Goal: Task Accomplishment & Management: Manage account settings

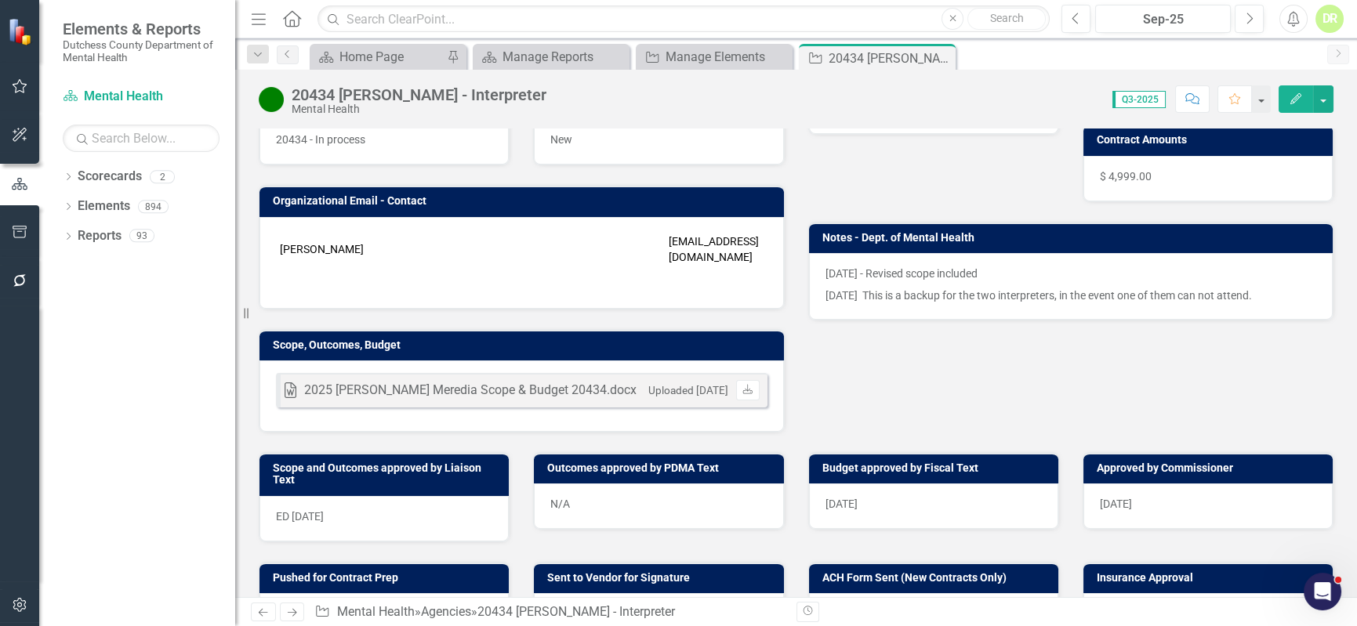
scroll to position [213, 0]
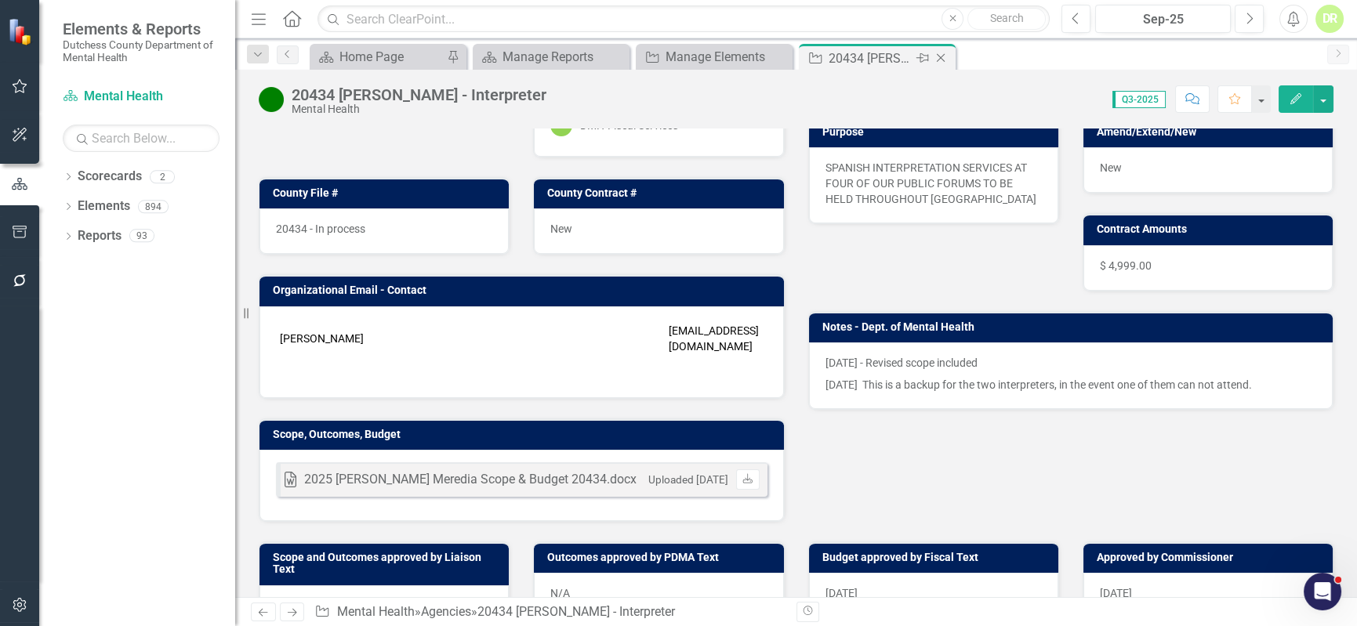
click at [944, 58] on icon "Close" at bounding box center [941, 58] width 16 height 13
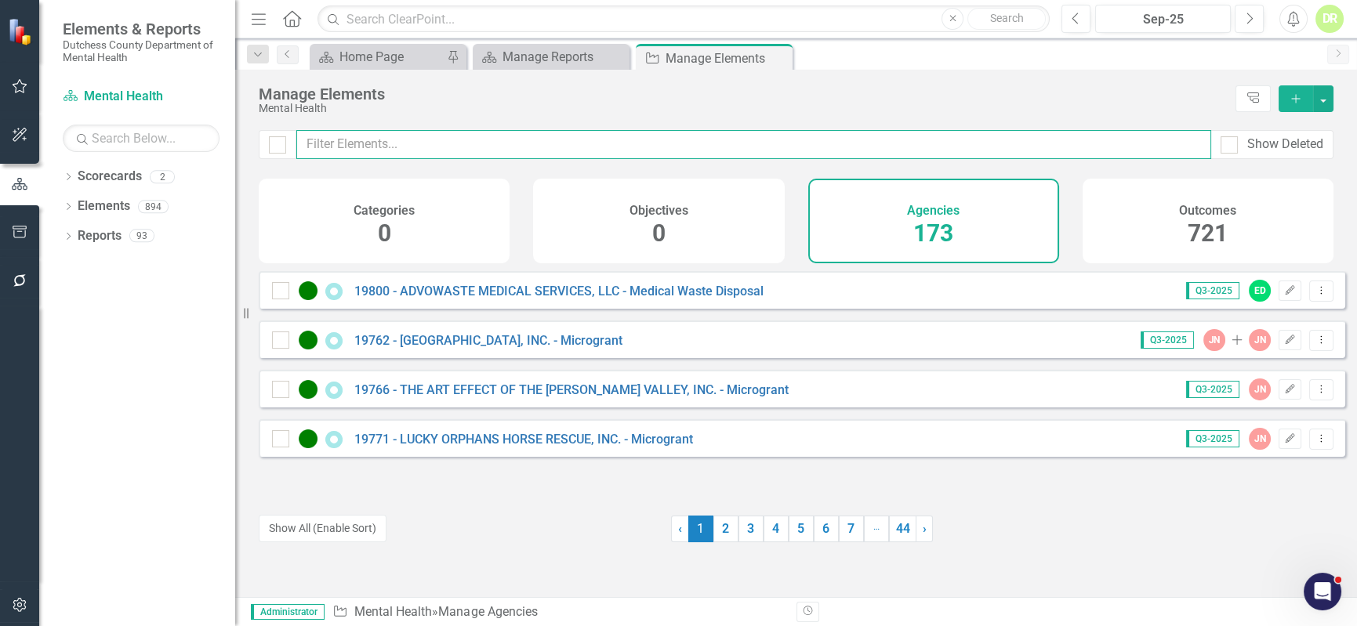
click at [385, 150] on input "text" at bounding box center [753, 144] width 915 height 29
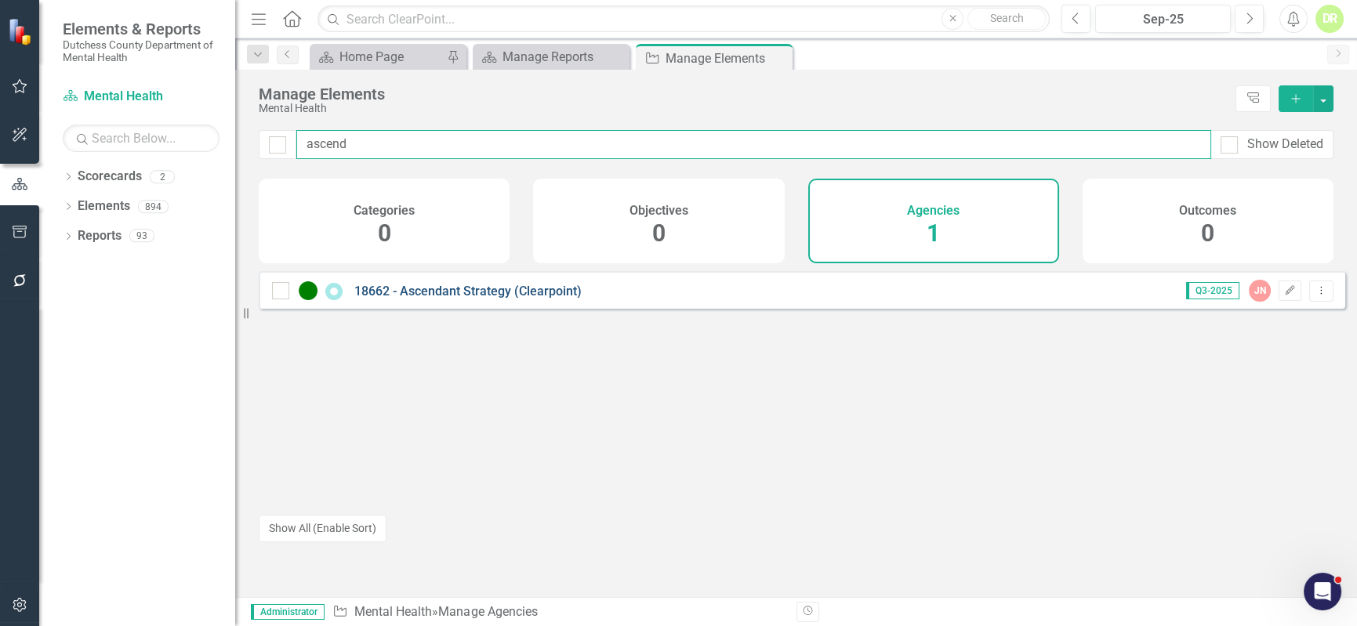
type input "ascend"
click at [424, 299] on link "18662 - Ascendant Strategy (Clearpoint)" at bounding box center [467, 291] width 227 height 15
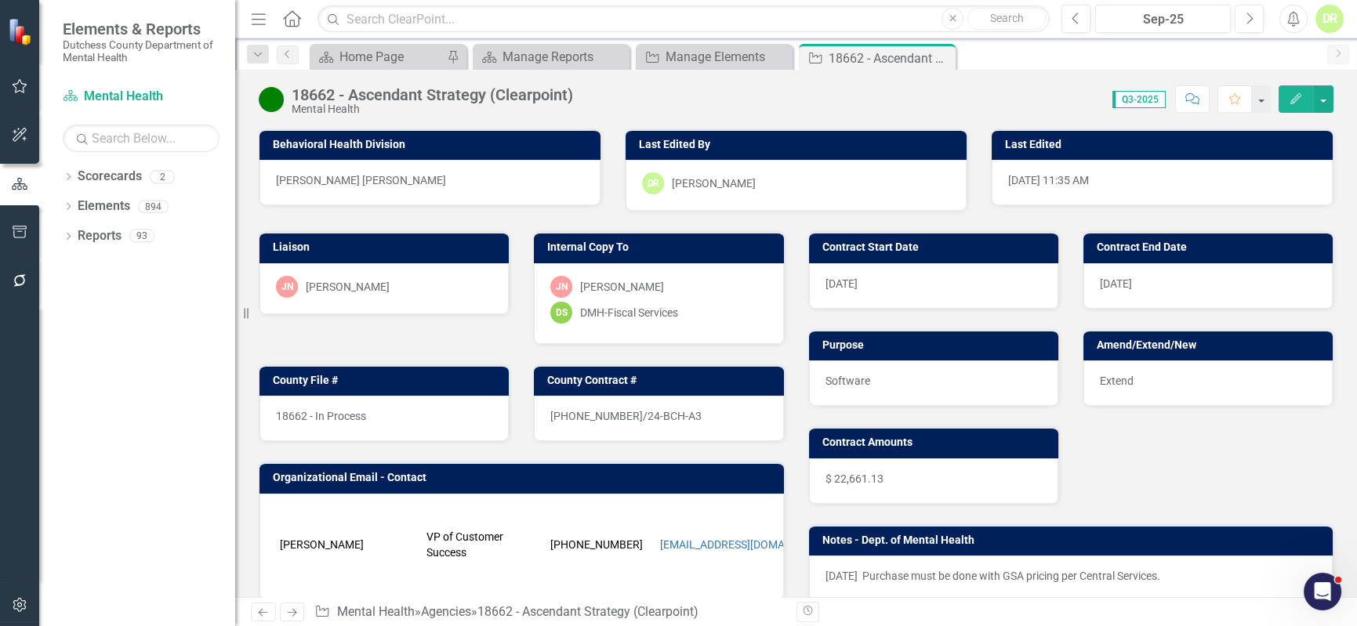
click at [884, 478] on div "$ 22,661.13" at bounding box center [933, 481] width 249 height 45
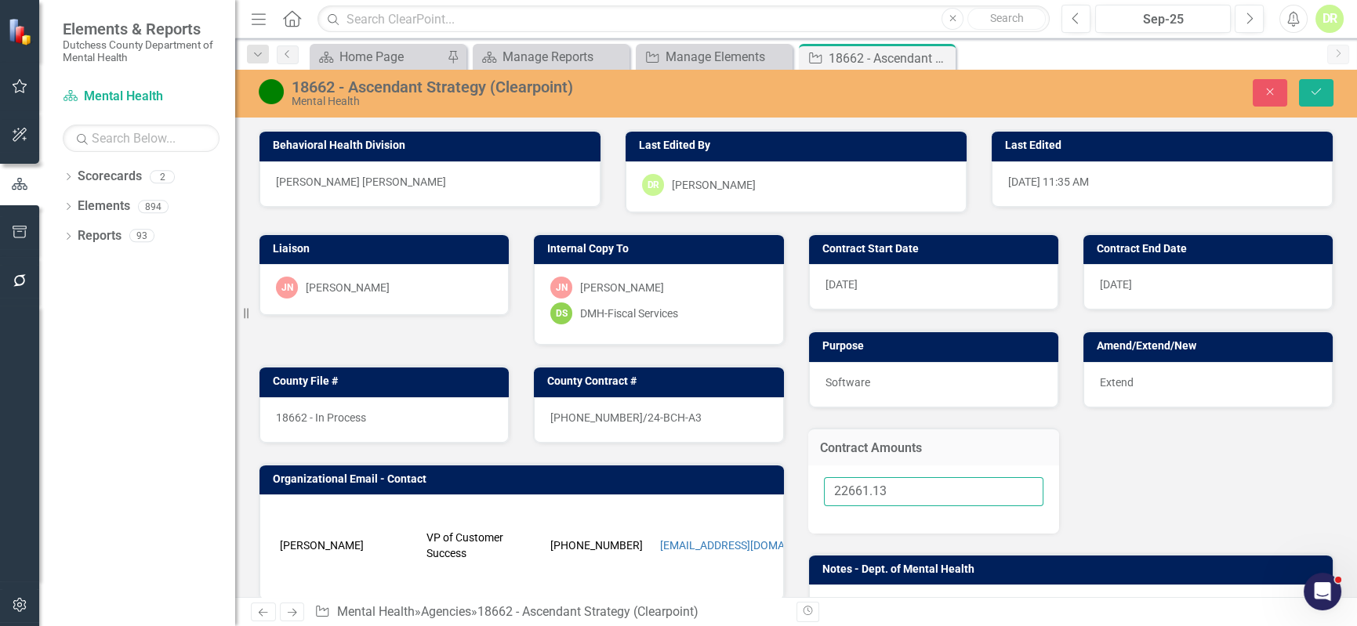
drag, startPoint x: 898, startPoint y: 492, endPoint x: 619, endPoint y: 480, distance: 278.6
click at [627, 486] on div "Liaison [PERSON_NAME]-[PERSON_NAME] Internal Copy To [PERSON_NAME]-[PERSON_NAME…" at bounding box center [796, 469] width 1098 height 512
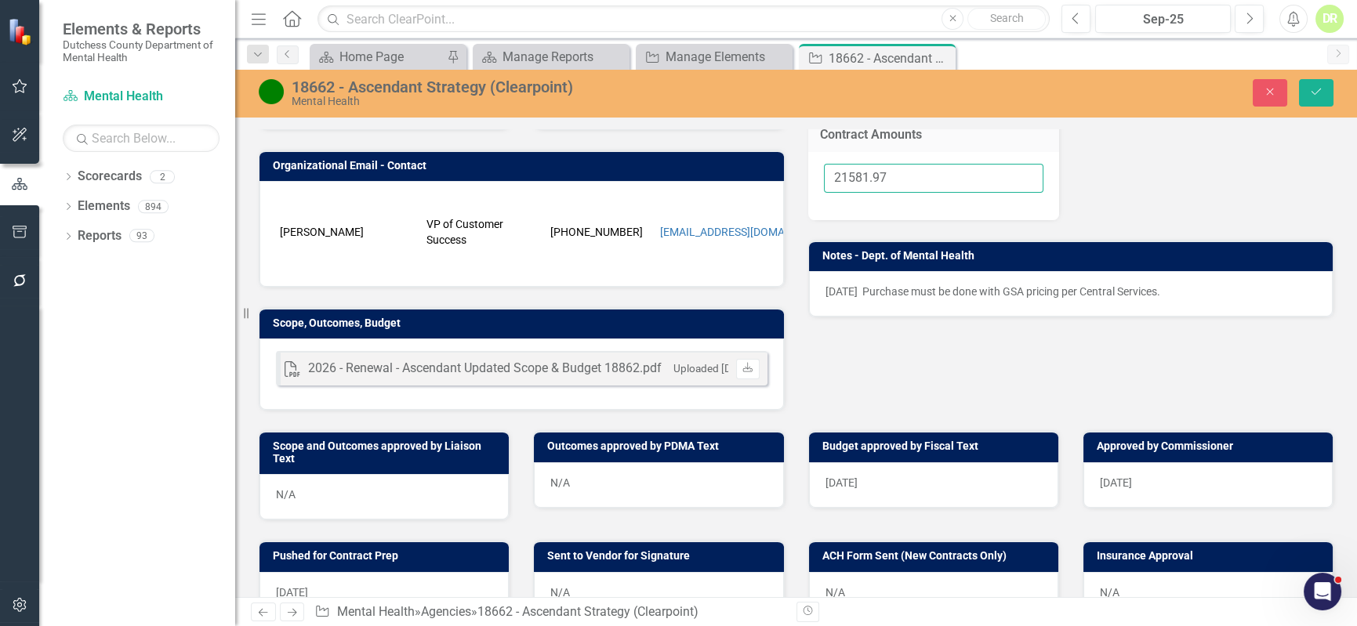
scroll to position [356, 0]
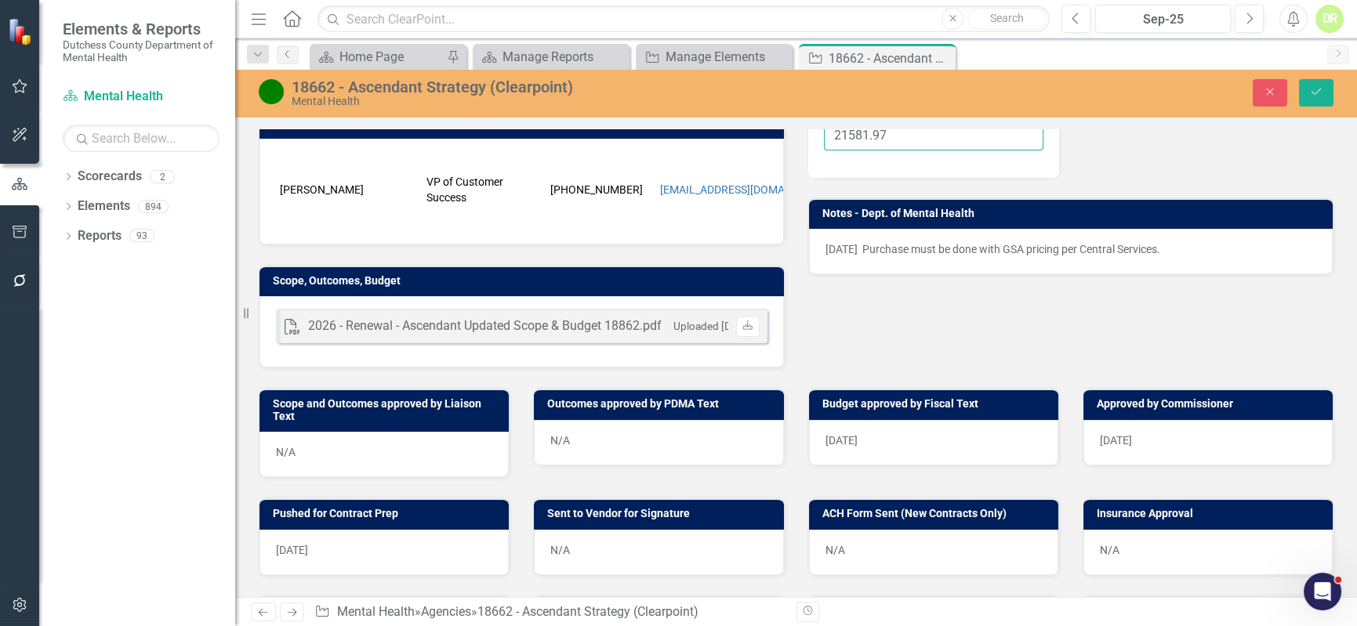
type input "21581.97"
click at [383, 464] on div "N/A" at bounding box center [384, 454] width 249 height 45
click at [578, 560] on div "N/A" at bounding box center [658, 552] width 249 height 45
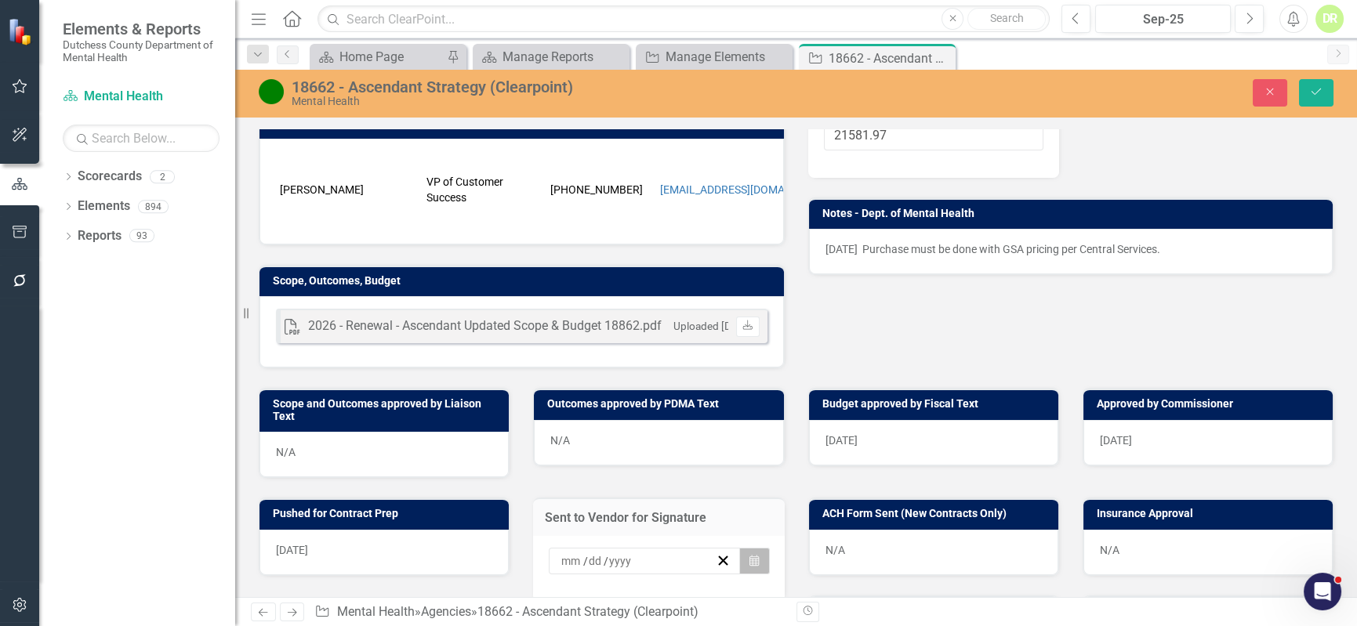
click at [740, 564] on button "Calendar" at bounding box center [754, 561] width 30 height 27
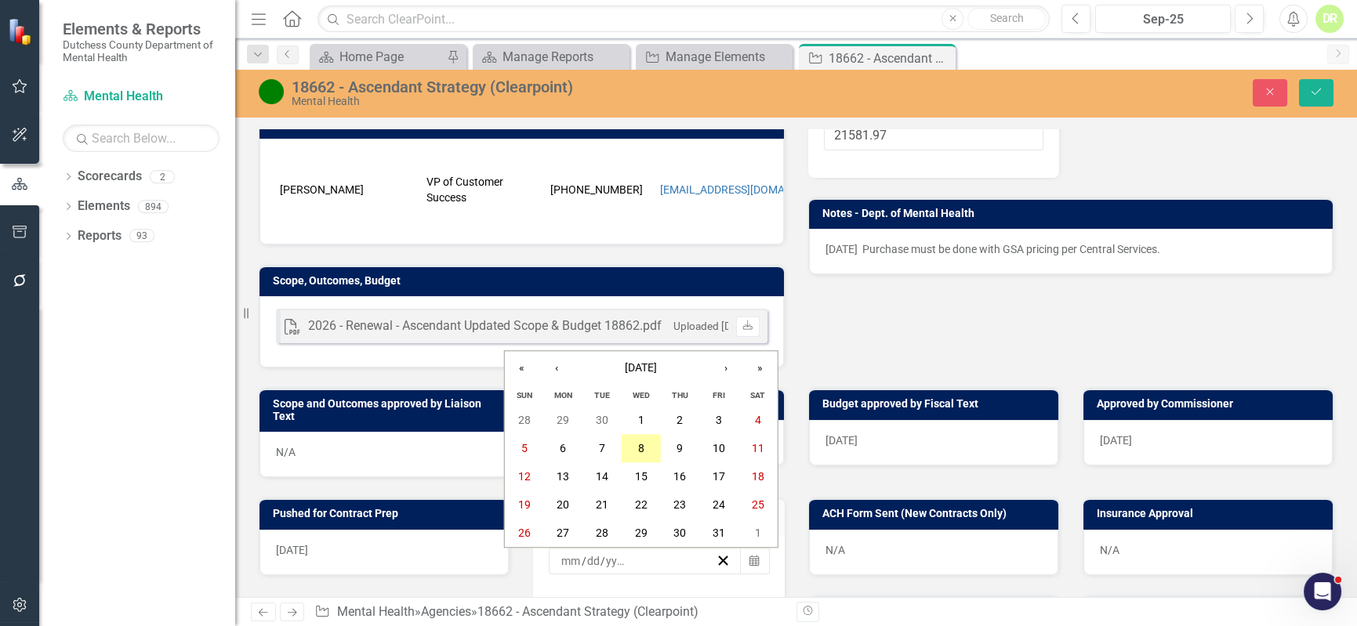
click at [641, 448] on abbr "8" at bounding box center [641, 449] width 6 height 13
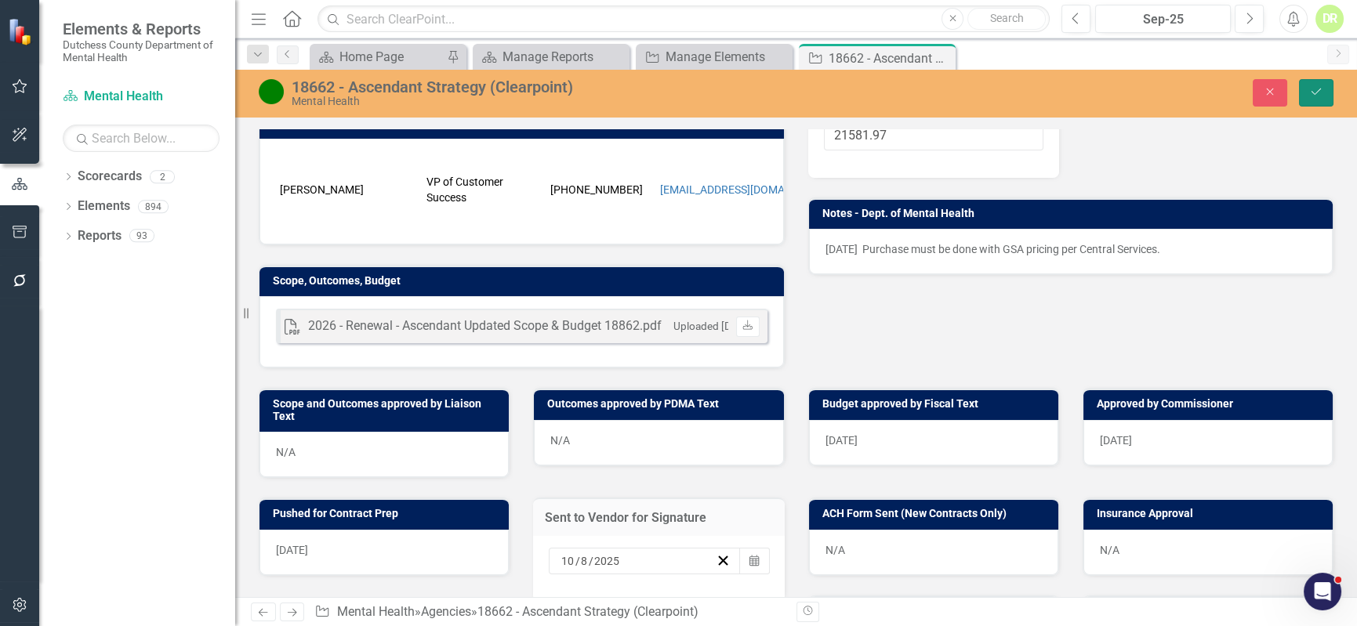
click at [1317, 90] on icon "Save" at bounding box center [1316, 91] width 14 height 11
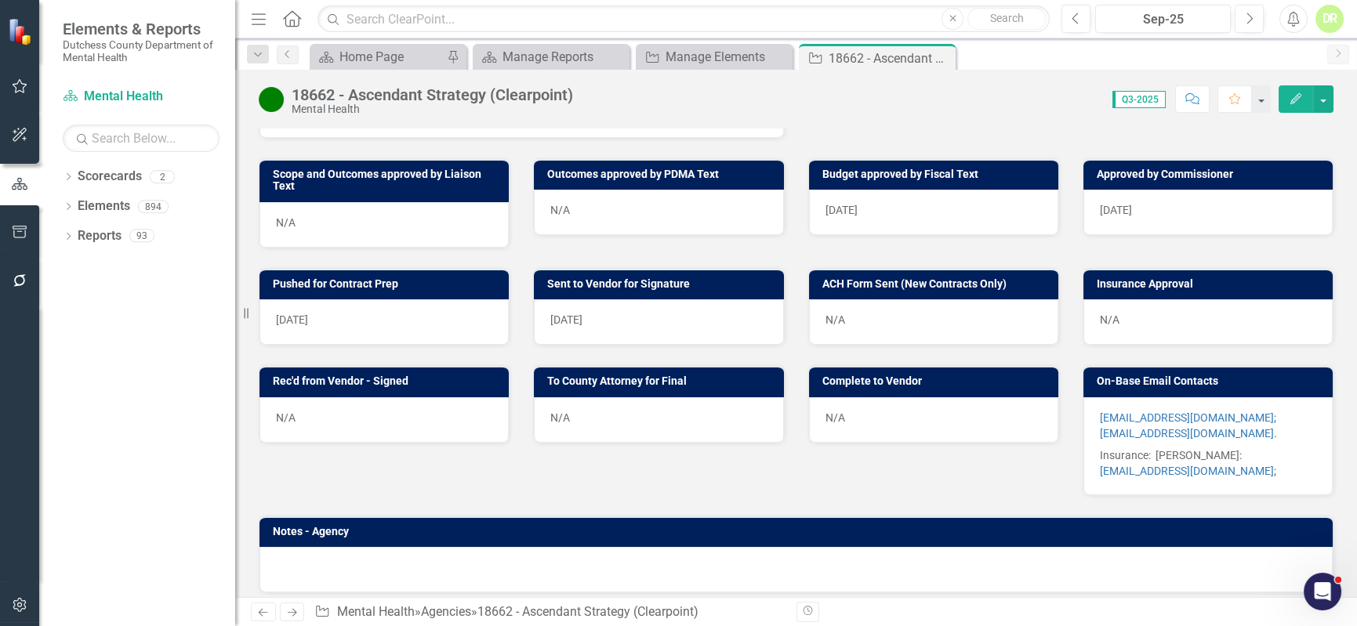
scroll to position [641, 0]
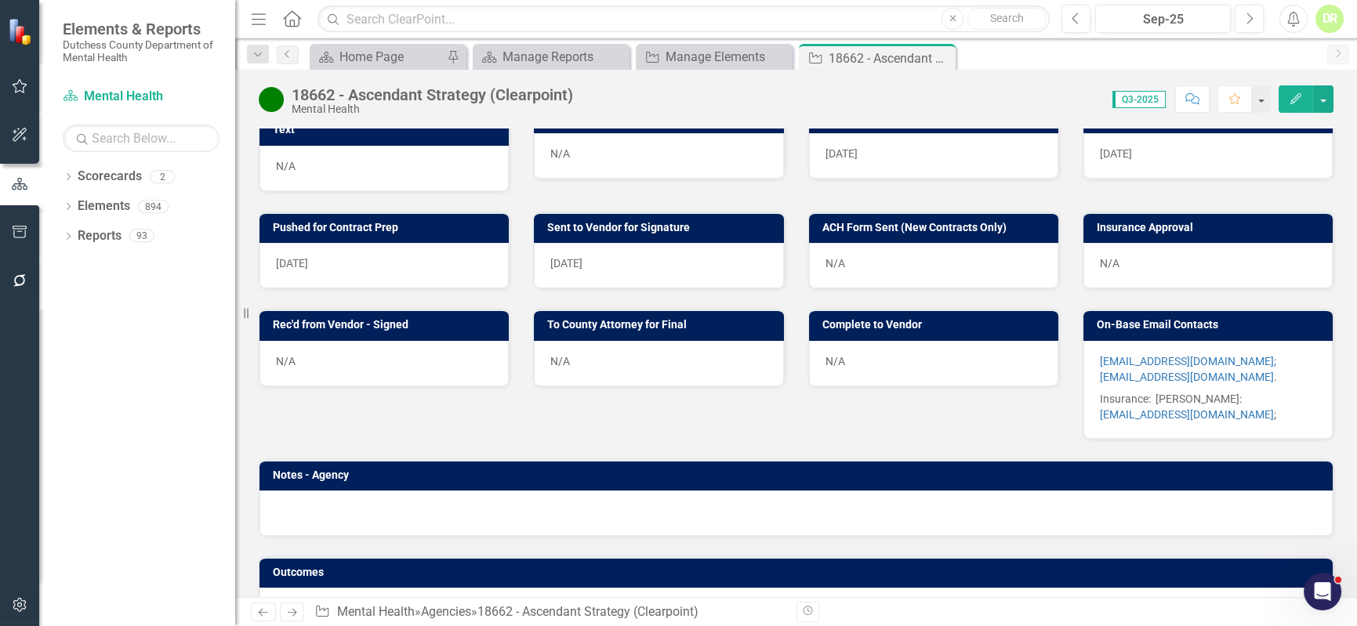
click at [1265, 421] on p "Insurance: [PERSON_NAME]: [EMAIL_ADDRESS][DOMAIN_NAME] ;" at bounding box center [1208, 405] width 216 height 34
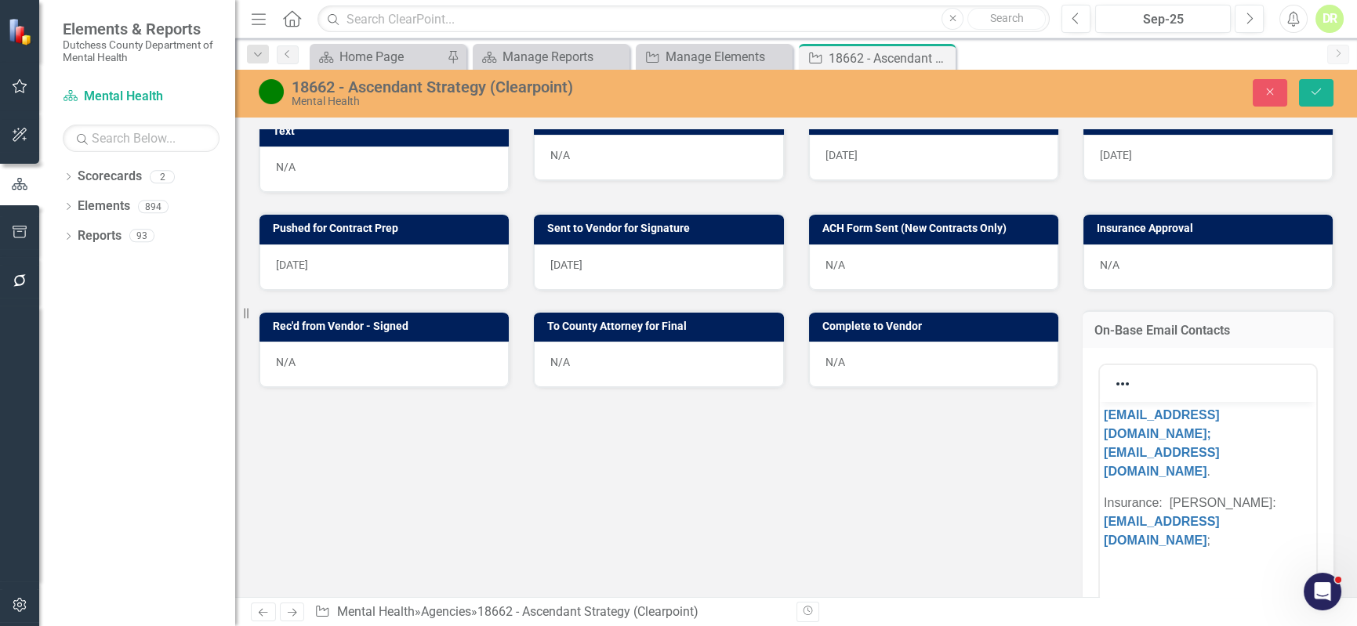
scroll to position [0, 0]
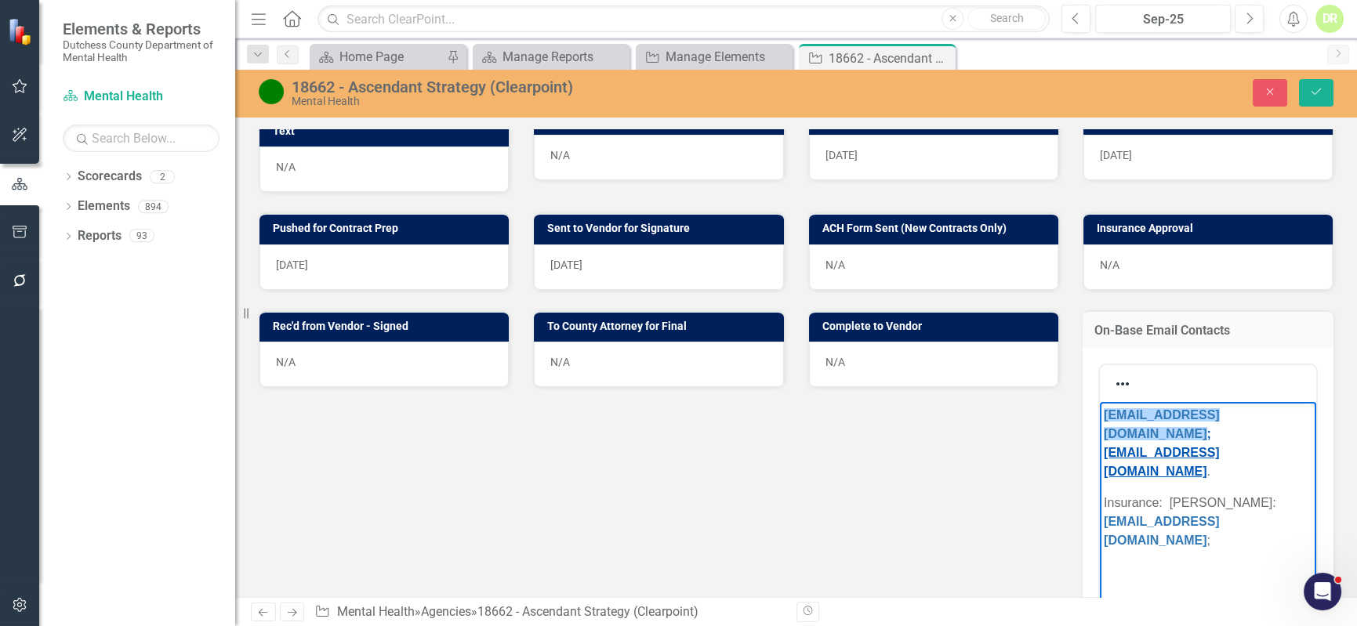
drag, startPoint x: 1100, startPoint y: 413, endPoint x: 1288, endPoint y: 412, distance: 188.2
click at [1288, 412] on body "﻿[EMAIL_ADDRESS][DOMAIN_NAME] ; [EMAIL_ADDRESS][DOMAIN_NAME] . Insurance: [PERS…" at bounding box center [1207, 519] width 216 height 235
copy link "﻿[EMAIL_ADDRESS][DOMAIN_NAME]"
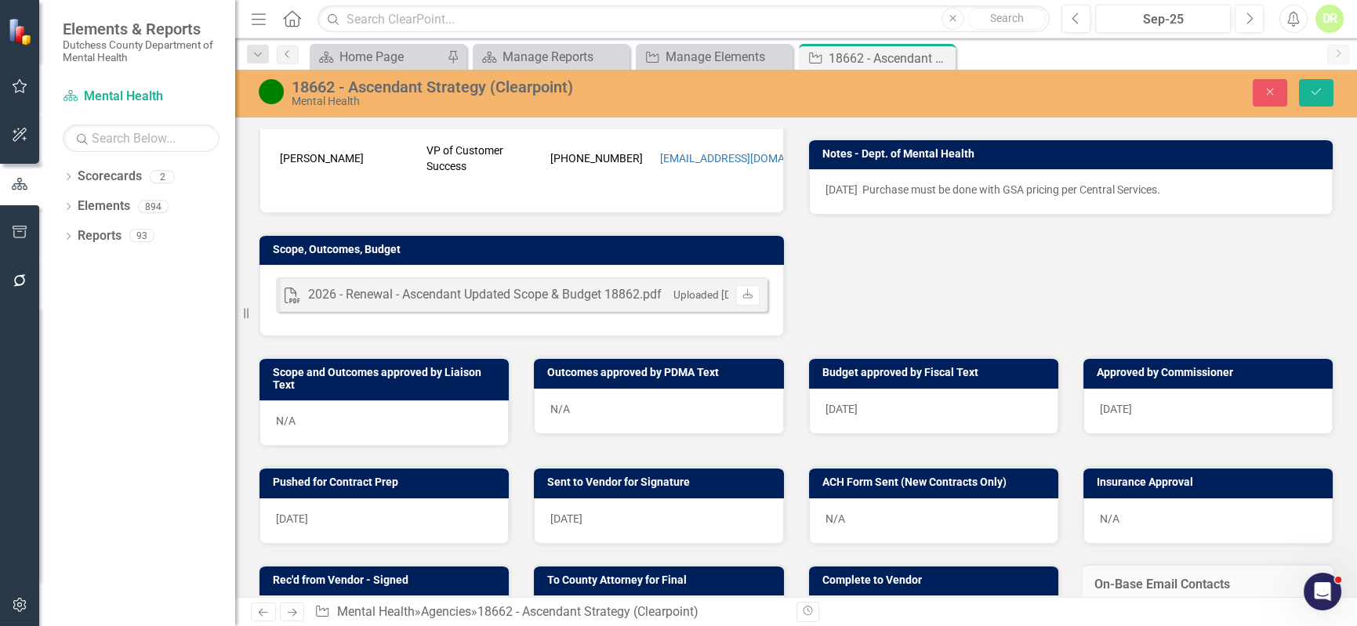
scroll to position [499, 0]
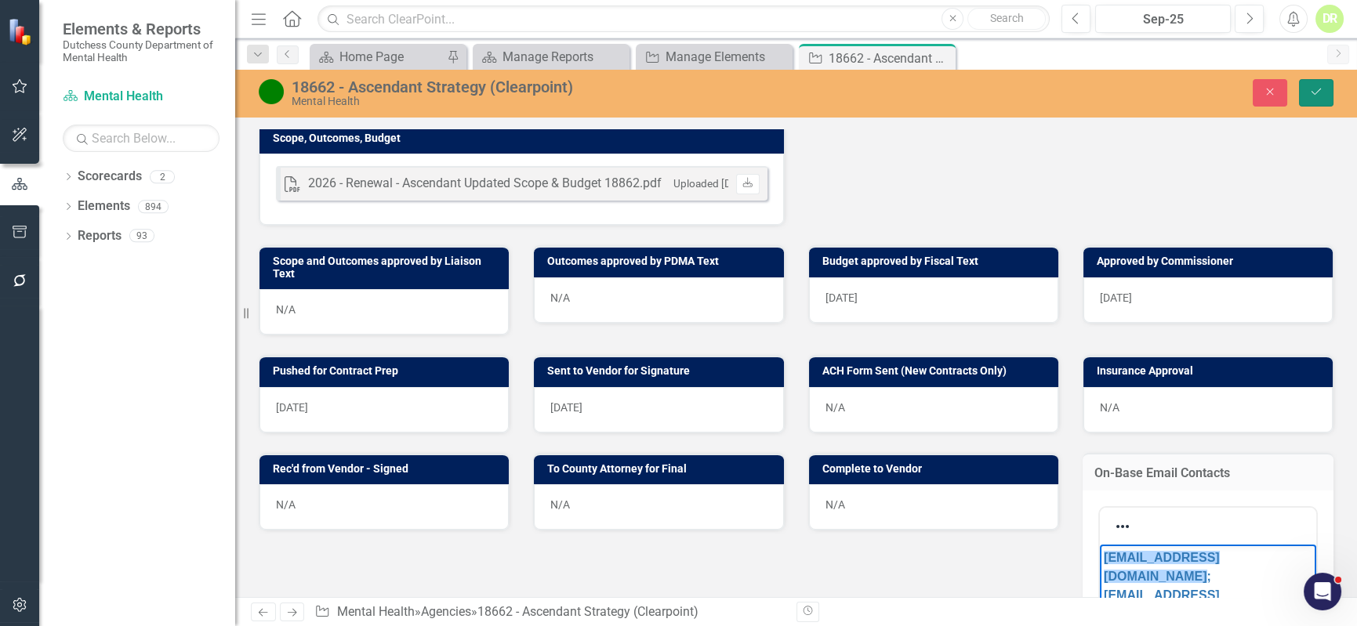
click at [1329, 93] on button "Save" at bounding box center [1316, 92] width 34 height 27
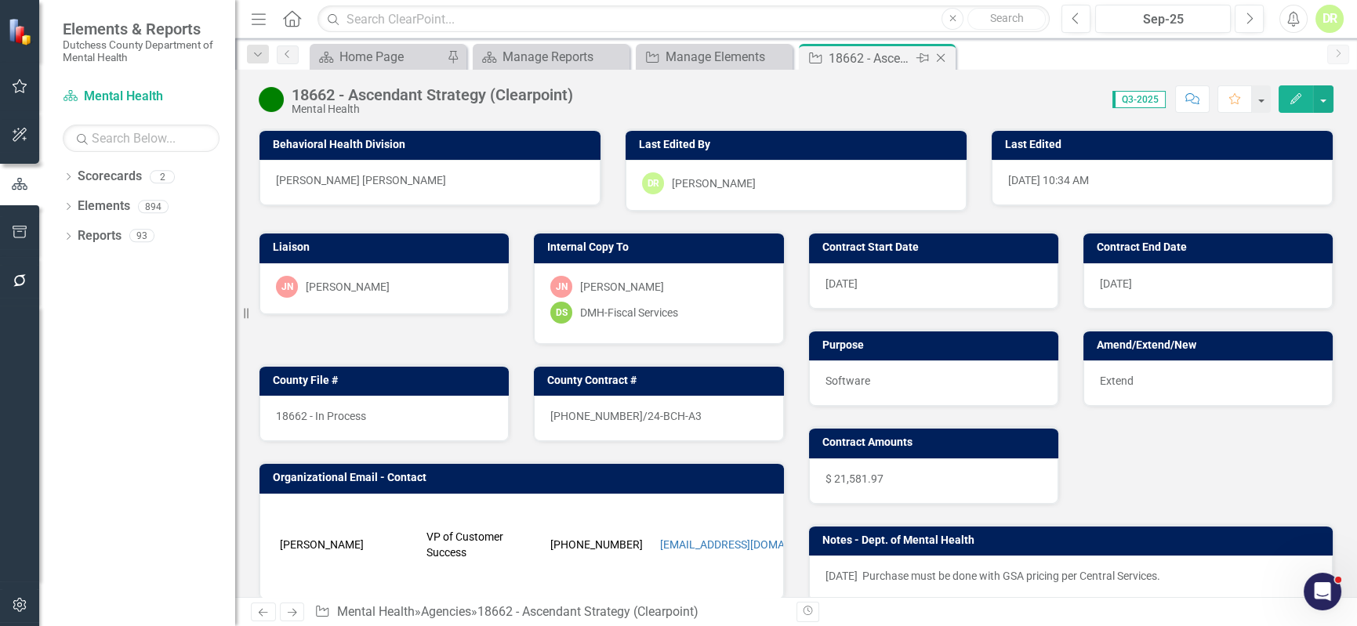
click at [940, 53] on icon "Close" at bounding box center [941, 58] width 16 height 13
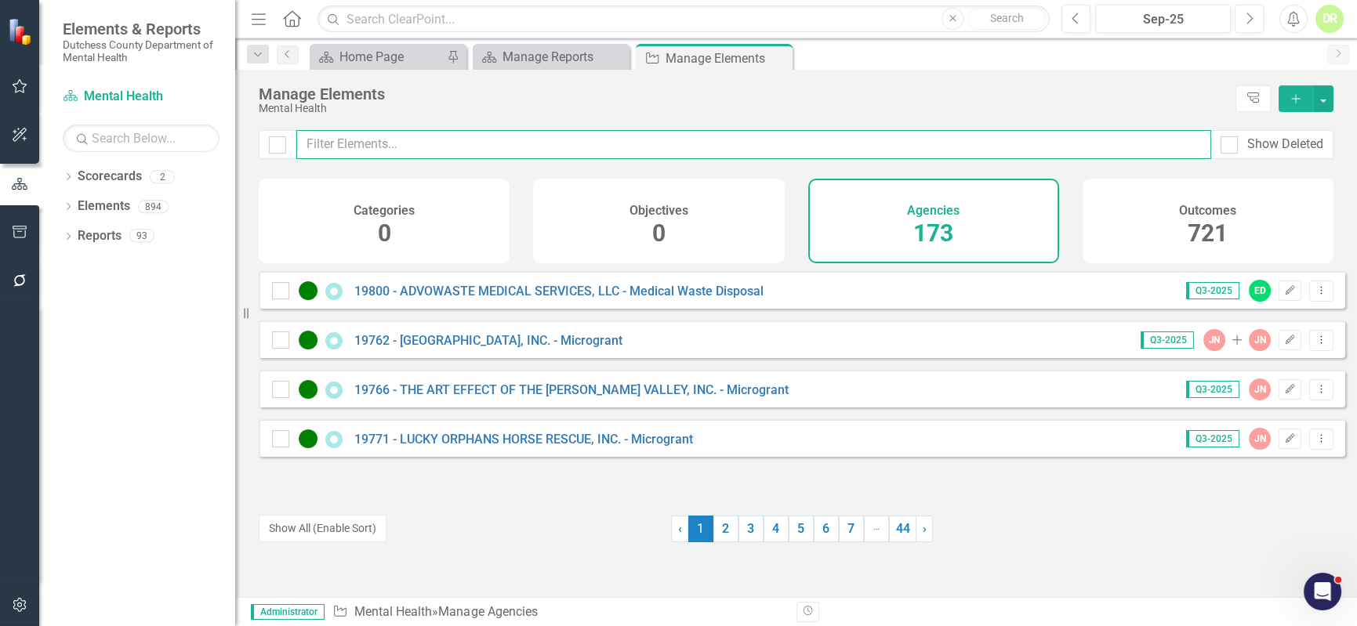
click at [442, 132] on input "text" at bounding box center [753, 144] width 915 height 29
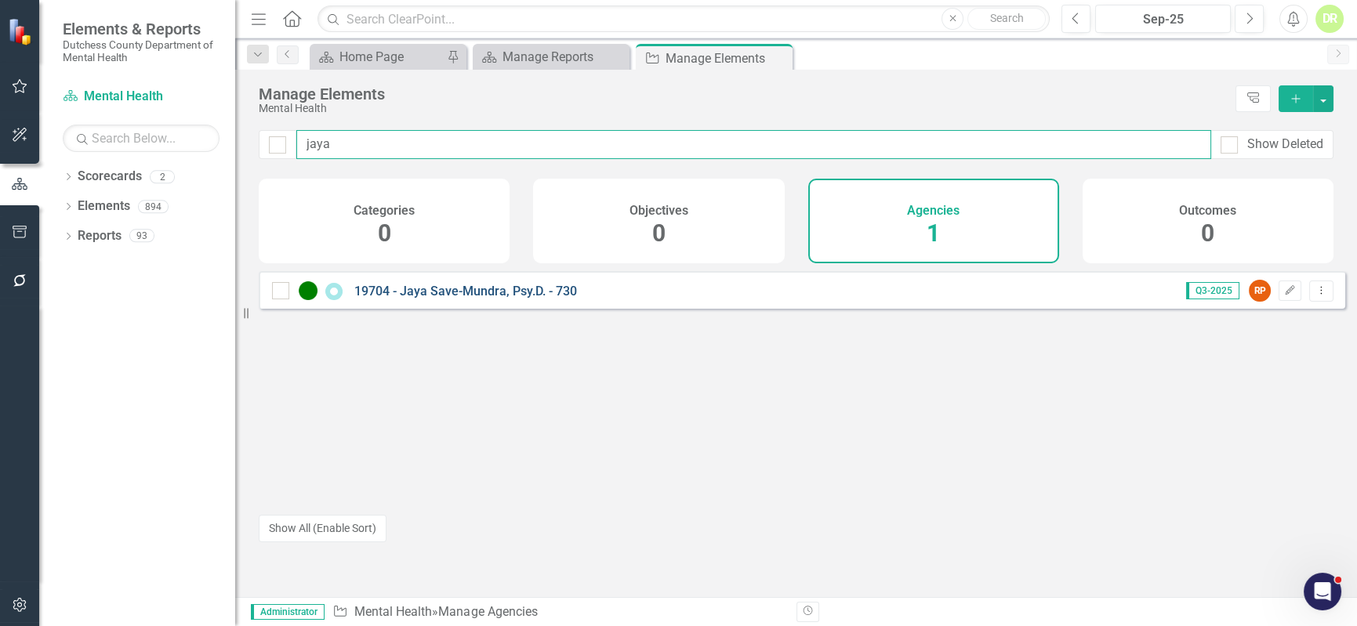
type input "jaya"
click at [414, 299] on link "19704 - Jaya Save-Mundra, Psy.D. - 730" at bounding box center [465, 291] width 223 height 15
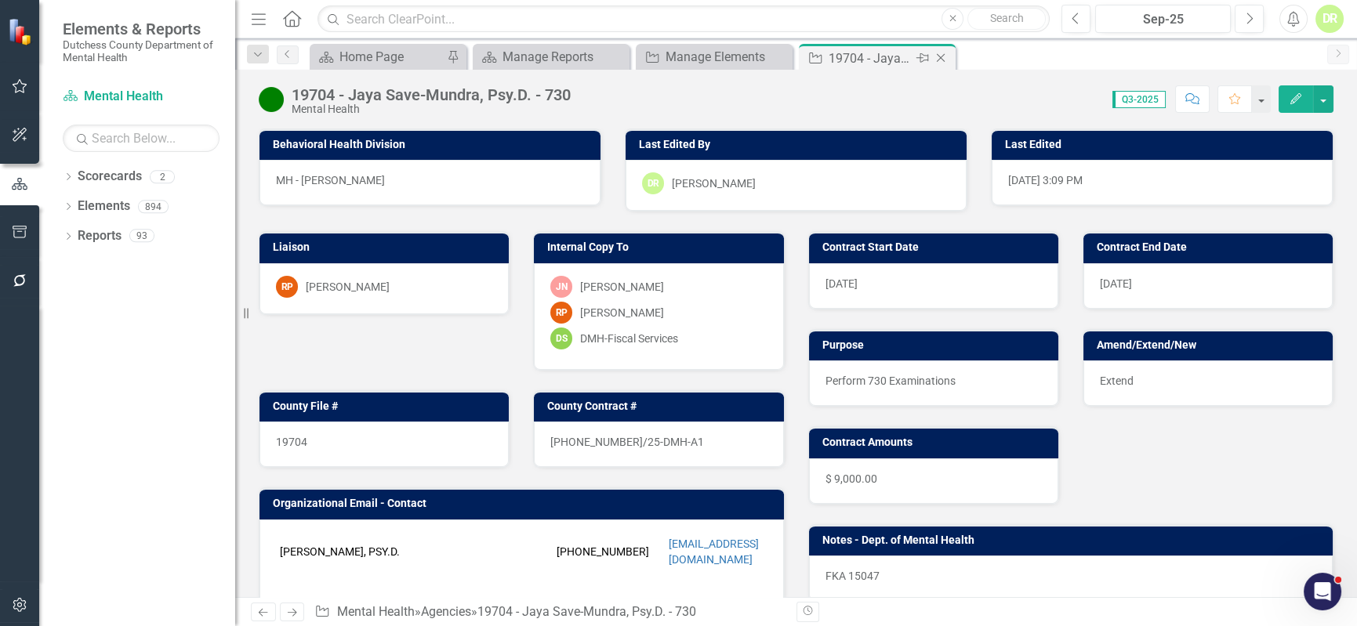
click at [941, 58] on icon at bounding box center [941, 58] width 9 height 9
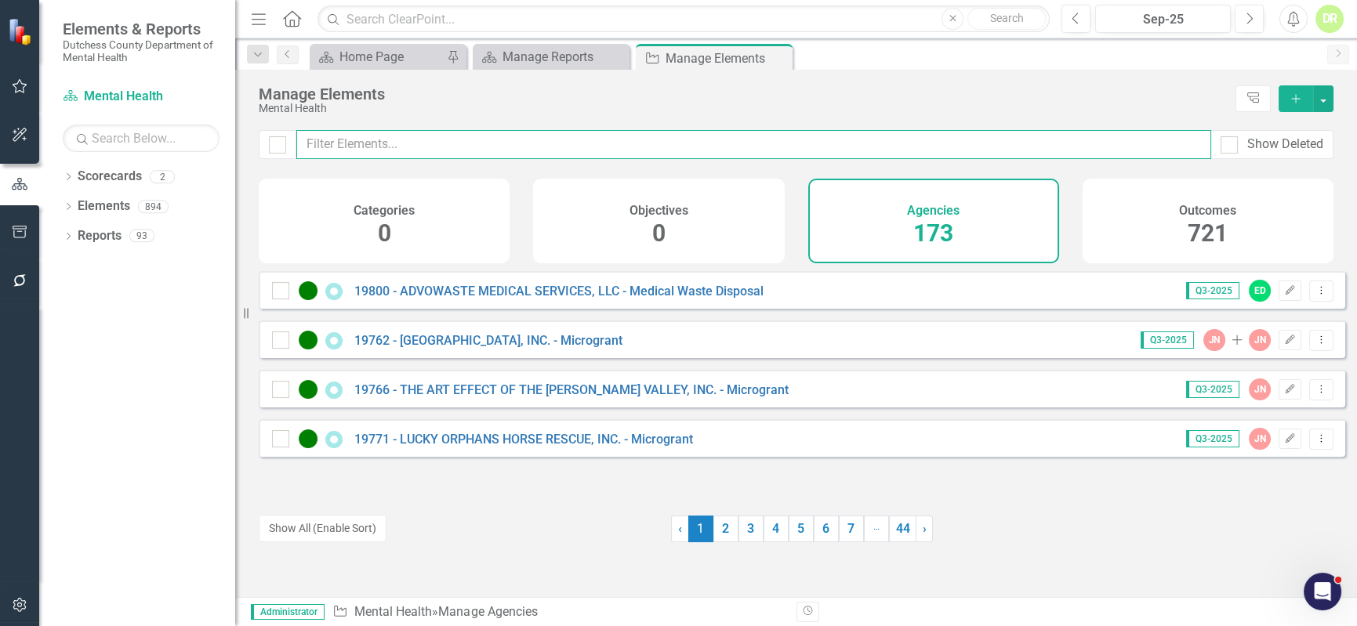
click at [620, 133] on input "text" at bounding box center [753, 144] width 915 height 29
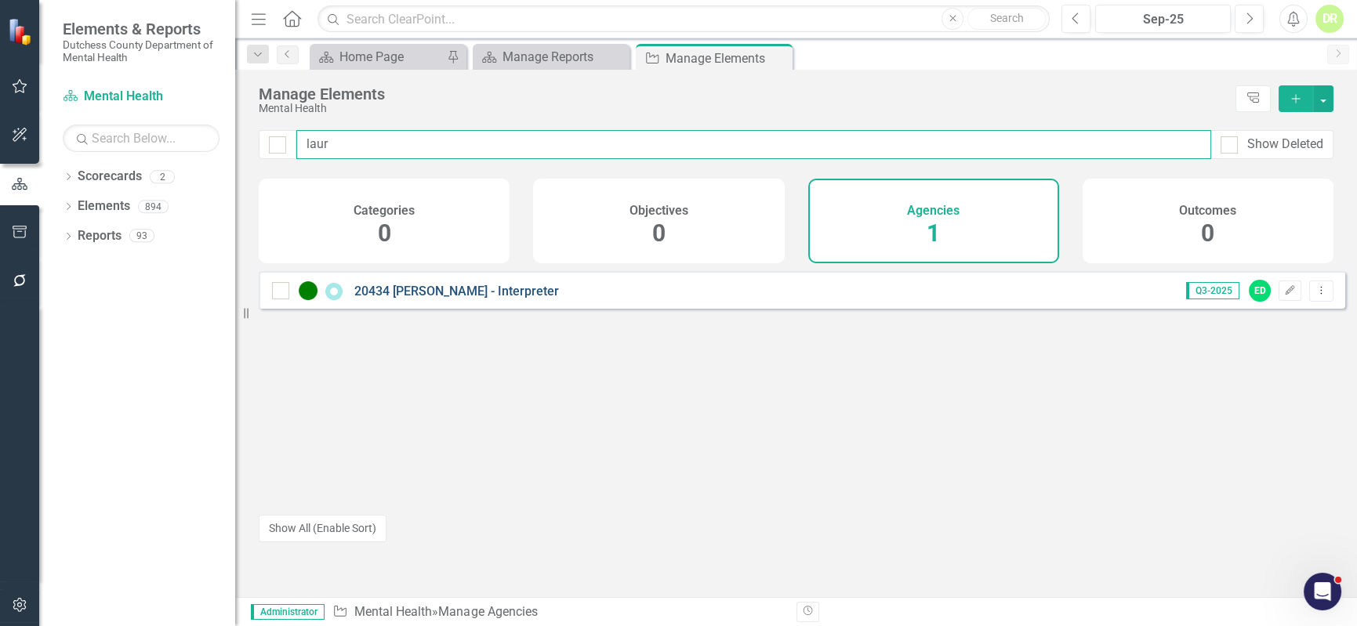
type input "laur"
click at [496, 299] on link "20434 [PERSON_NAME] - Interpreter" at bounding box center [456, 291] width 205 height 15
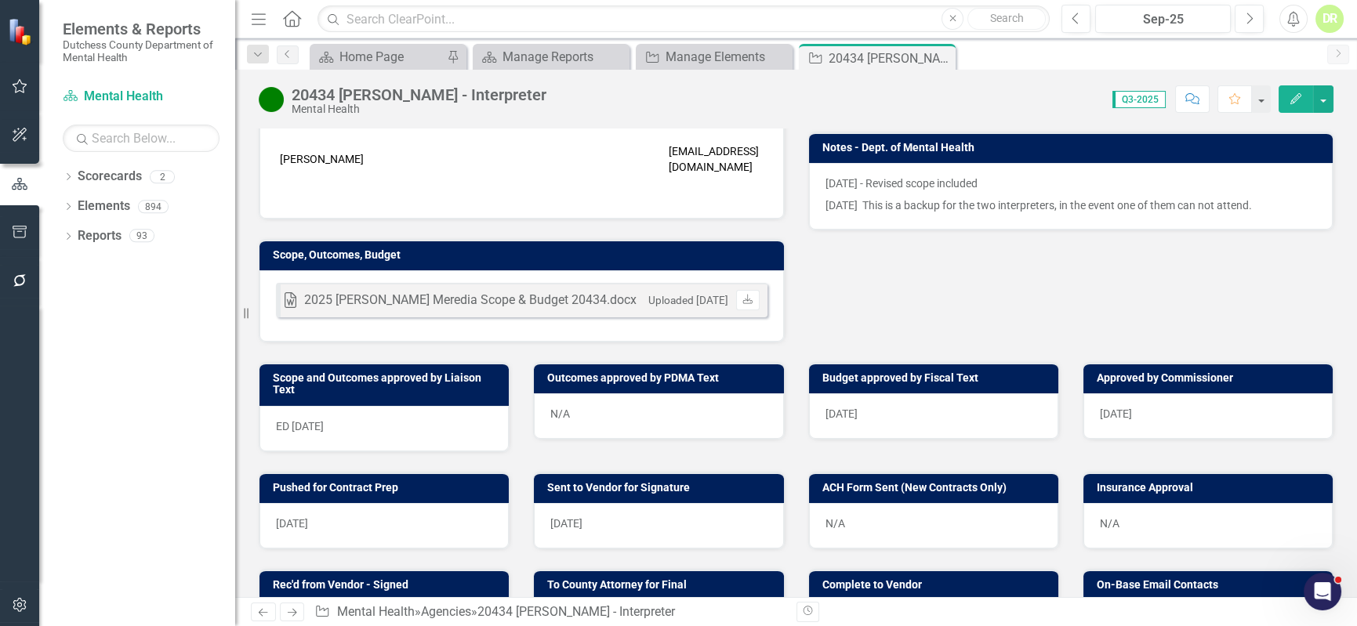
scroll to position [427, 0]
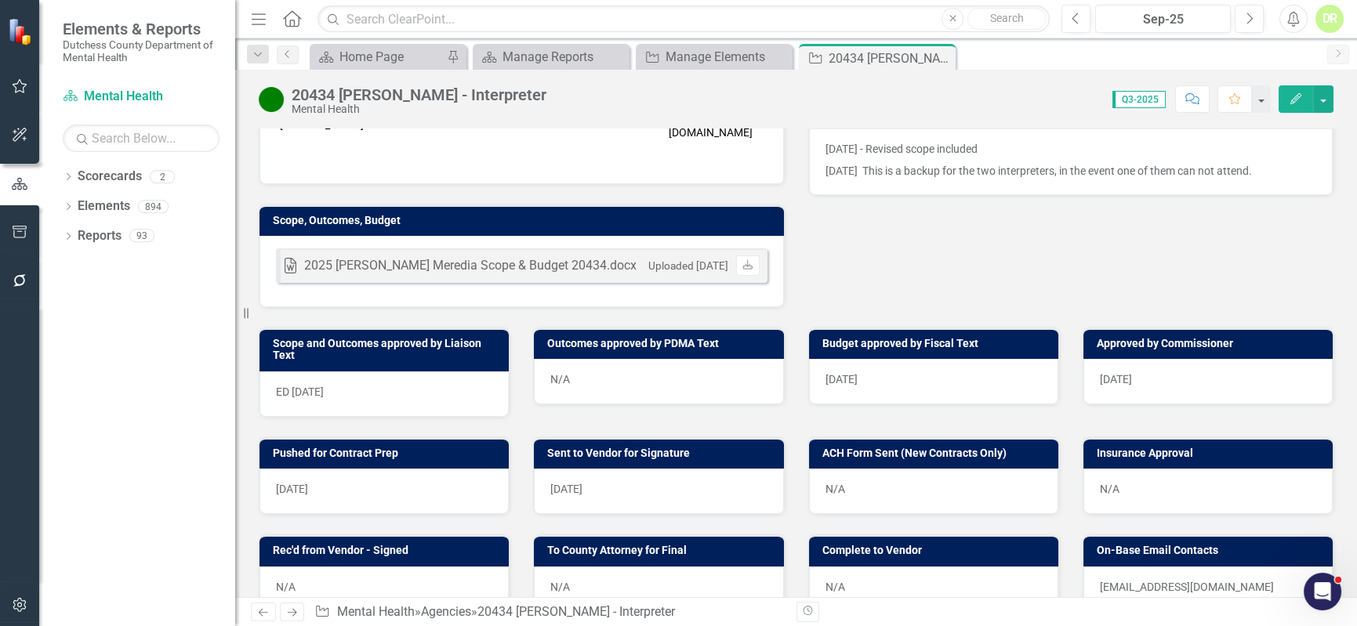
click at [852, 481] on div "N/A" at bounding box center [933, 491] width 249 height 45
click at [851, 480] on div "N/A" at bounding box center [933, 491] width 249 height 45
click at [1118, 481] on div "N/A" at bounding box center [1208, 491] width 249 height 45
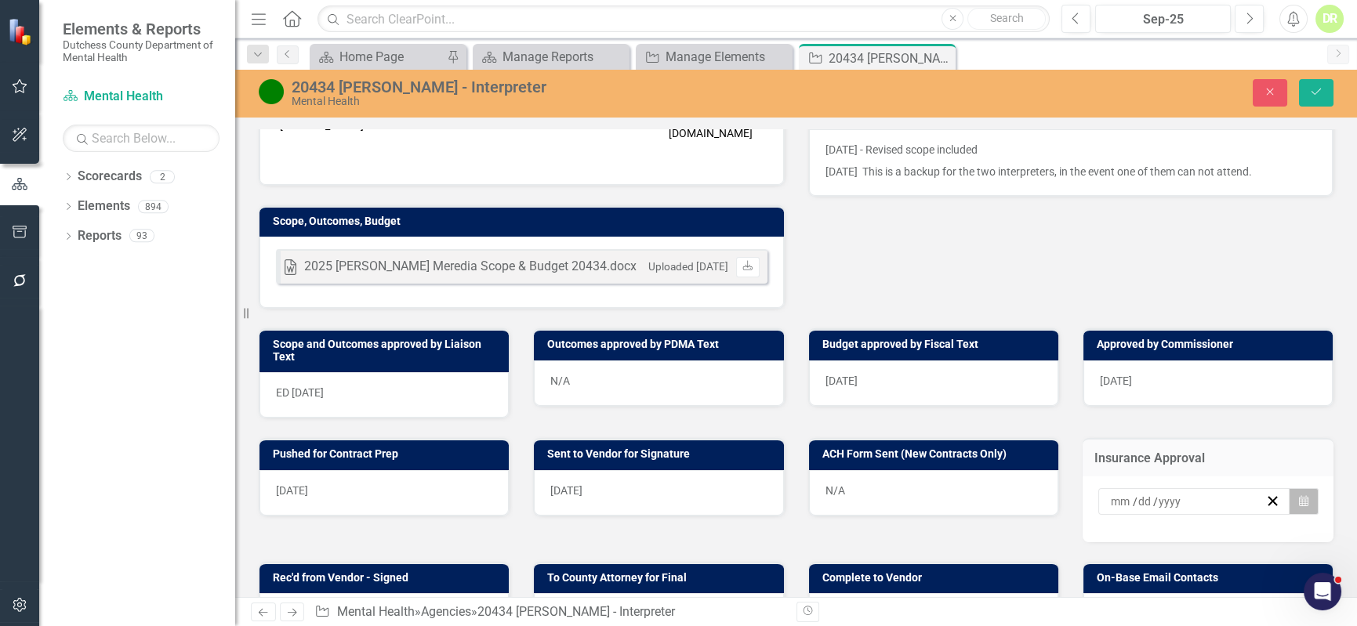
click at [1299, 495] on icon "button" at bounding box center [1303, 500] width 9 height 11
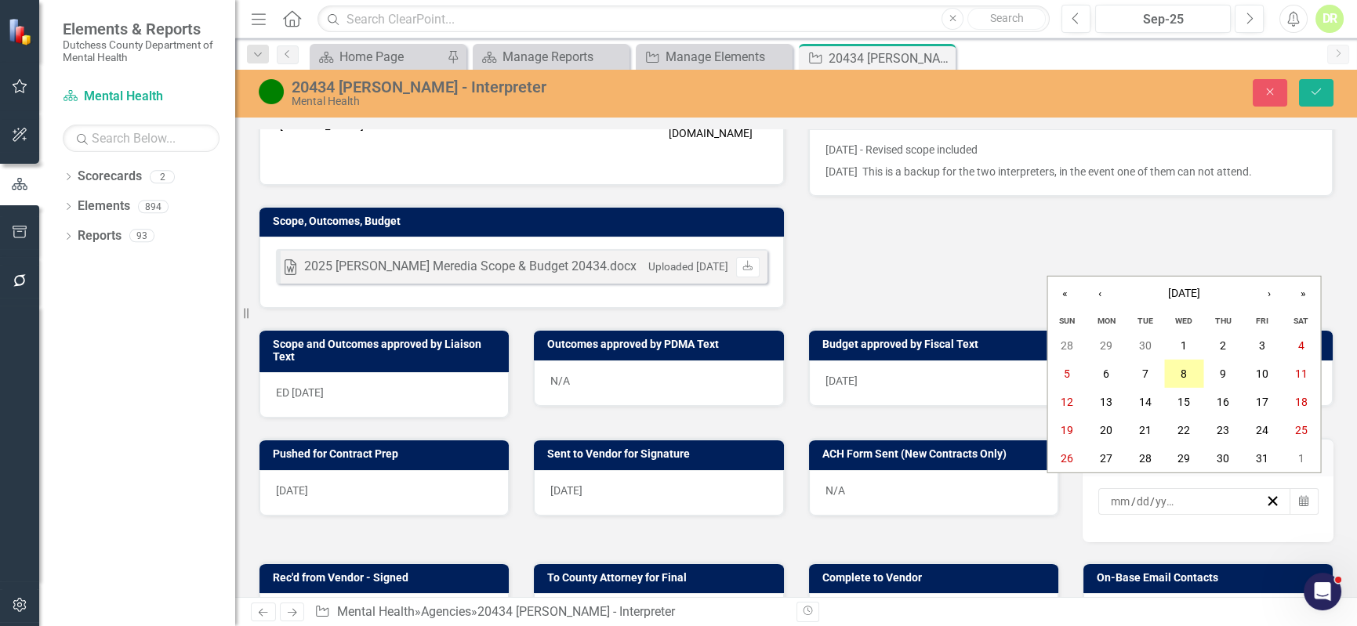
click at [1189, 372] on button "8" at bounding box center [1184, 374] width 39 height 28
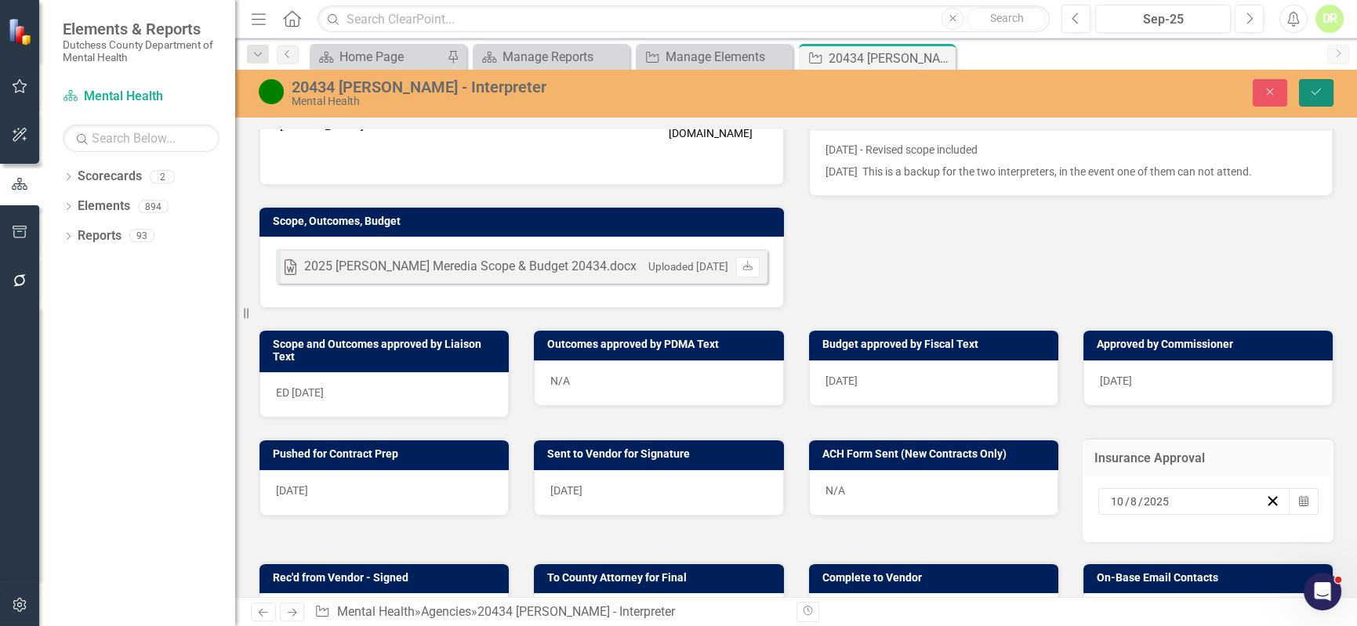
click at [1320, 85] on button "Save" at bounding box center [1316, 92] width 34 height 27
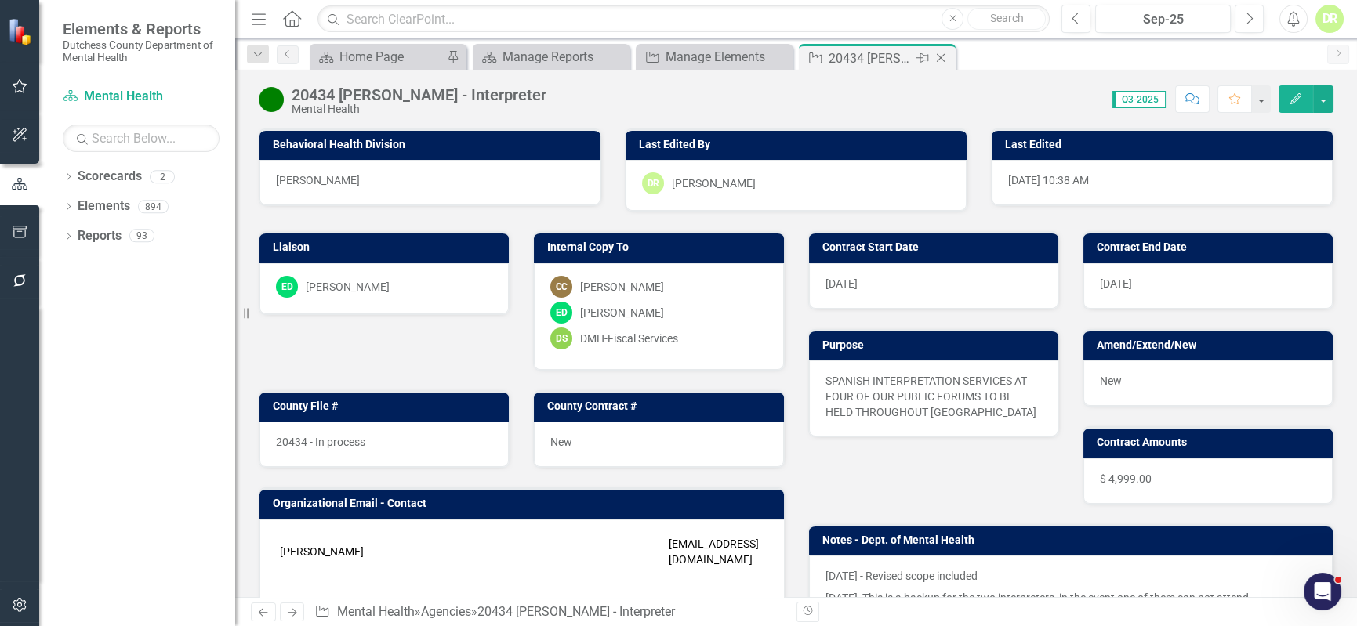
click at [941, 56] on icon at bounding box center [941, 58] width 9 height 9
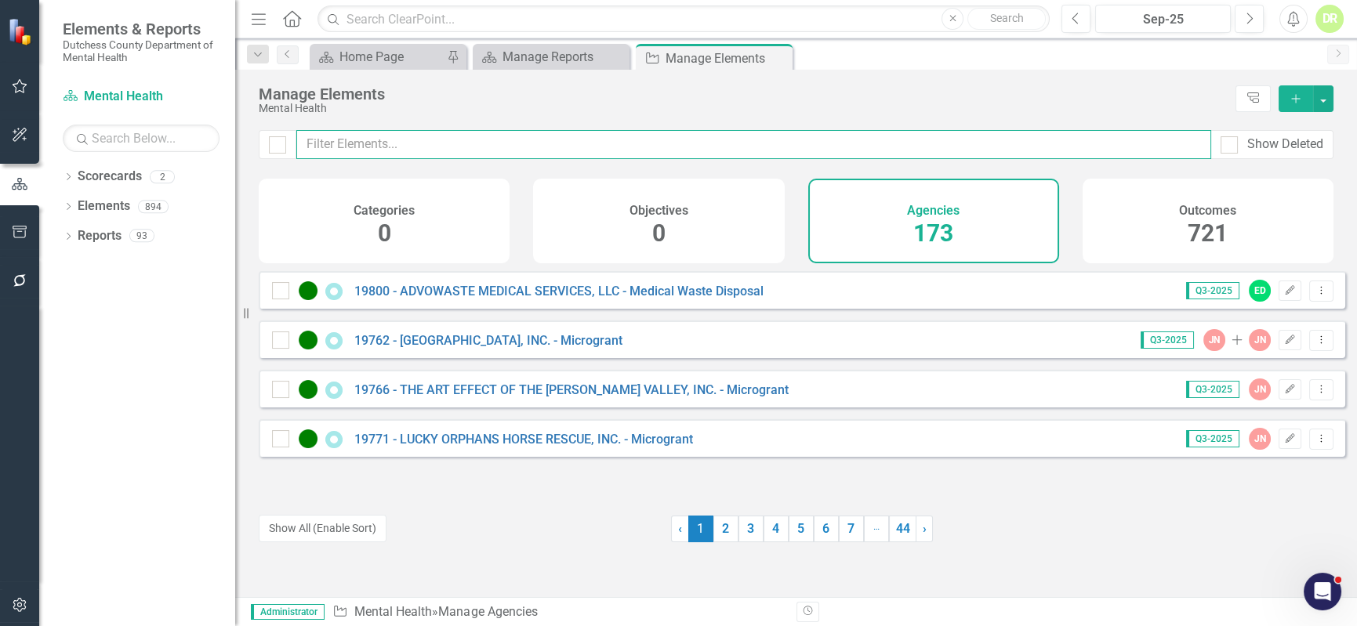
click at [361, 136] on input "text" at bounding box center [753, 144] width 915 height 29
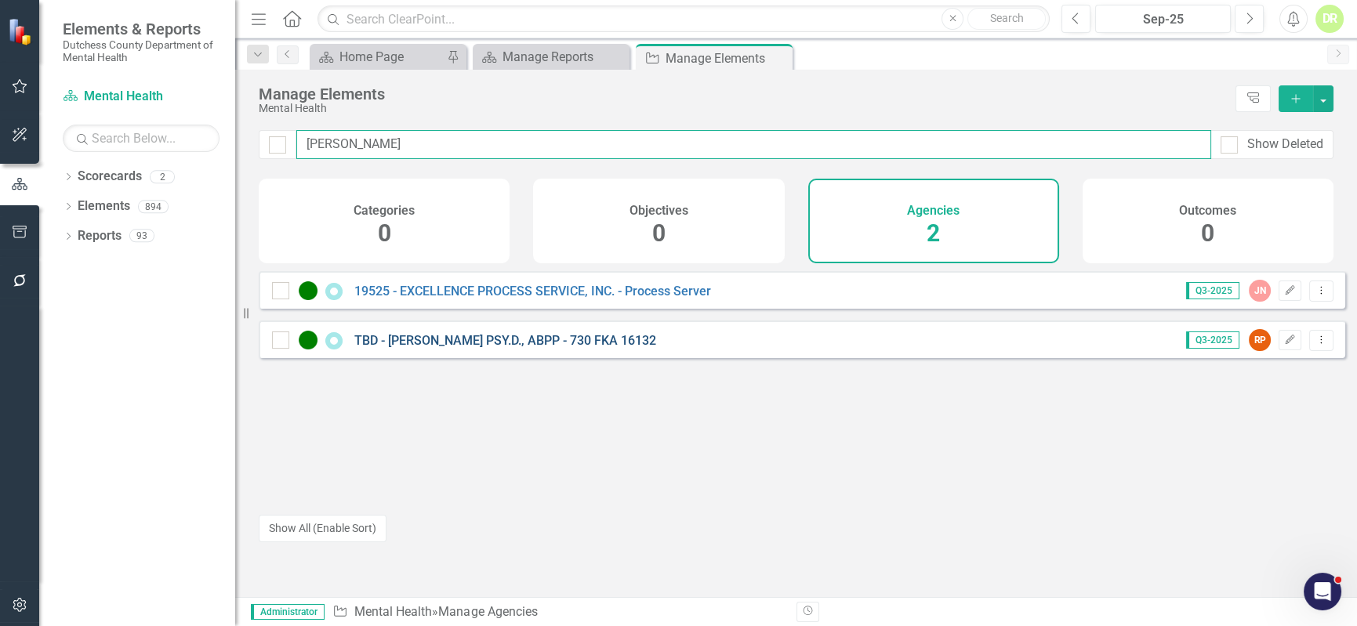
type input "[PERSON_NAME]"
click at [423, 348] on link "TBD - [PERSON_NAME] PSY.D., ABPP - 730 FKA 16132" at bounding box center [505, 340] width 302 height 15
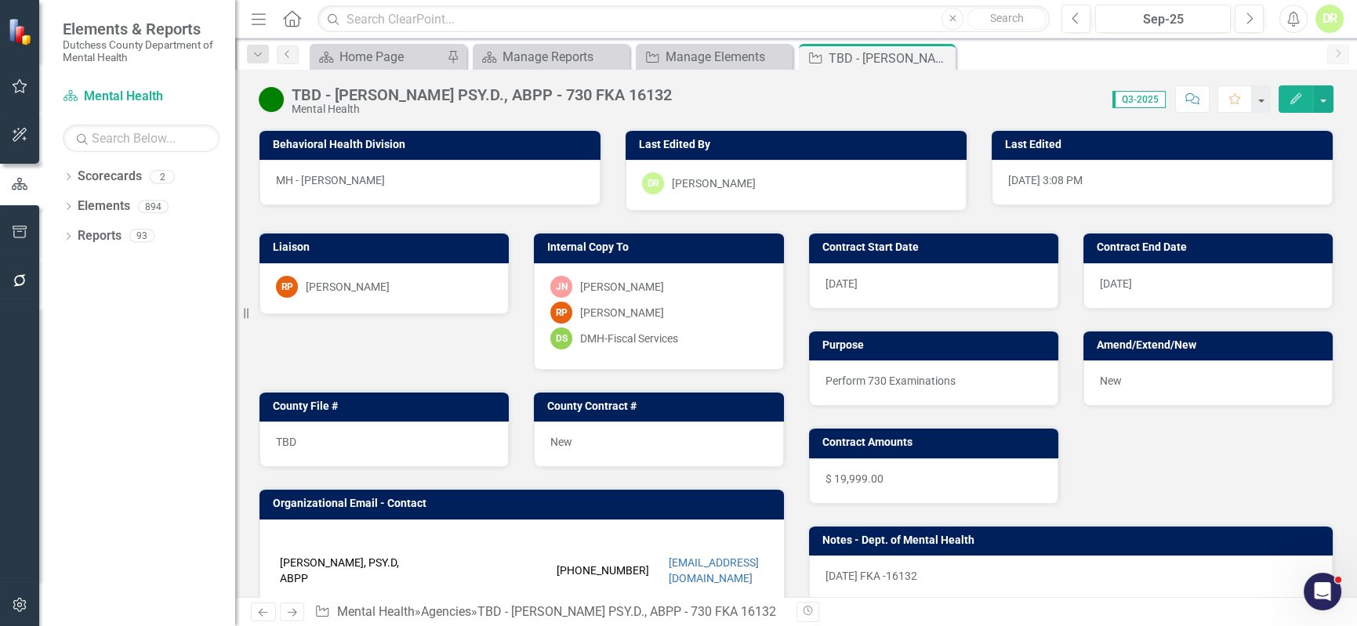
scroll to position [142, 0]
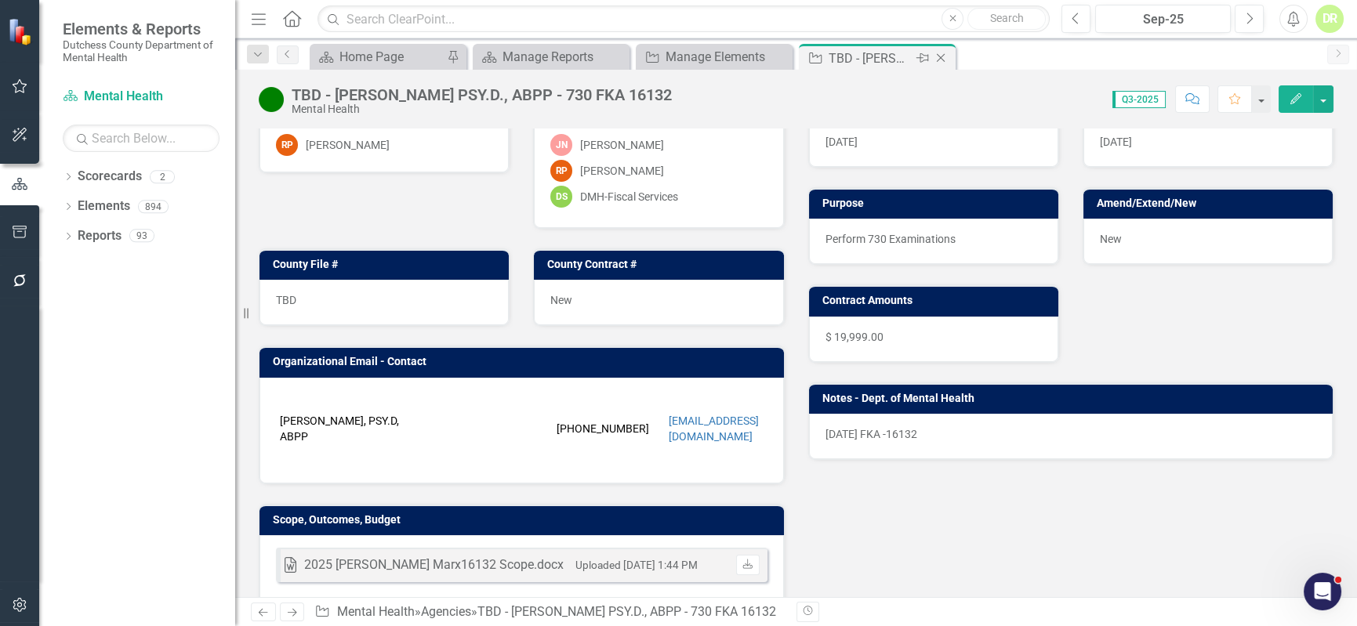
click at [941, 55] on icon "Close" at bounding box center [941, 58] width 16 height 13
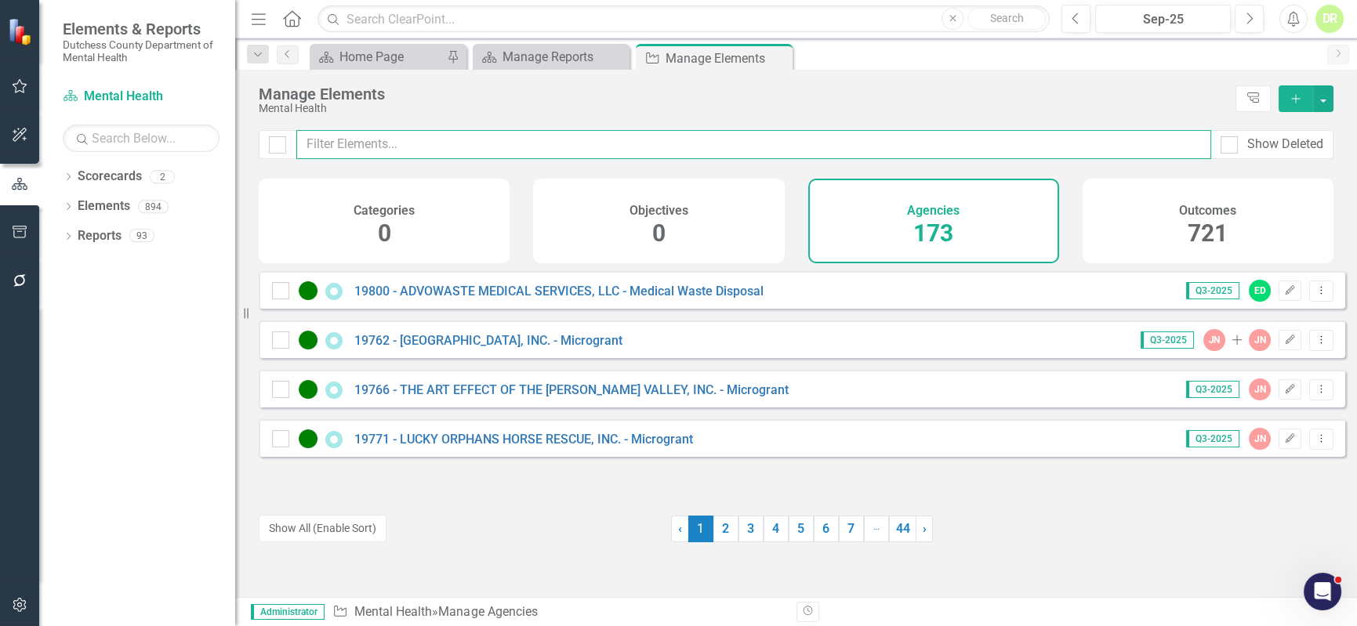
click at [398, 147] on input "text" at bounding box center [753, 144] width 915 height 29
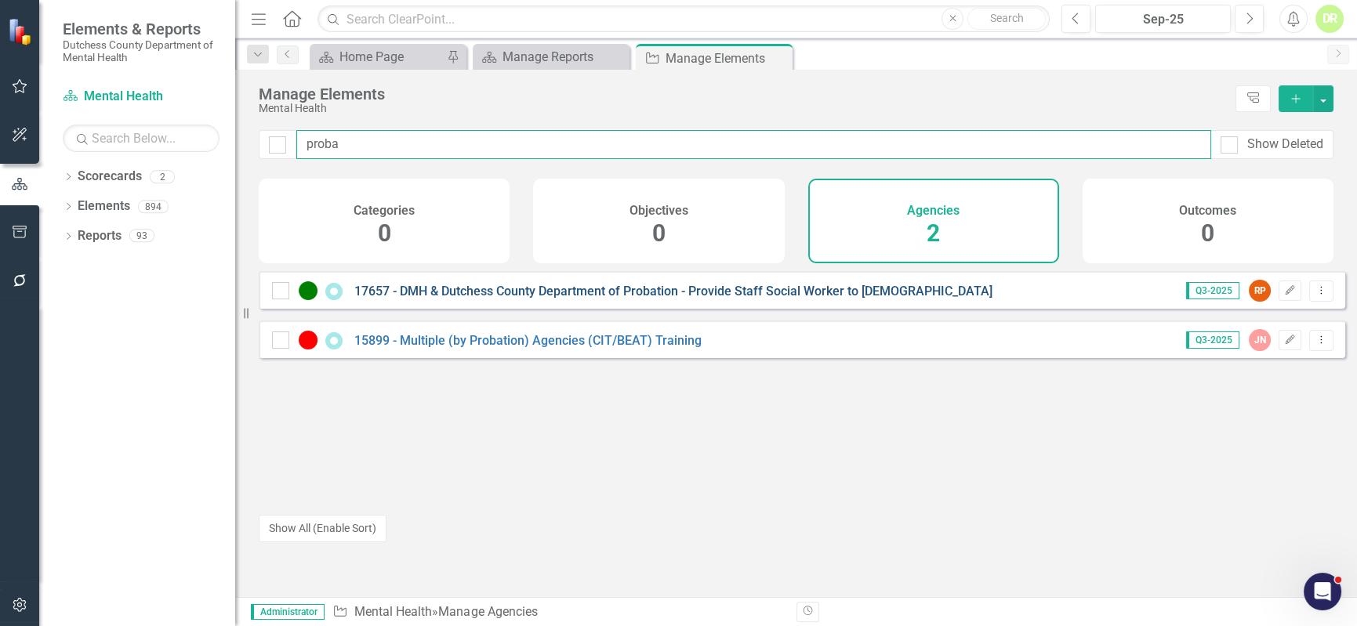
type input "proba"
click at [384, 299] on link "17657 - DMH & Dutchess County Department of Probation - Provide Staff Social Wo…" at bounding box center [673, 291] width 638 height 15
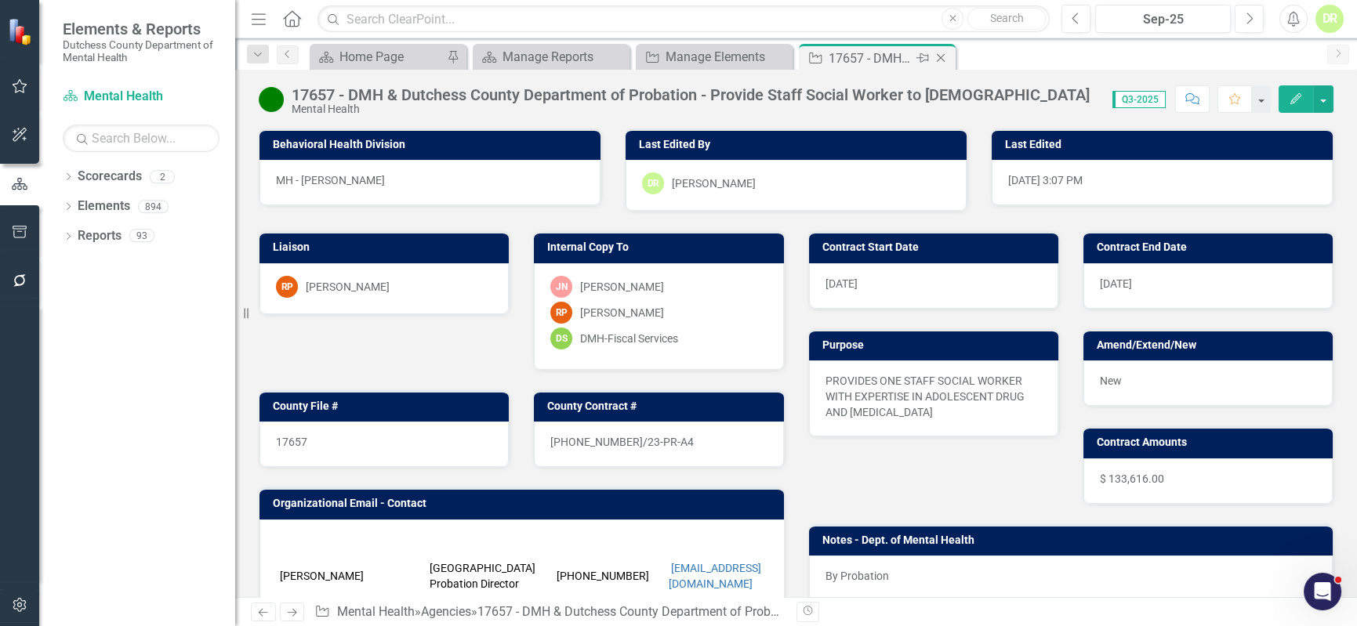
click at [948, 55] on icon "Close" at bounding box center [941, 58] width 16 height 13
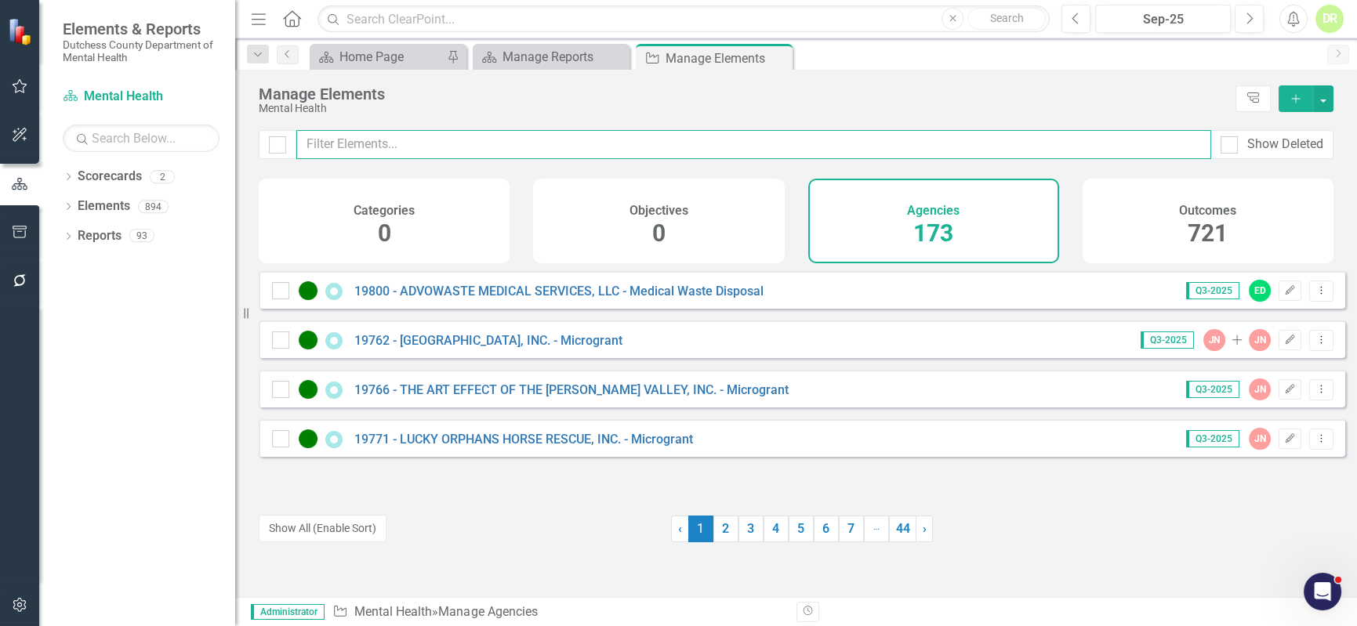
click at [695, 149] on input "text" at bounding box center [753, 144] width 915 height 29
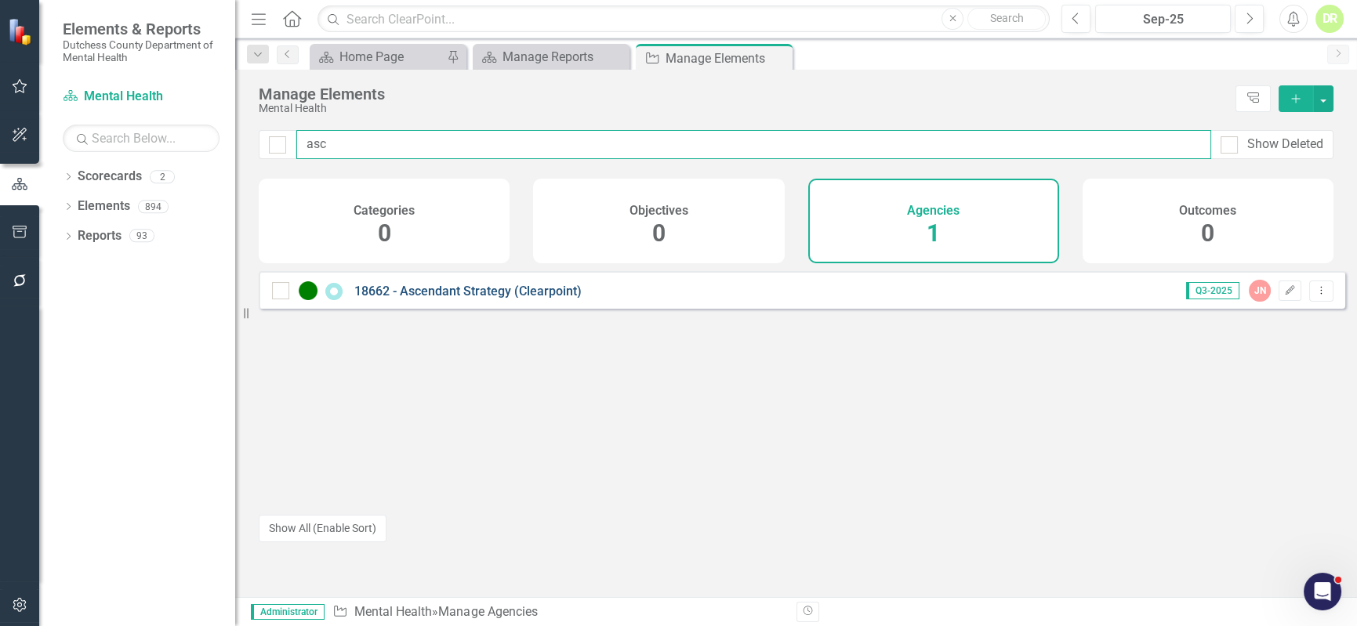
type input "asc"
click at [485, 299] on link "18662 - Ascendant Strategy (Clearpoint)" at bounding box center [467, 291] width 227 height 15
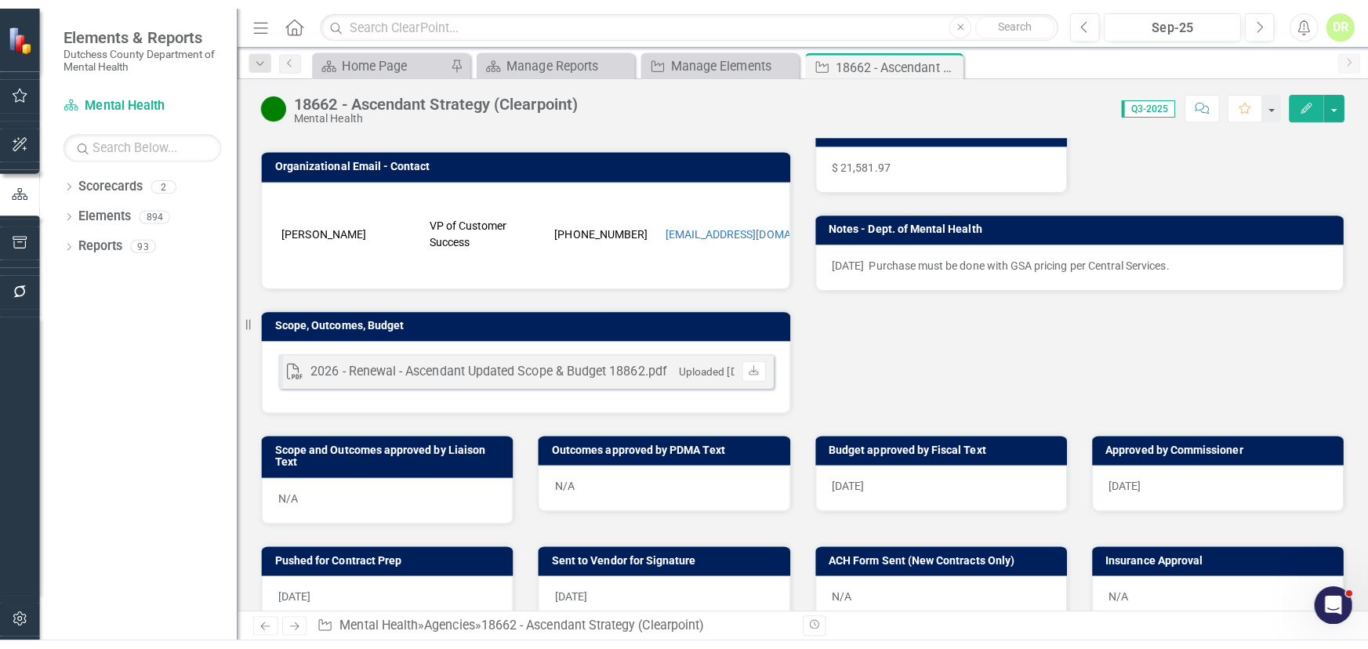
scroll to position [427, 0]
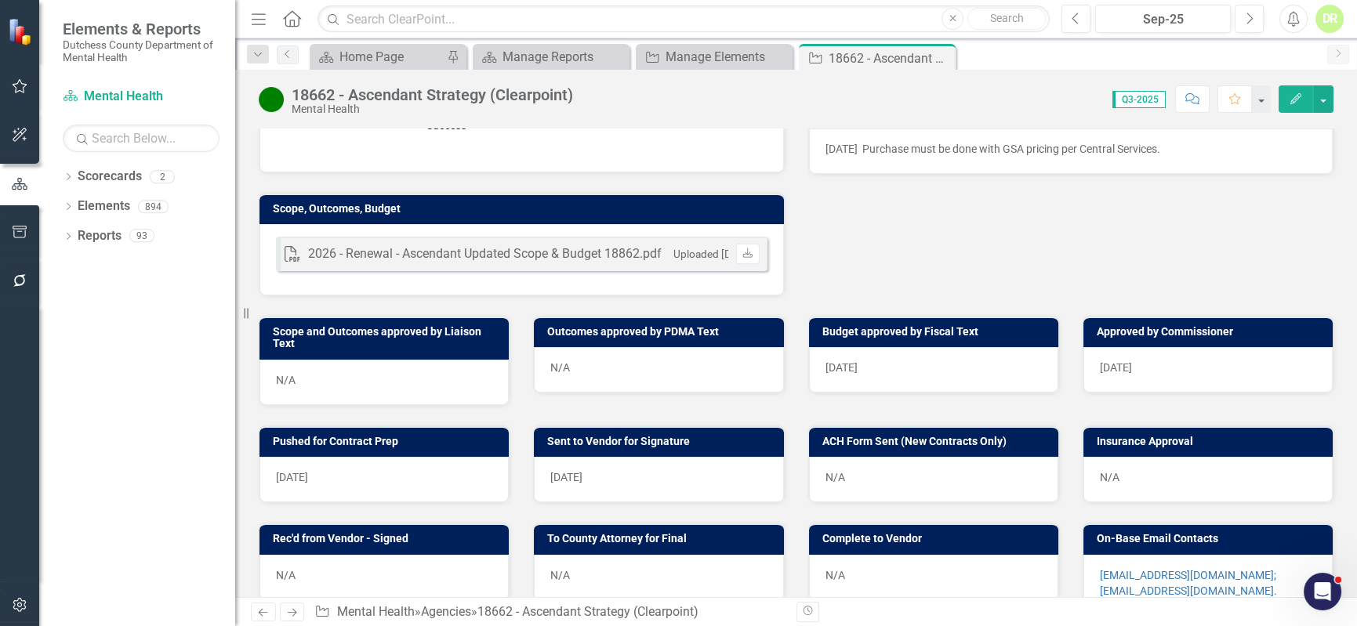
click at [1113, 493] on div "N/A" at bounding box center [1208, 479] width 249 height 45
click at [1113, 492] on div "N/A" at bounding box center [1208, 479] width 249 height 45
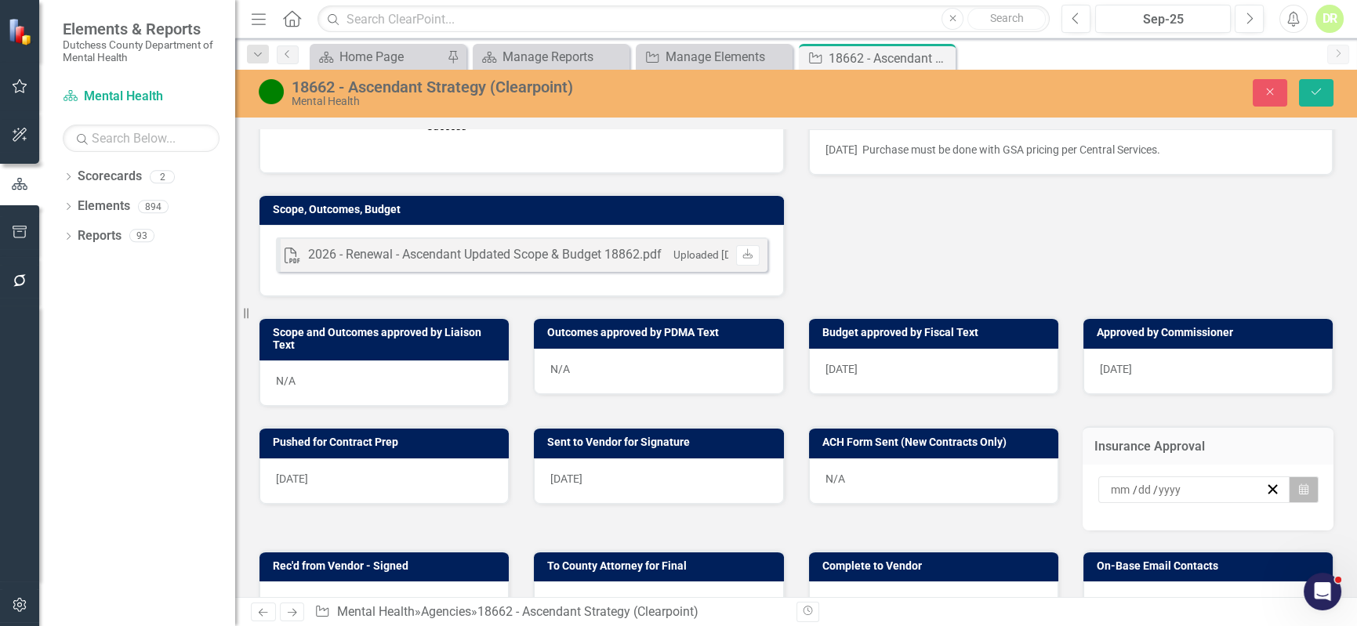
click at [1289, 496] on button "Calendar" at bounding box center [1304, 490] width 30 height 27
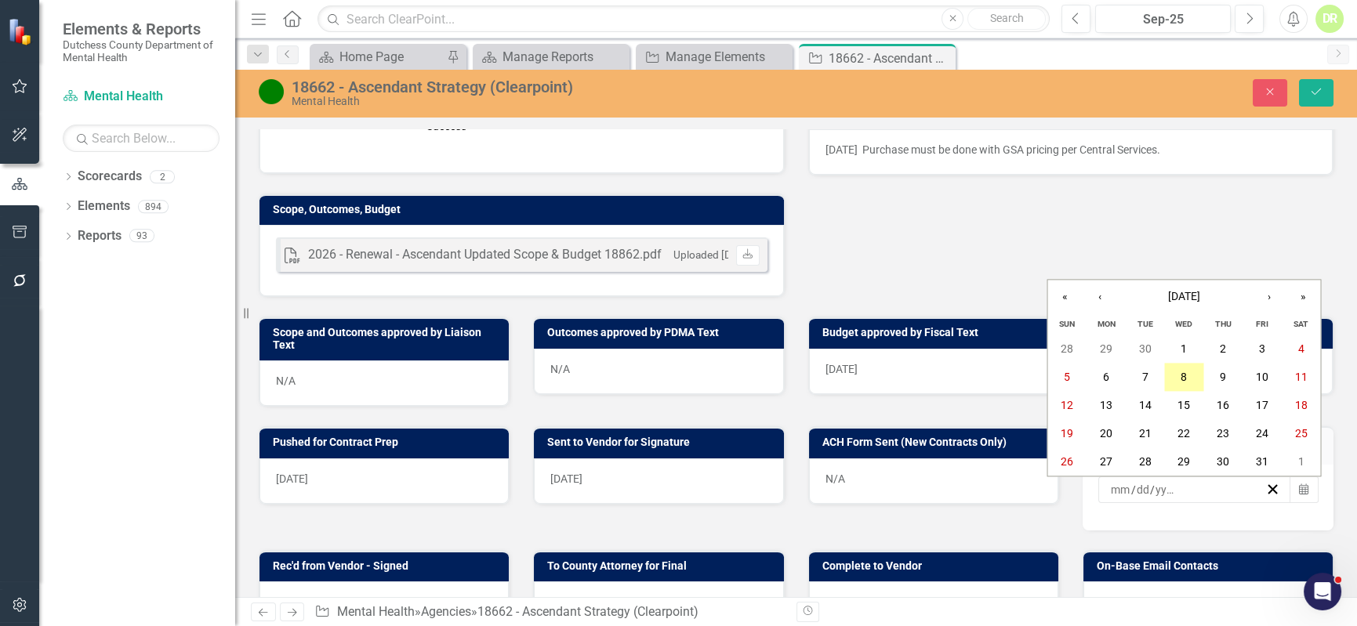
click at [1186, 376] on abbr "8" at bounding box center [1184, 378] width 6 height 13
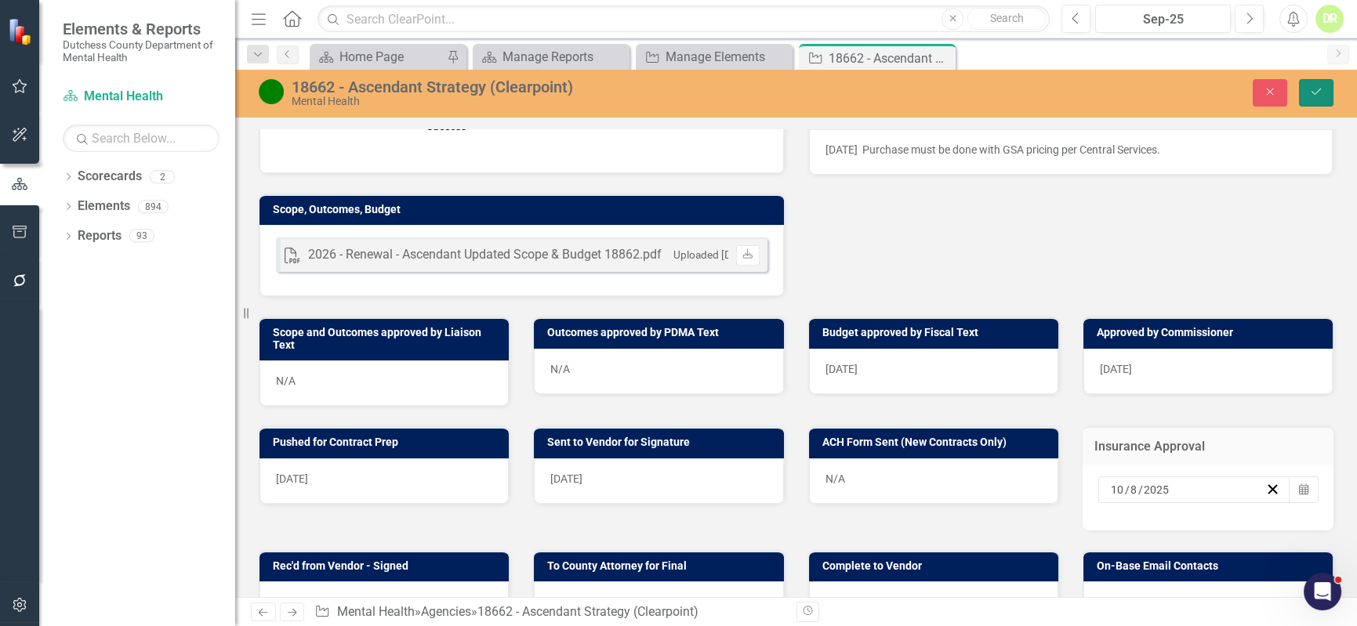
click at [1316, 91] on icon "Save" at bounding box center [1316, 91] width 14 height 11
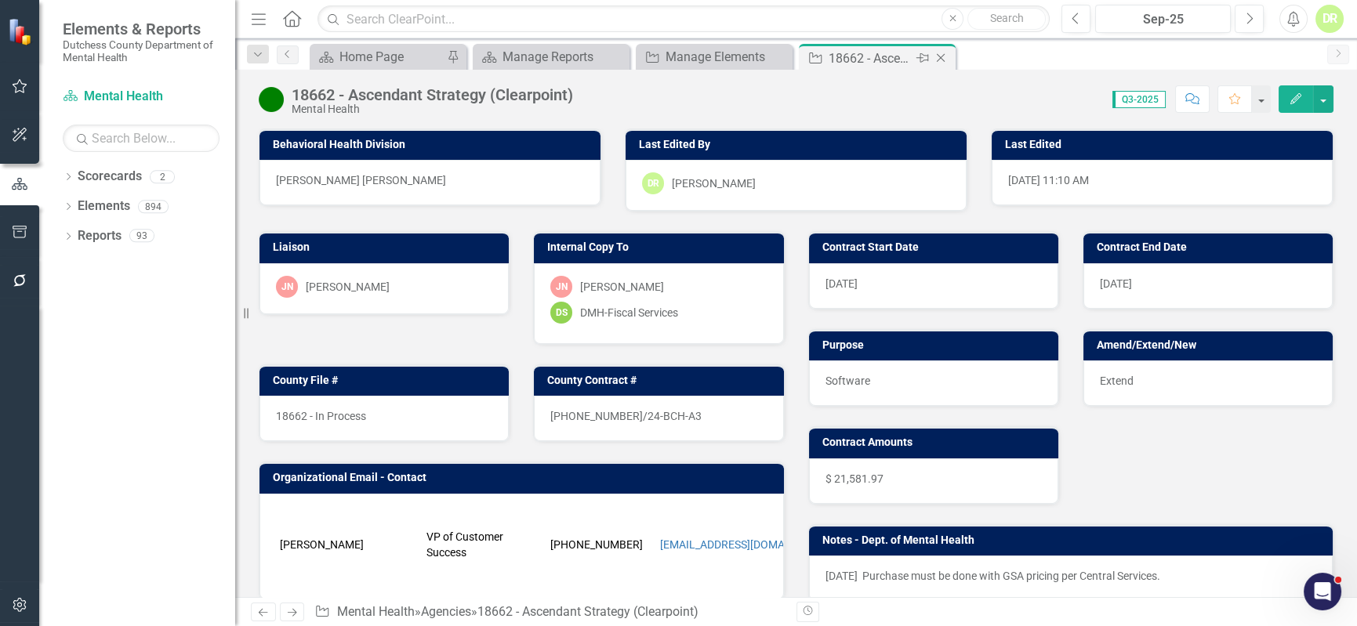
click at [937, 55] on icon "Close" at bounding box center [941, 58] width 16 height 13
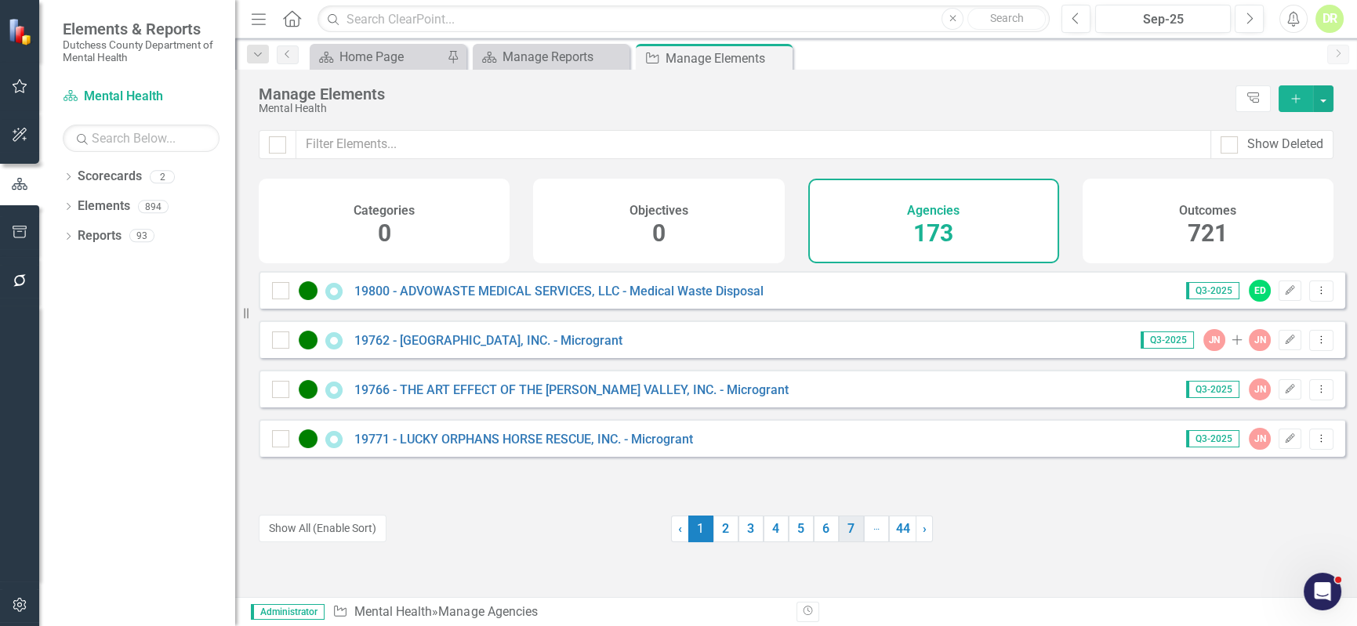
click at [840, 531] on link "7" at bounding box center [851, 529] width 25 height 27
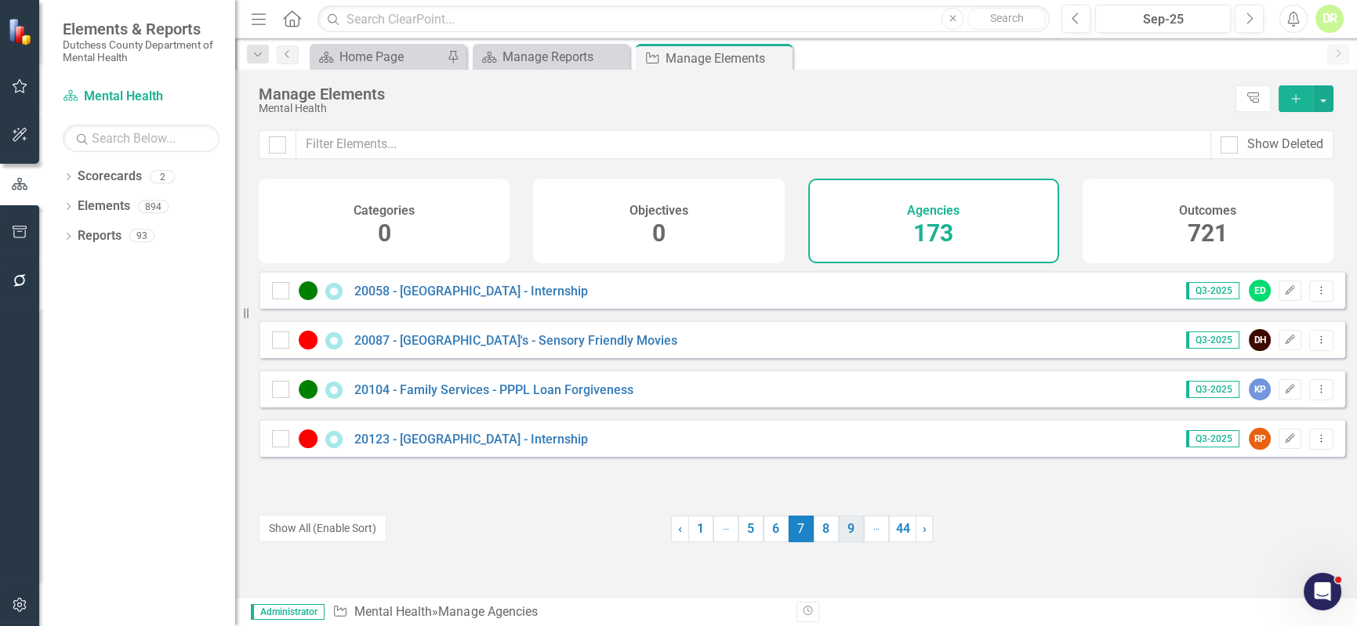
click at [852, 526] on link "9" at bounding box center [851, 529] width 25 height 27
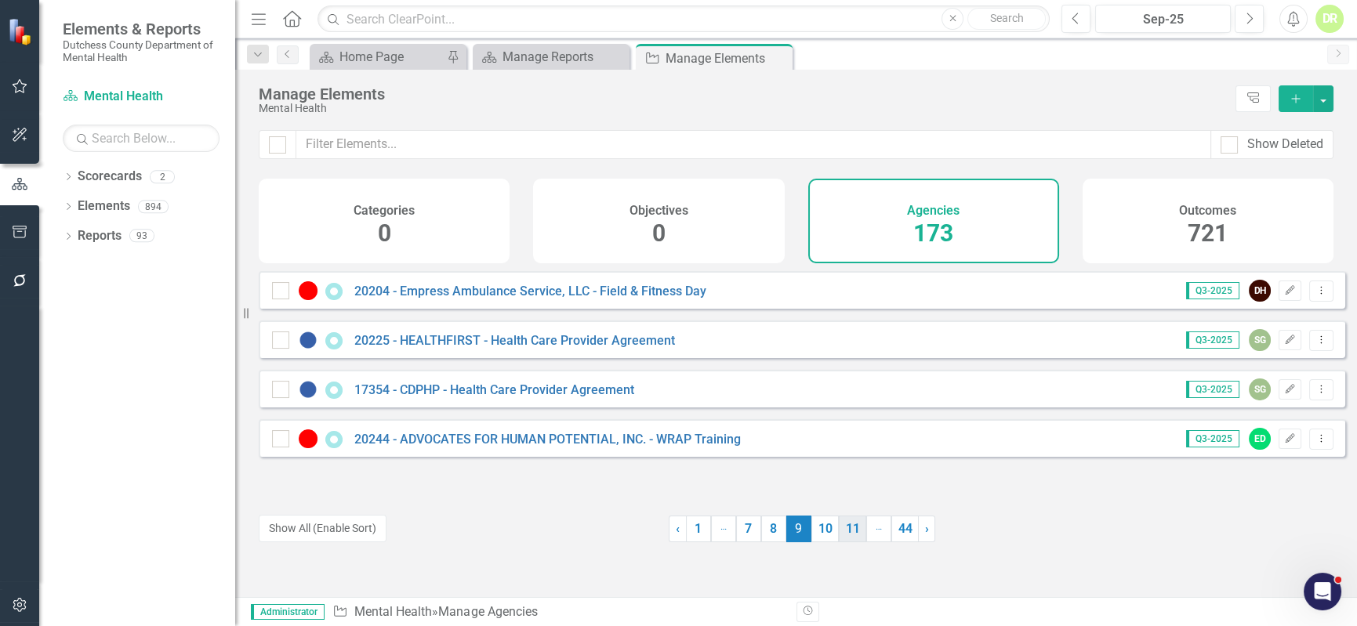
click at [847, 528] on link "11" at bounding box center [852, 529] width 27 height 27
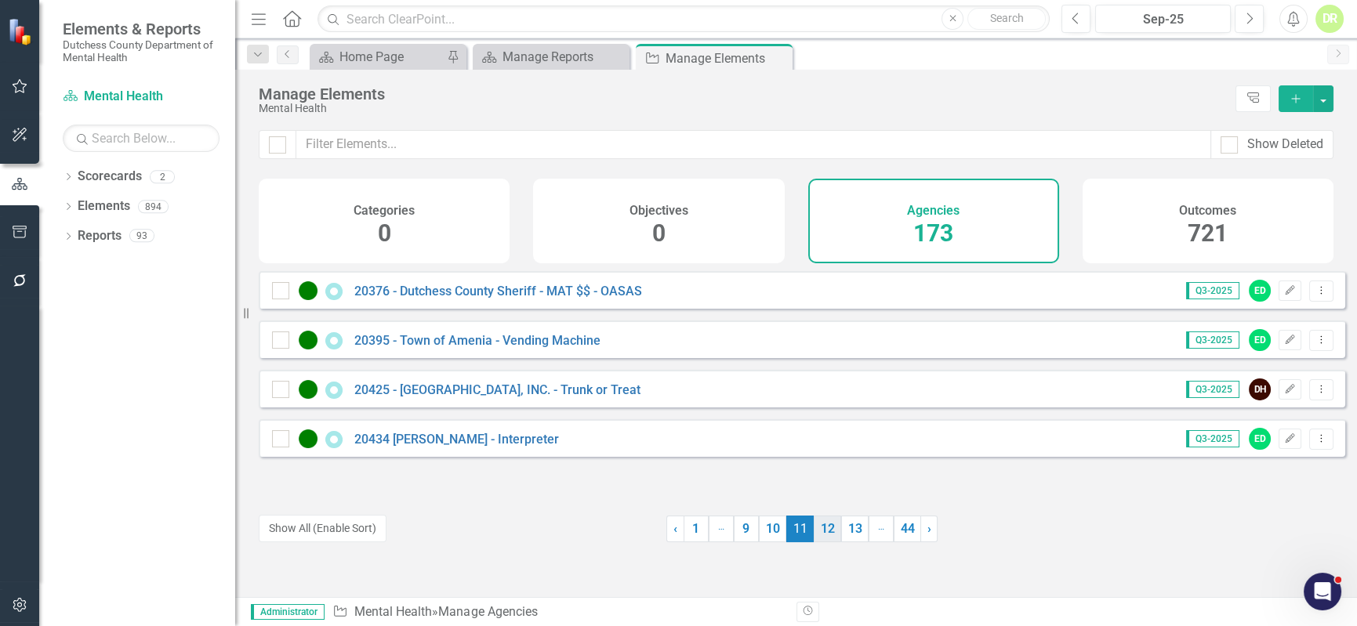
click at [821, 531] on link "12" at bounding box center [827, 529] width 27 height 27
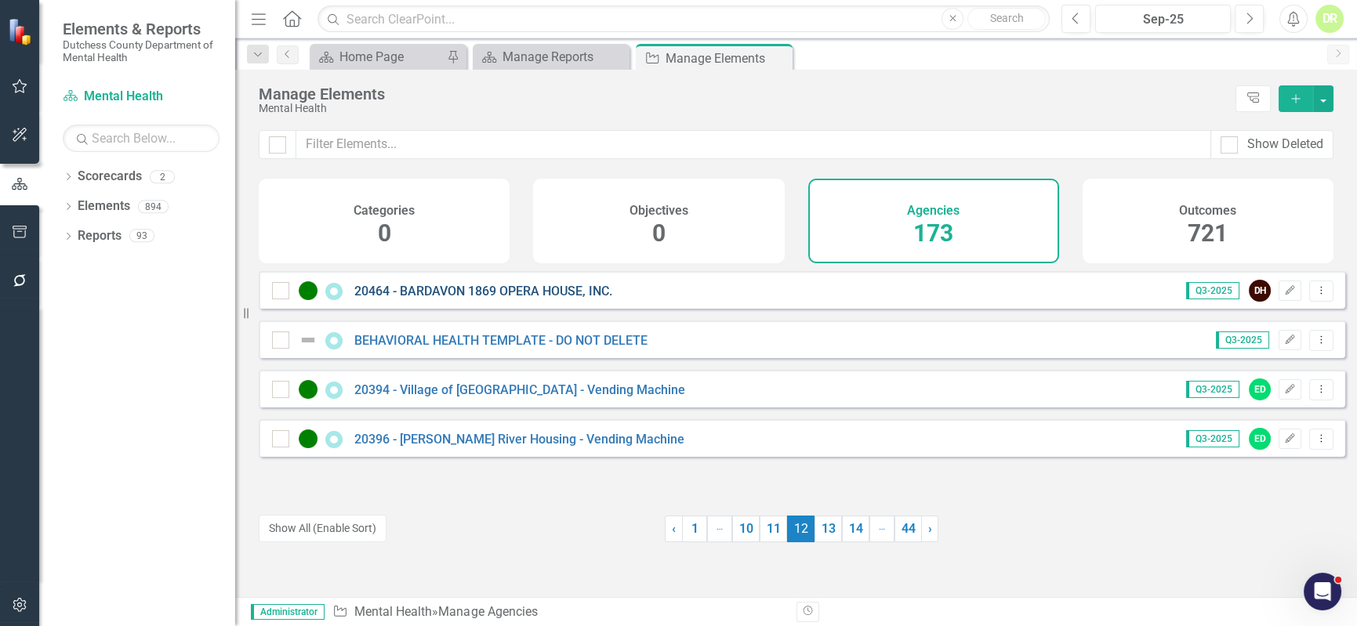
click at [528, 299] on link "20464 - BARDAVON 1869 OPERA HOUSE, INC." at bounding box center [483, 291] width 258 height 15
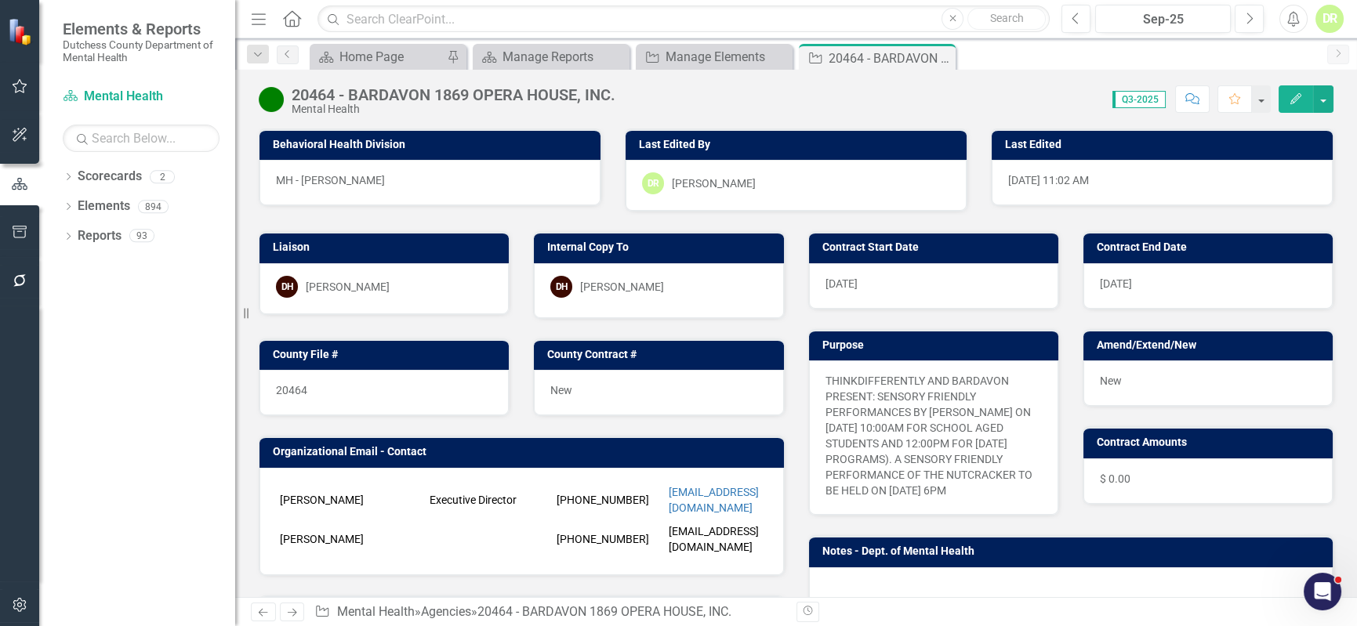
click at [564, 102] on div "20464 - BARDAVON 1869 OPERA HOUSE, INC." at bounding box center [454, 94] width 324 height 17
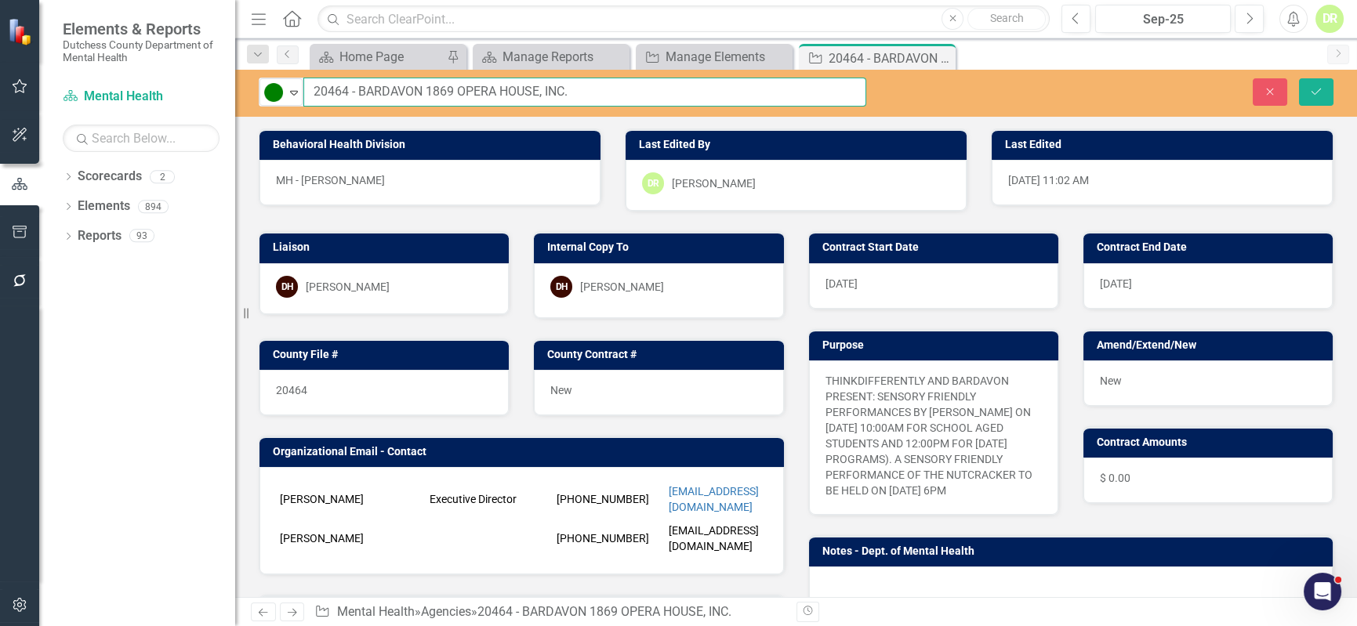
click at [623, 93] on input "20464 - BARDAVON 1869 OPERA HOUSE, INC." at bounding box center [584, 92] width 563 height 29
drag, startPoint x: 619, startPoint y: 93, endPoint x: 575, endPoint y: 85, distance: 45.5
click at [575, 85] on input "20464 - BARDAVON 1869 OPERA HOUSE, INC.-Friendly Sensory Performances" at bounding box center [584, 92] width 563 height 29
type input "20464 - BARDAVON 1869 OPERA HOUSE, INC.-Sensory Friendly Performances"
click at [1309, 80] on button "Save" at bounding box center [1316, 91] width 34 height 27
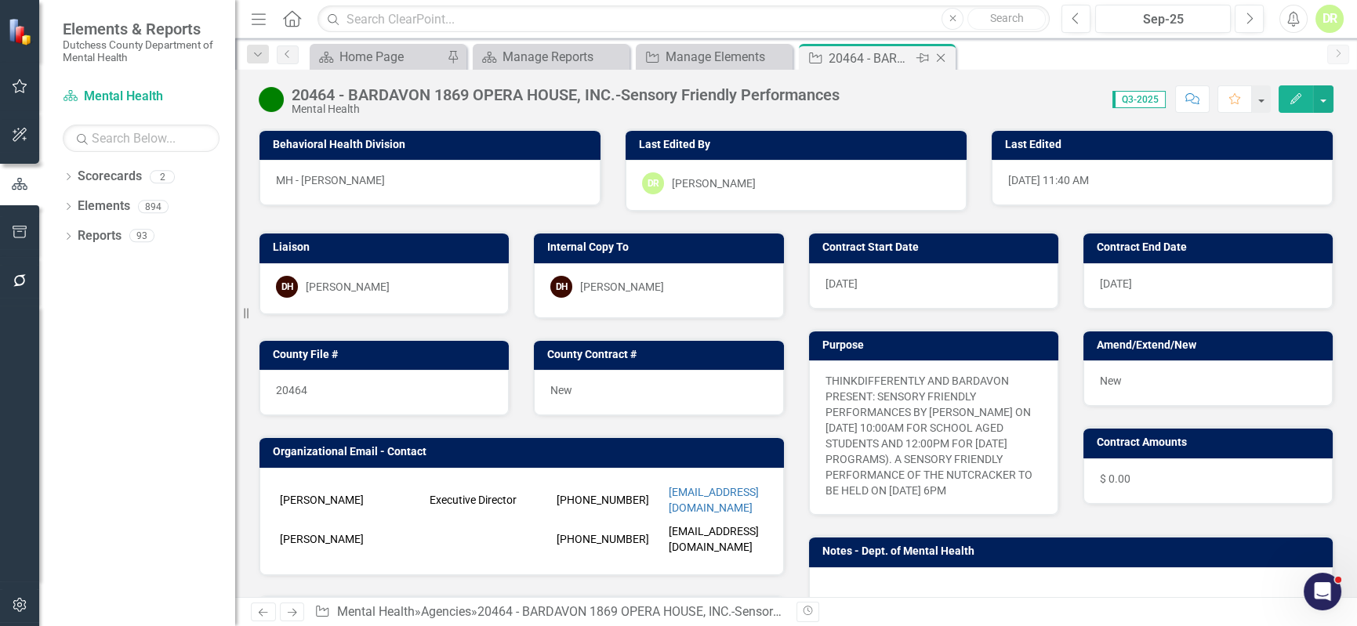
click at [943, 55] on icon "Close" at bounding box center [941, 58] width 16 height 13
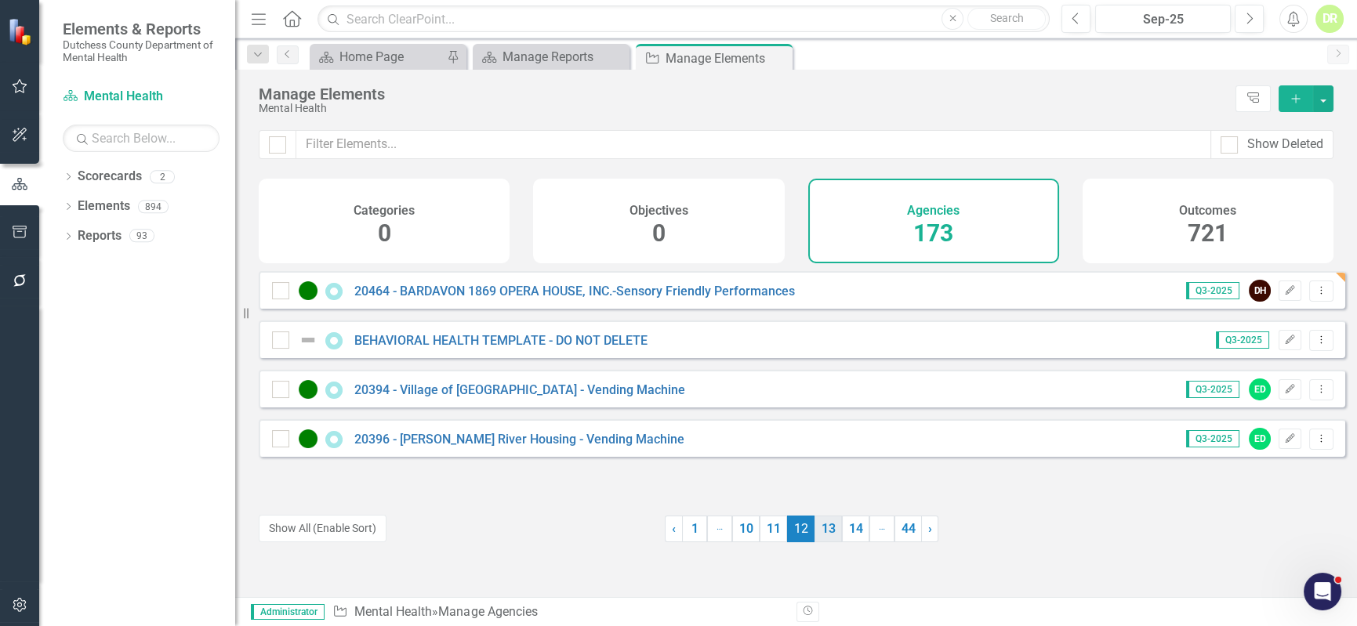
click at [824, 532] on link "13" at bounding box center [828, 529] width 27 height 27
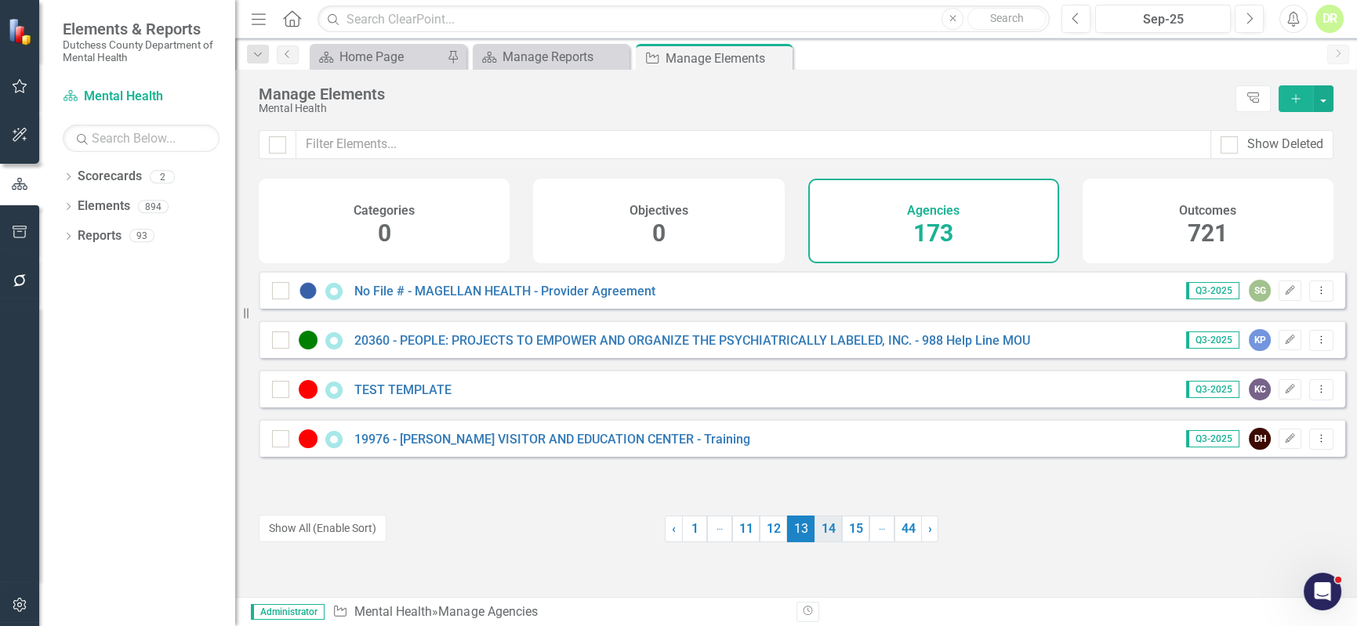
click at [823, 535] on link "14" at bounding box center [828, 529] width 27 height 27
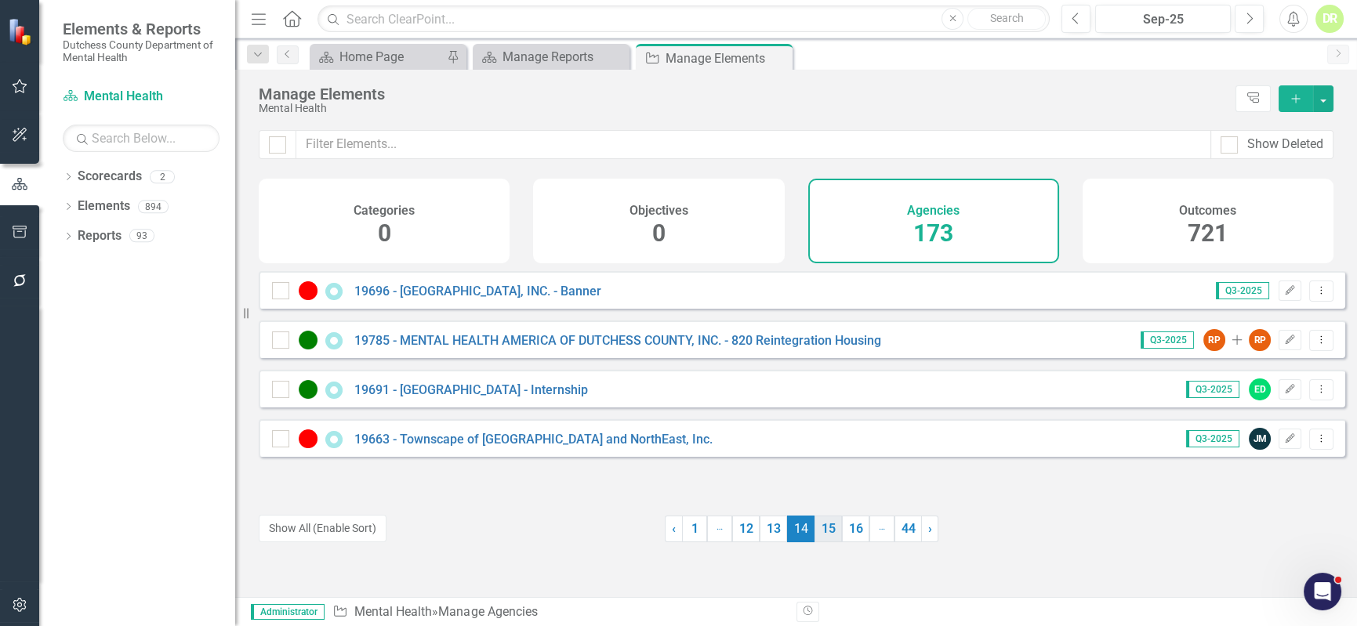
click at [819, 526] on link "15" at bounding box center [828, 529] width 27 height 27
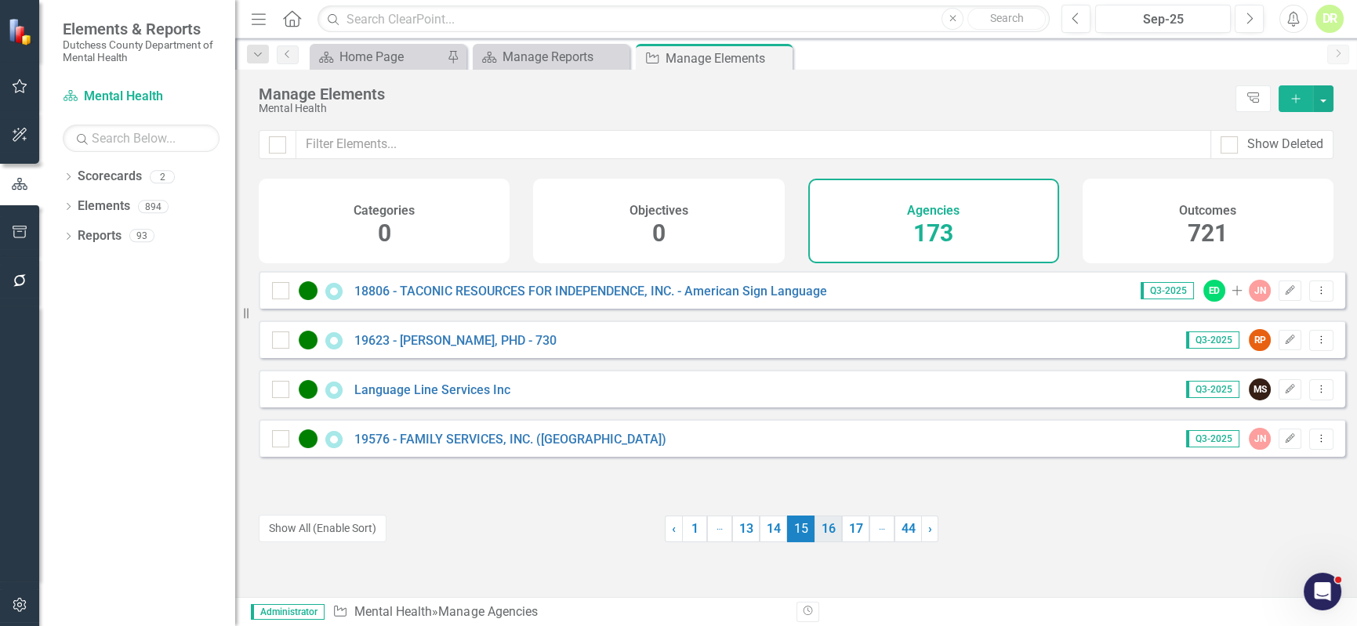
click at [815, 528] on link "16" at bounding box center [828, 529] width 27 height 27
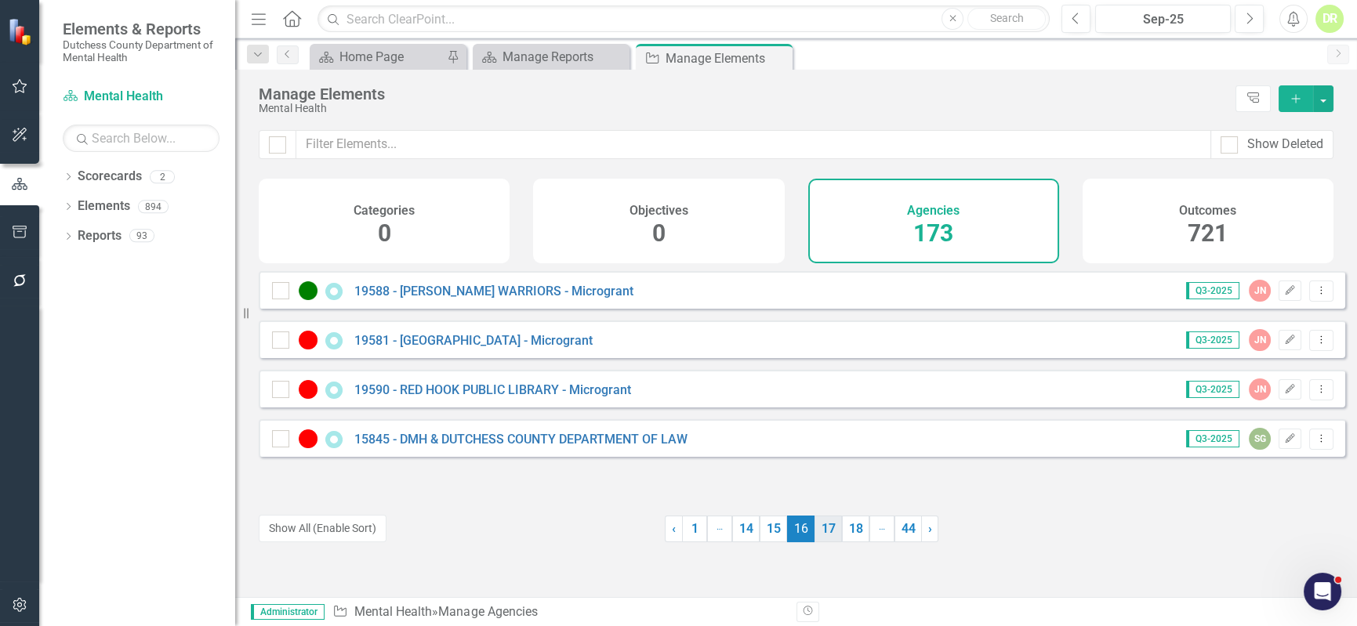
click at [826, 522] on link "17" at bounding box center [828, 529] width 27 height 27
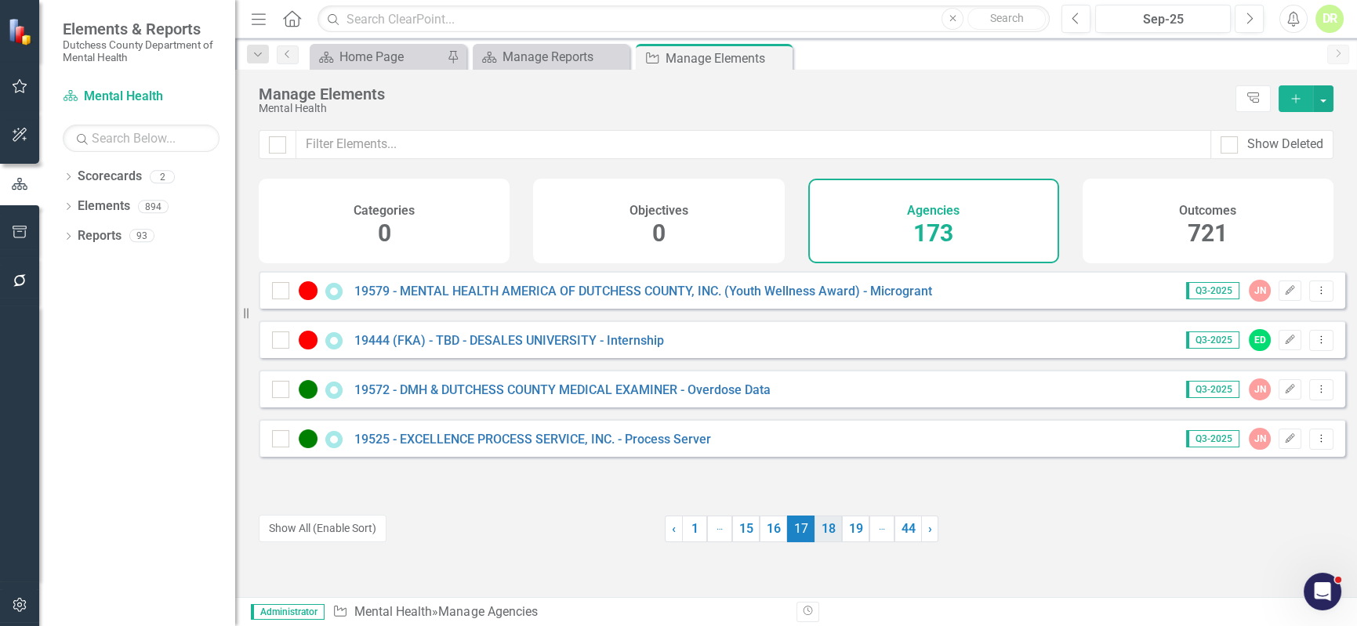
click at [829, 525] on link "18" at bounding box center [828, 529] width 27 height 27
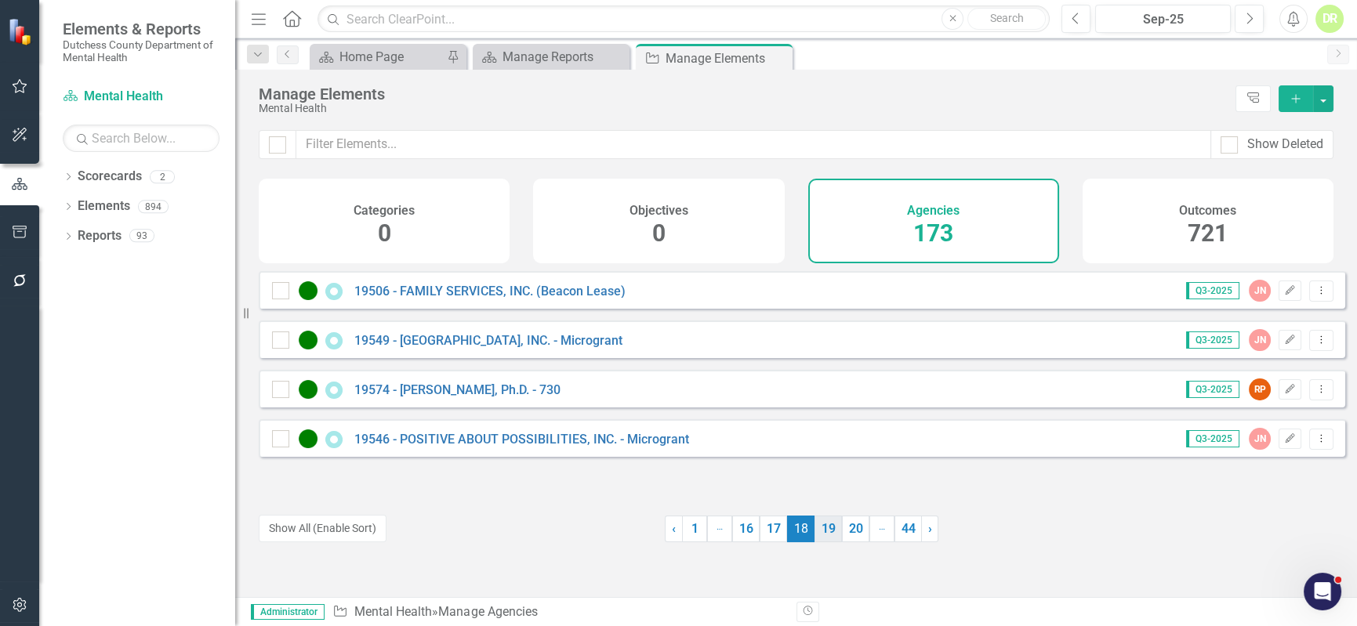
click at [823, 529] on link "19" at bounding box center [828, 529] width 27 height 27
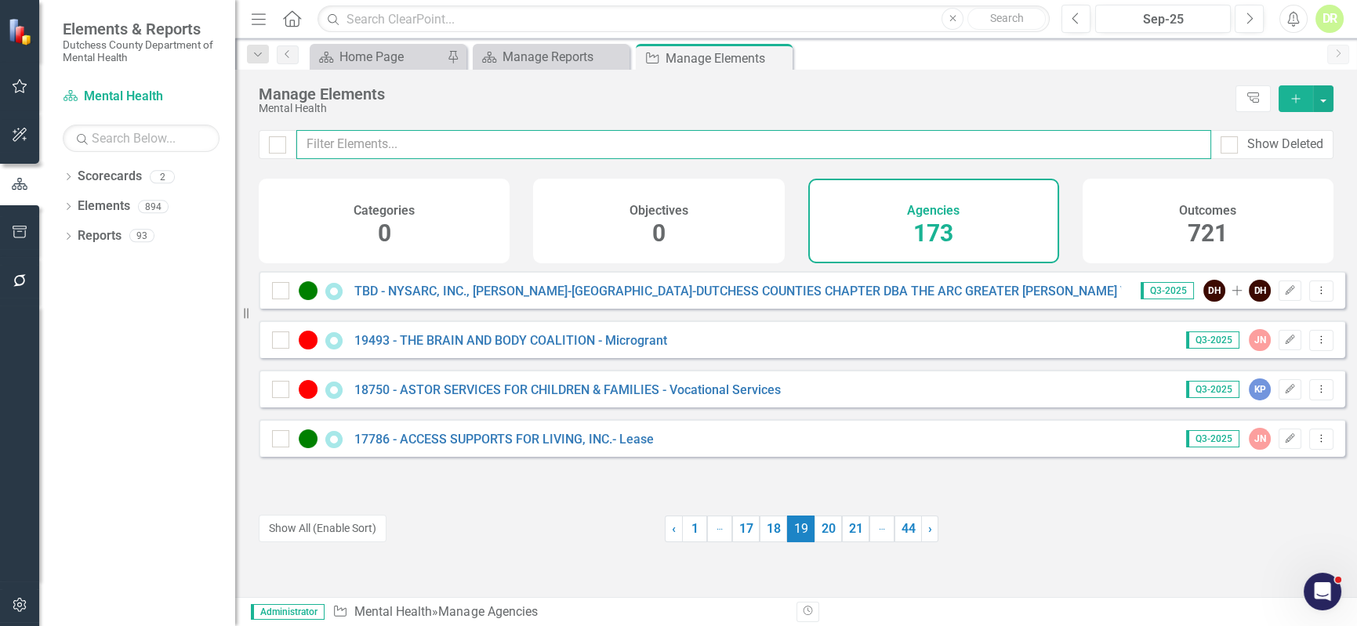
click at [364, 140] on input "text" at bounding box center [753, 144] width 915 height 29
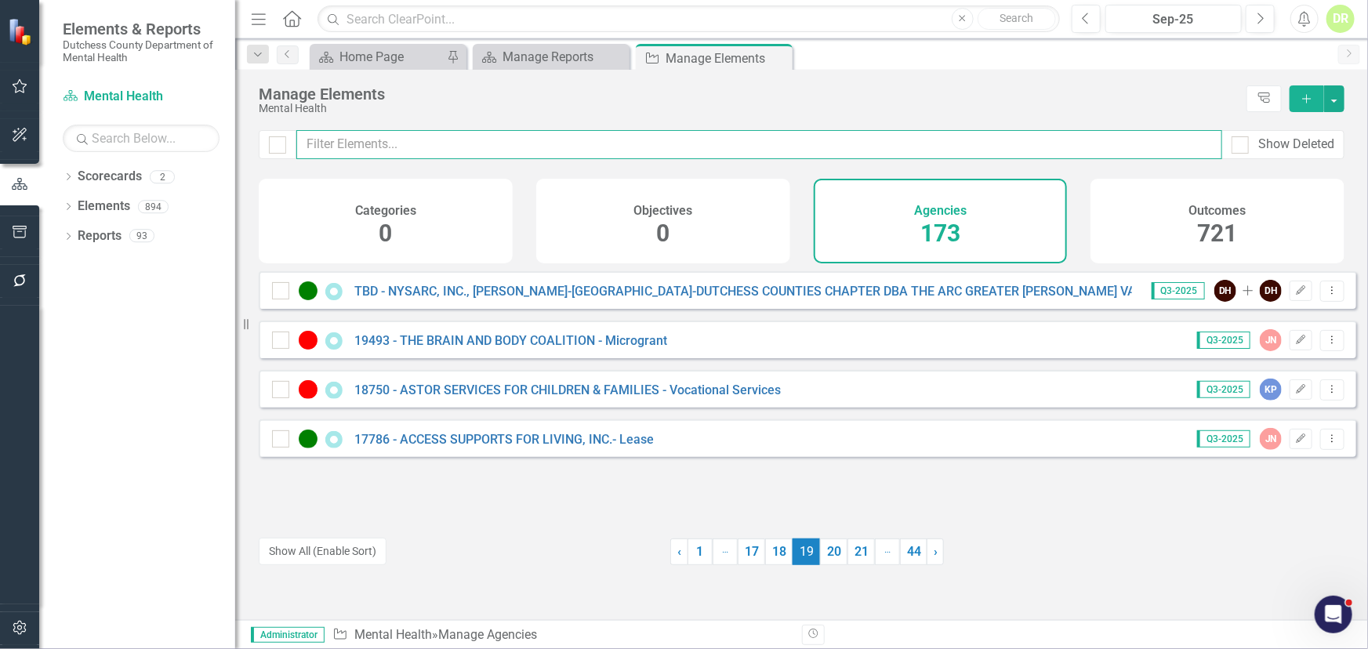
click at [328, 137] on input "text" at bounding box center [759, 144] width 926 height 29
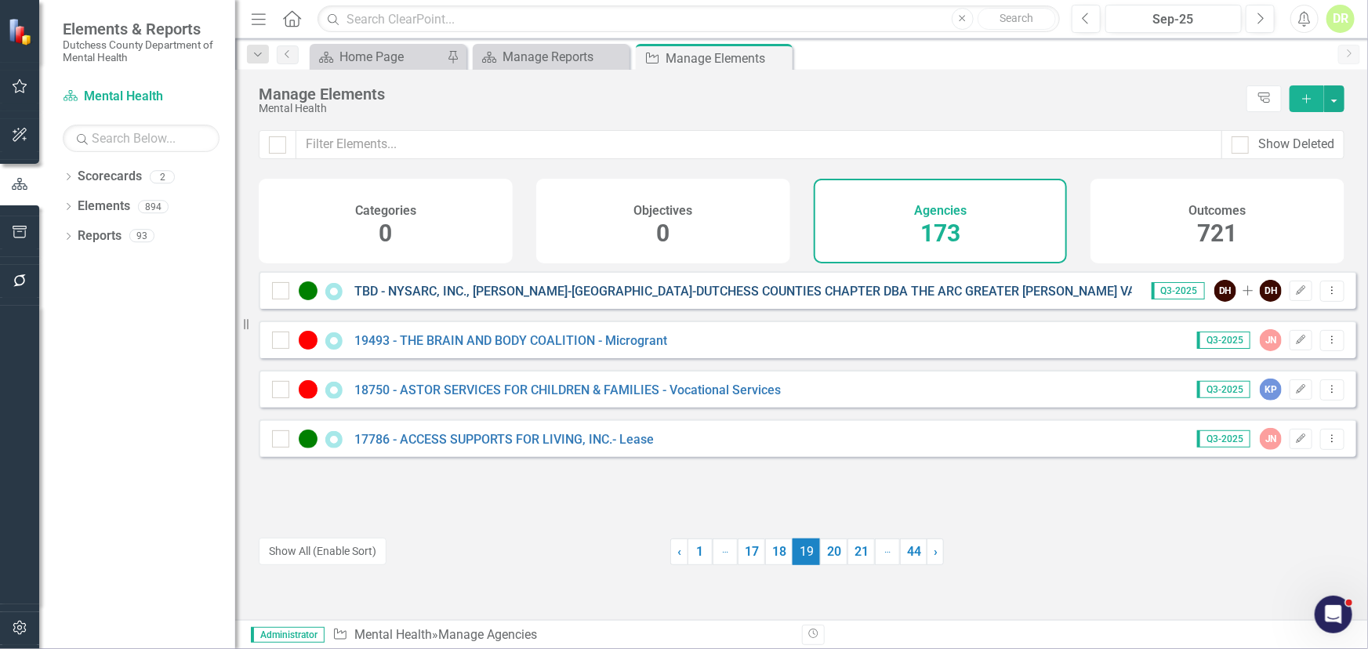
click at [466, 299] on link "TBD - NYSARC, INC., [PERSON_NAME]-[GEOGRAPHIC_DATA]-DUTCHESS COUNTIES CHAPTER D…" at bounding box center [853, 291] width 999 height 15
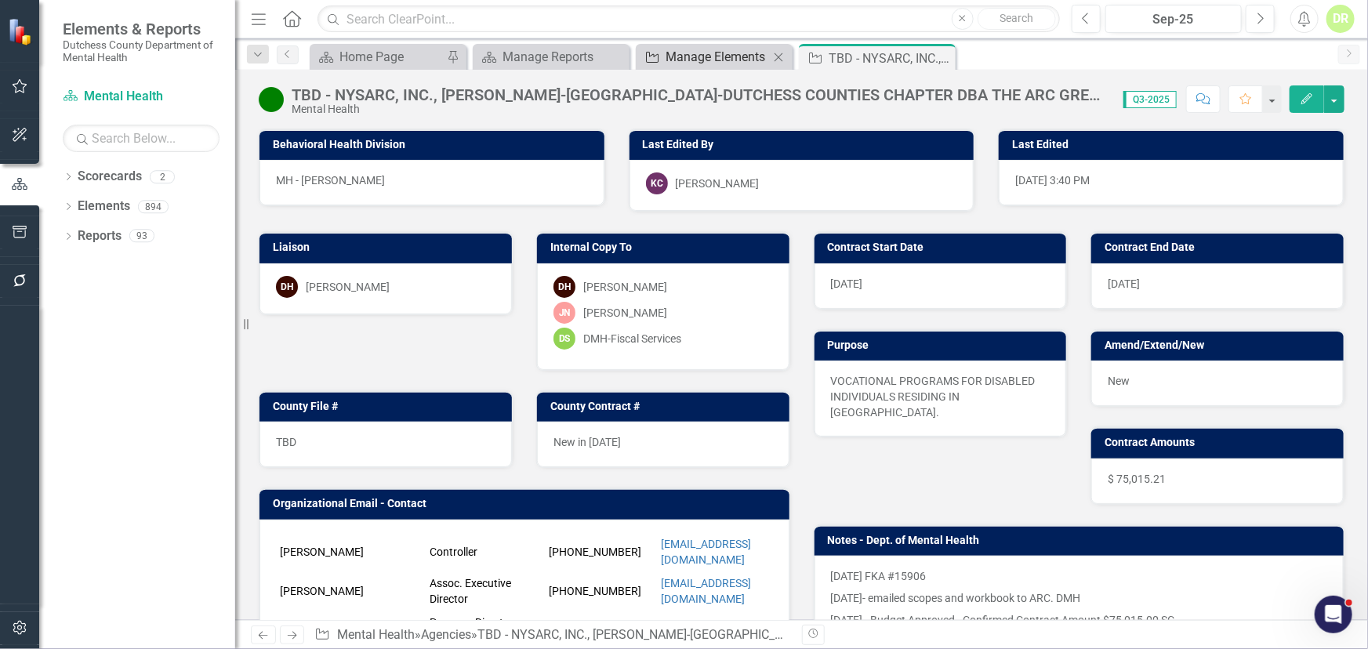
click at [701, 59] on div "Manage Elements" at bounding box center [717, 57] width 103 height 20
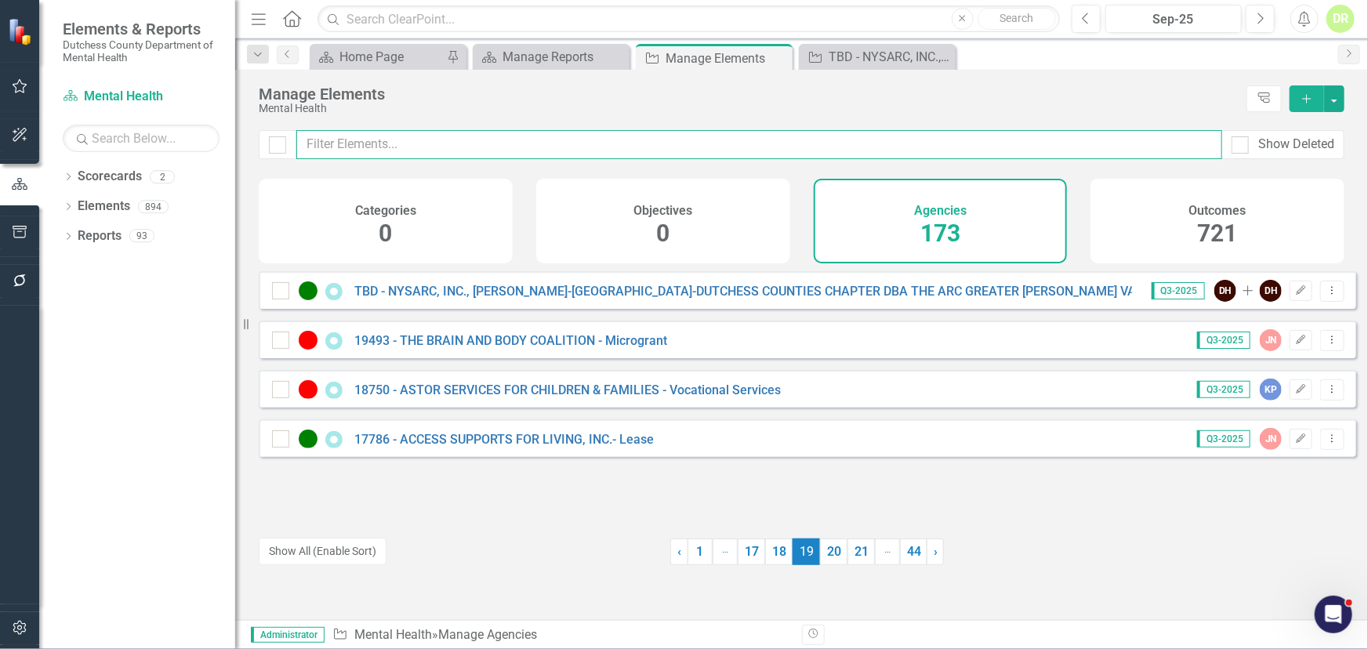
click at [341, 140] on input "text" at bounding box center [759, 144] width 926 height 29
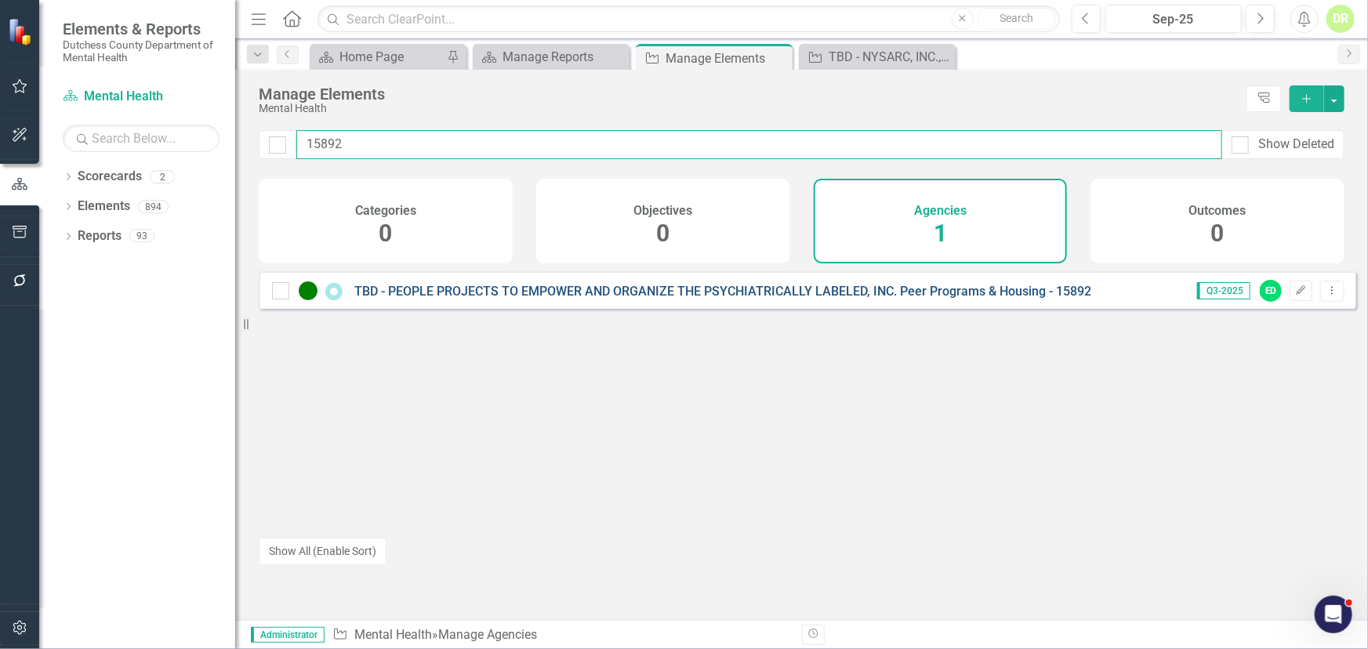
type input "15892"
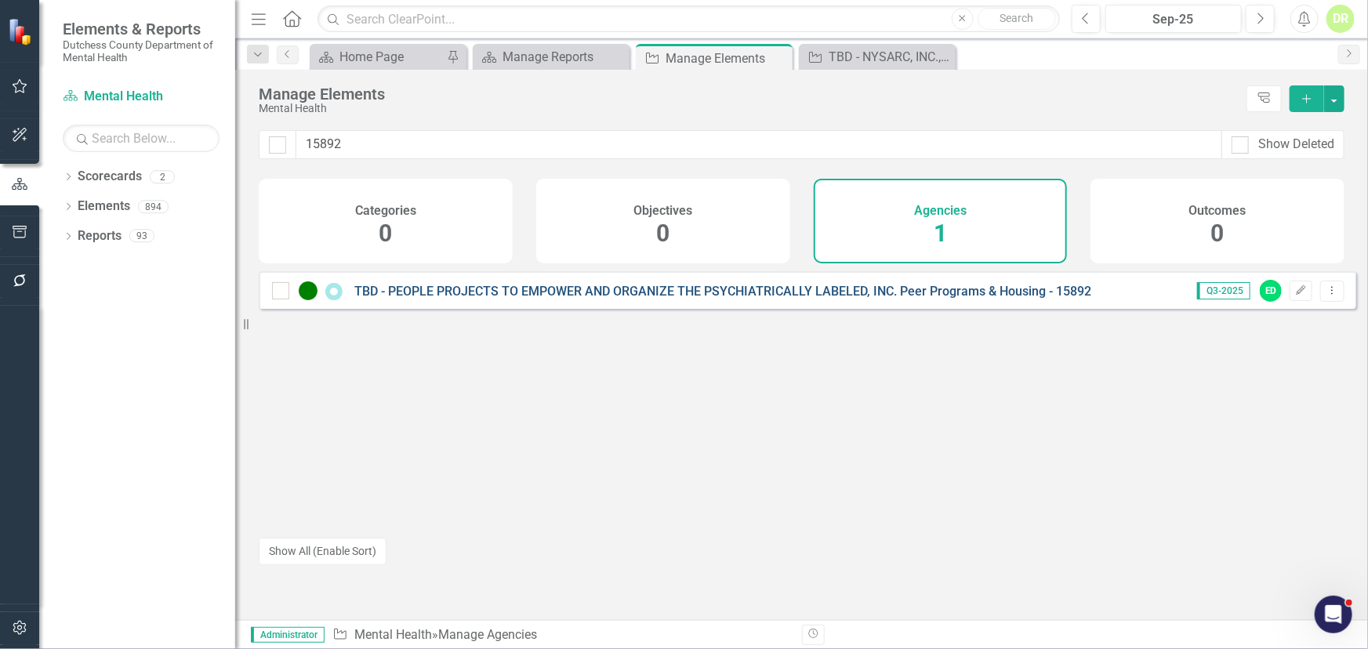
click at [601, 298] on link "TBD - PEOPLE PROJECTS TO EMPOWER AND ORGANIZE THE PSYCHIATRICALLY LABELED, INC.…" at bounding box center [722, 291] width 737 height 15
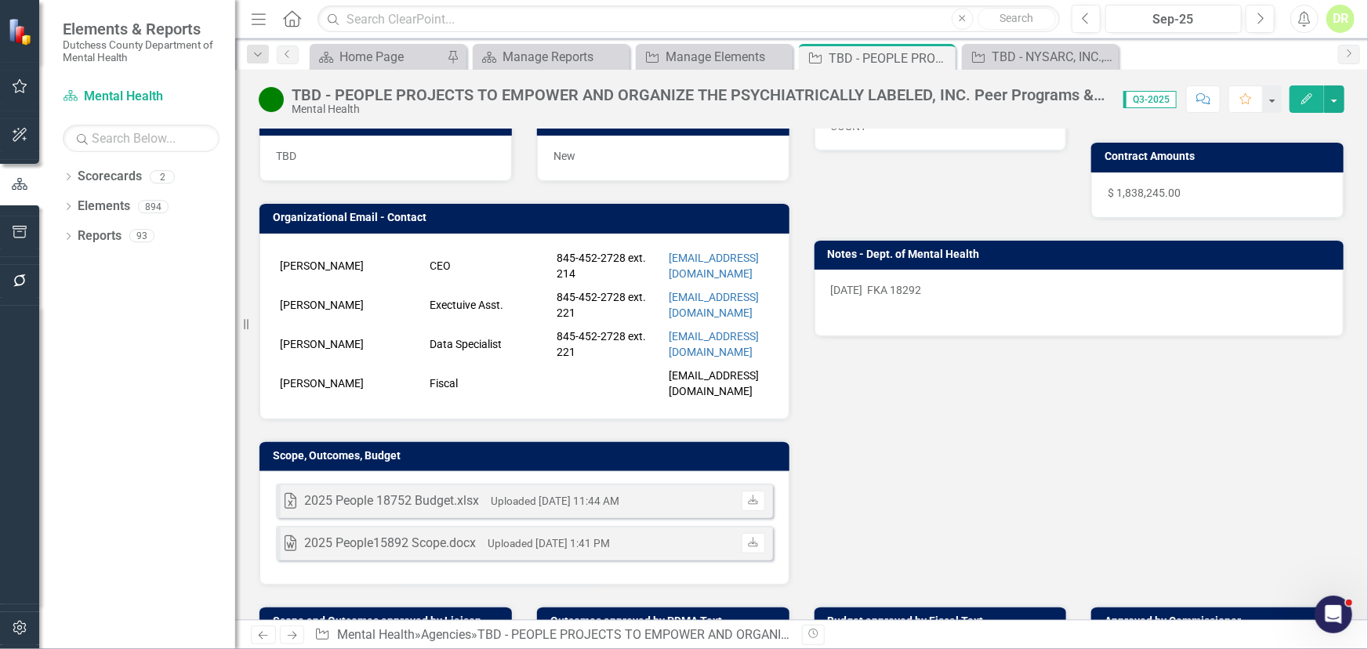
scroll to position [285, 0]
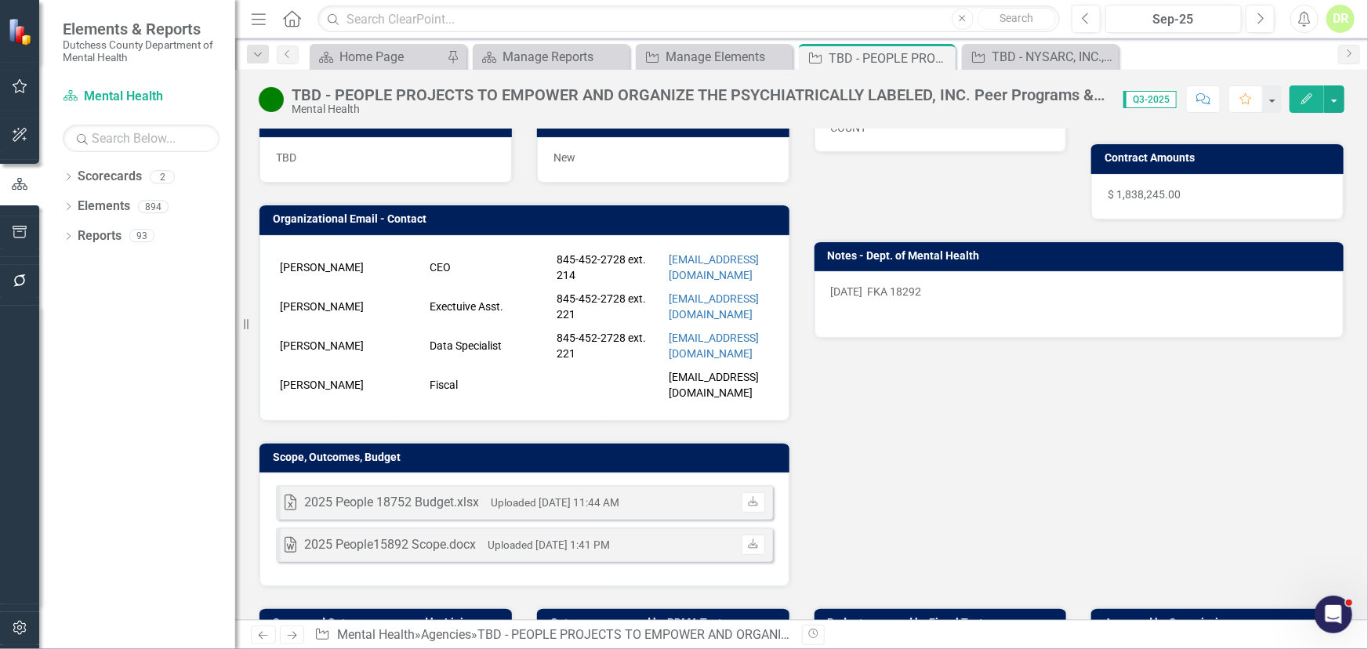
click at [321, 249] on td "[PERSON_NAME]" at bounding box center [351, 267] width 150 height 39
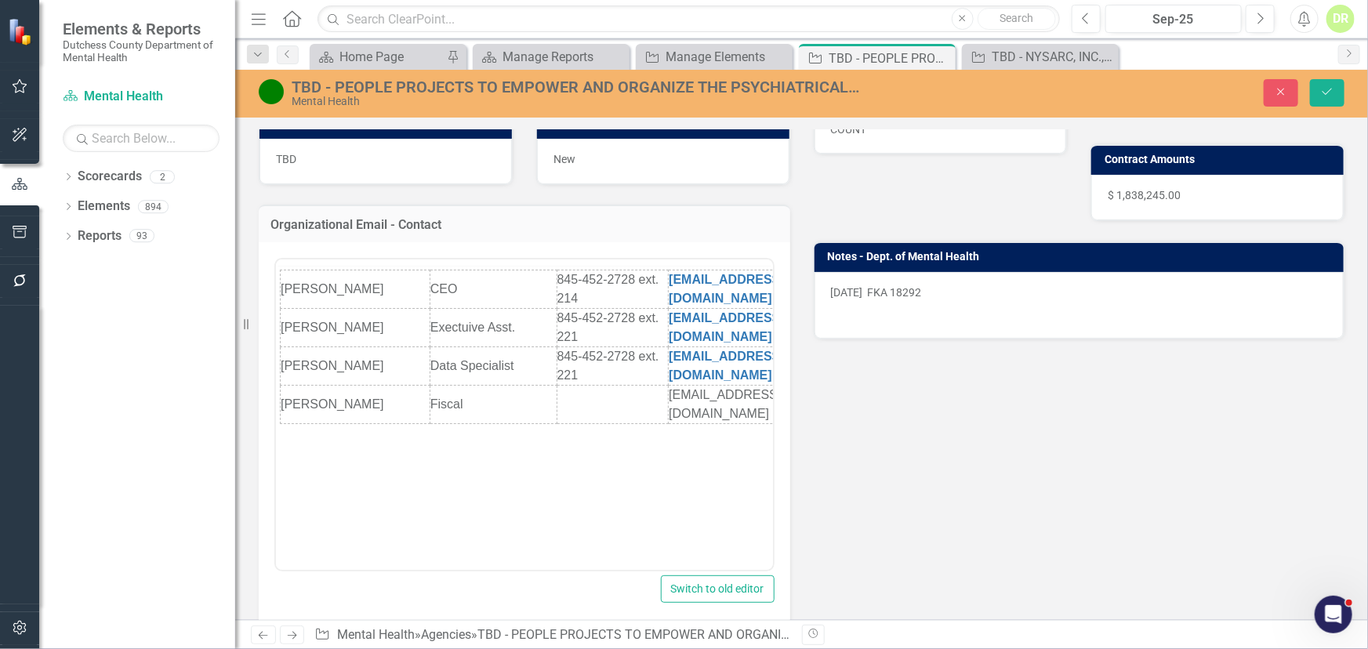
scroll to position [0, 0]
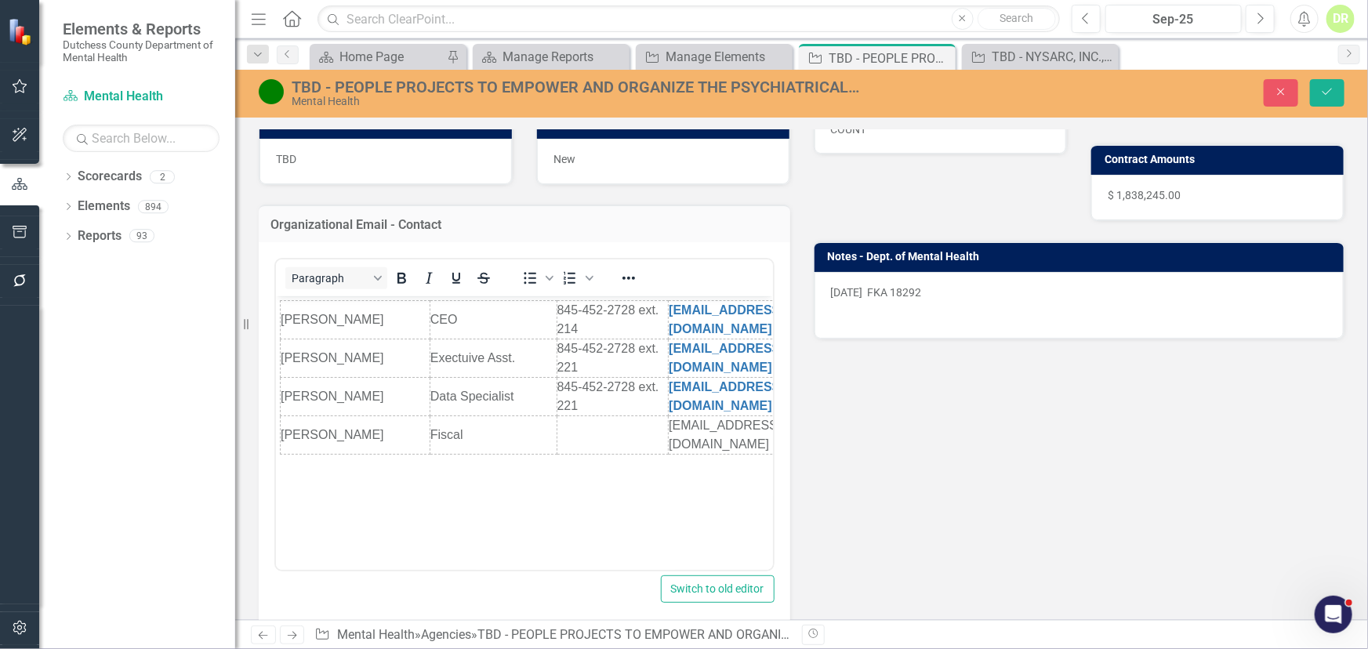
click at [270, 427] on div "<table border="0" width="718" cellspacing="0" cellpadding="0"> <colgroup> <col …" at bounding box center [525, 436] width 532 height 388
click at [270, 425] on div "<table border="0" width="718" cellspacing="0" cellpadding="0"> <colgroup> <col …" at bounding box center [525, 436] width 532 height 388
click at [278, 424] on body "[PERSON_NAME] CEO 845-452-2728 ext. 214 [EMAIL_ADDRESS][DOMAIN_NAME] [PERSON_NA…" at bounding box center [523, 413] width 497 height 235
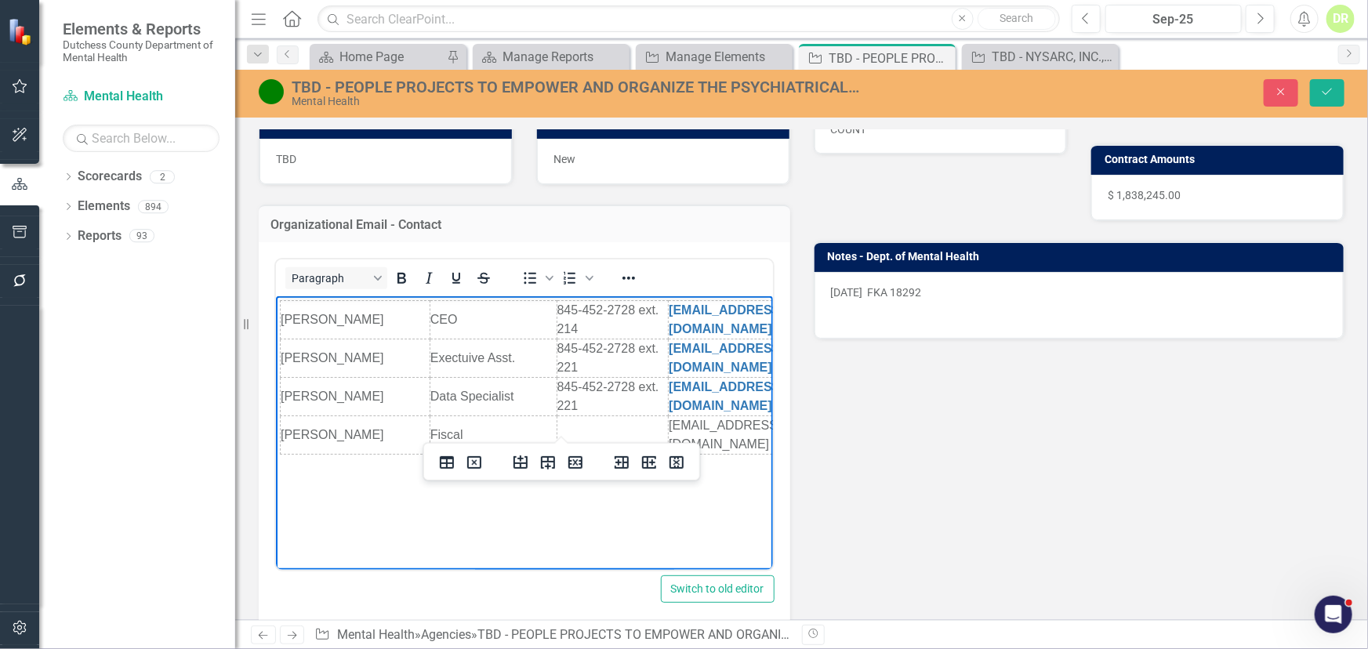
click at [307, 421] on td "[PERSON_NAME]" at bounding box center [355, 435] width 150 height 38
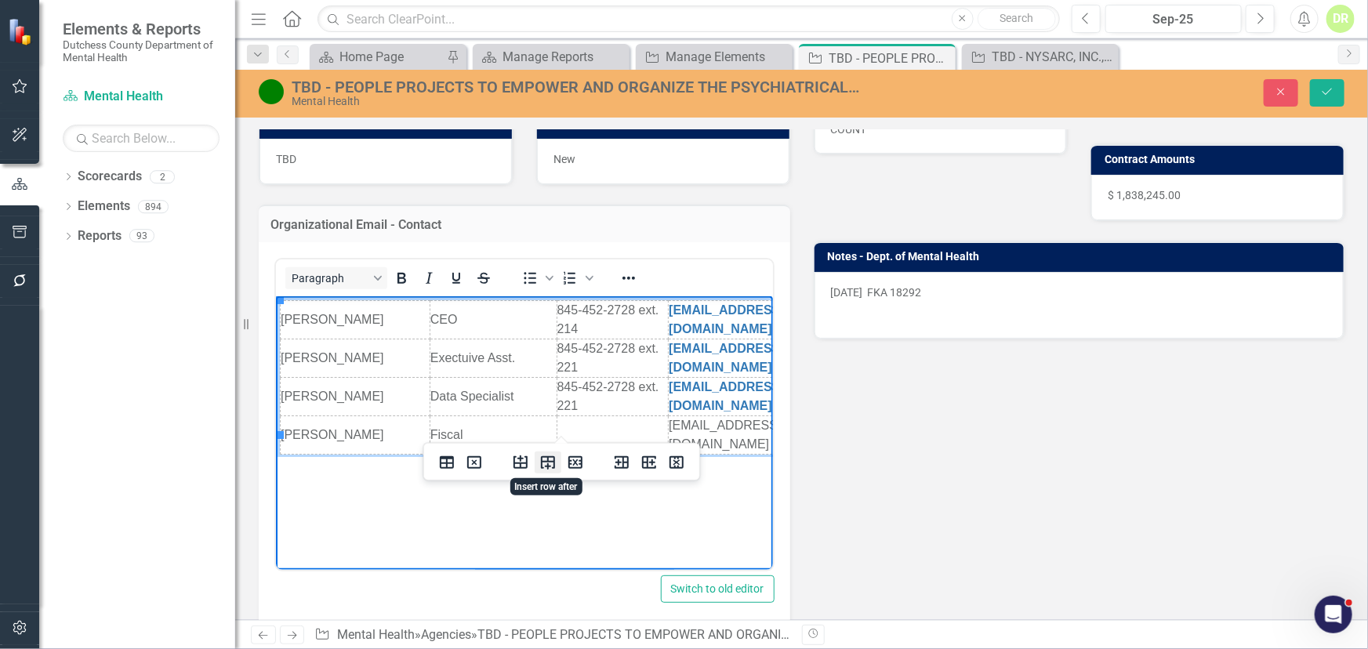
click at [542, 461] on icon "Insert row after" at bounding box center [548, 462] width 14 height 13
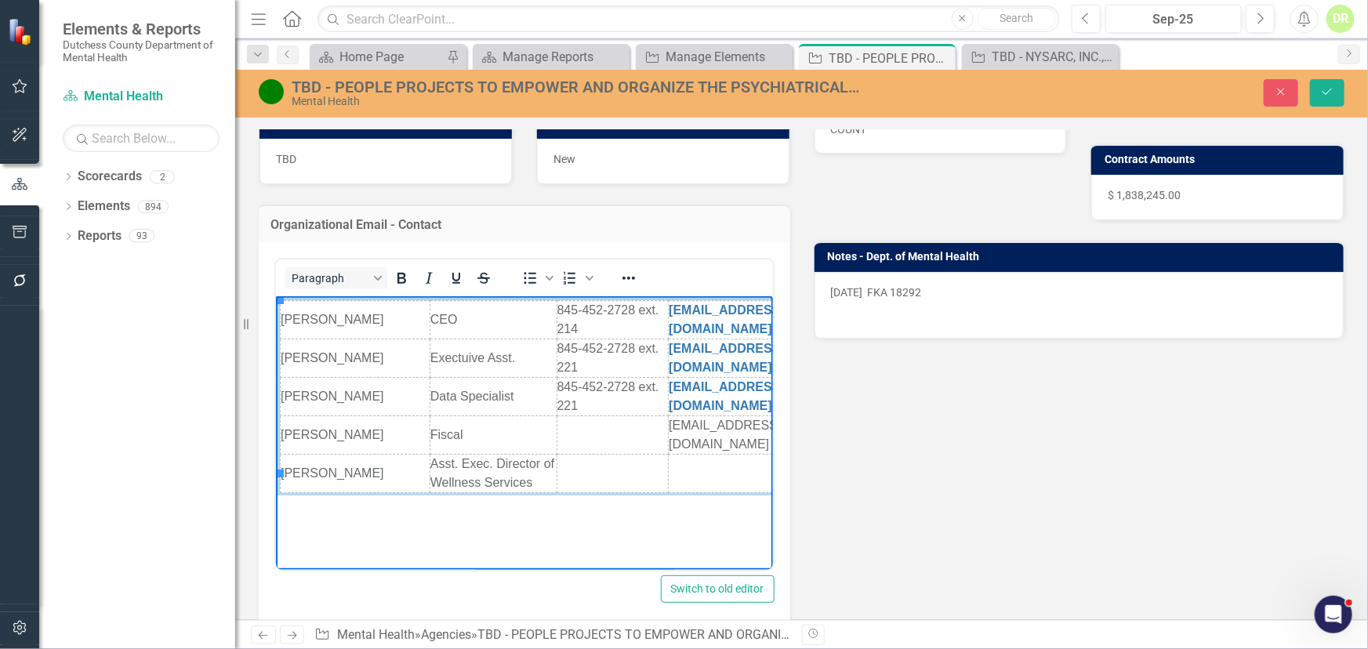
click at [680, 455] on td "Rich Text Area. Press ALT-0 for help." at bounding box center [755, 474] width 174 height 38
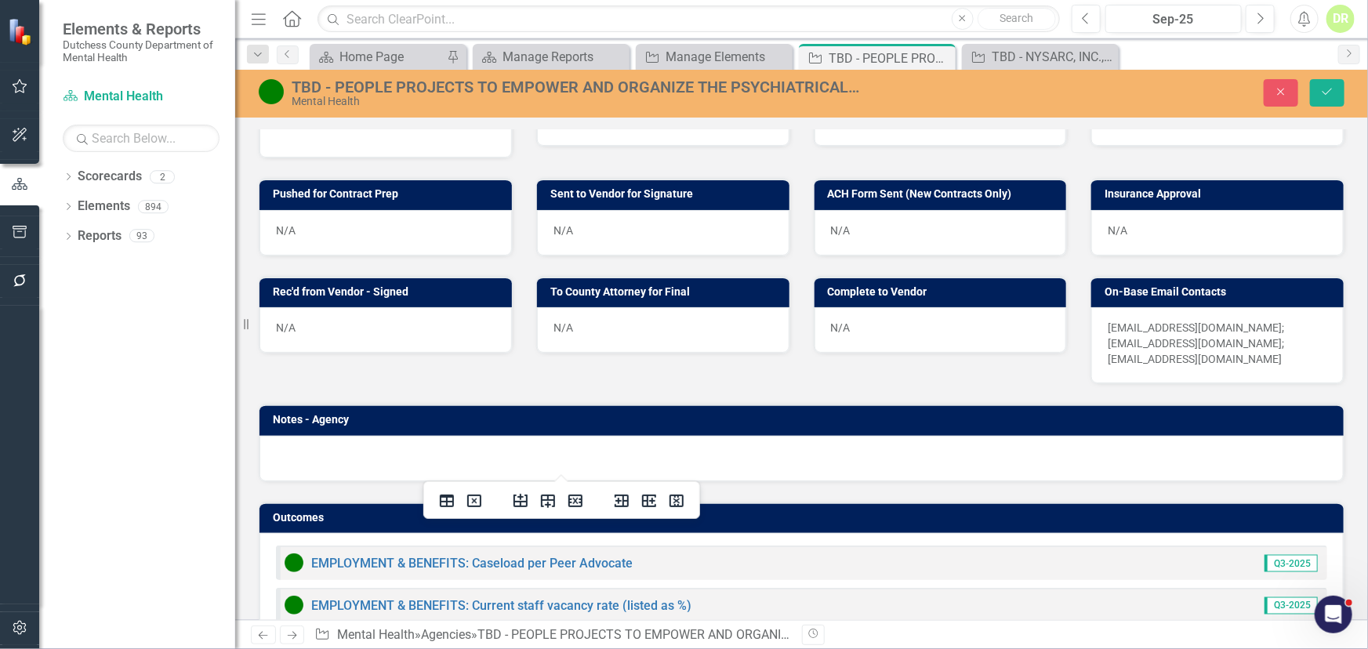
scroll to position [1069, 0]
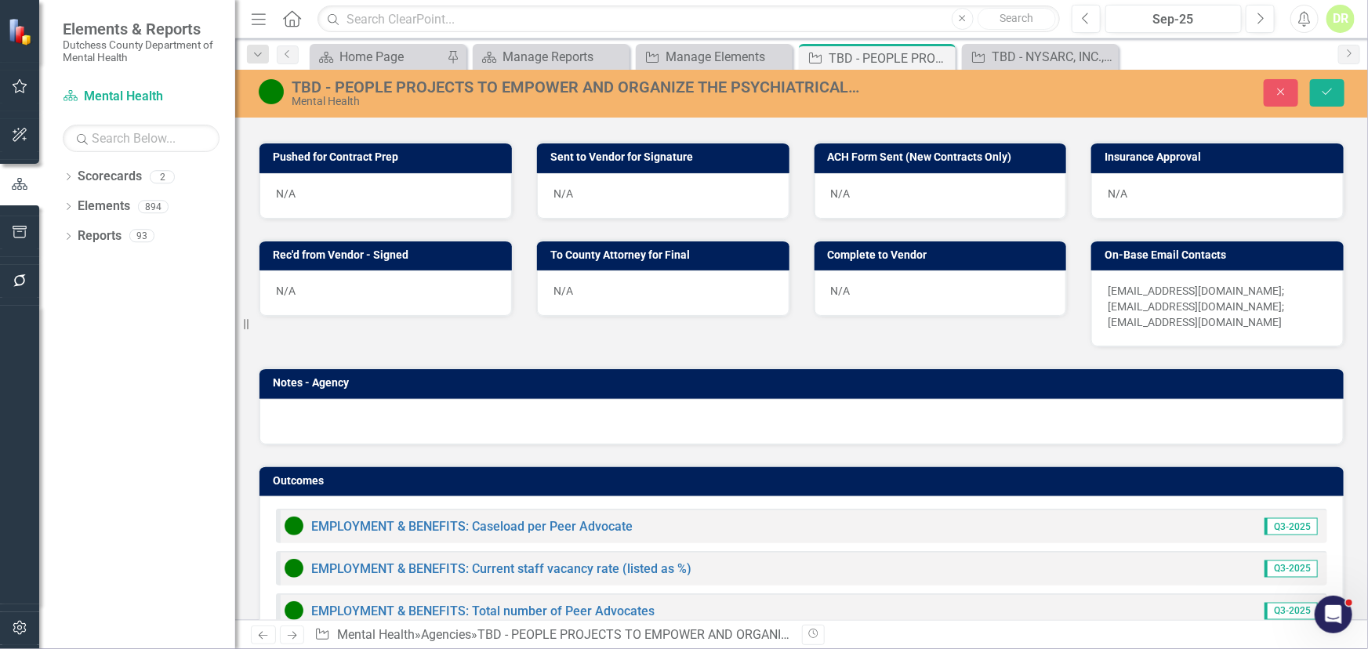
click at [1240, 316] on p "[EMAIL_ADDRESS][DOMAIN_NAME]; [EMAIL_ADDRESS][DOMAIN_NAME]; [EMAIL_ADDRESS][DOM…" at bounding box center [1218, 306] width 220 height 47
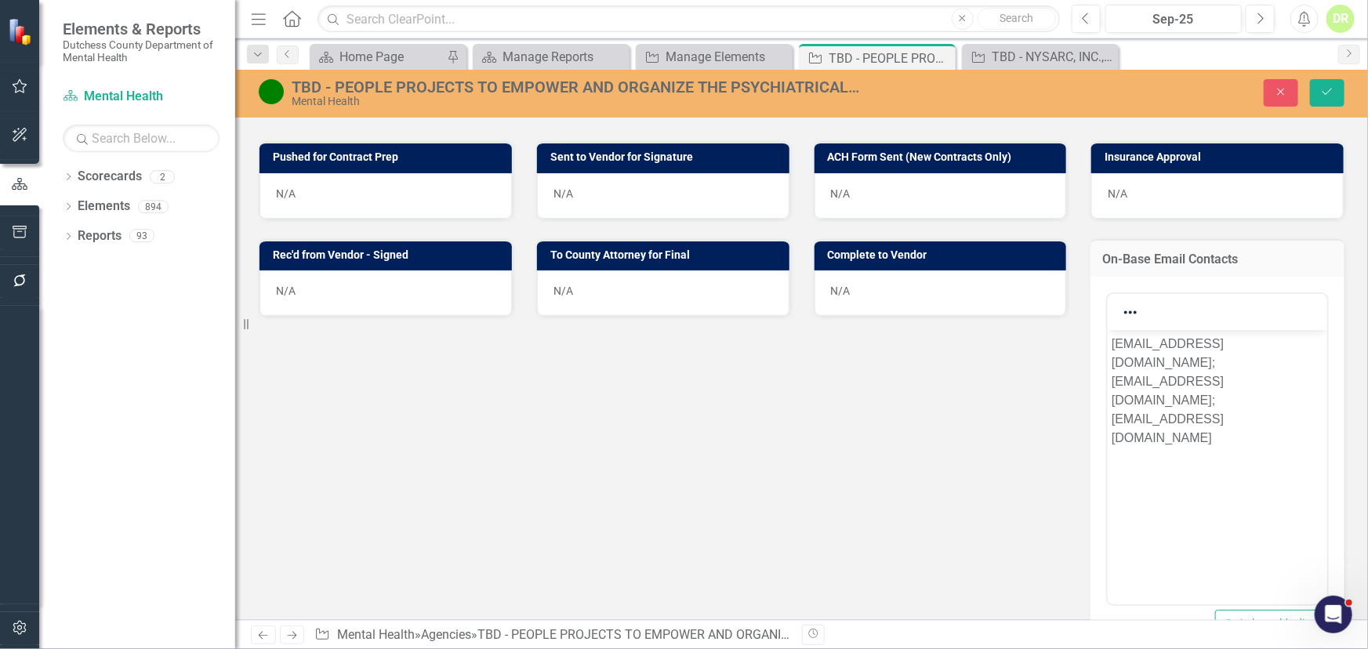
scroll to position [0, 0]
click at [1298, 387] on p "[EMAIL_ADDRESS][DOMAIN_NAME]; [EMAIL_ADDRESS][DOMAIN_NAME]; [EMAIL_ADDRESS][DOM…" at bounding box center [1217, 391] width 212 height 113
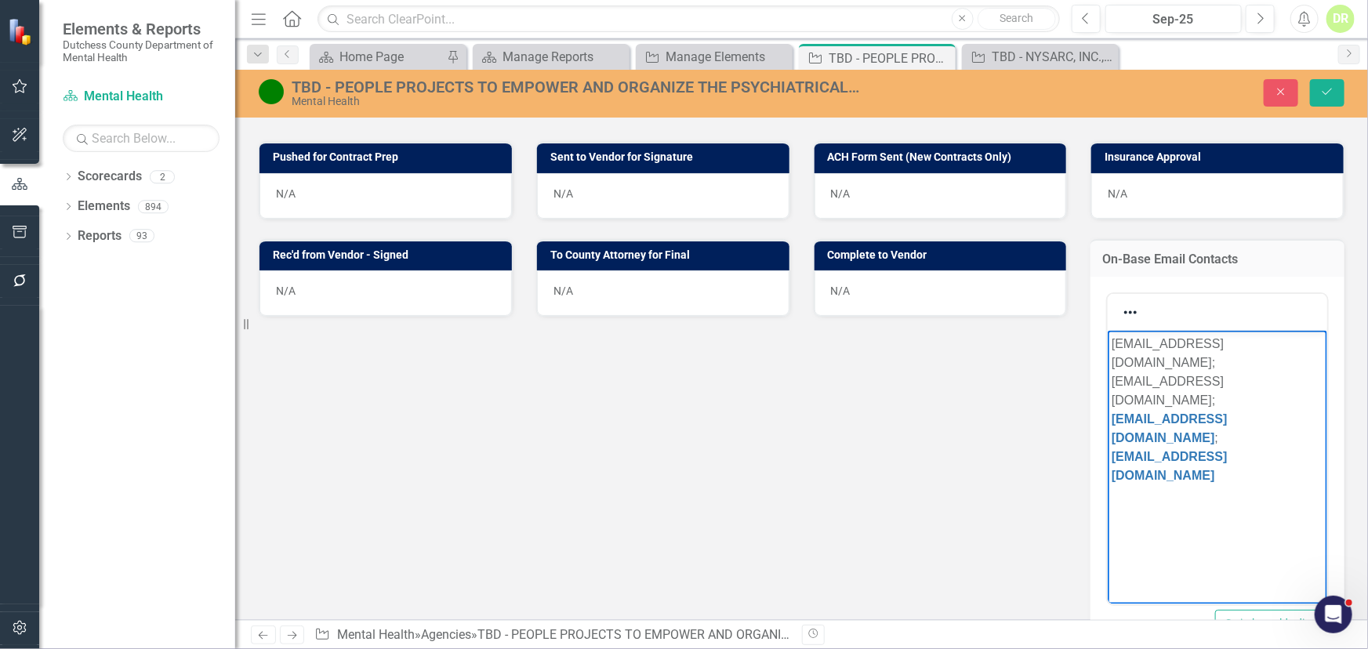
click at [1154, 380] on p "[EMAIL_ADDRESS][DOMAIN_NAME]; [EMAIL_ADDRESS][DOMAIN_NAME]; [EMAIL_ADDRESS][DOM…" at bounding box center [1217, 410] width 212 height 151
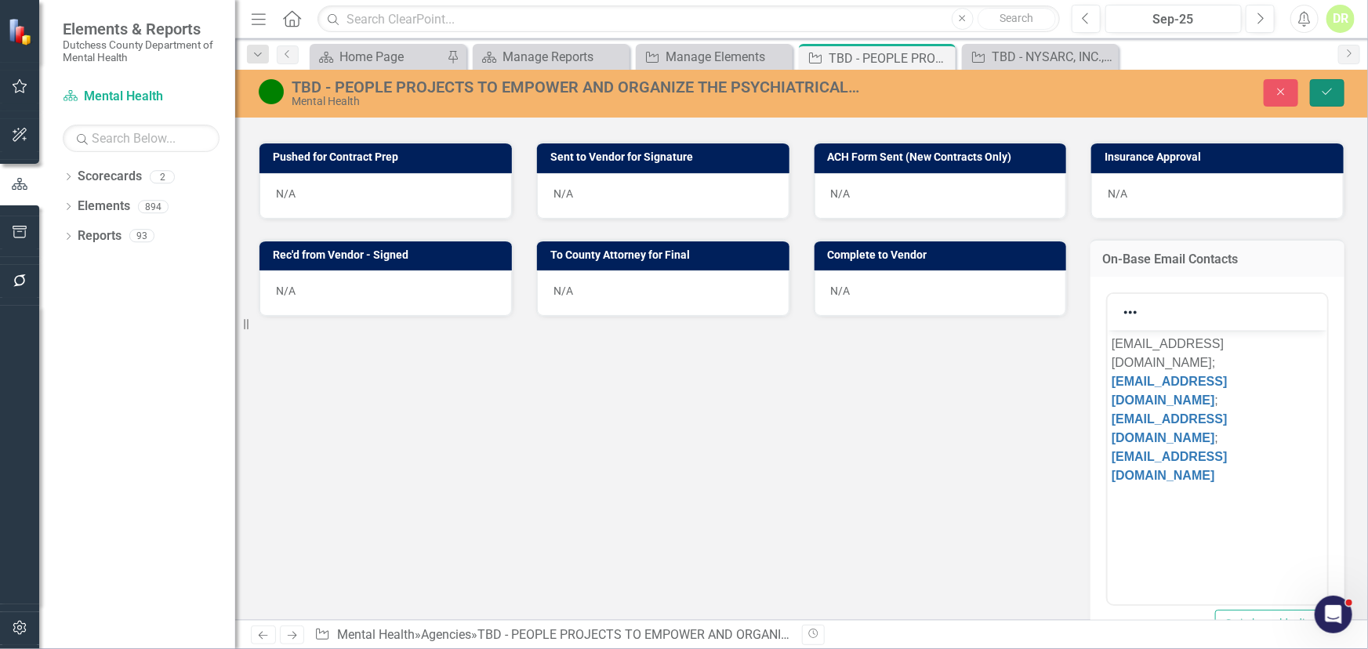
click at [1332, 90] on icon "Save" at bounding box center [1327, 91] width 14 height 11
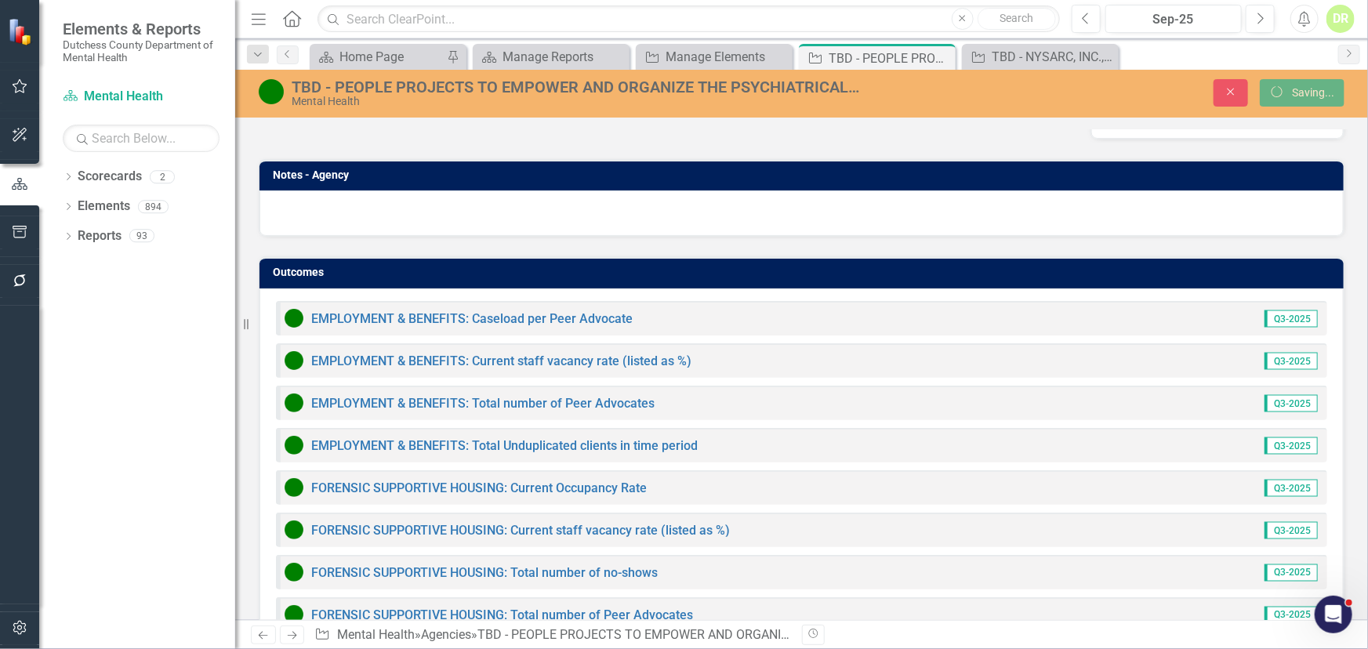
scroll to position [856, 0]
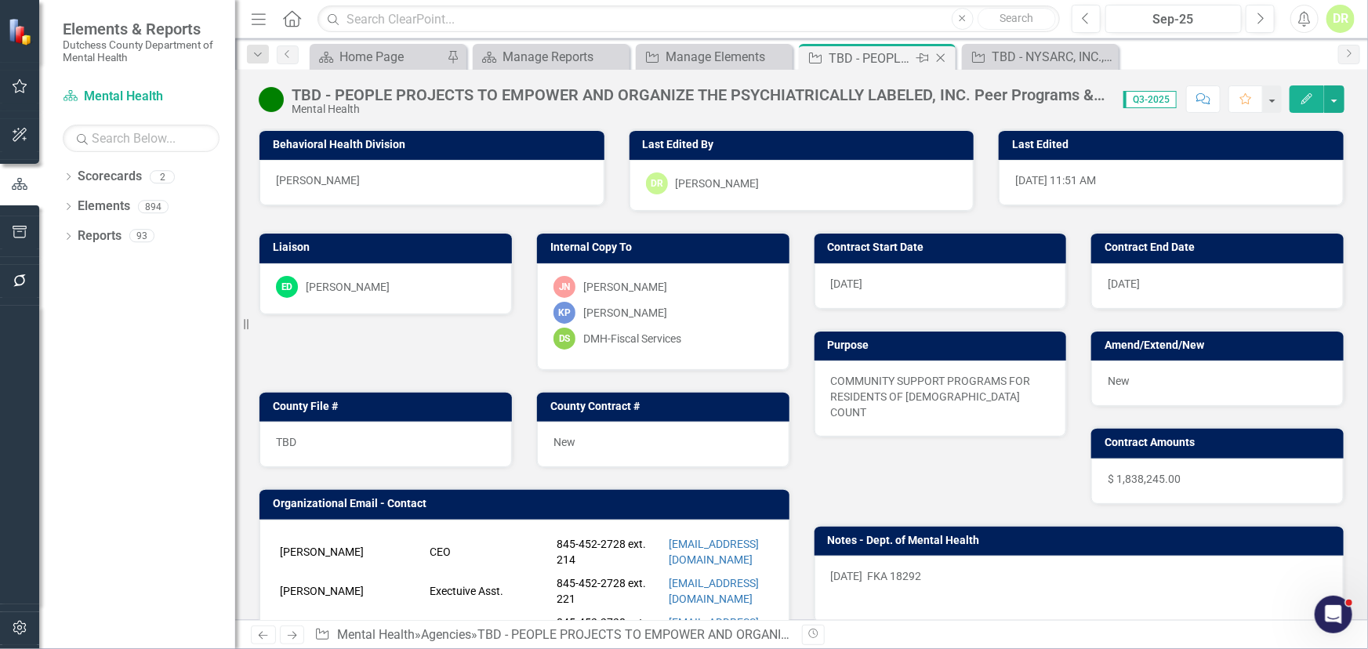
click at [944, 56] on icon "Close" at bounding box center [941, 58] width 16 height 13
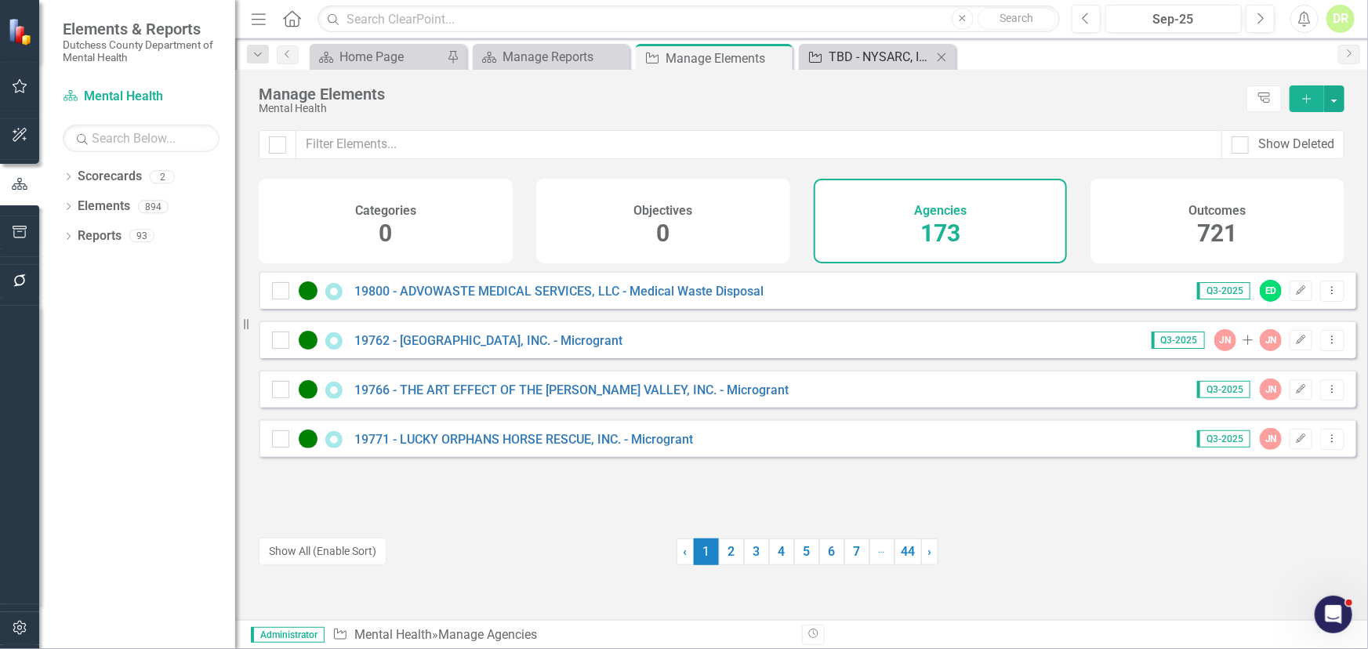
click at [878, 54] on div "TBD - NYSARC, INC., [PERSON_NAME]-[GEOGRAPHIC_DATA]-DUTCHESS COUNTIES CHAPTER D…" at bounding box center [880, 57] width 103 height 20
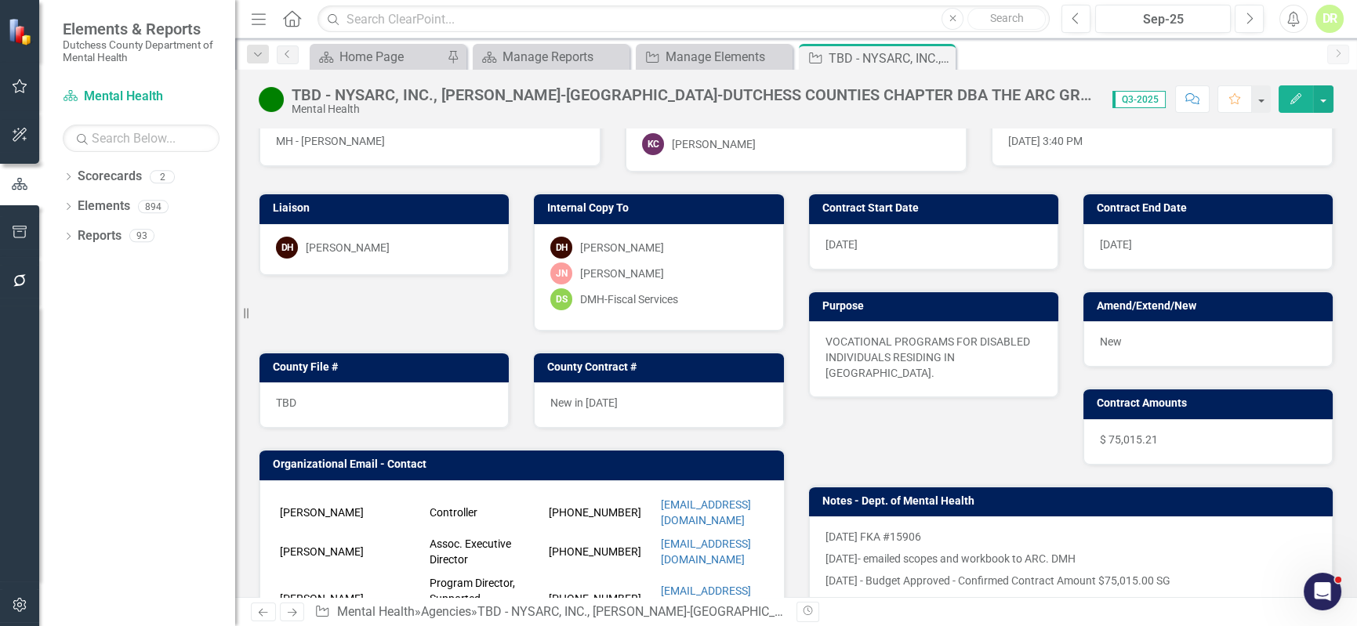
scroll to position [142, 0]
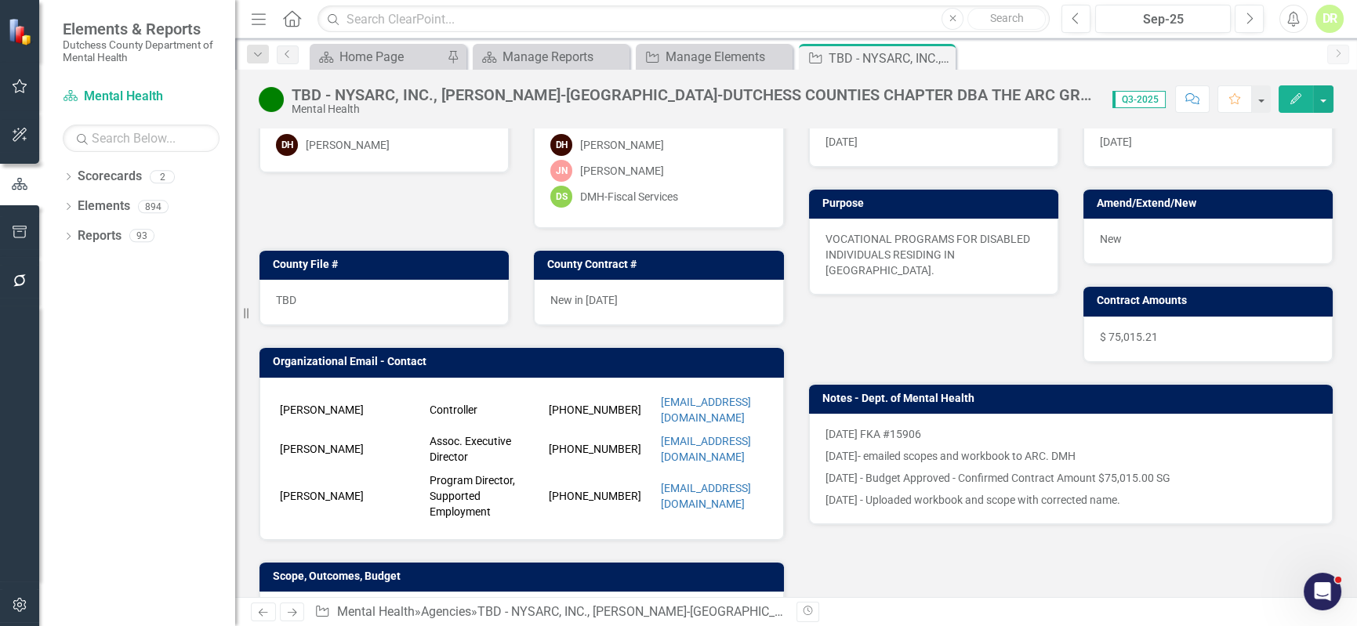
click at [899, 499] on p "[DATE] - Uploaded workbook and scope with corrected name." at bounding box center [1072, 498] width 492 height 19
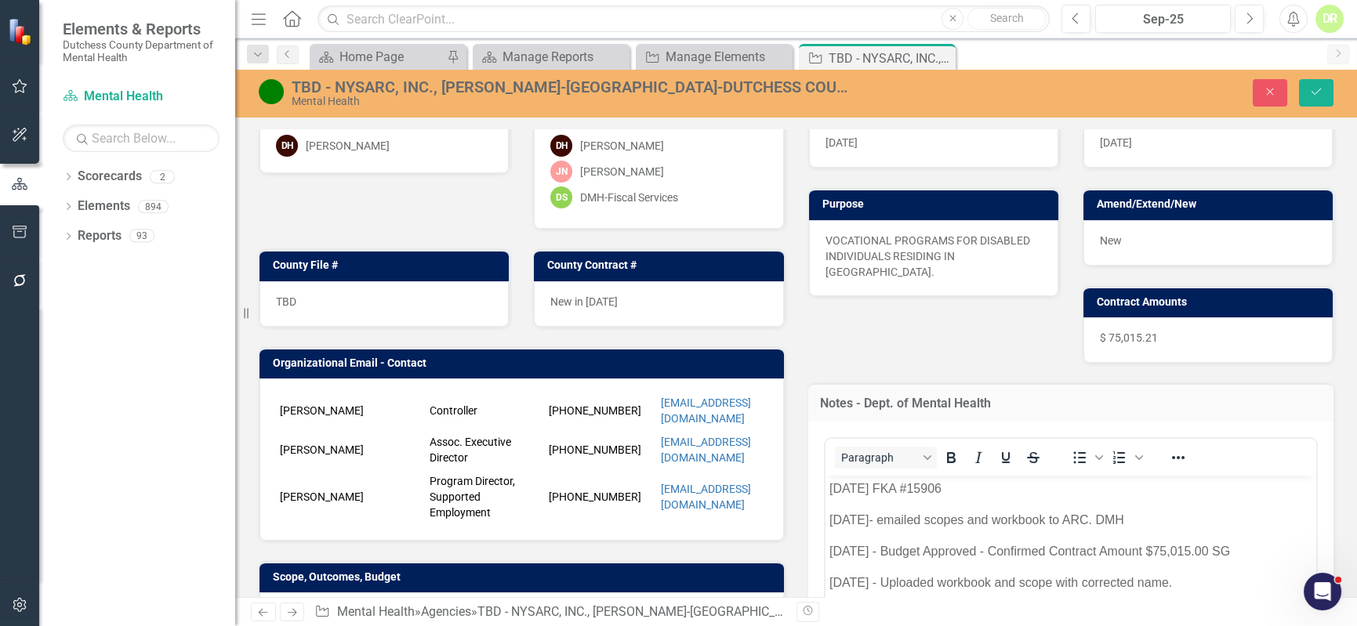
scroll to position [213, 0]
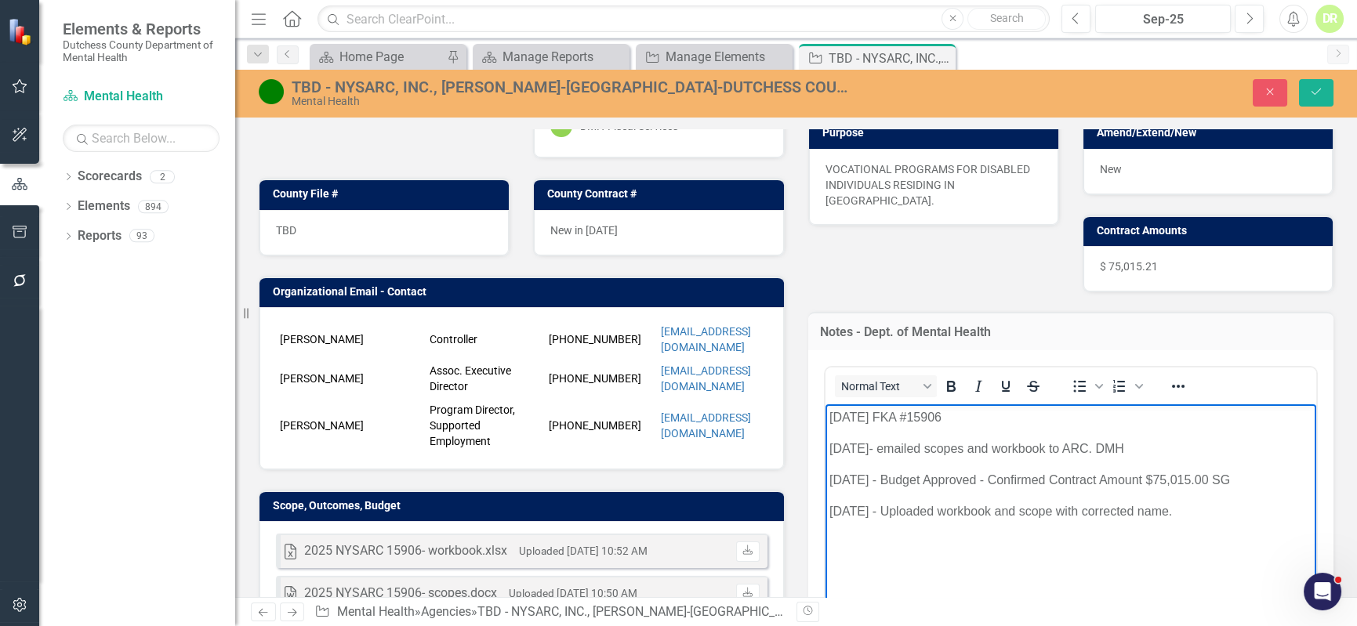
drag, startPoint x: 1213, startPoint y: 515, endPoint x: 829, endPoint y: 448, distance: 389.3
click at [829, 448] on body "[DATE] FKA #15906 [DATE]- emailed scopes and workbook to ARC. DMH [DATE] - Budg…" at bounding box center [1071, 521] width 492 height 235
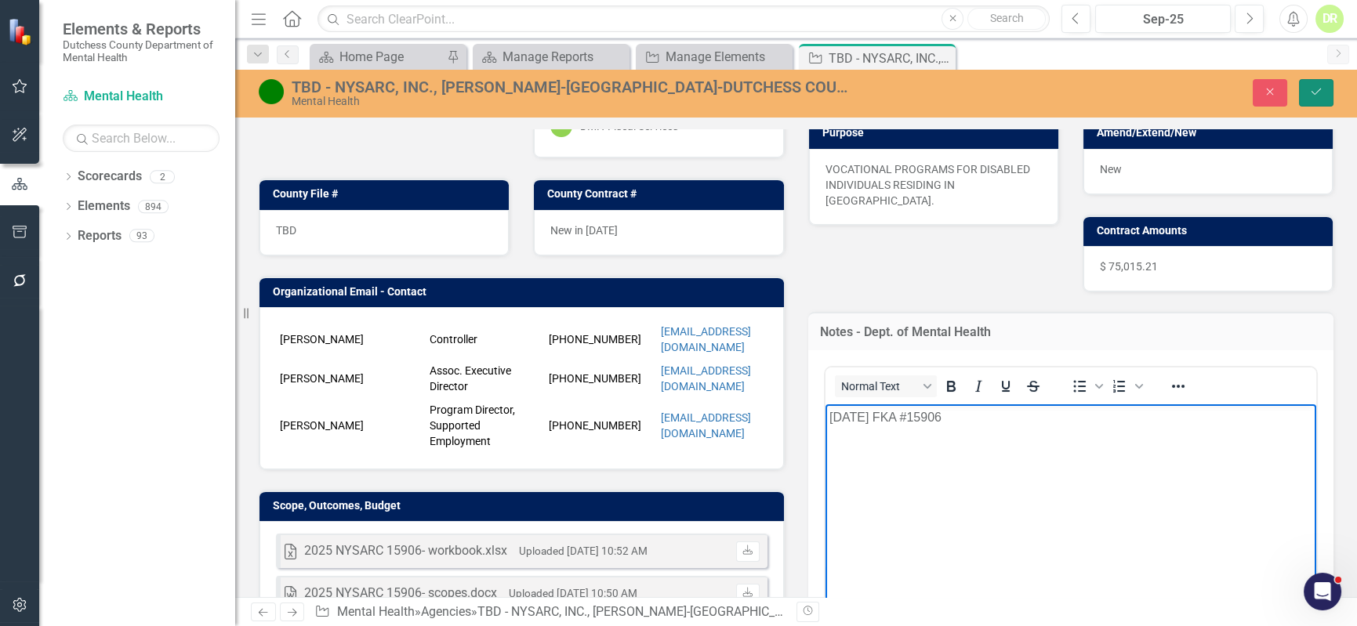
click at [1325, 93] on button "Save" at bounding box center [1316, 92] width 34 height 27
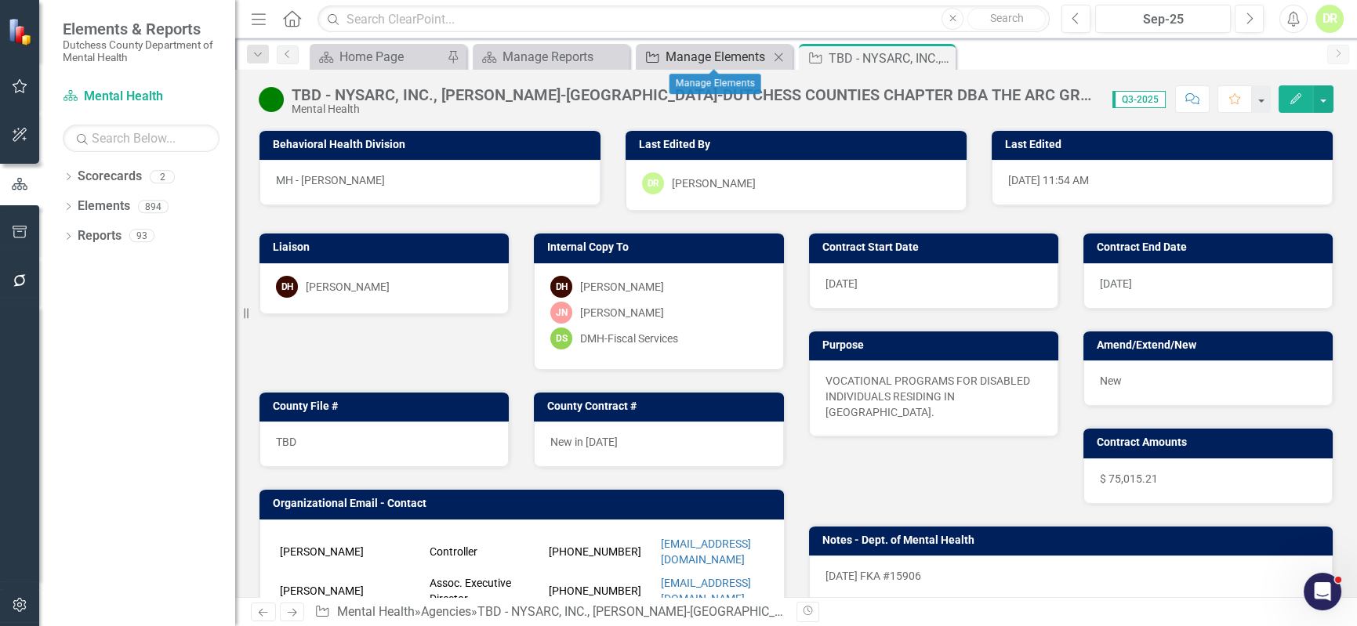
click at [698, 58] on div "Manage Elements" at bounding box center [717, 57] width 103 height 20
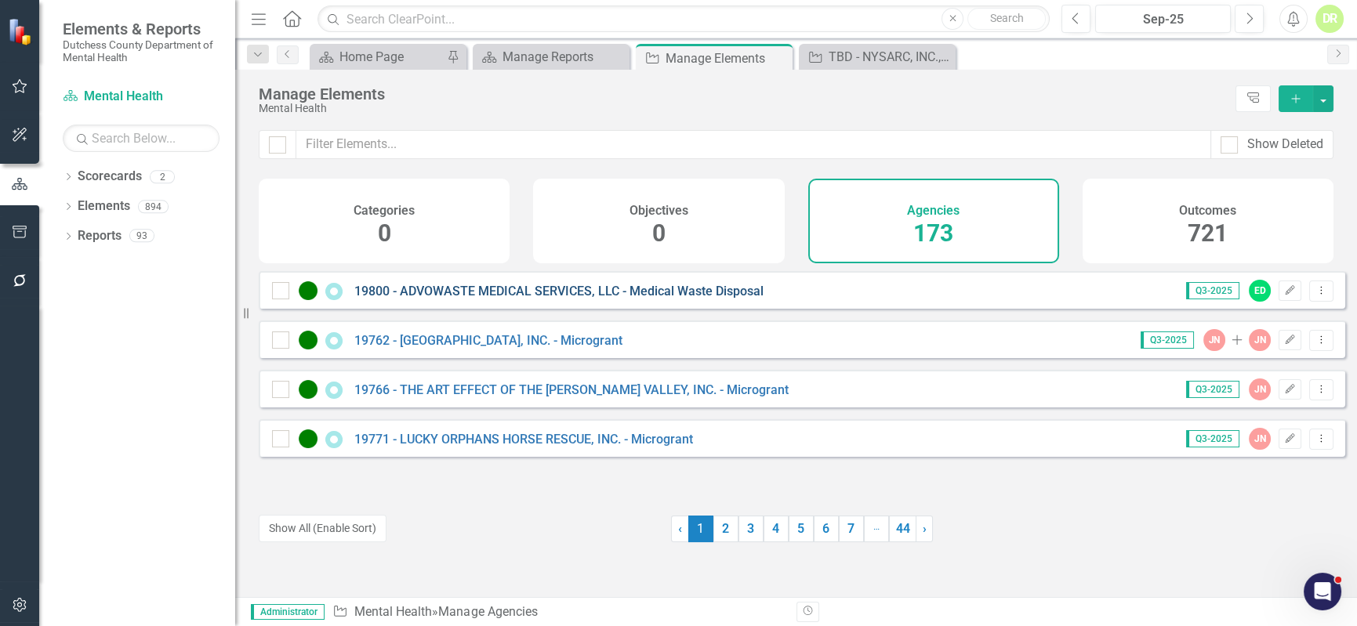
click at [535, 299] on link "19800 - ADVOWASTE MEDICAL SERVICES, LLC - Medical Waste Disposal" at bounding box center [558, 291] width 409 height 15
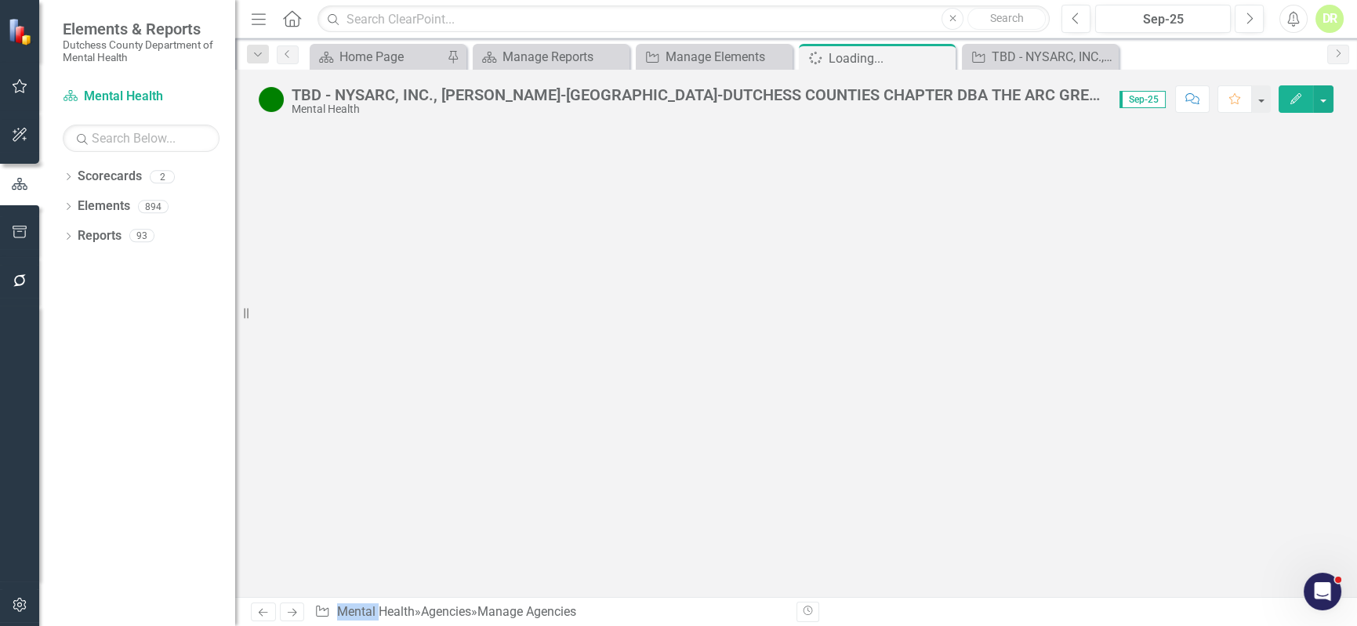
click at [535, 300] on div at bounding box center [796, 363] width 1122 height 469
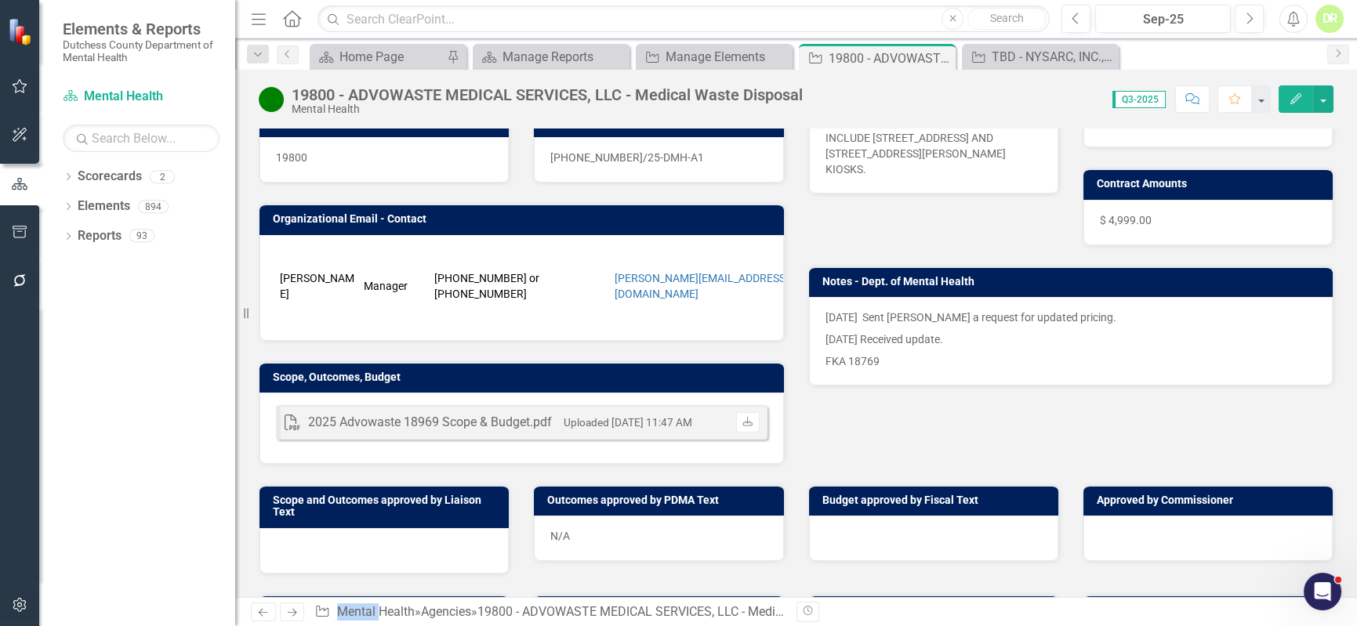
scroll to position [285, 0]
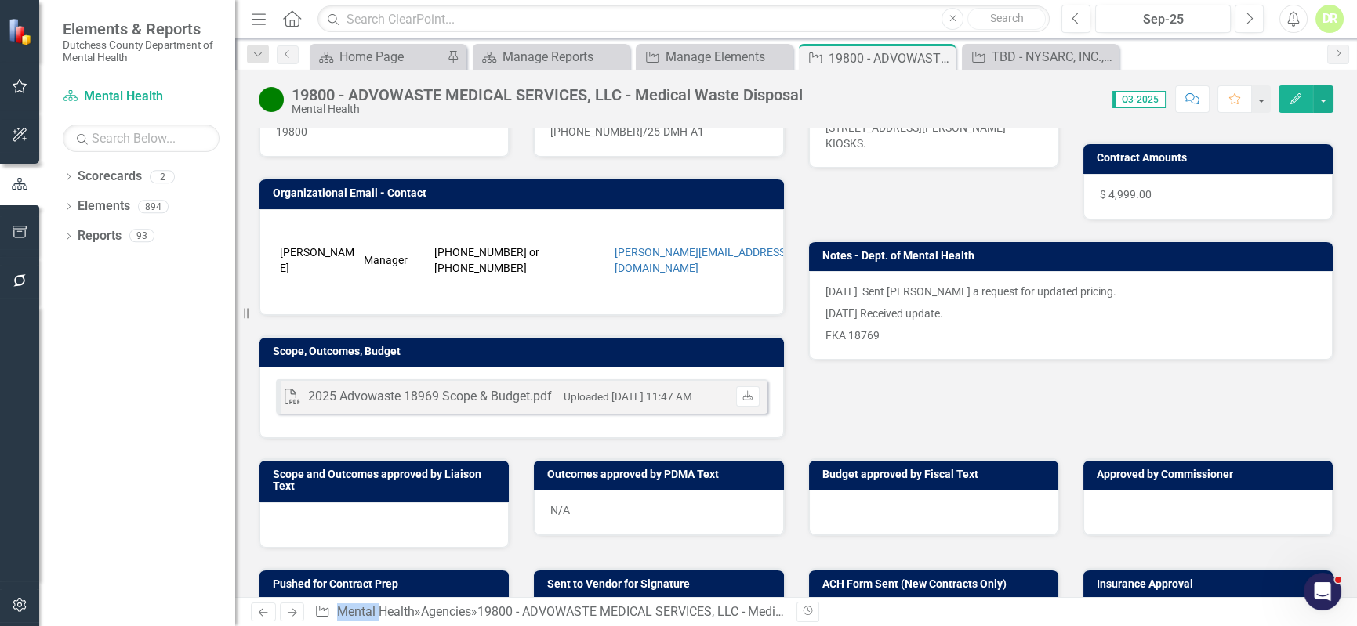
click at [980, 317] on p "[DATE] Received update." at bounding box center [1072, 314] width 492 height 22
click at [980, 314] on p "[DATE] Received update." at bounding box center [1072, 314] width 492 height 22
click at [1009, 329] on p "FKA 18769" at bounding box center [1072, 334] width 492 height 19
click at [1008, 328] on p "FKA 18769" at bounding box center [1072, 334] width 492 height 19
click at [1006, 318] on p "[DATE] Received update." at bounding box center [1072, 314] width 492 height 22
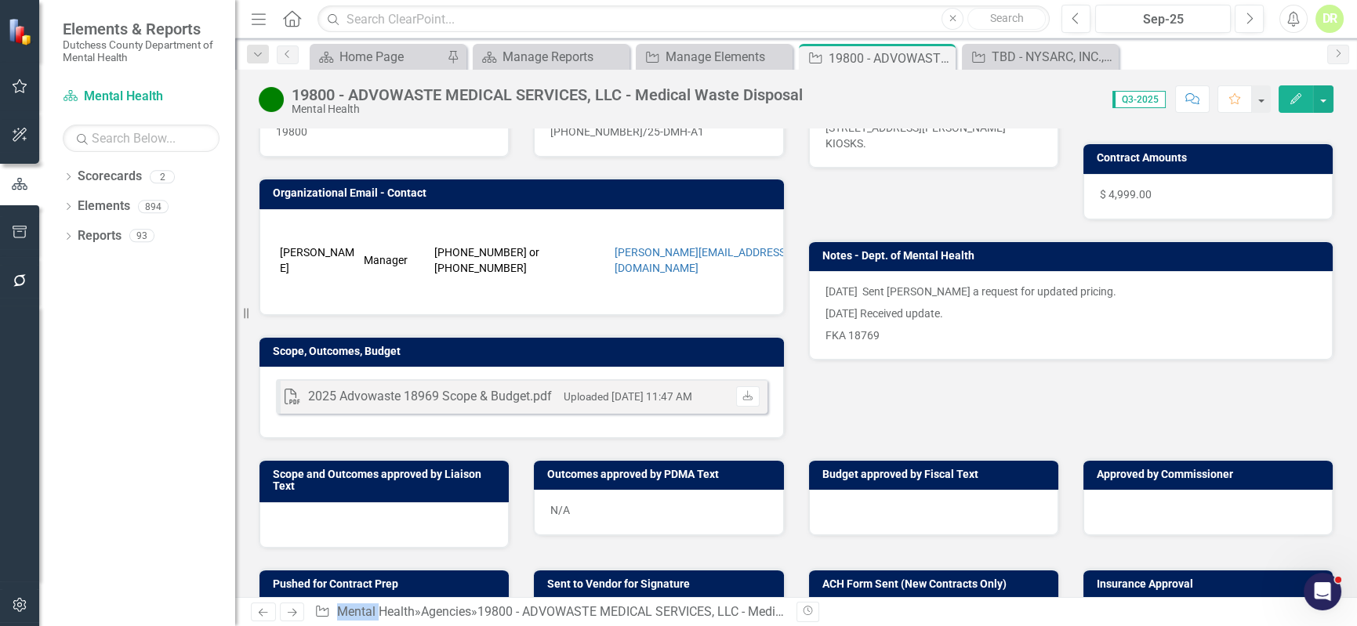
click at [1006, 318] on p "[DATE] Received update." at bounding box center [1072, 314] width 492 height 22
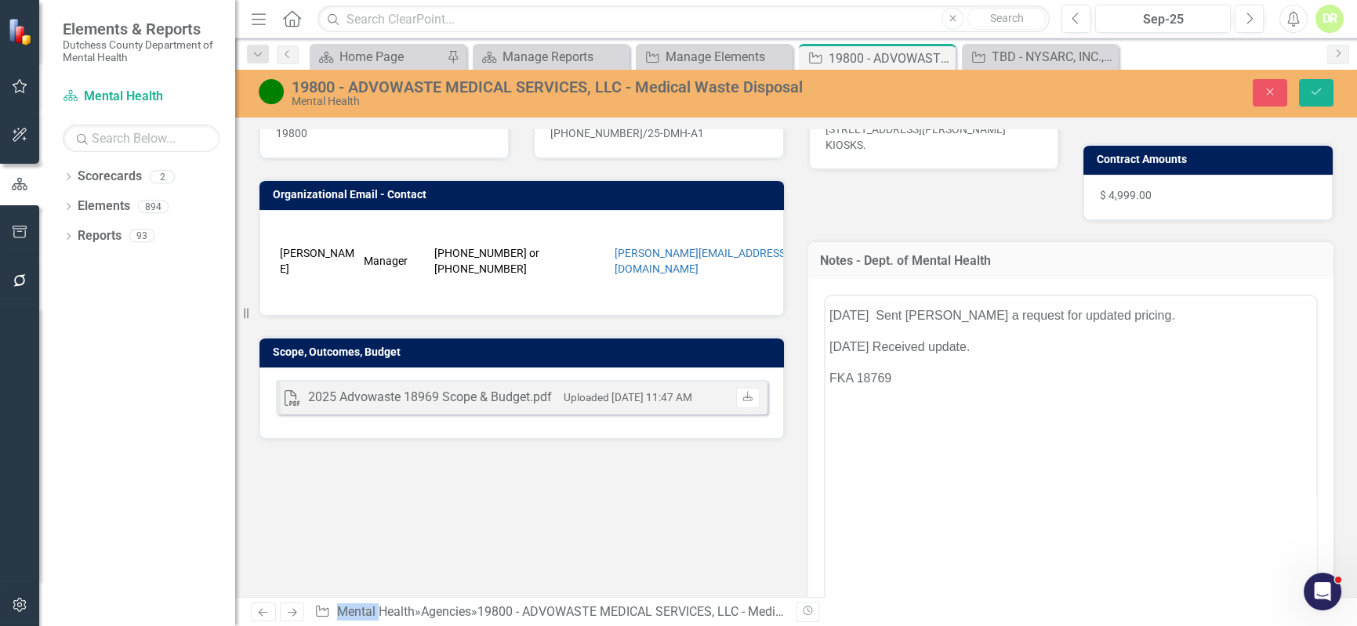
scroll to position [0, 0]
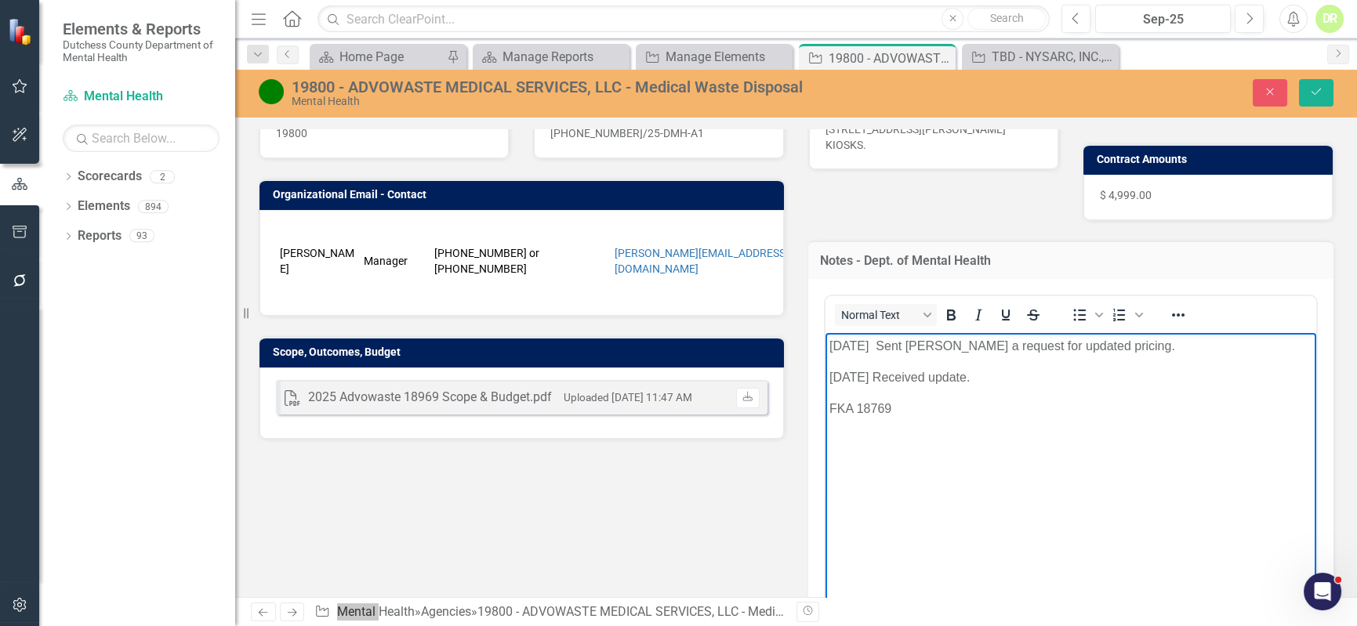
drag, startPoint x: 1024, startPoint y: 383, endPoint x: 781, endPoint y: 312, distance: 253.1
click at [825, 332] on html "[DATE] Sent [PERSON_NAME] a request for updated pricing. [DATE] Received update…" at bounding box center [1071, 449] width 492 height 235
drag, startPoint x: 1313, startPoint y: 89, endPoint x: 1305, endPoint y: 86, distance: 8.9
click at [1312, 87] on icon "Save" at bounding box center [1316, 91] width 14 height 11
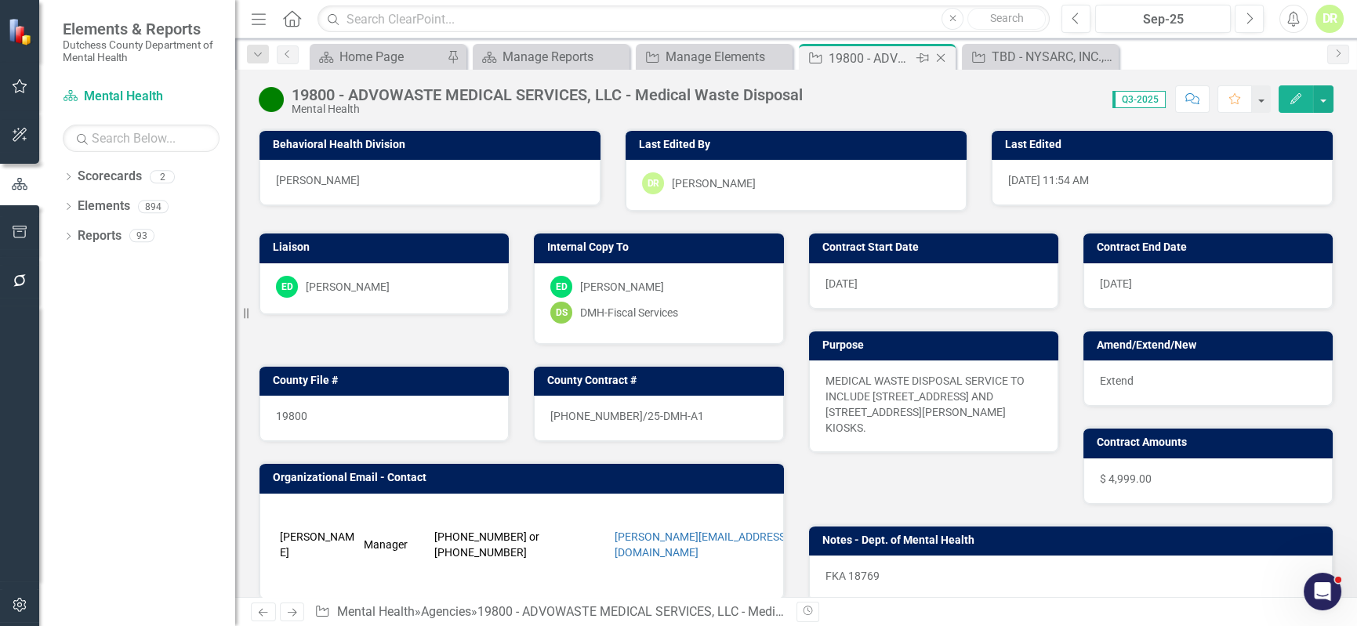
click at [936, 56] on icon "Close" at bounding box center [941, 58] width 16 height 13
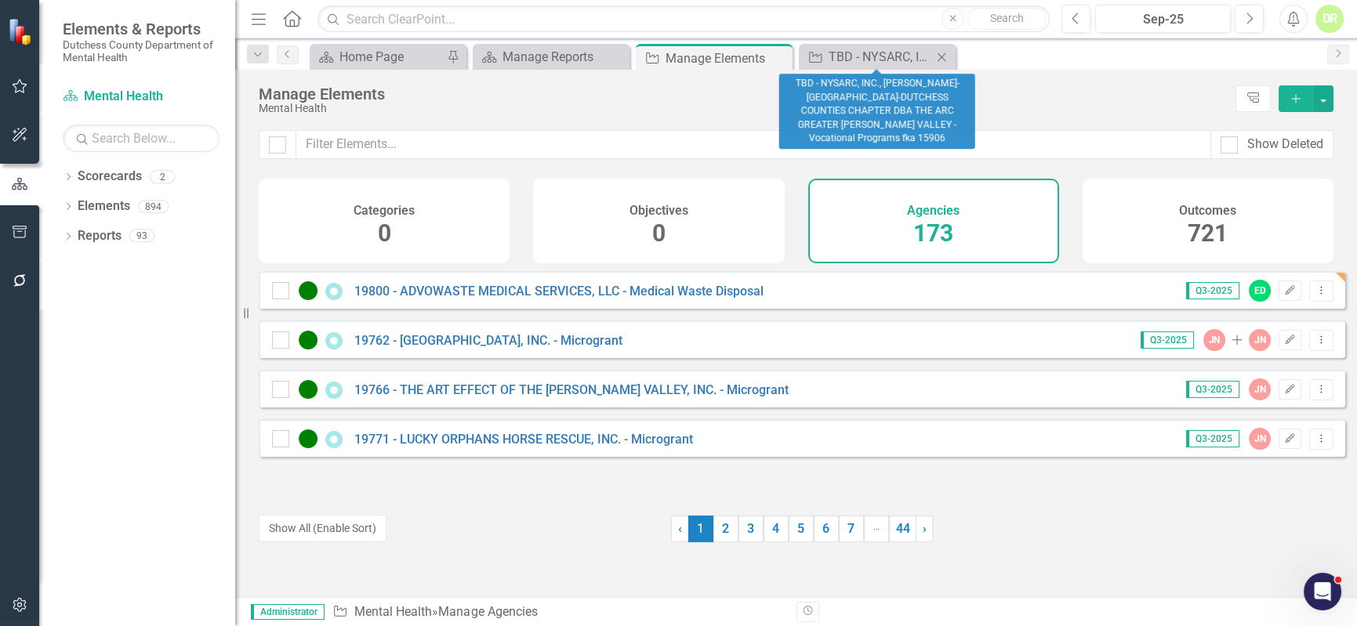
click at [947, 56] on icon "Close" at bounding box center [942, 57] width 16 height 13
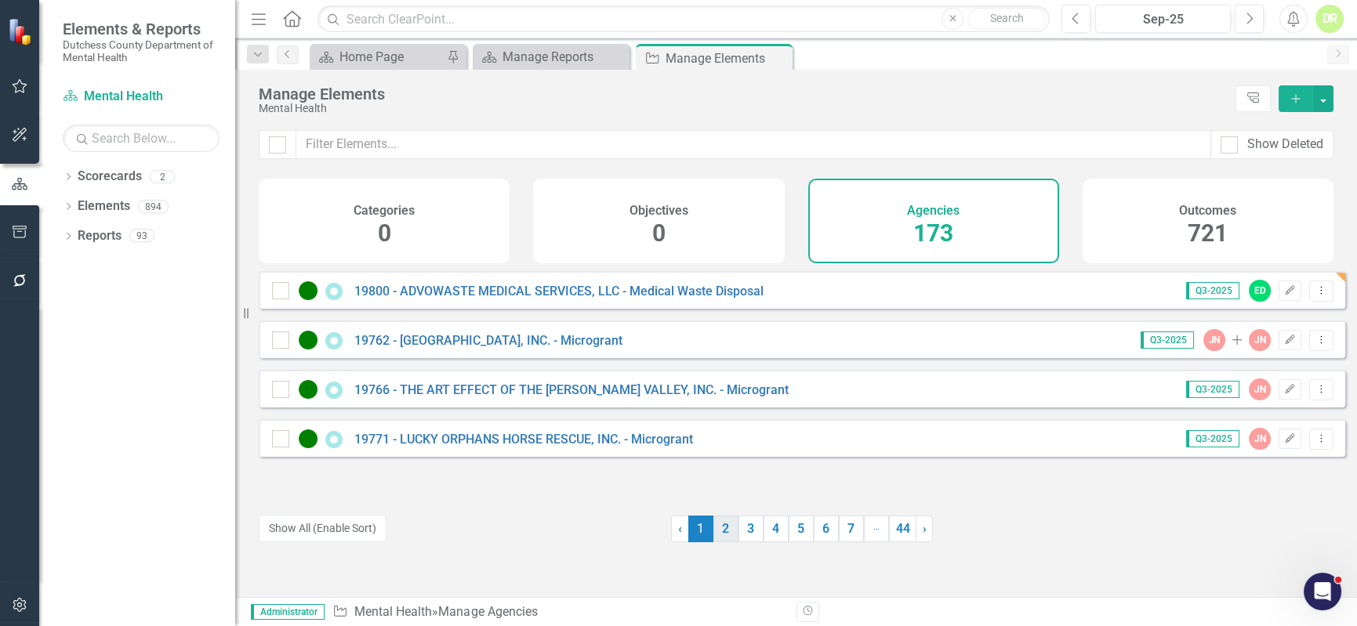
click at [717, 532] on link "2" at bounding box center [725, 529] width 25 height 27
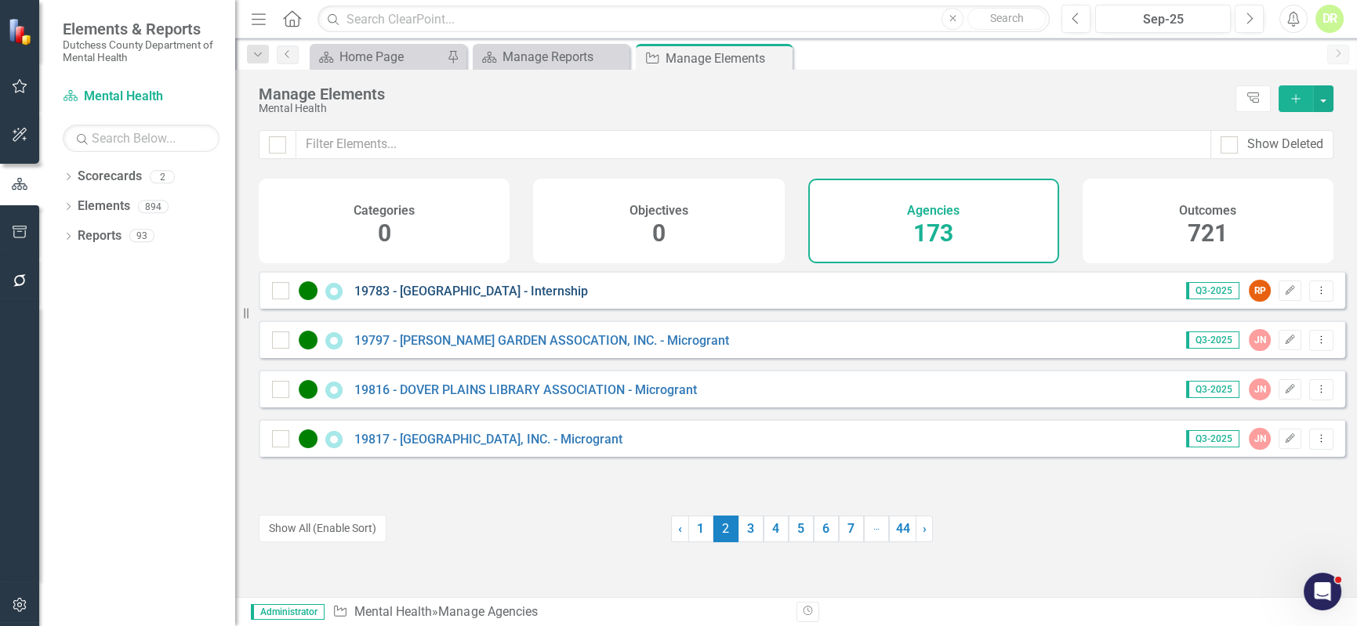
click at [519, 299] on link "19783 - [GEOGRAPHIC_DATA] - Internship" at bounding box center [471, 291] width 234 height 15
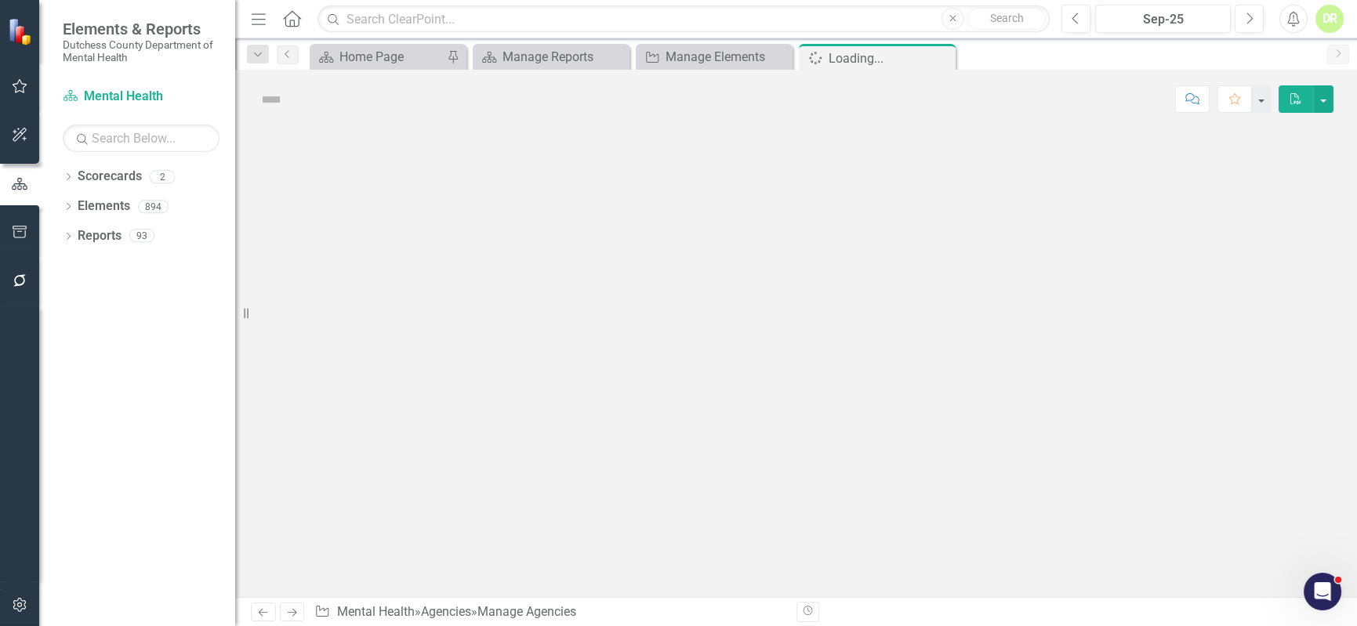
click at [519, 304] on div at bounding box center [796, 363] width 1122 height 469
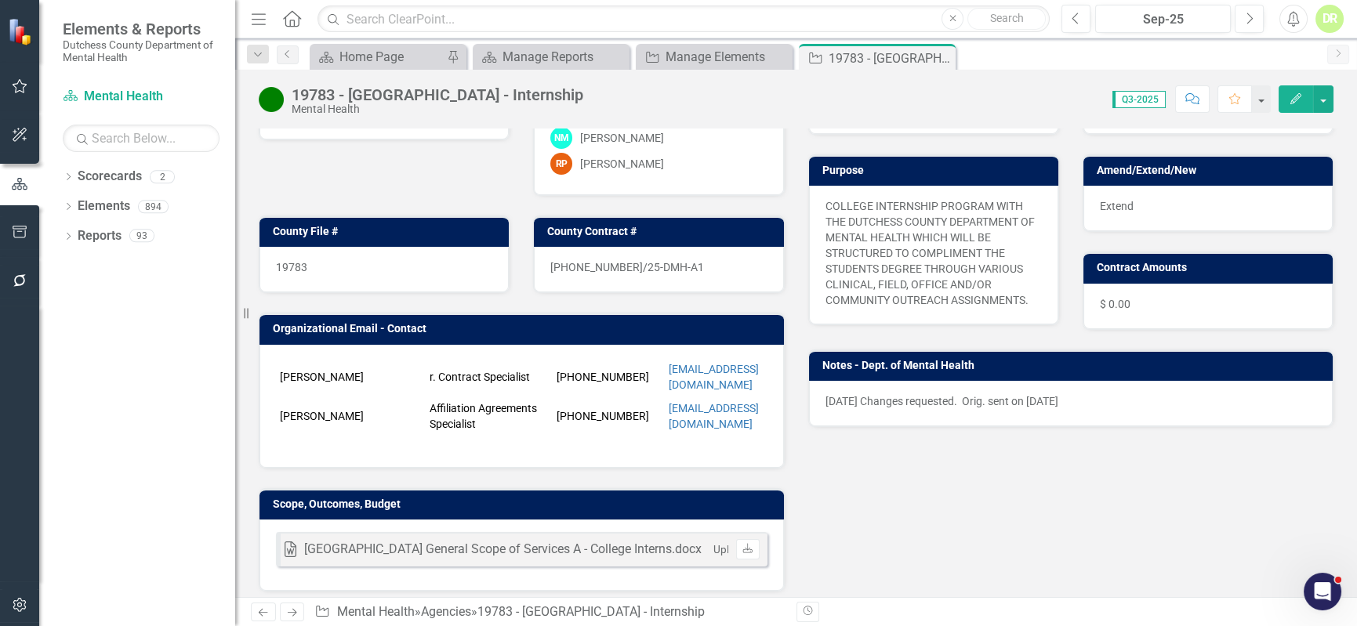
scroll to position [285, 0]
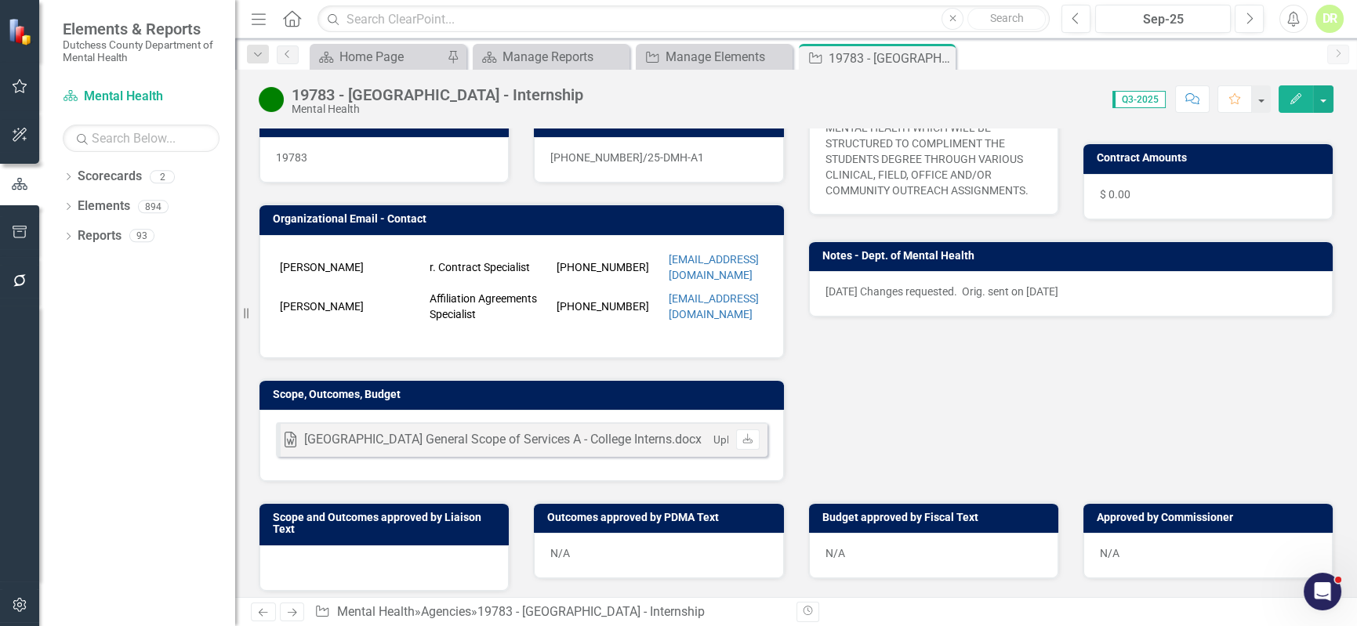
click at [1107, 285] on p "[DATE] Changes requested. Orig. sent on [DATE]" at bounding box center [1072, 292] width 492 height 16
click at [1107, 284] on p "[DATE] Changes requested. Orig. sent on [DATE]" at bounding box center [1072, 292] width 492 height 16
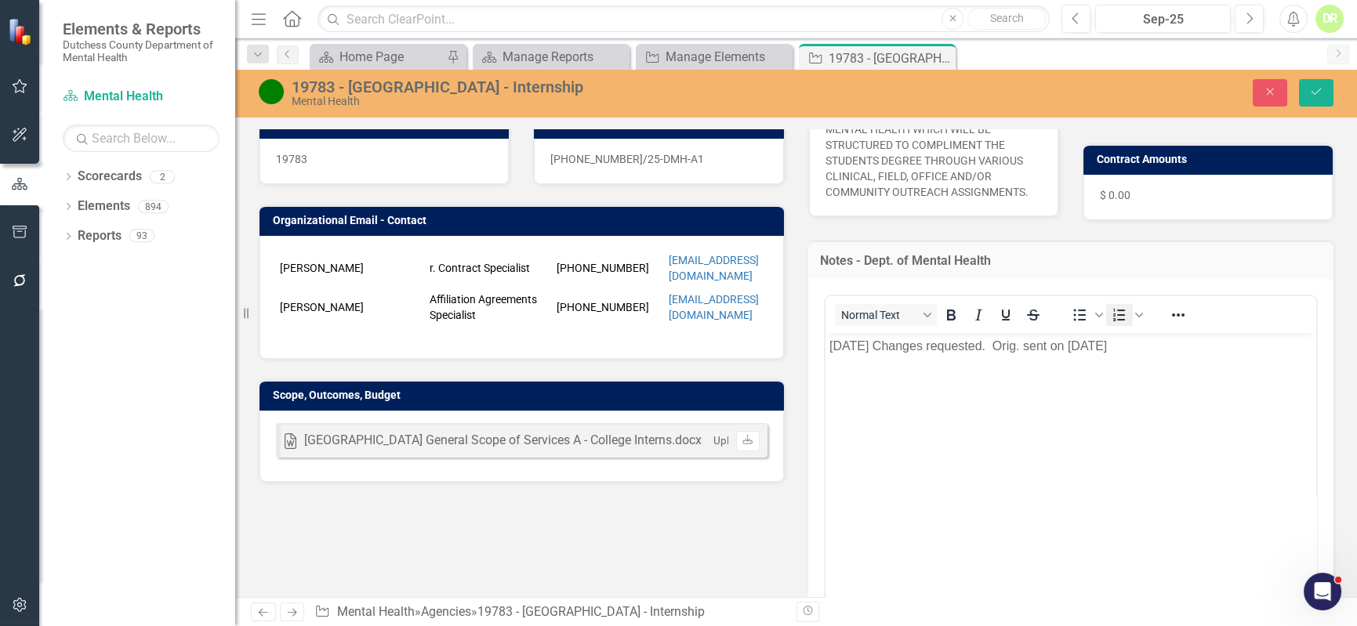
scroll to position [0, 0]
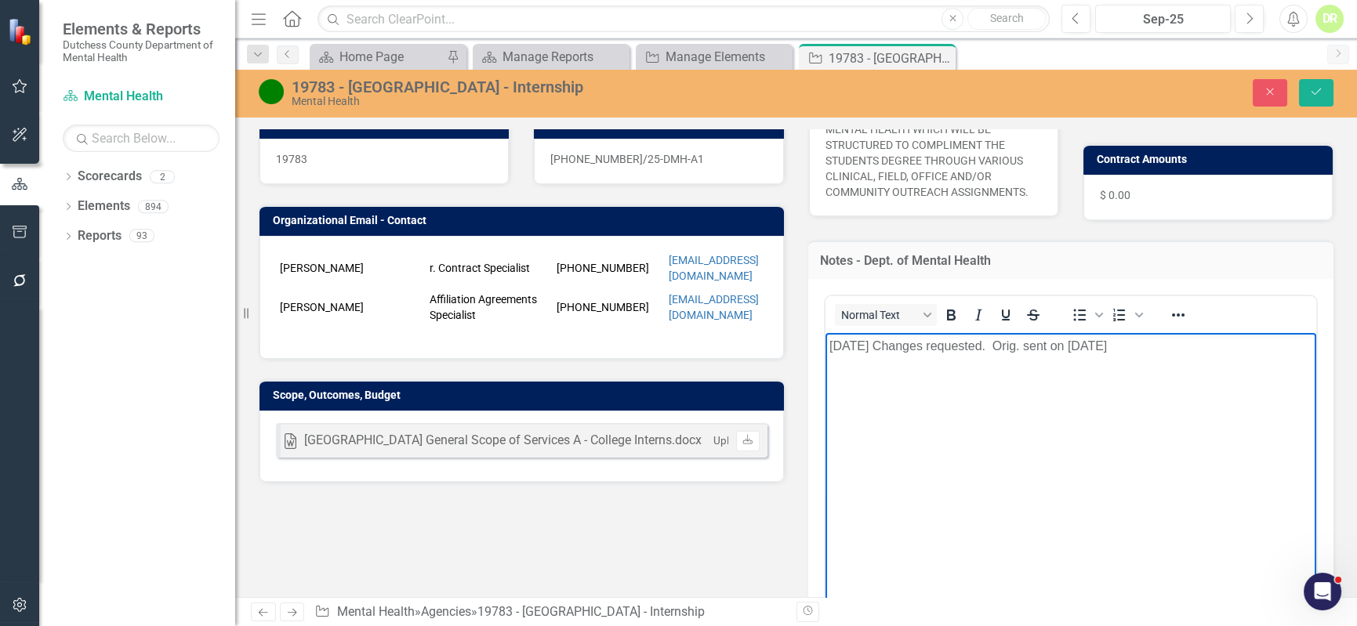
drag, startPoint x: 1127, startPoint y: 346, endPoint x: 1548, endPoint y: 664, distance: 527.8
click at [825, 333] on html "[DATE] Changes requested. Orig. sent on [DATE]" at bounding box center [1071, 449] width 492 height 235
click at [1323, 82] on button "Save" at bounding box center [1316, 92] width 34 height 27
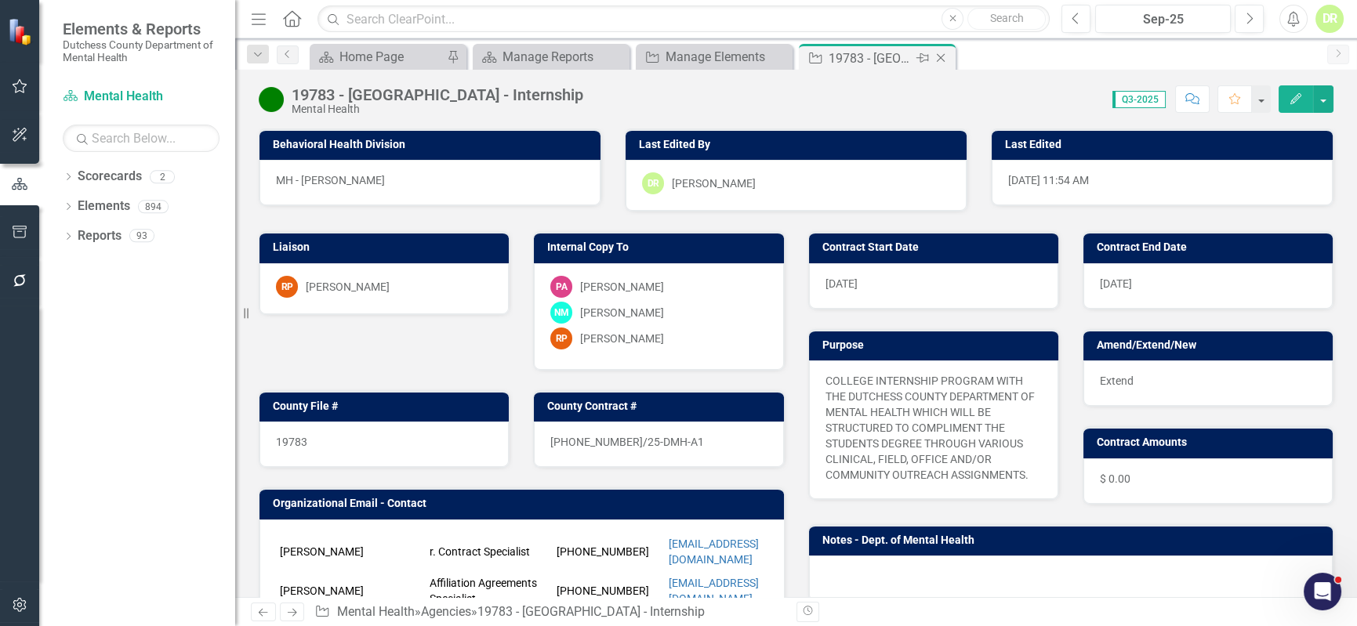
click at [940, 56] on icon at bounding box center [941, 58] width 9 height 9
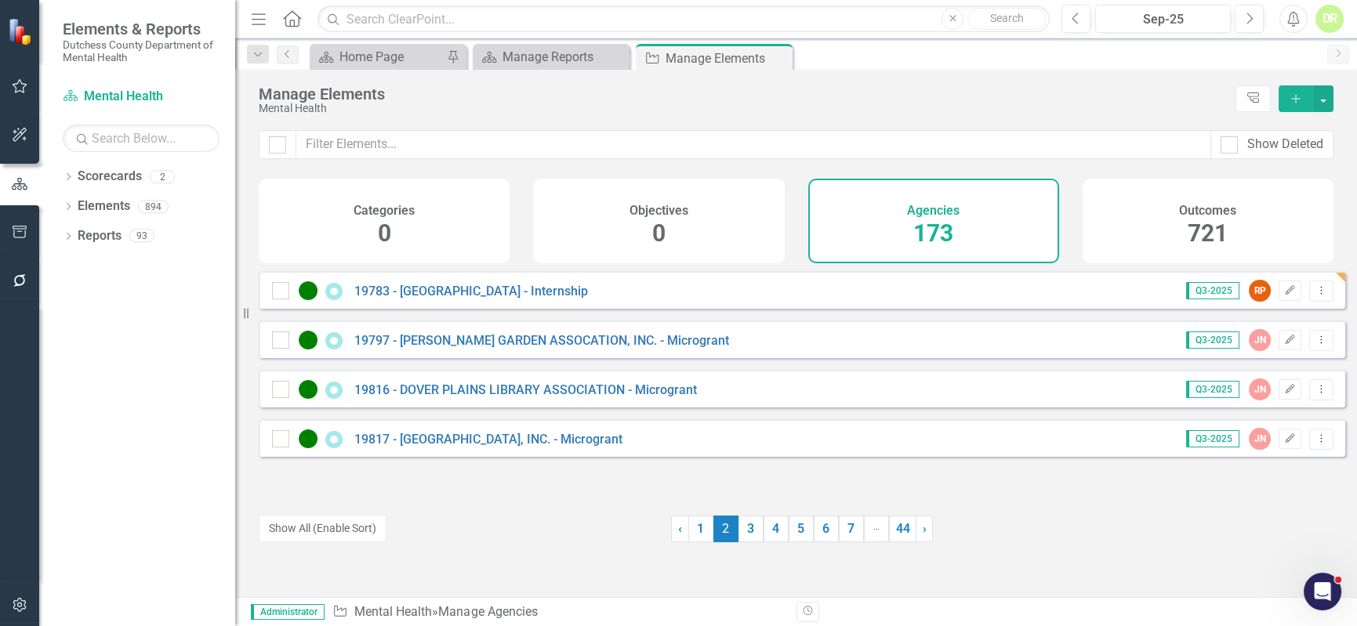
drag, startPoint x: 691, startPoint y: 534, endPoint x: 660, endPoint y: 516, distance: 35.5
click at [691, 534] on link "1" at bounding box center [700, 529] width 25 height 27
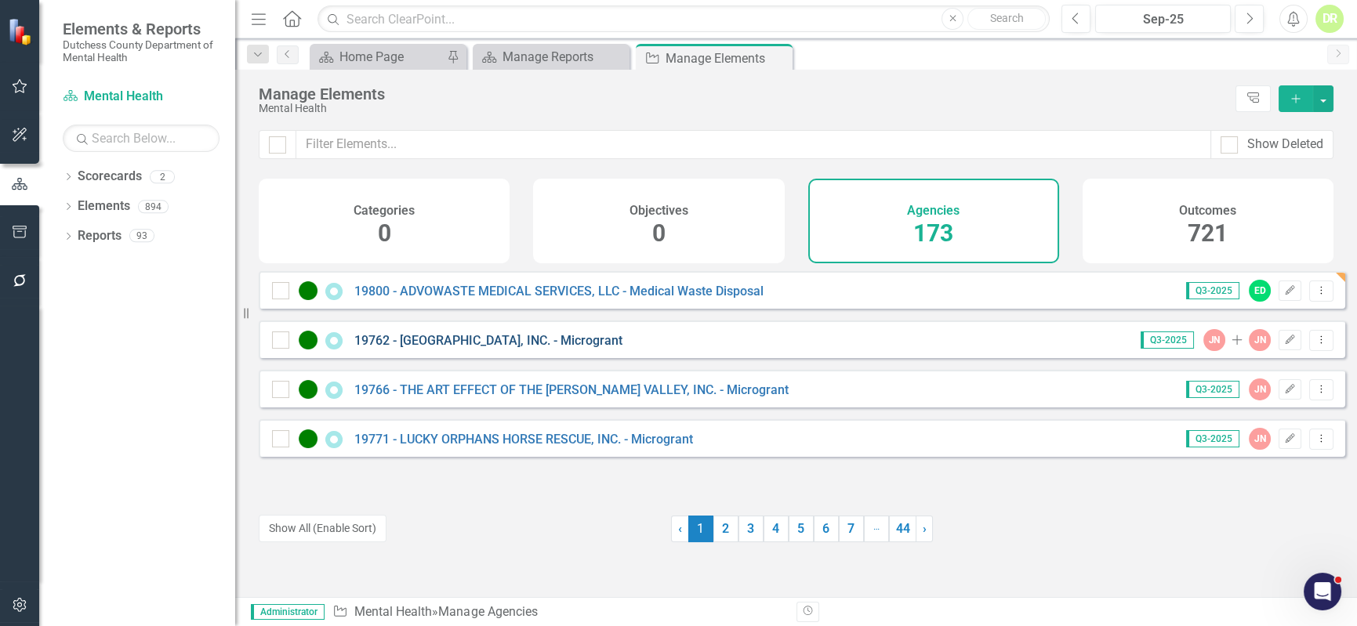
click at [498, 348] on link "19762 - [GEOGRAPHIC_DATA], INC. - Microgrant" at bounding box center [488, 340] width 268 height 15
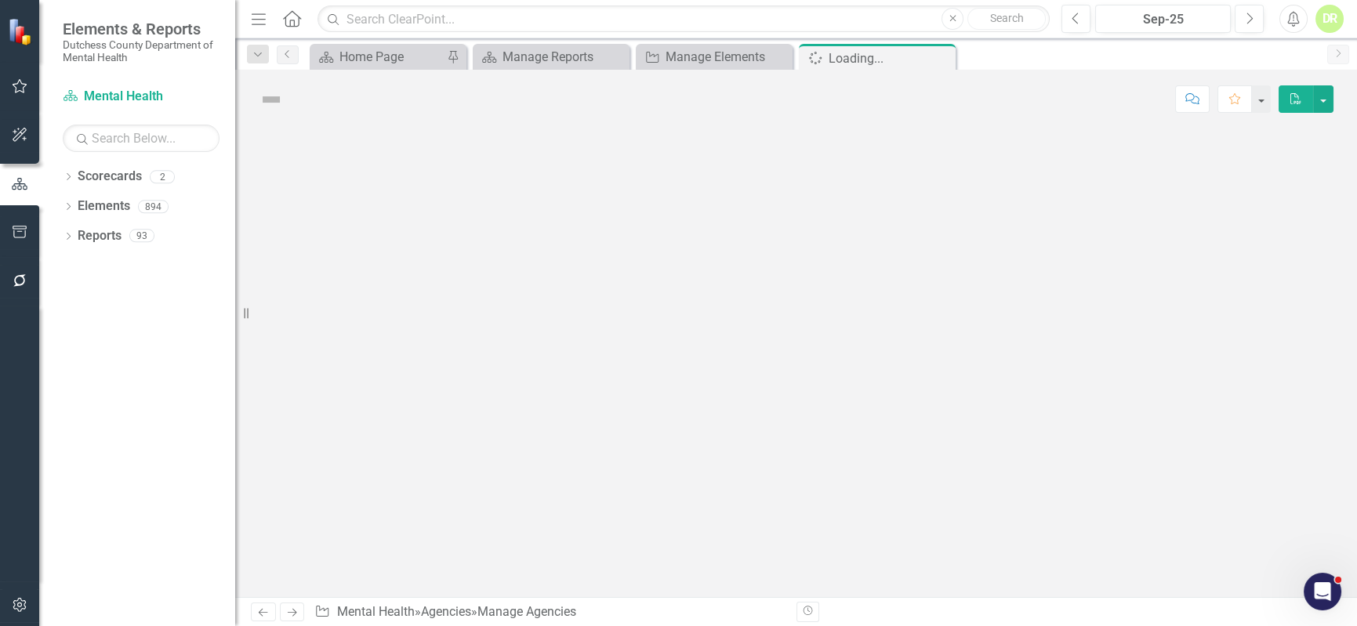
click at [498, 354] on div at bounding box center [796, 363] width 1122 height 469
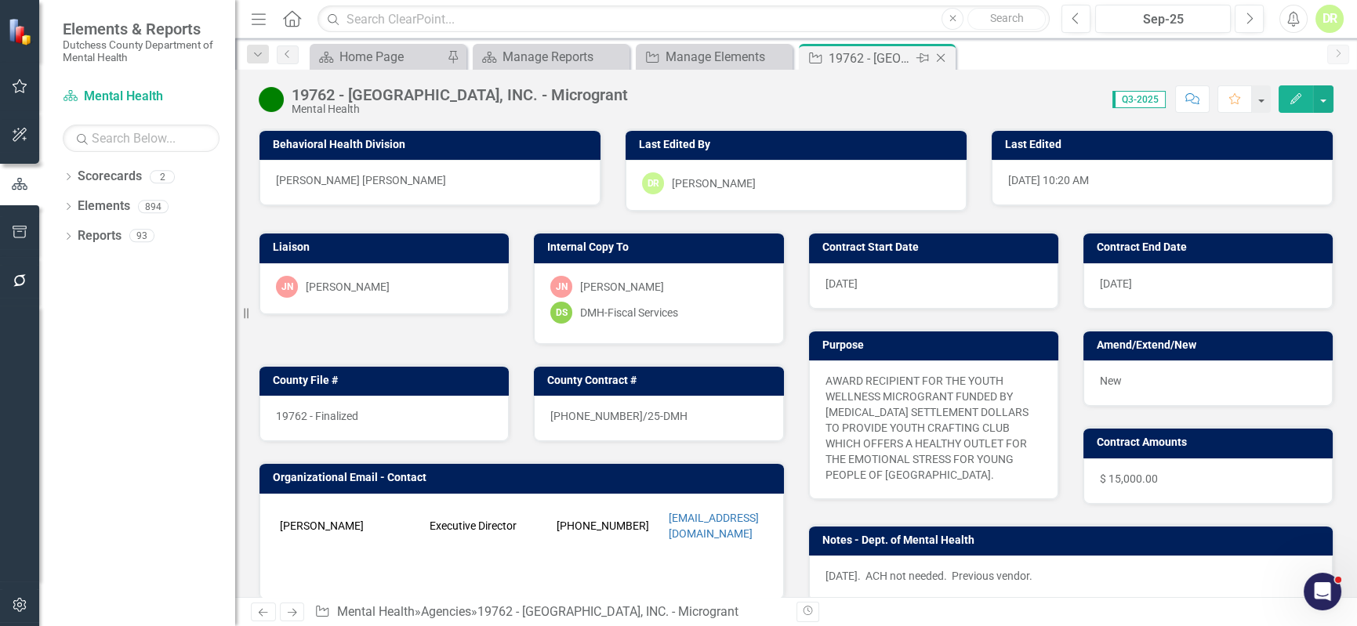
click at [944, 55] on icon "Close" at bounding box center [941, 58] width 16 height 13
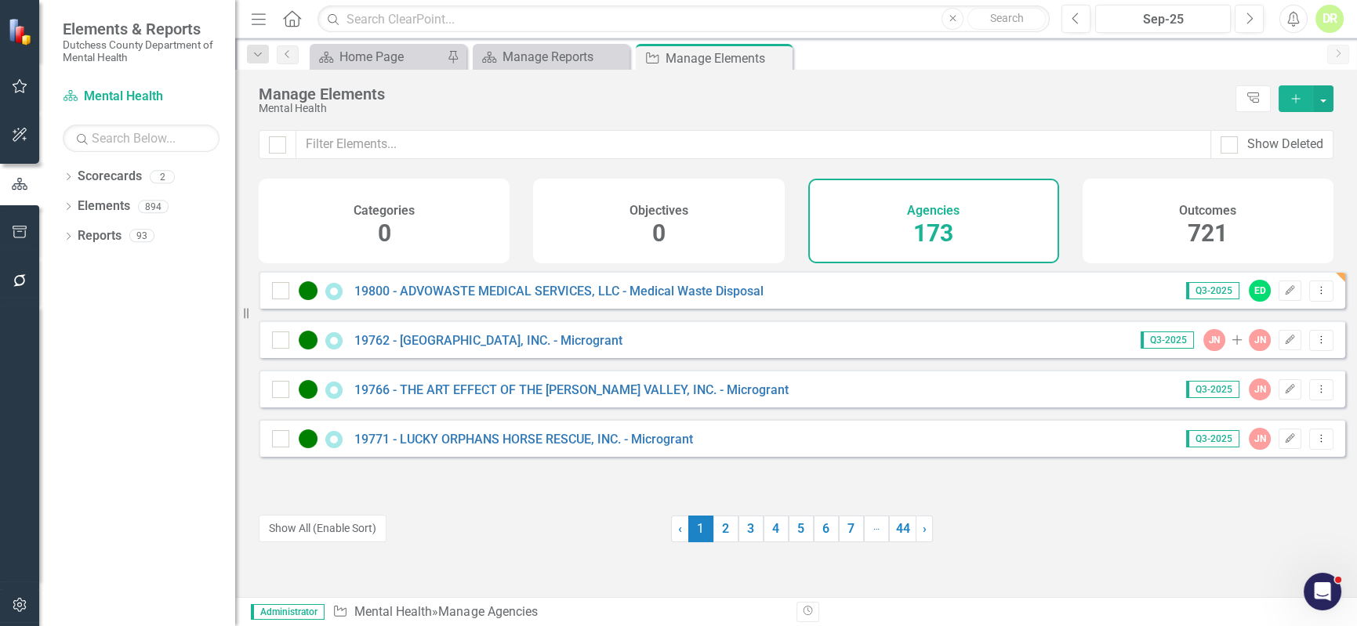
click at [579, 393] on div "19766 - THE ART EFFECT OF THE [PERSON_NAME] VALLEY, INC. - Microgrant" at bounding box center [532, 389] width 521 height 19
click at [579, 397] on link "19766 - THE ART EFFECT OF THE [PERSON_NAME] VALLEY, INC. - Microgrant" at bounding box center [571, 390] width 434 height 15
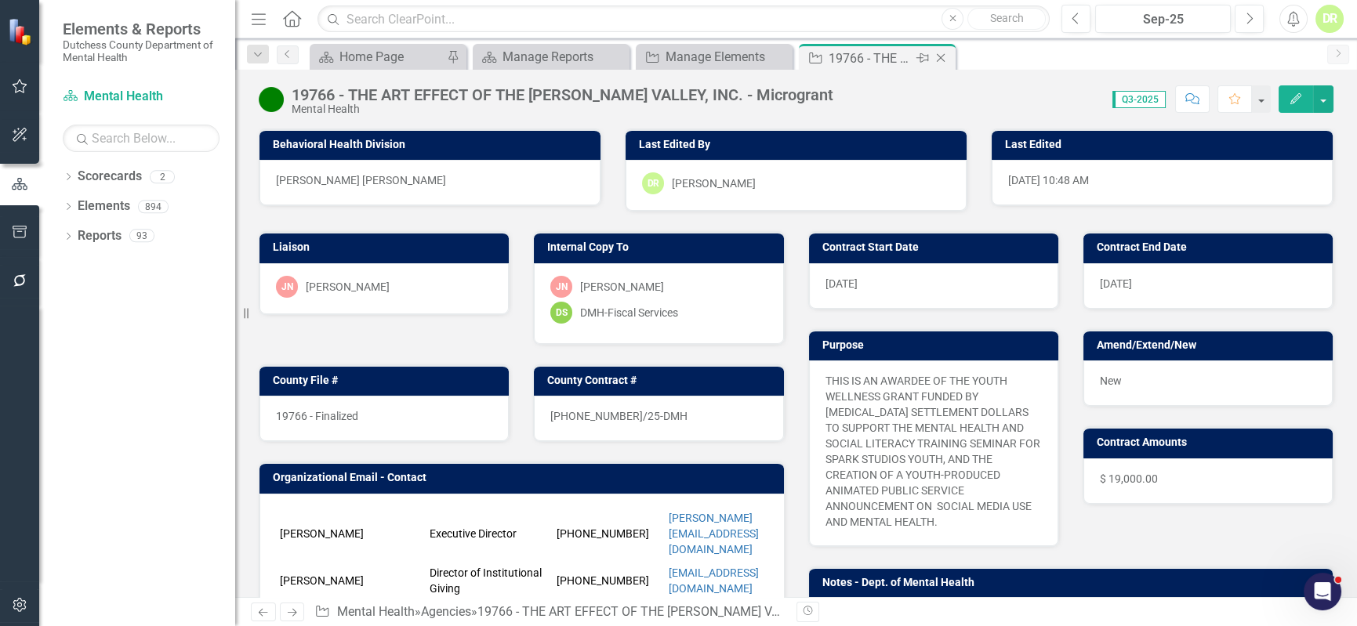
click at [940, 55] on icon "Close" at bounding box center [941, 58] width 16 height 13
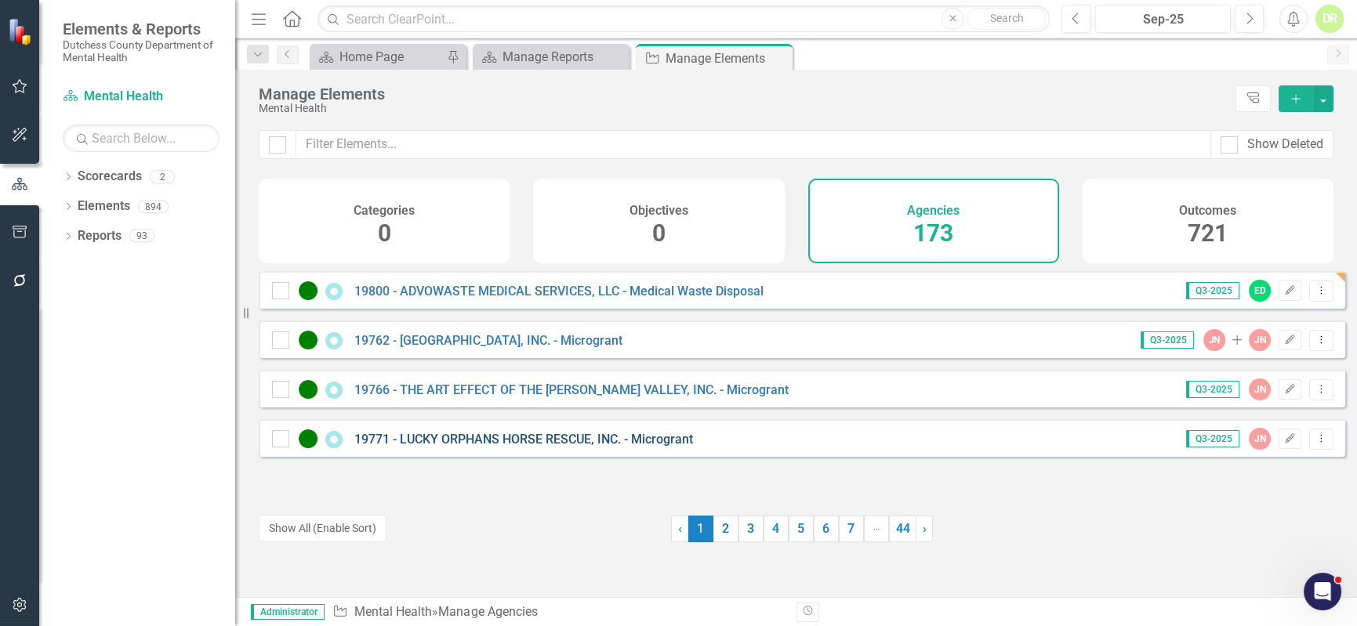
click at [515, 445] on link "19771 - LUCKY ORPHANS HORSE RESCUE, INC. - Microgrant" at bounding box center [523, 439] width 339 height 15
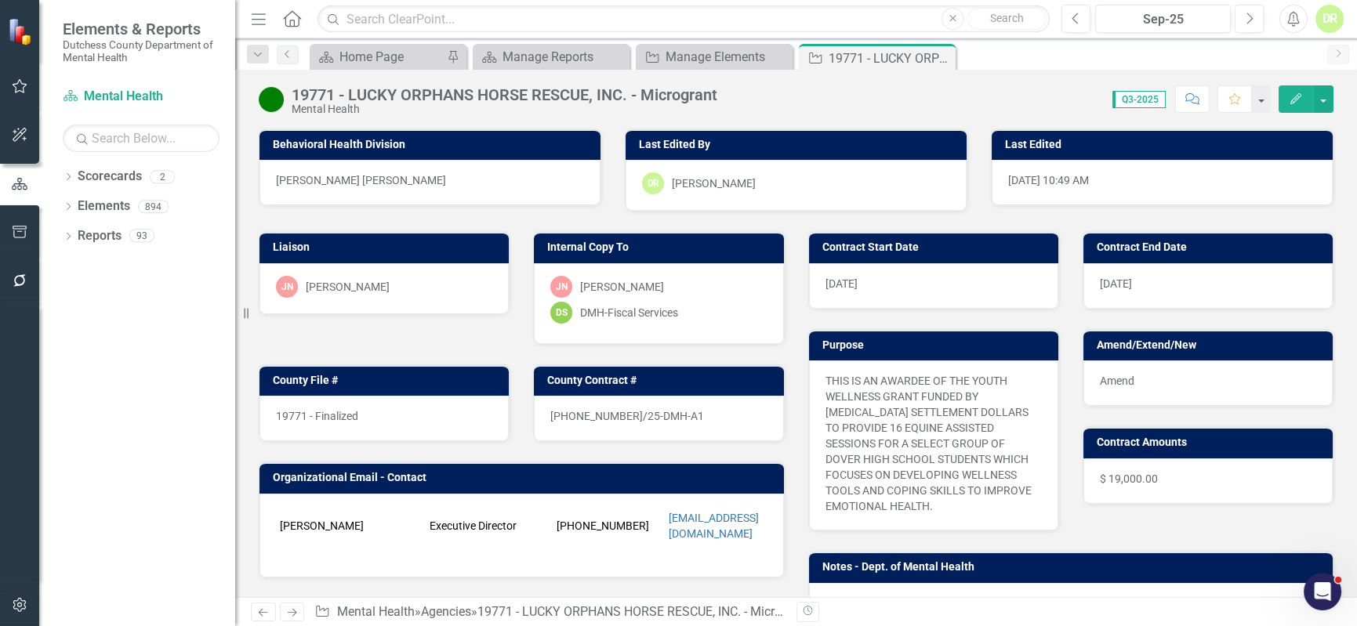
scroll to position [285, 0]
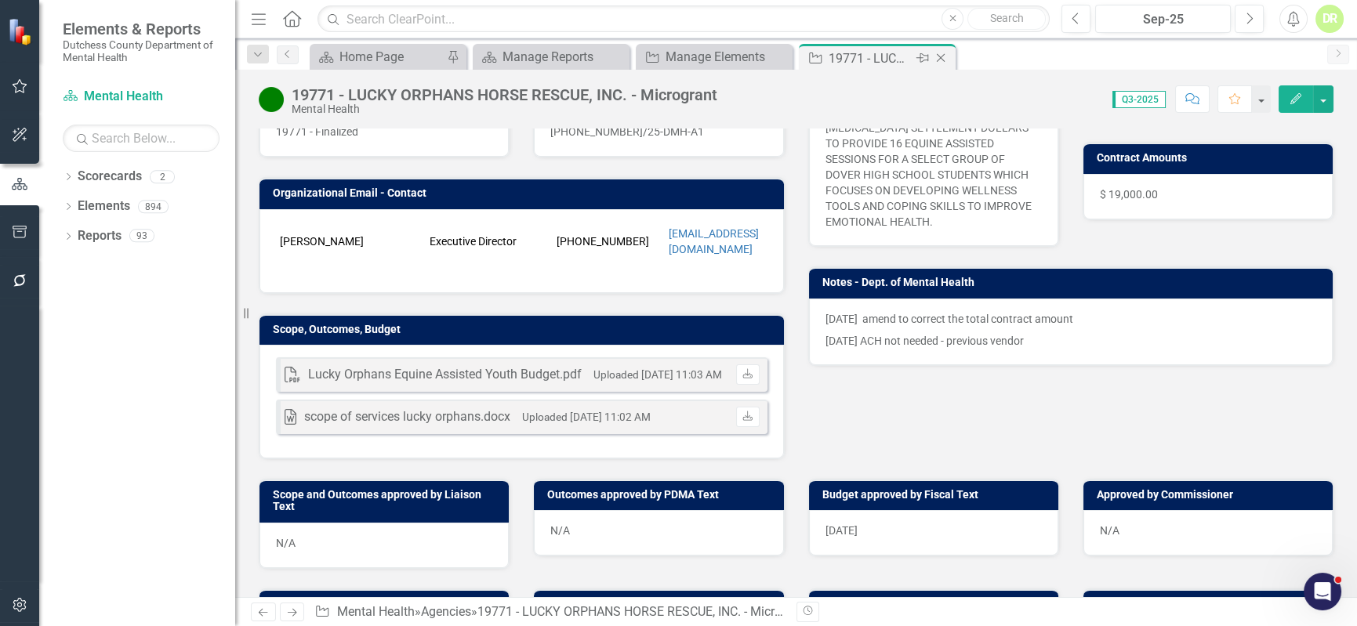
click at [941, 60] on icon "Close" at bounding box center [941, 58] width 16 height 13
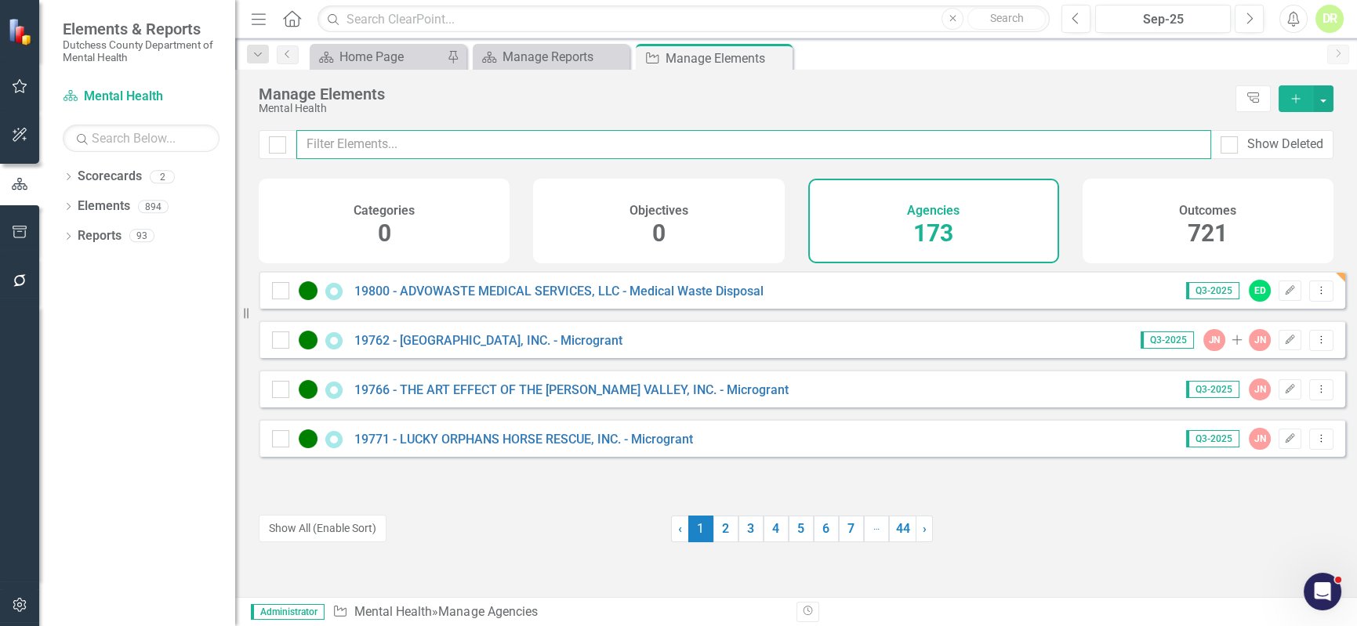
click at [475, 147] on input "text" at bounding box center [753, 144] width 915 height 29
type input "n"
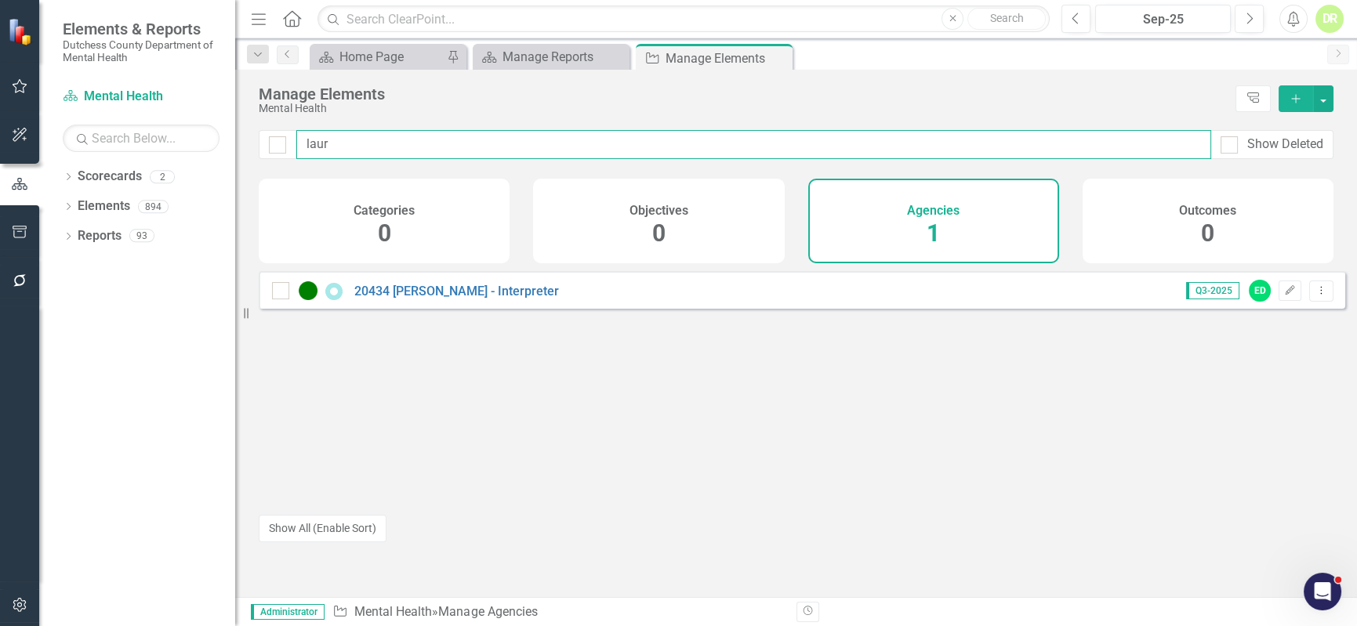
type input "laur"
click at [541, 300] on div "20434 [PERSON_NAME] - Interpreter" at bounding box center [417, 290] width 291 height 19
click at [514, 299] on link "20434 [PERSON_NAME] - Interpreter" at bounding box center [456, 291] width 205 height 15
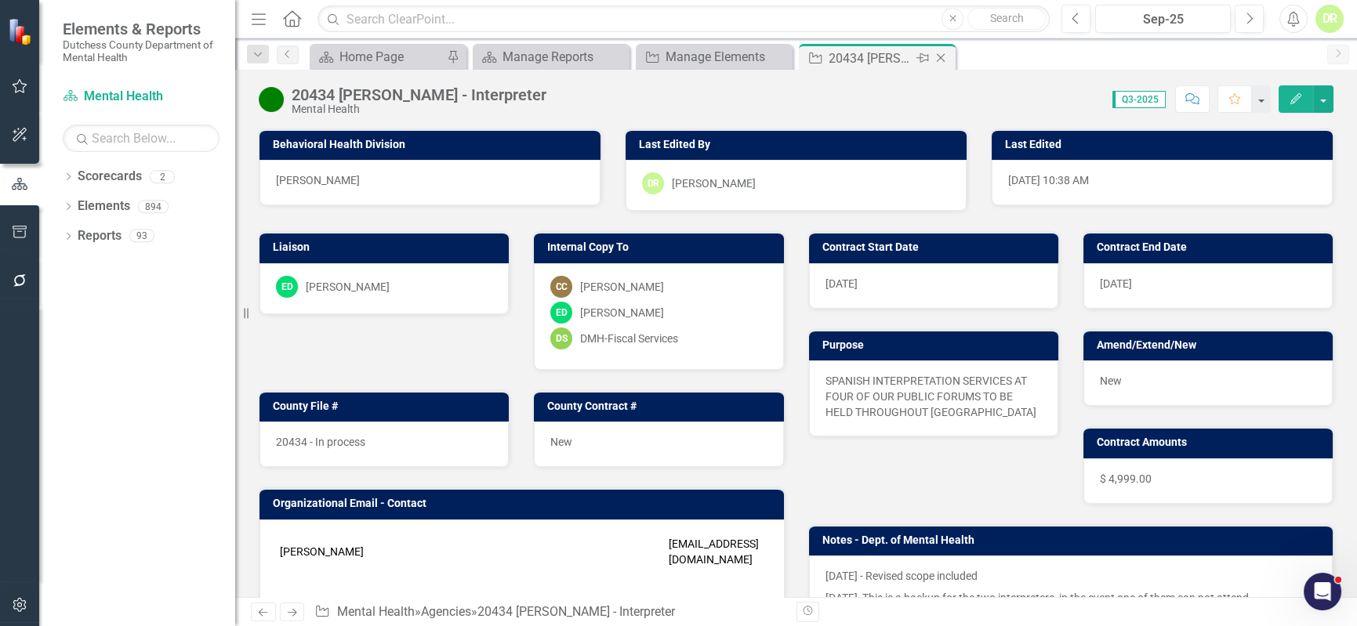
click at [938, 56] on icon "Close" at bounding box center [941, 58] width 16 height 13
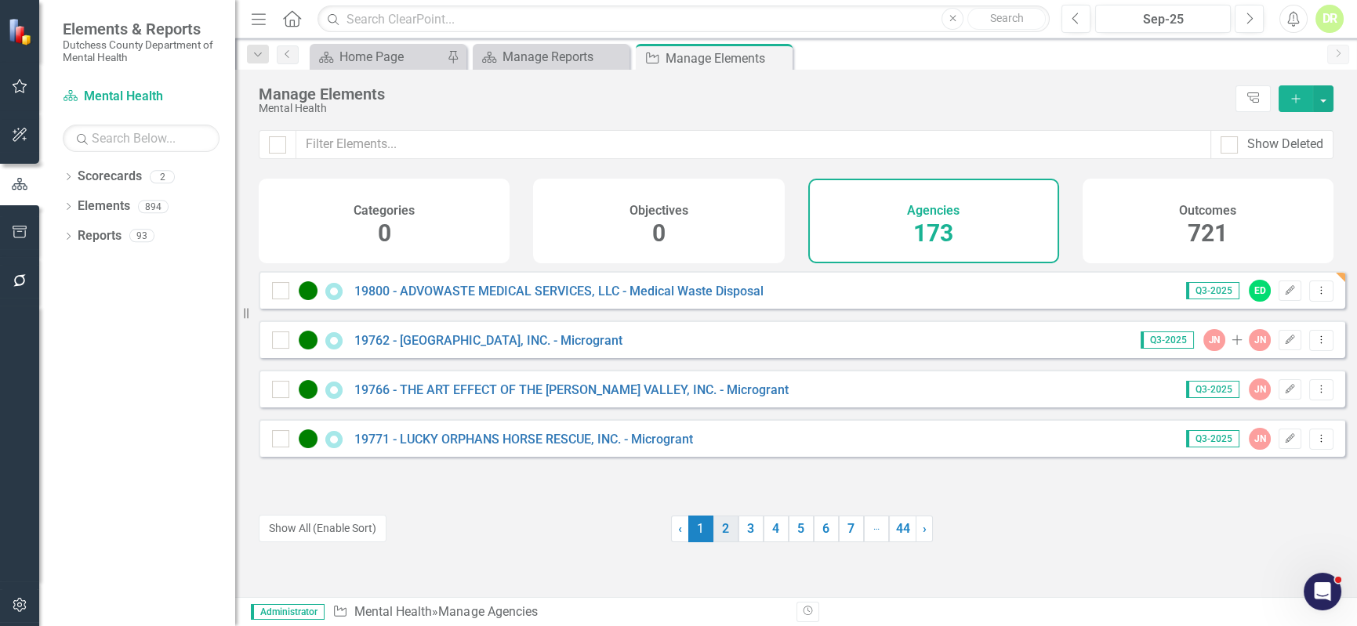
click at [724, 528] on link "2" at bounding box center [725, 529] width 25 height 27
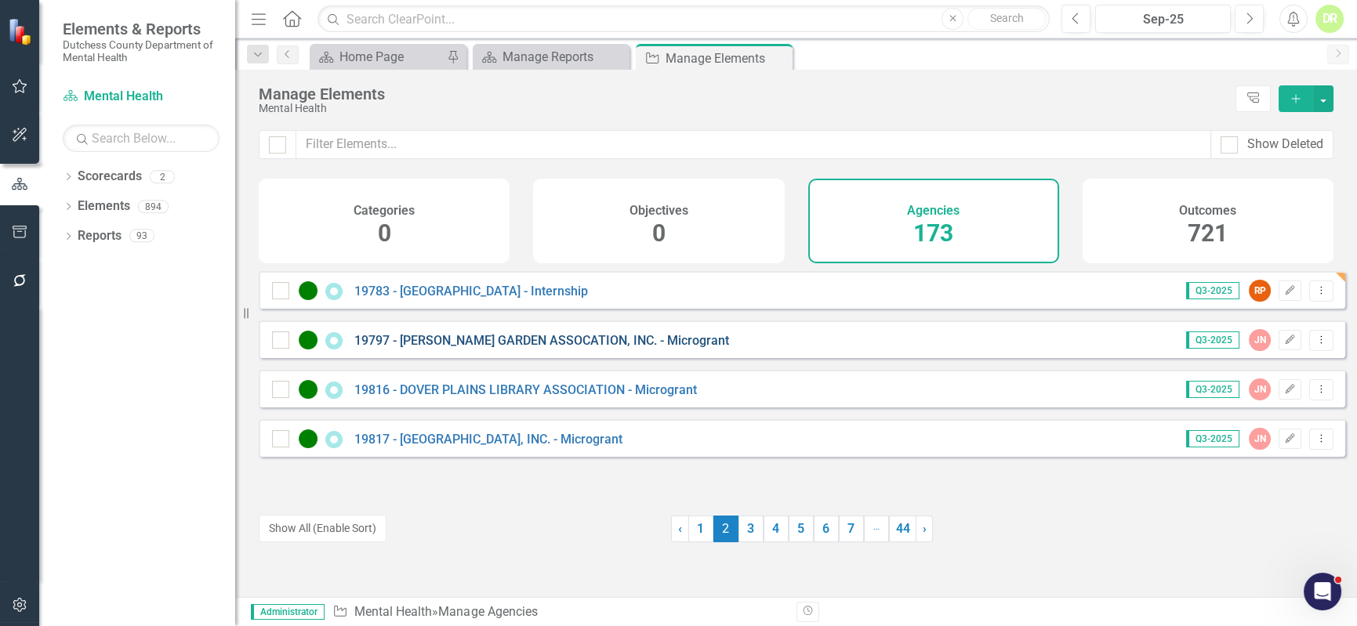
click at [602, 348] on link "19797 - [PERSON_NAME] GARDEN ASSOCATION, INC. - Microgrant" at bounding box center [541, 340] width 375 height 15
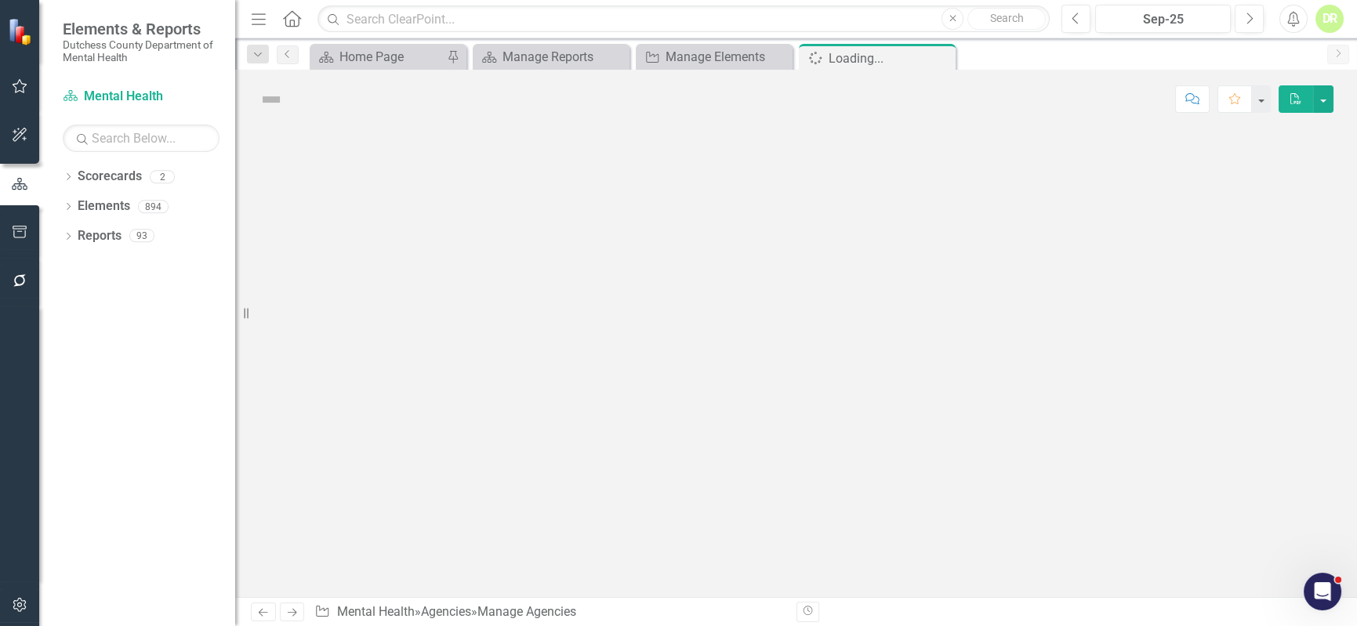
click at [602, 352] on div at bounding box center [796, 363] width 1122 height 469
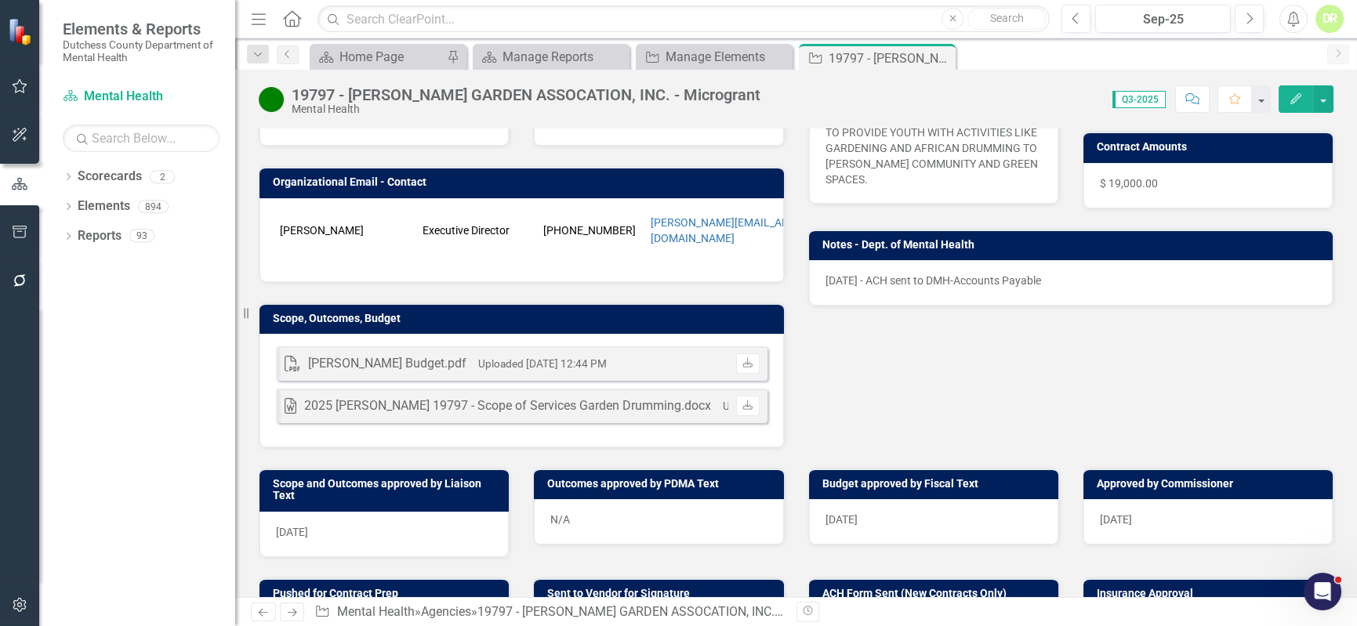
scroll to position [356, 0]
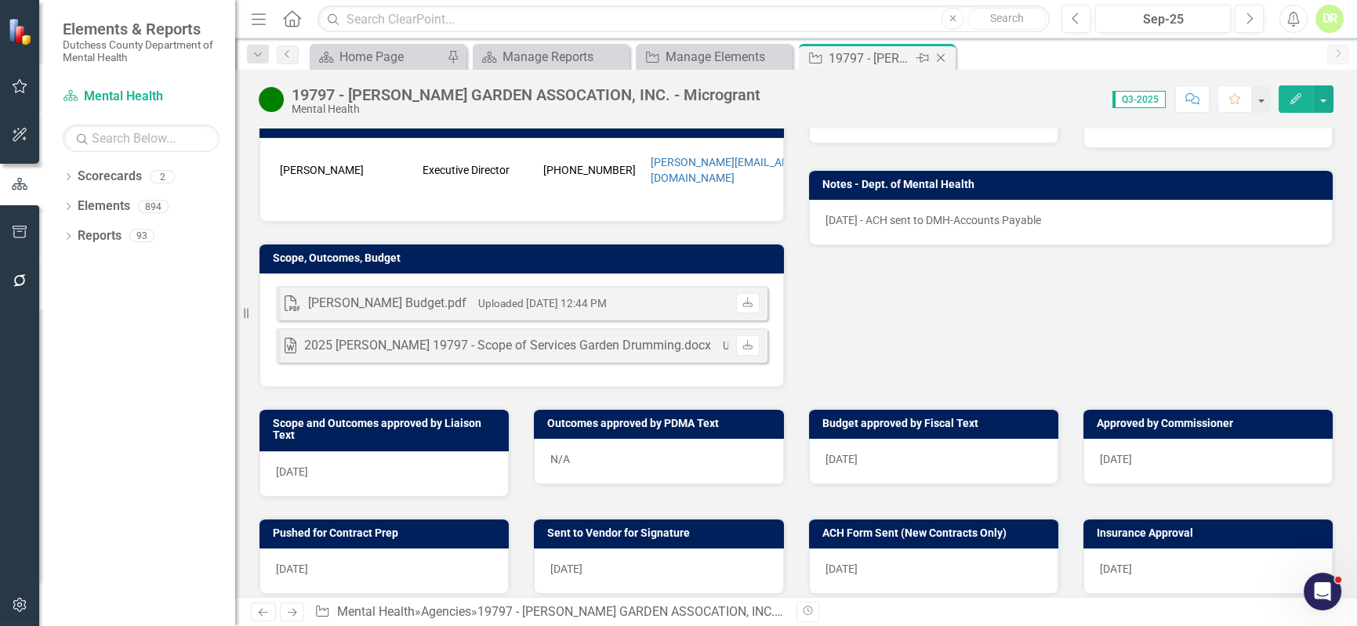
click at [944, 55] on icon "Close" at bounding box center [941, 58] width 16 height 13
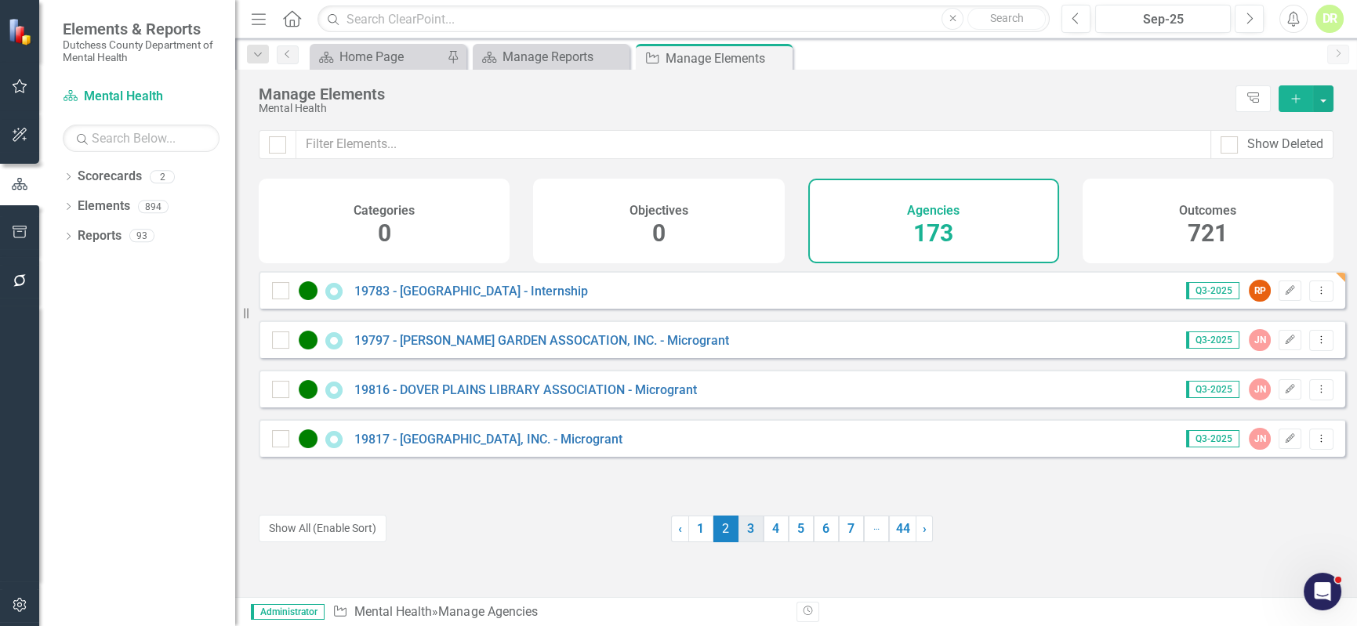
click at [742, 532] on link "3" at bounding box center [751, 529] width 25 height 27
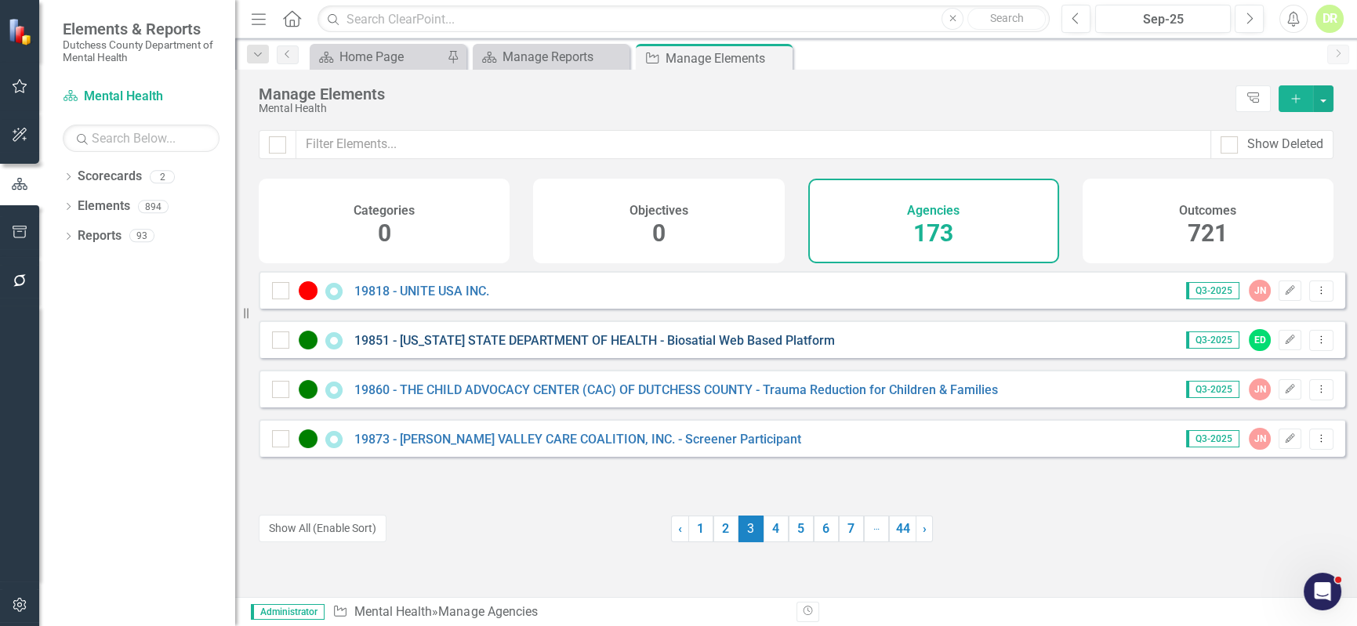
click at [702, 348] on link "19851 - [US_STATE] STATE DEPARTMENT OF HEALTH - Biosatial Web Based Platform" at bounding box center [594, 340] width 481 height 15
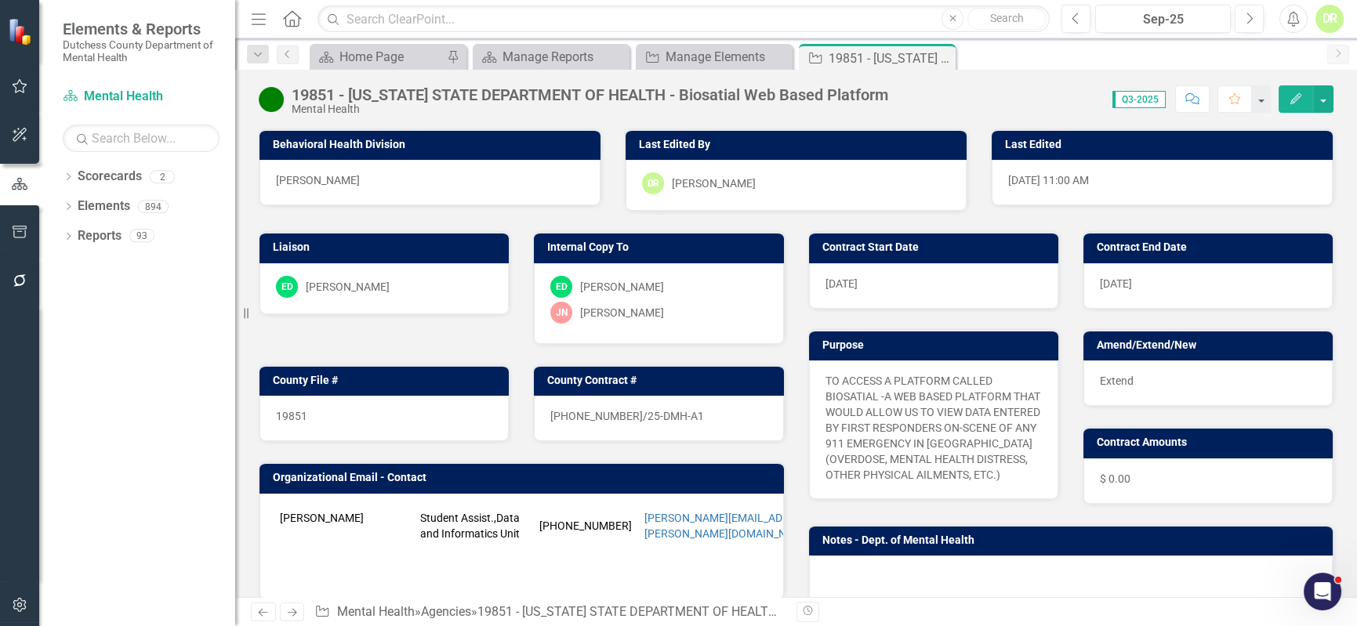
scroll to position [213, 0]
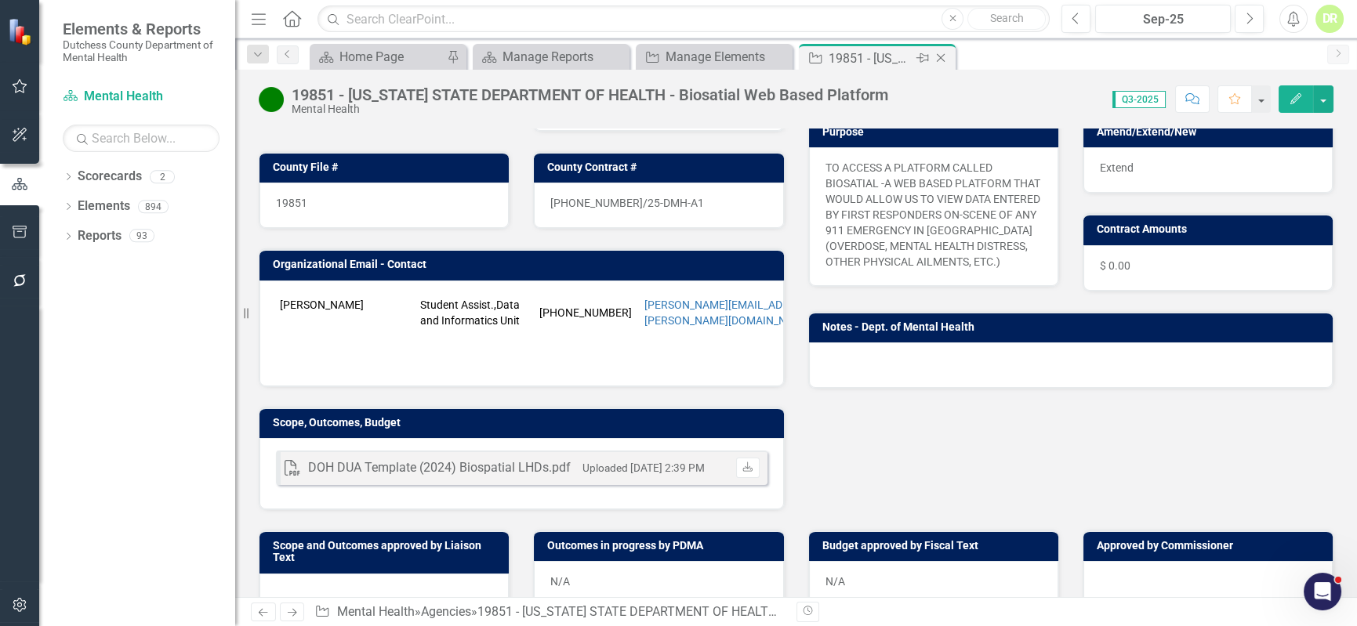
click at [943, 56] on icon "Close" at bounding box center [941, 58] width 16 height 13
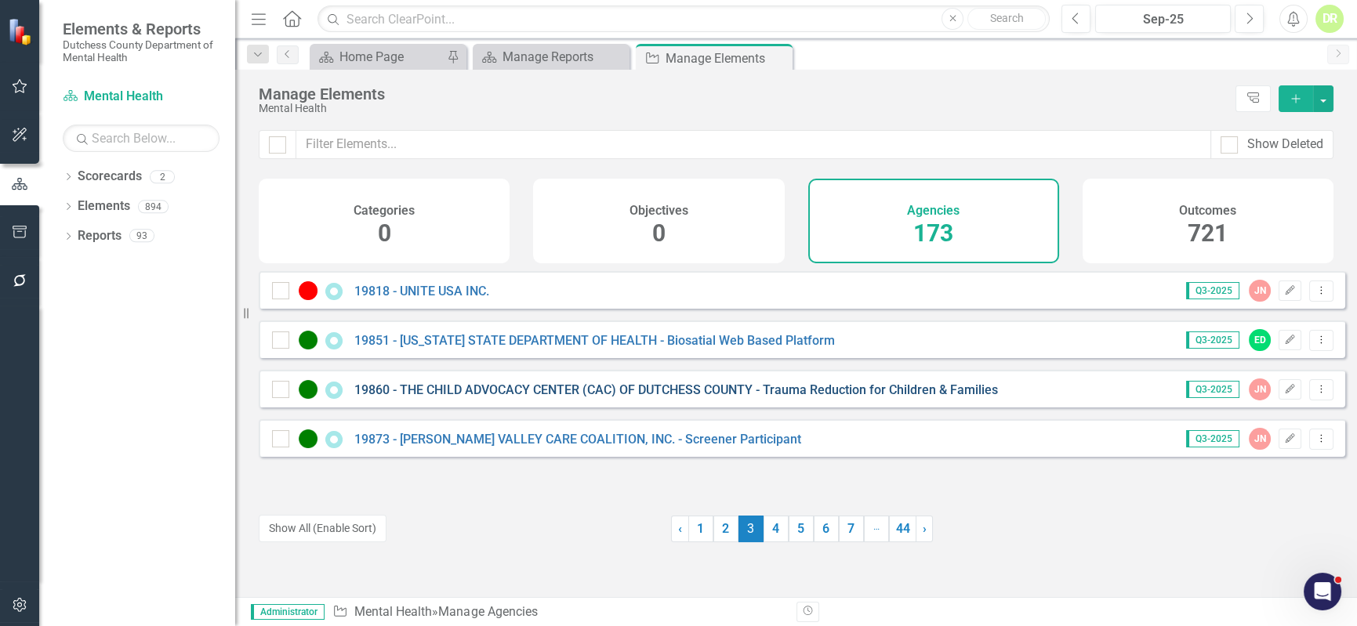
click at [657, 397] on link "19860 - THE CHILD ADVOCACY CENTER (CAC) OF DUTCHESS COUNTY - Trauma Reduction f…" at bounding box center [676, 390] width 644 height 15
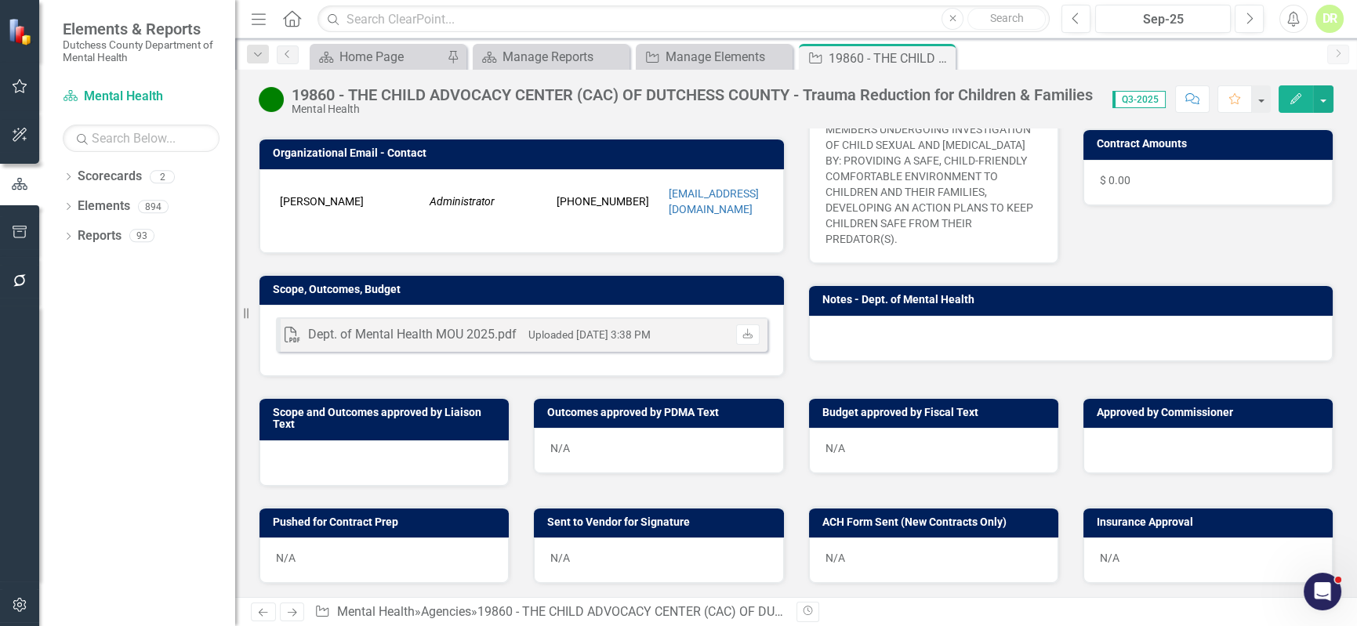
scroll to position [299, 0]
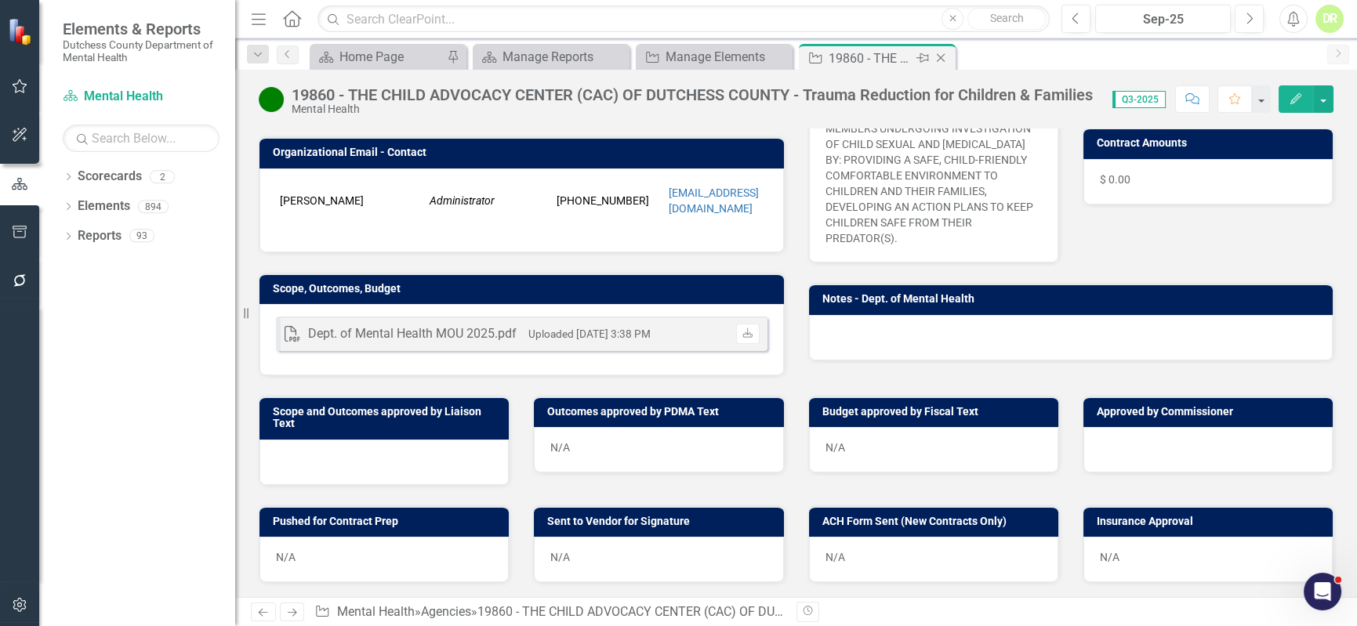
click at [947, 56] on icon "Close" at bounding box center [941, 58] width 16 height 13
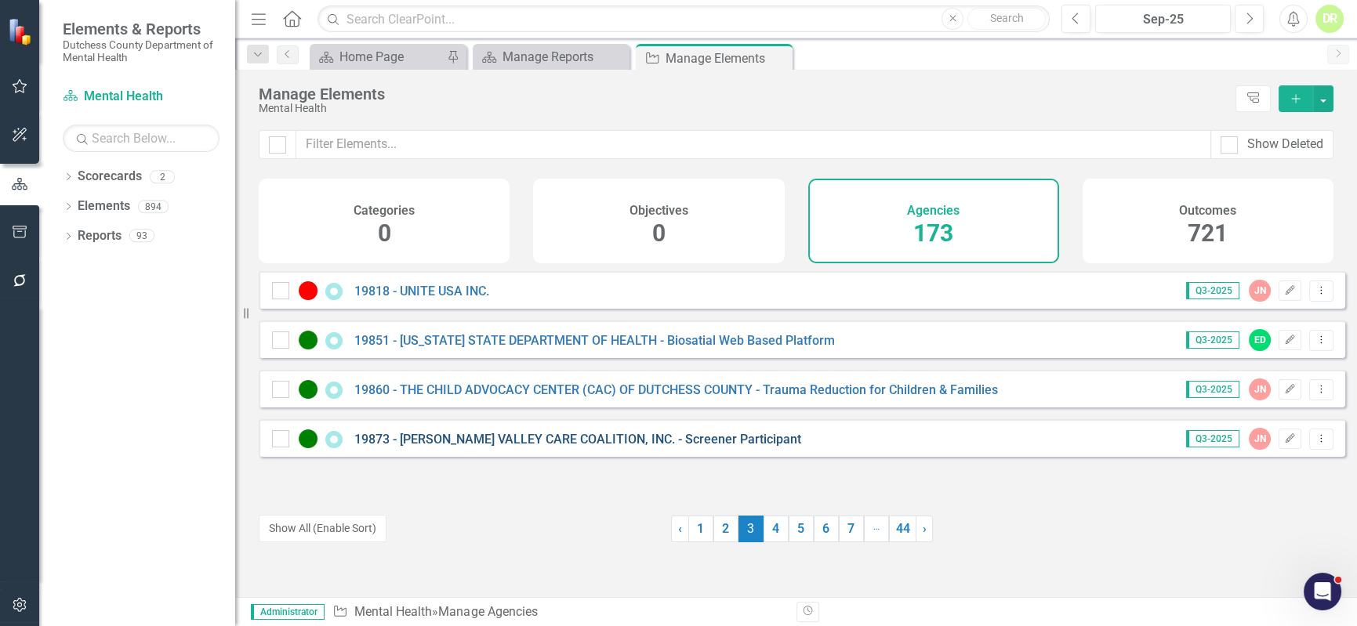
click at [624, 446] on link "19873 - [PERSON_NAME] VALLEY CARE COALITION, INC. - Screener Participant" at bounding box center [577, 439] width 447 height 15
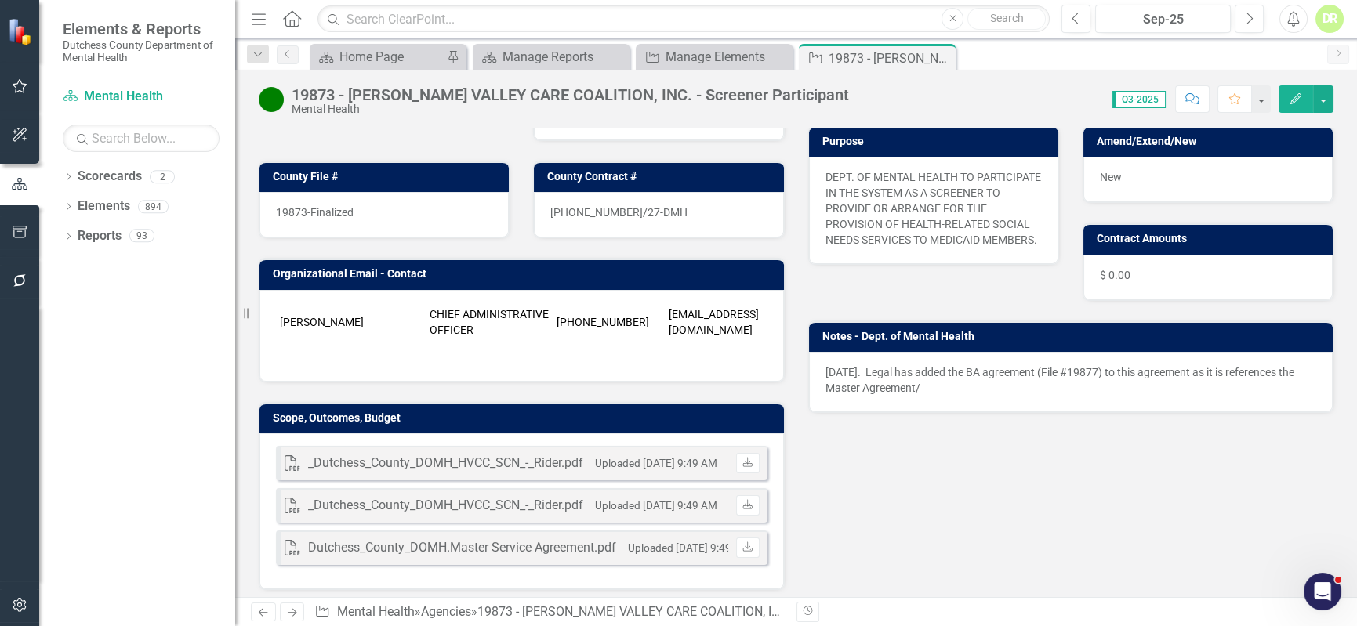
scroll to position [213, 0]
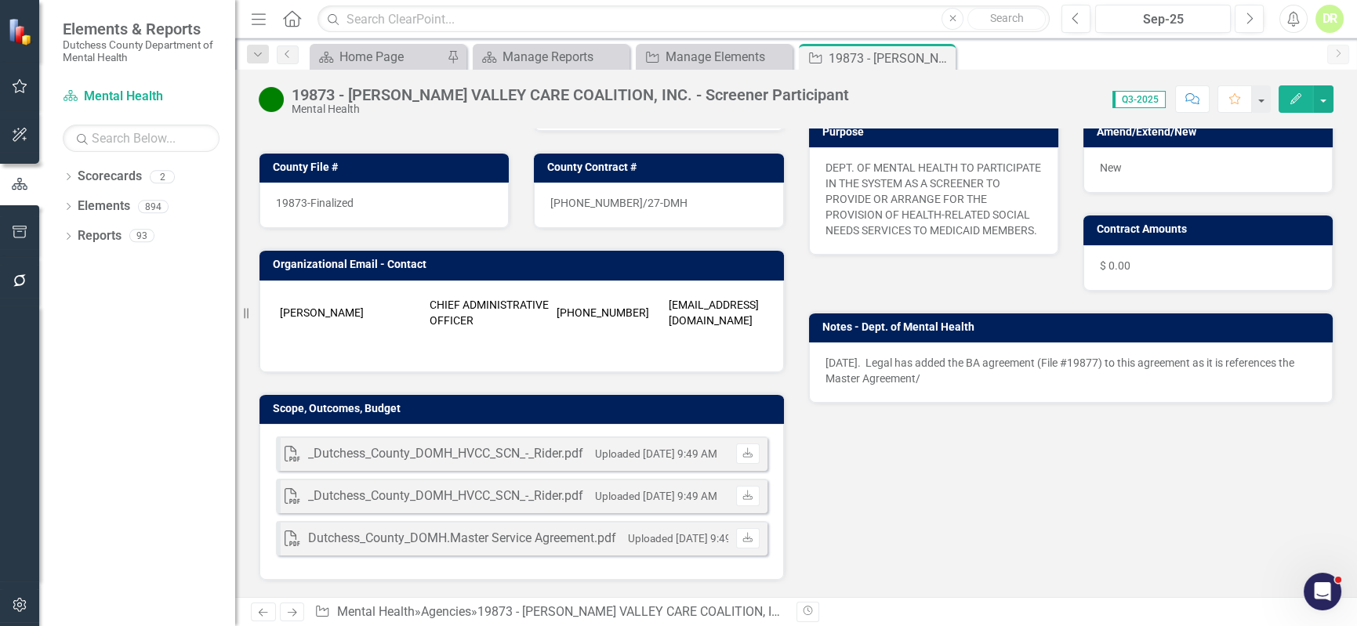
click at [945, 378] on p "[DATE]. Legal has added the BA agreement (File #19877) to this agreement as it …" at bounding box center [1072, 370] width 492 height 31
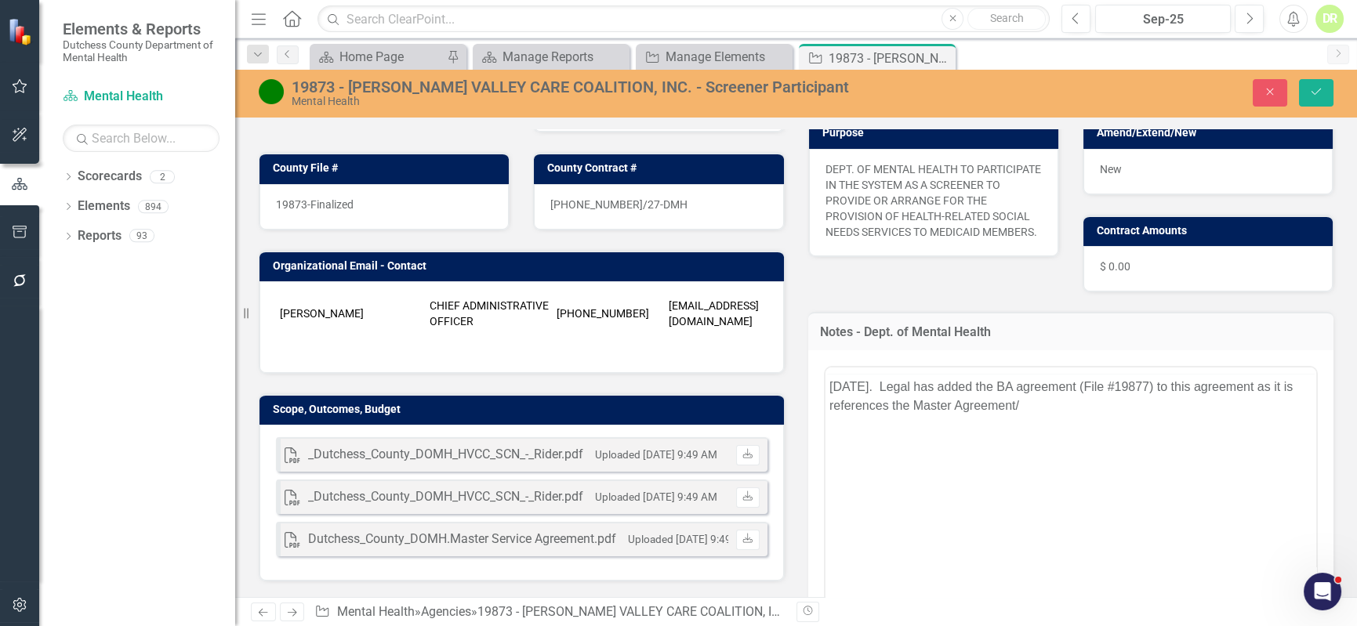
scroll to position [0, 0]
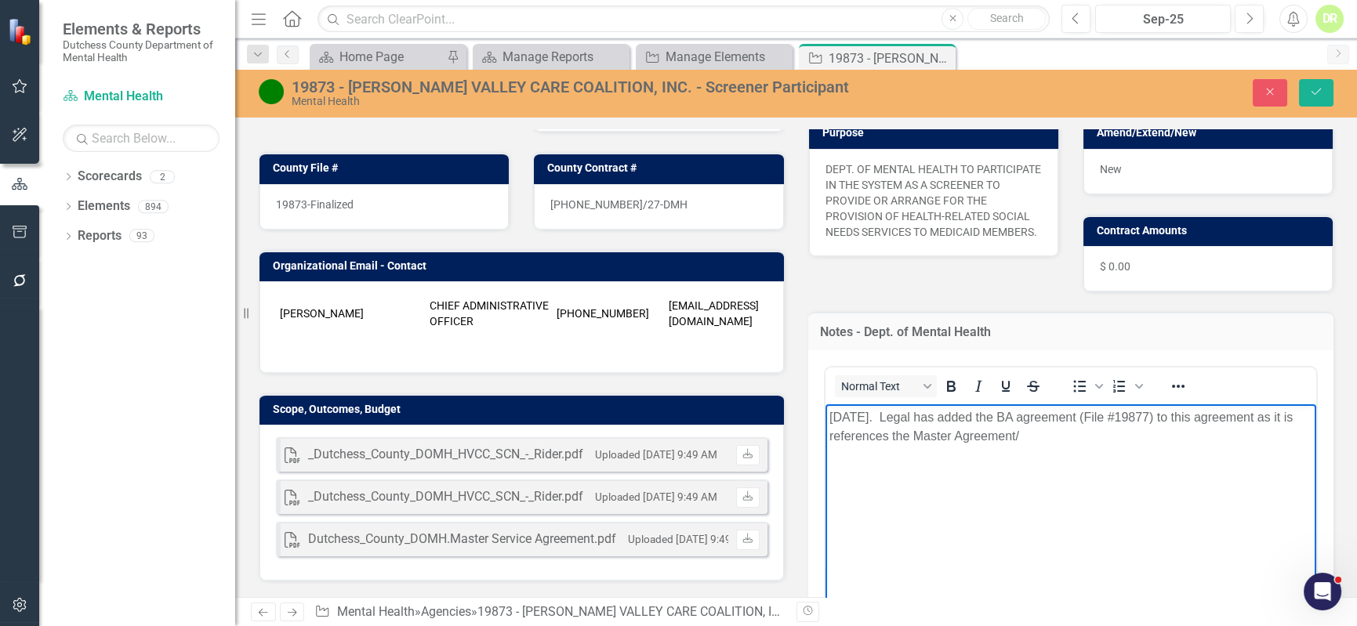
drag, startPoint x: 1024, startPoint y: 436, endPoint x: 823, endPoint y: 397, distance: 204.5
click at [825, 404] on html "[DATE]. Legal has added the BA agreement (File #19877) to this agreement as it …" at bounding box center [1071, 521] width 492 height 235
click at [1319, 83] on button "Save" at bounding box center [1316, 92] width 34 height 27
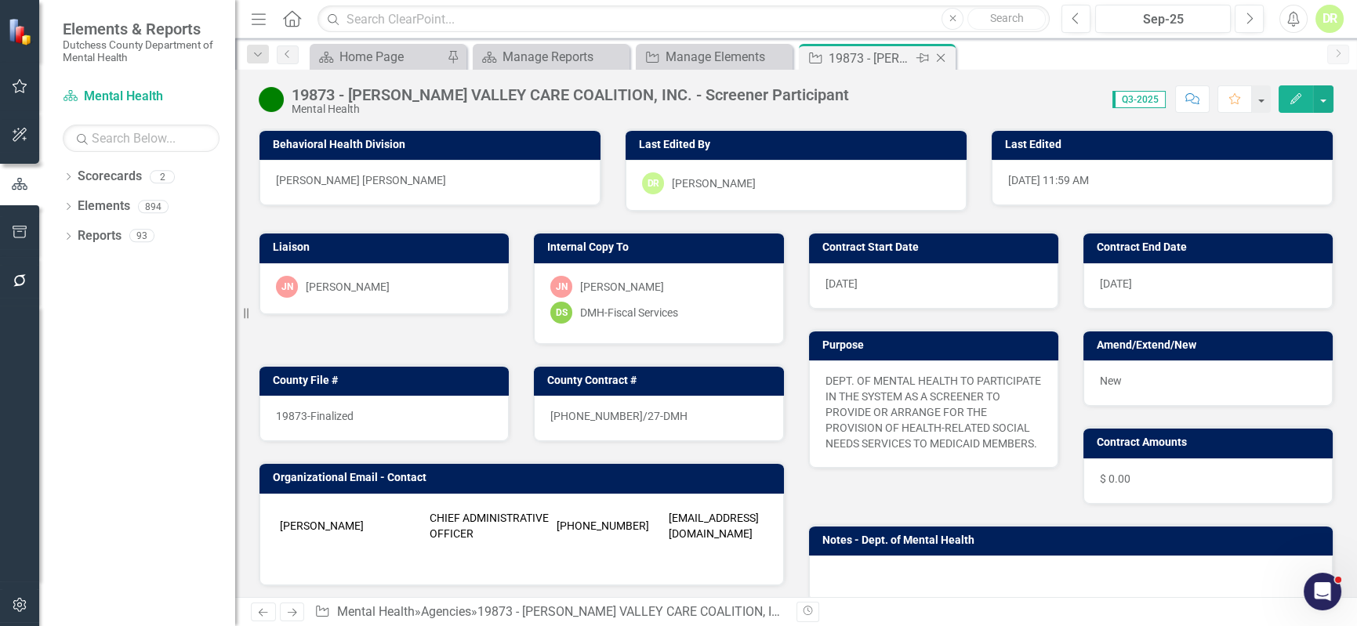
click at [941, 54] on icon "Close" at bounding box center [941, 58] width 16 height 13
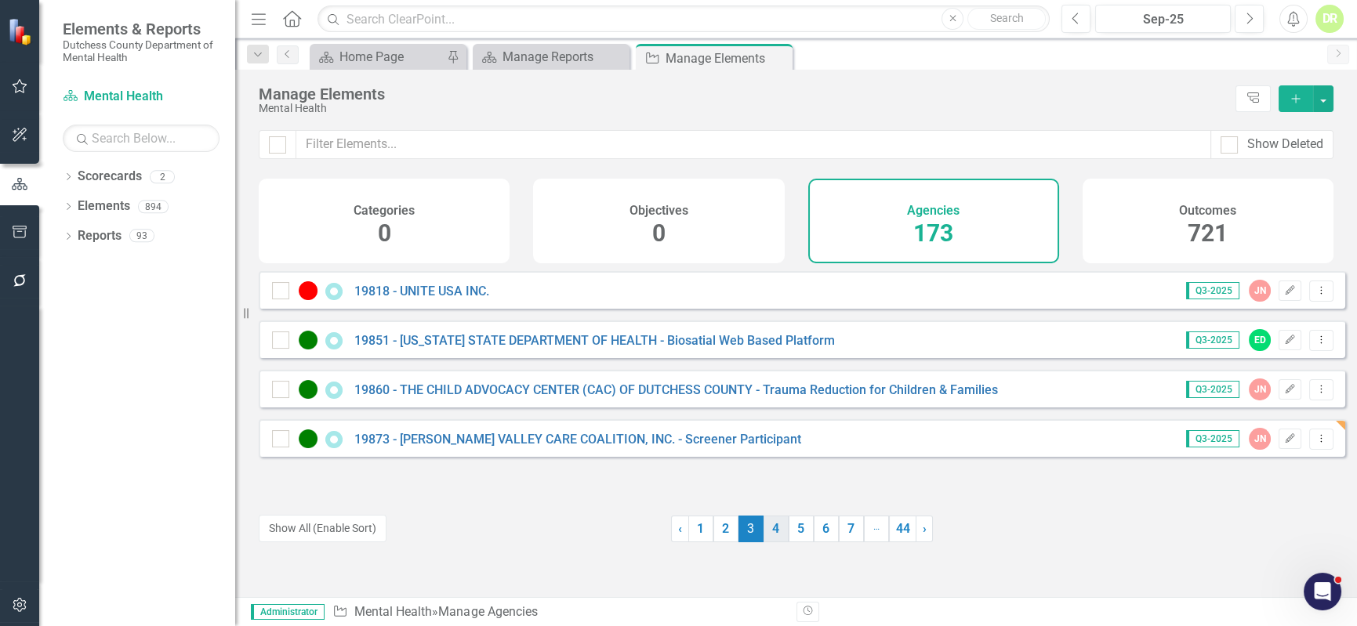
click at [771, 527] on link "4" at bounding box center [776, 529] width 25 height 27
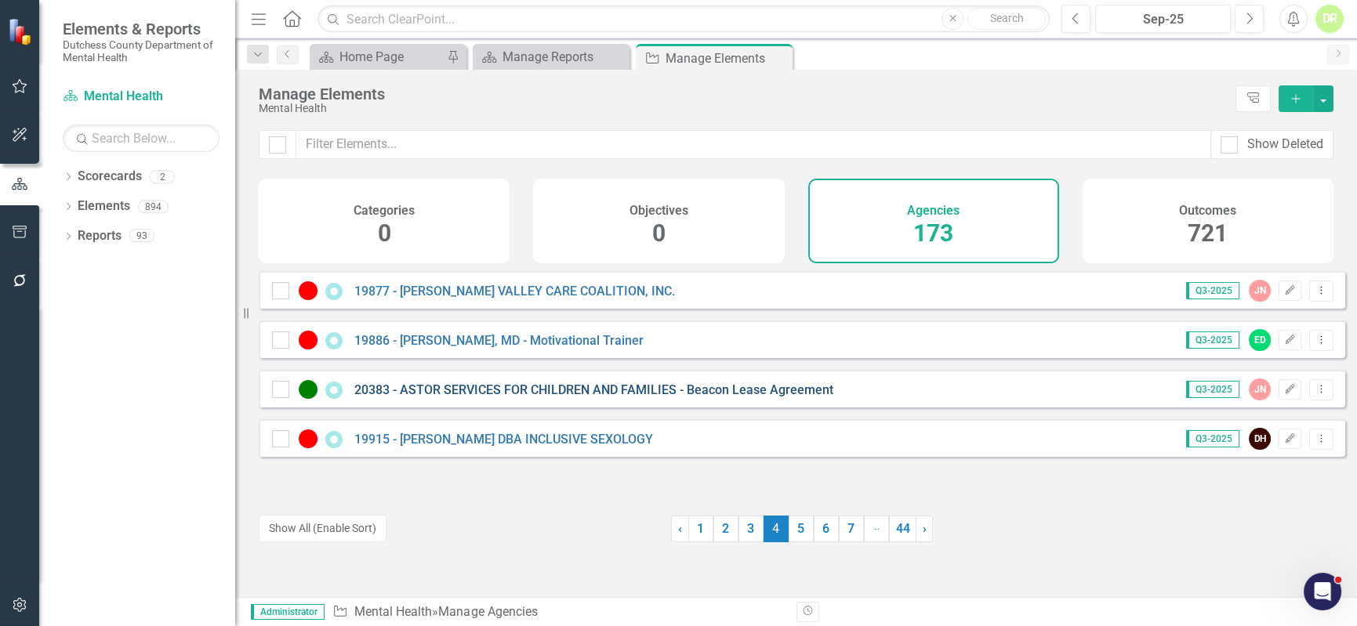
click at [525, 396] on link "20383 - ASTOR SERVICES FOR CHILDREN AND FAMILIES - Beacon Lease Agreement" at bounding box center [593, 390] width 479 height 15
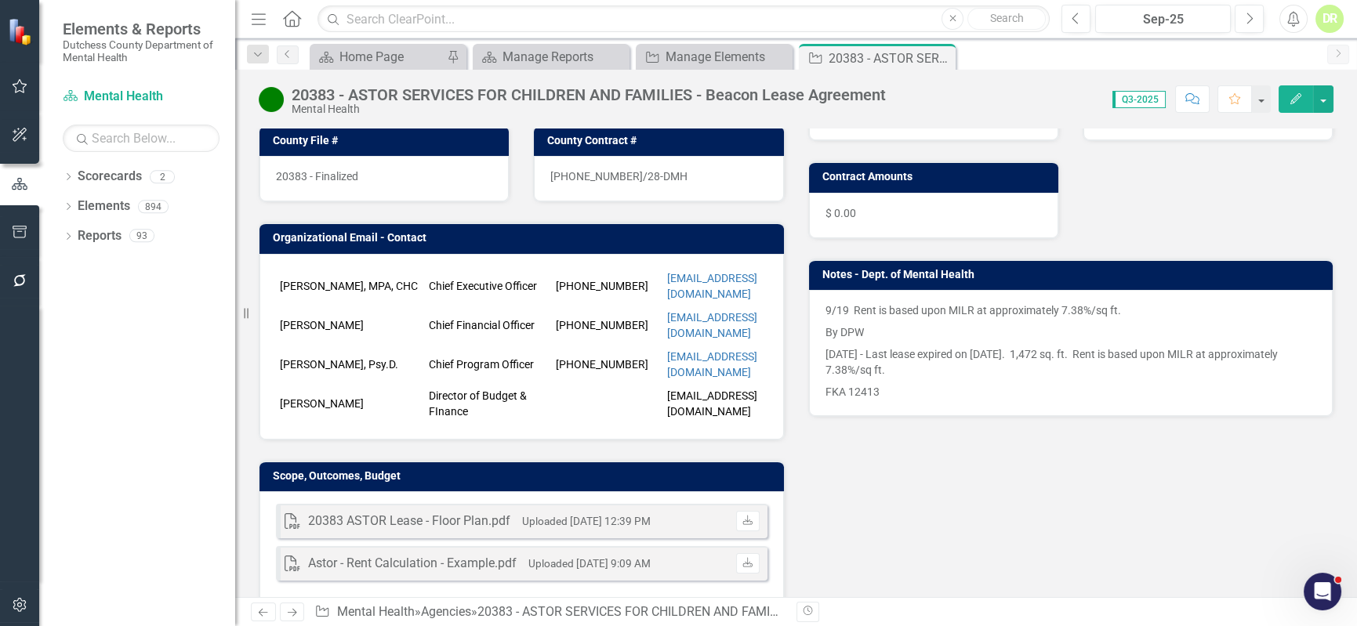
scroll to position [213, 0]
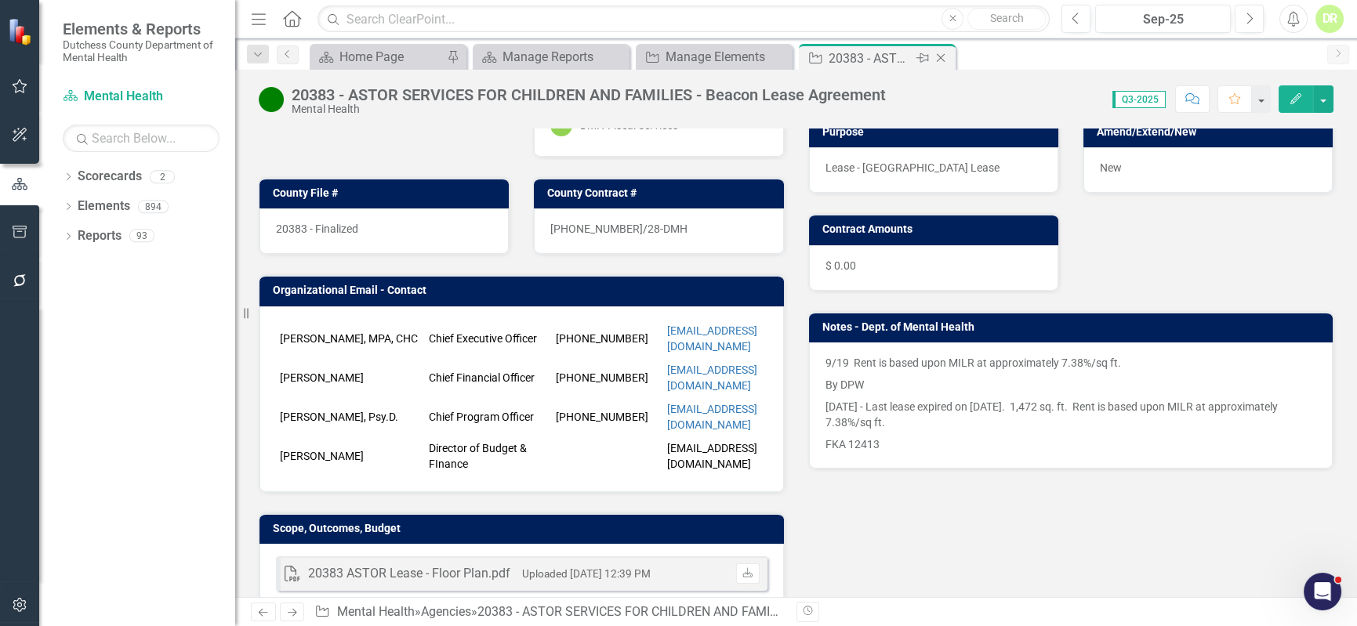
click at [941, 52] on icon "Close" at bounding box center [941, 58] width 16 height 13
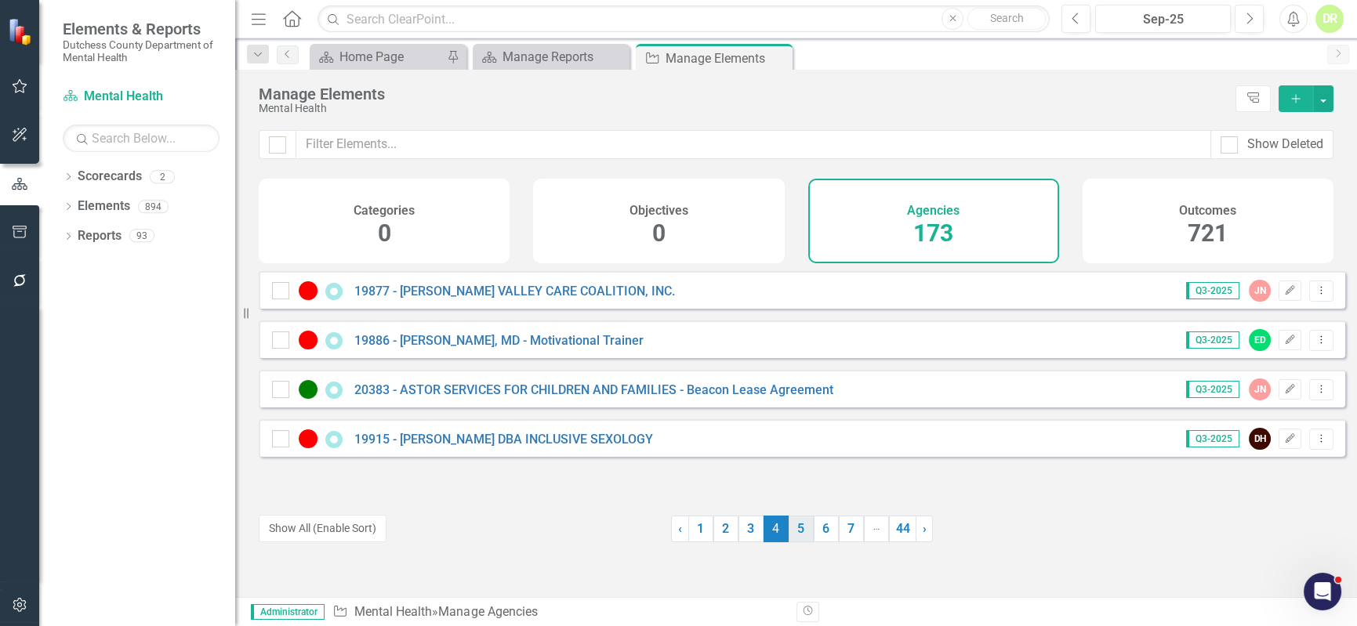
click at [798, 528] on link "5" at bounding box center [801, 529] width 25 height 27
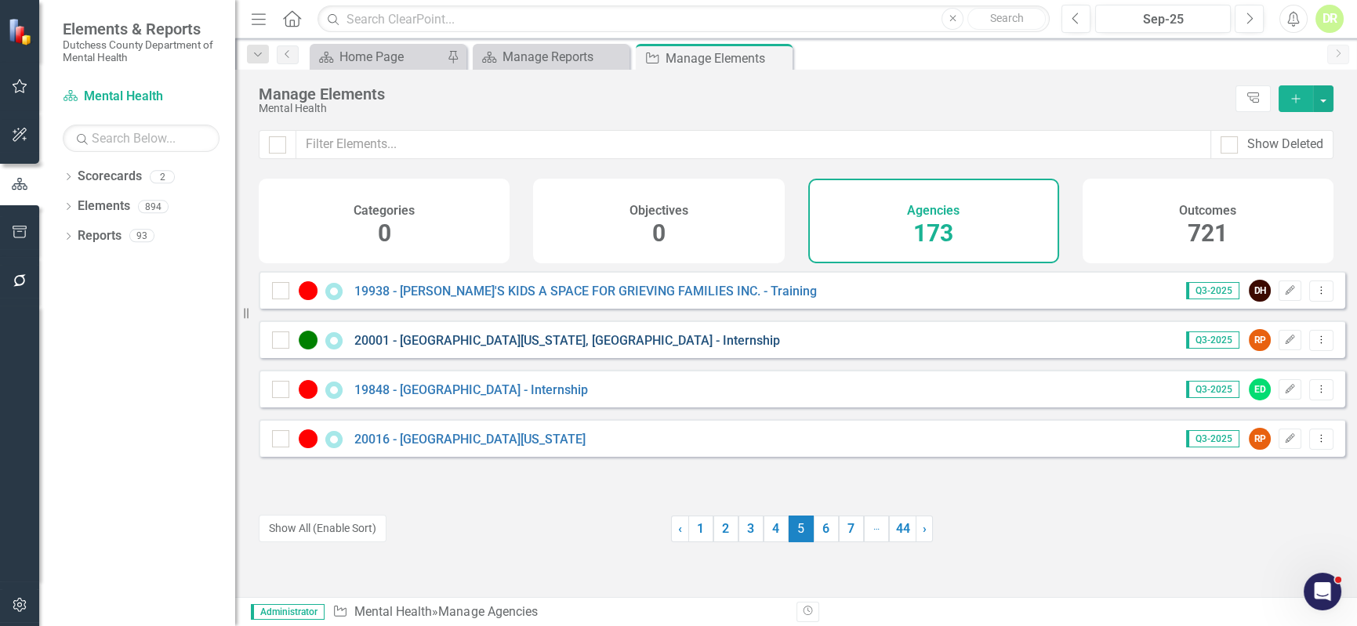
click at [586, 348] on link "20001 - [GEOGRAPHIC_DATA][US_STATE], [GEOGRAPHIC_DATA] - Internship" at bounding box center [567, 340] width 426 height 15
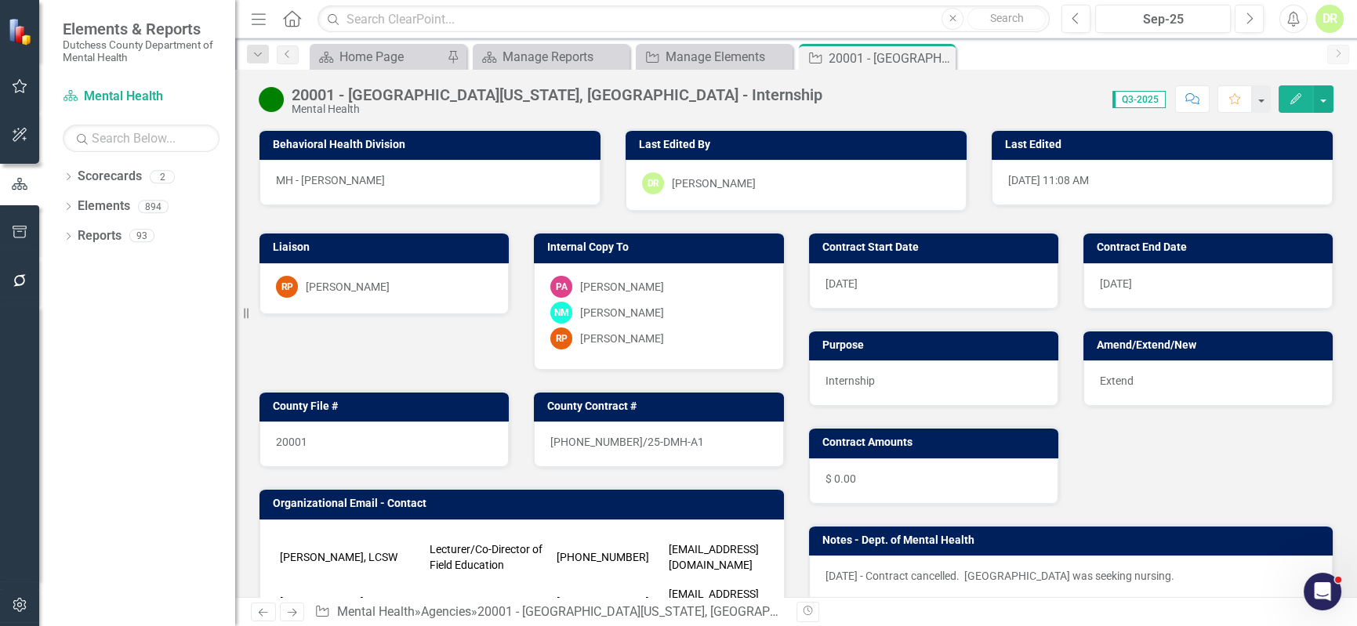
scroll to position [142, 0]
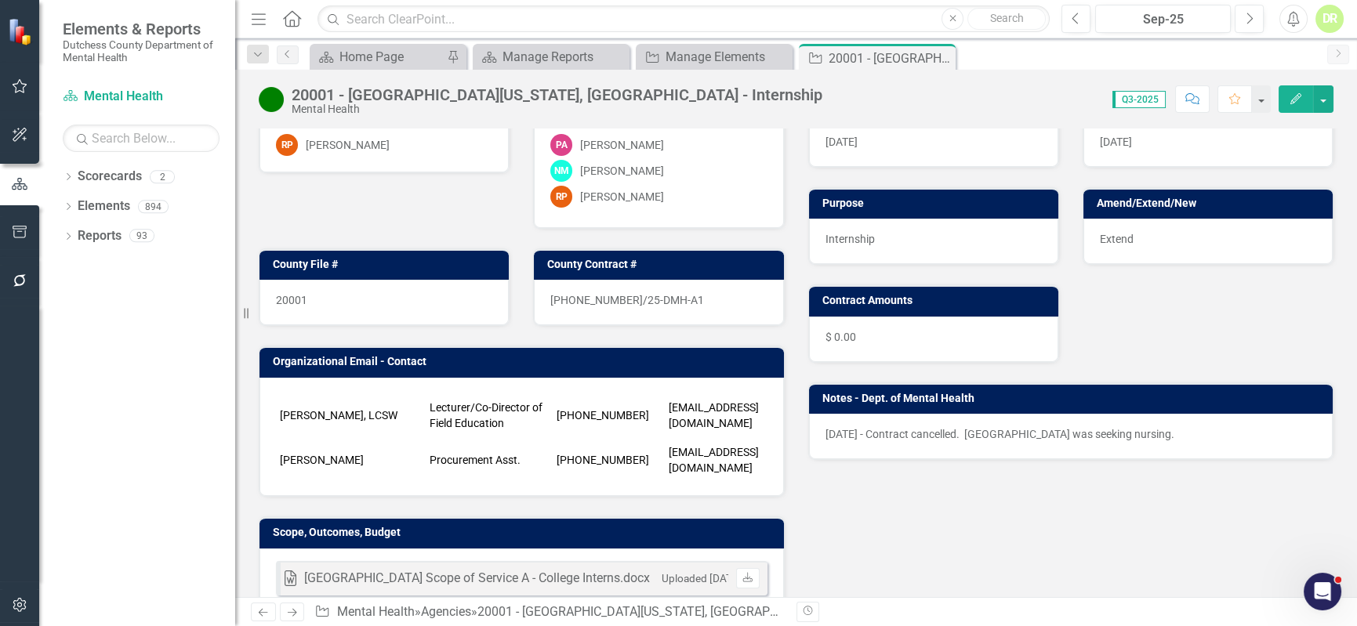
click at [828, 445] on div "[DATE] - Contract cancelled. [GEOGRAPHIC_DATA] was seeking nursing." at bounding box center [1071, 436] width 525 height 45
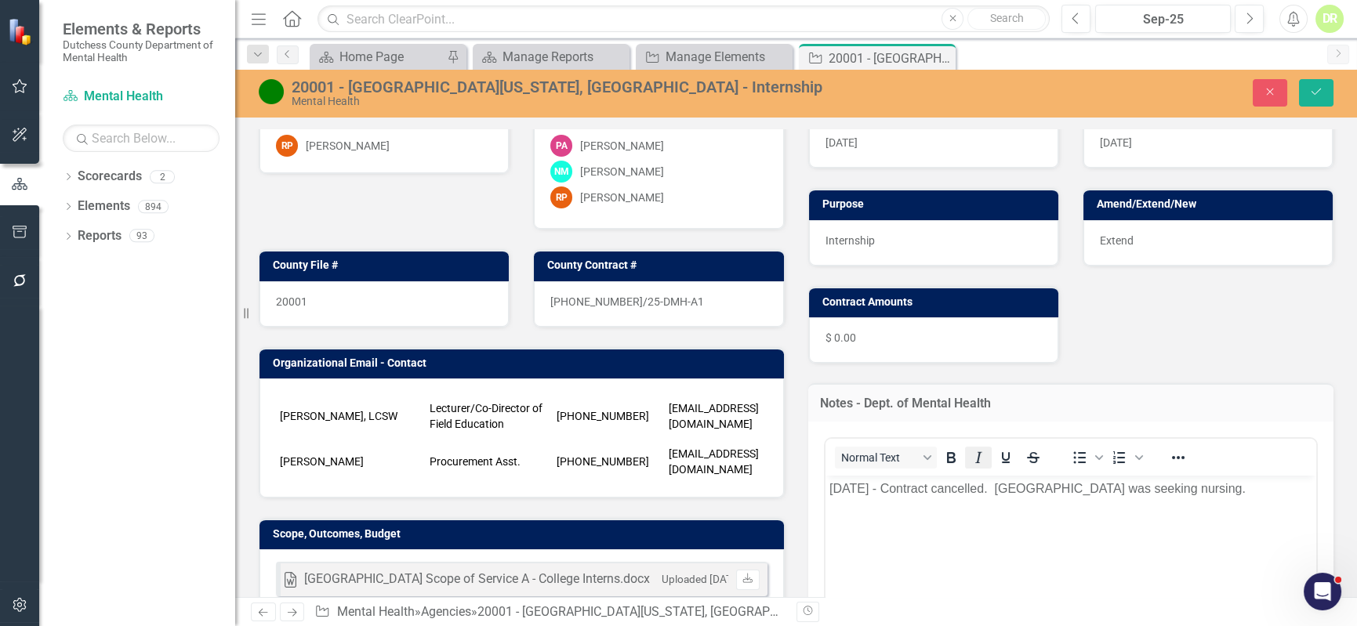
scroll to position [0, 0]
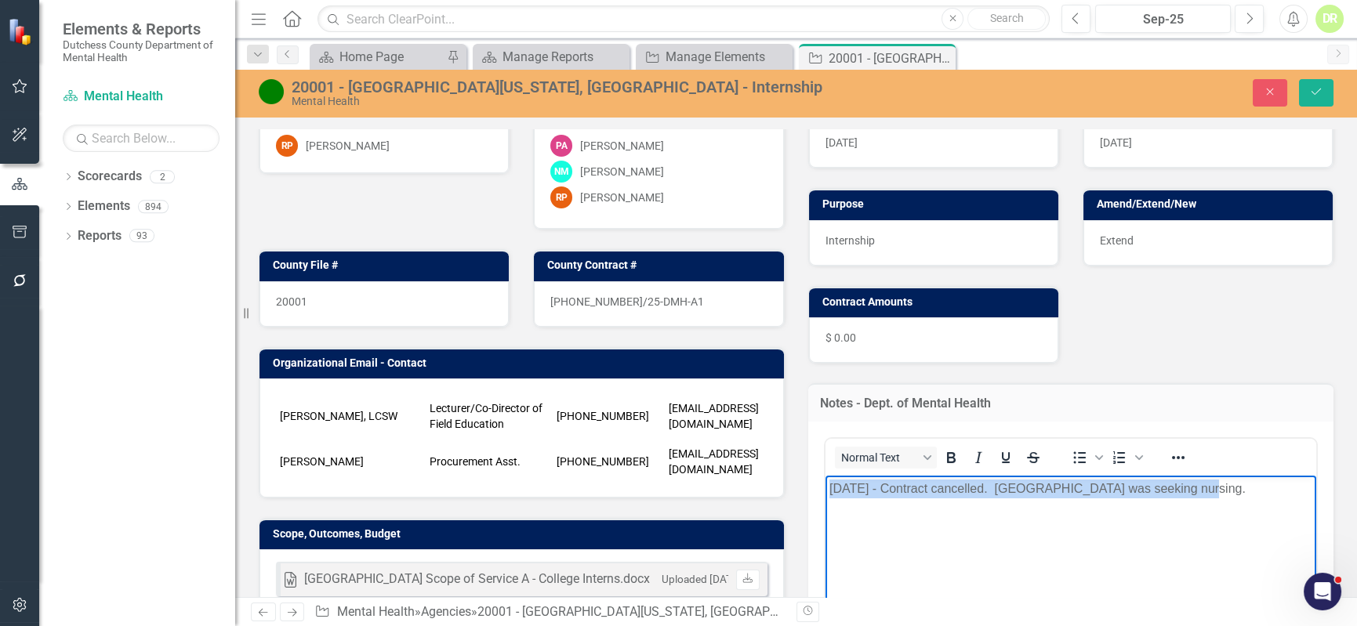
drag, startPoint x: 1171, startPoint y: 481, endPoint x: 709, endPoint y: 488, distance: 462.6
click at [825, 488] on html "[DATE] - Contract cancelled. [GEOGRAPHIC_DATA] was seeking nursing." at bounding box center [1071, 592] width 492 height 235
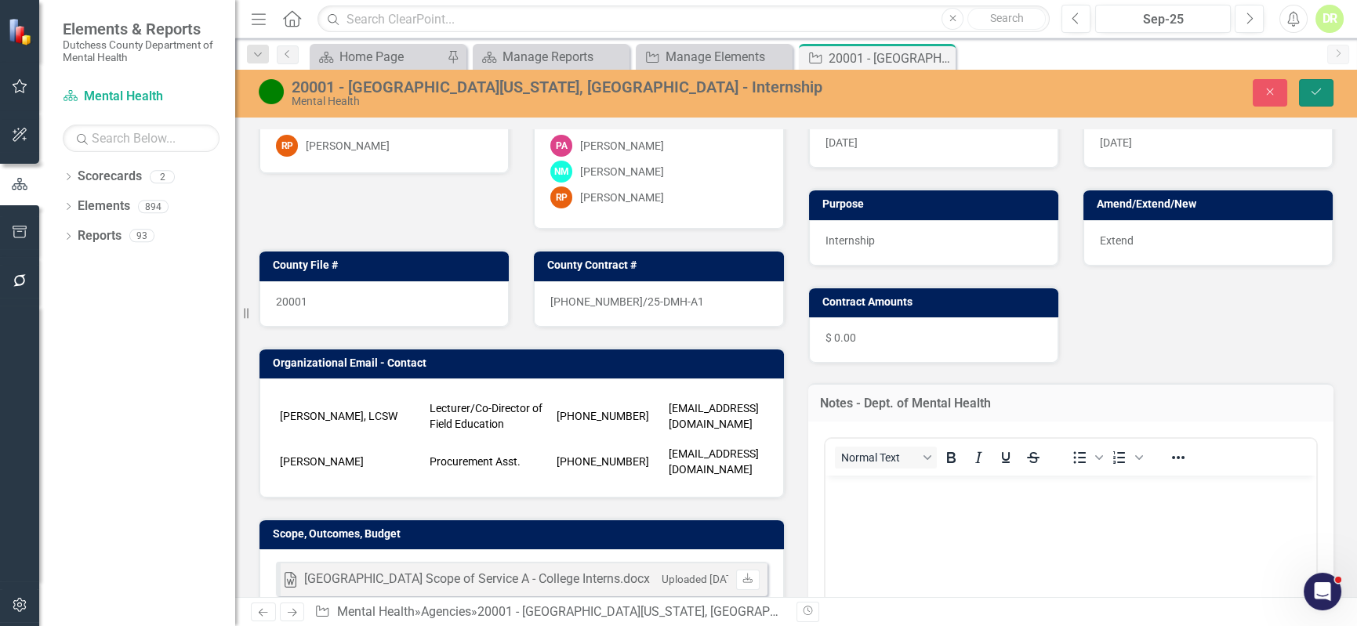
click at [1323, 88] on icon "Save" at bounding box center [1316, 91] width 14 height 11
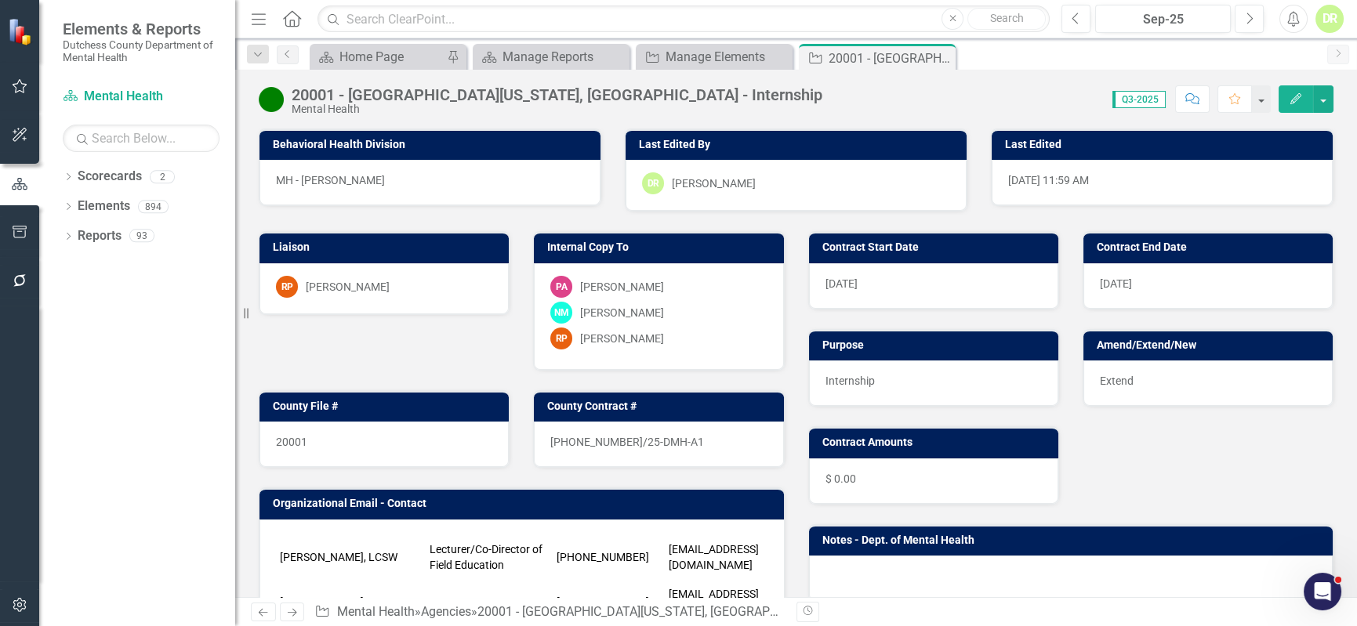
click at [0, 0] on icon "Close" at bounding box center [0, 0] width 0 height 0
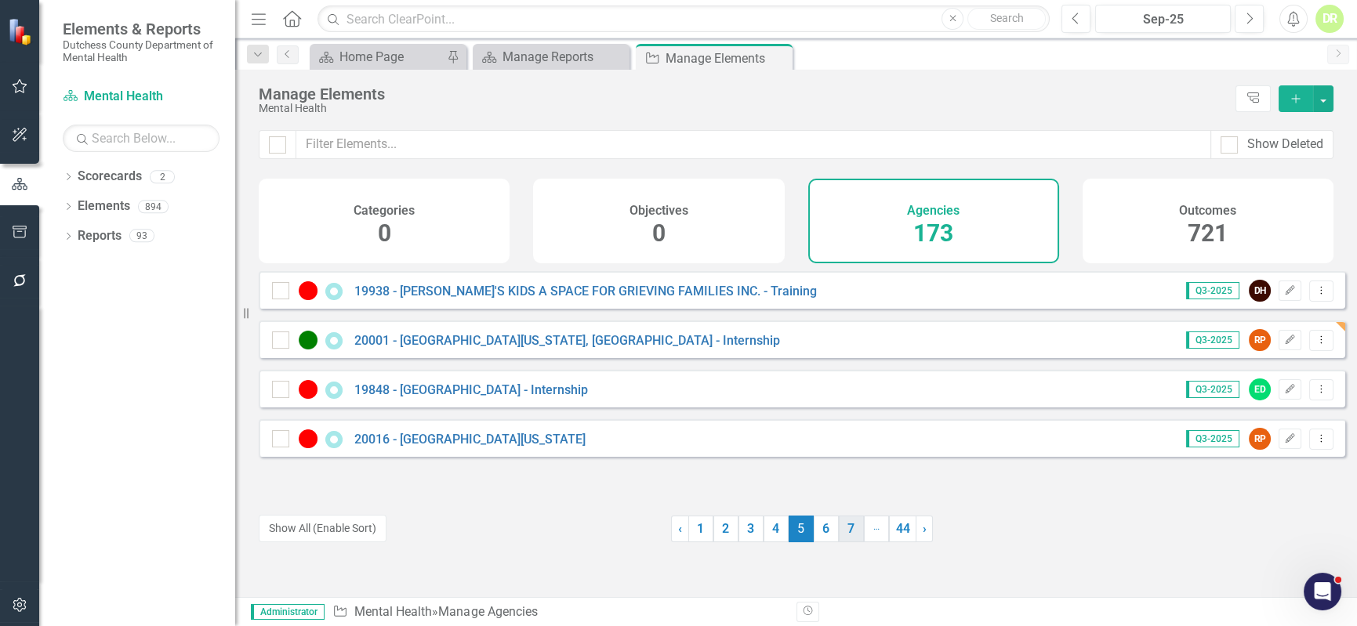
click at [820, 534] on link "6" at bounding box center [826, 529] width 25 height 27
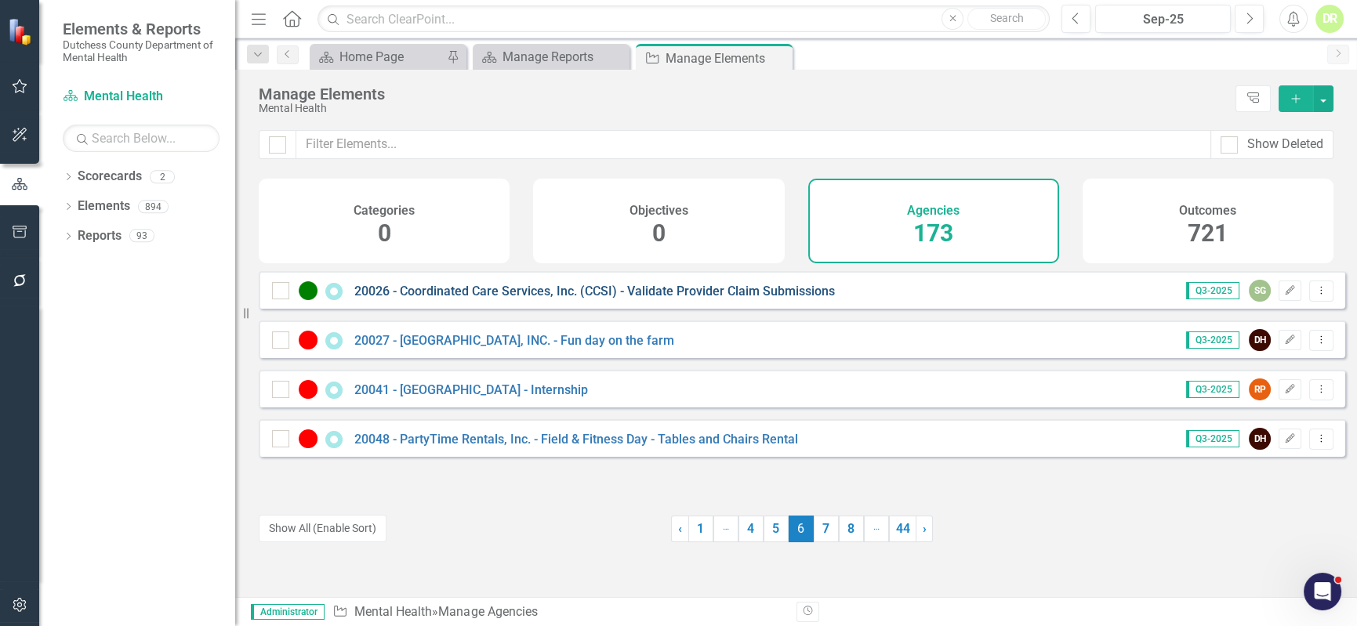
click at [721, 297] on link "20026 - Coordinated Care Services, Inc. (CCSI) - Validate Provider Claim Submis…" at bounding box center [594, 291] width 481 height 15
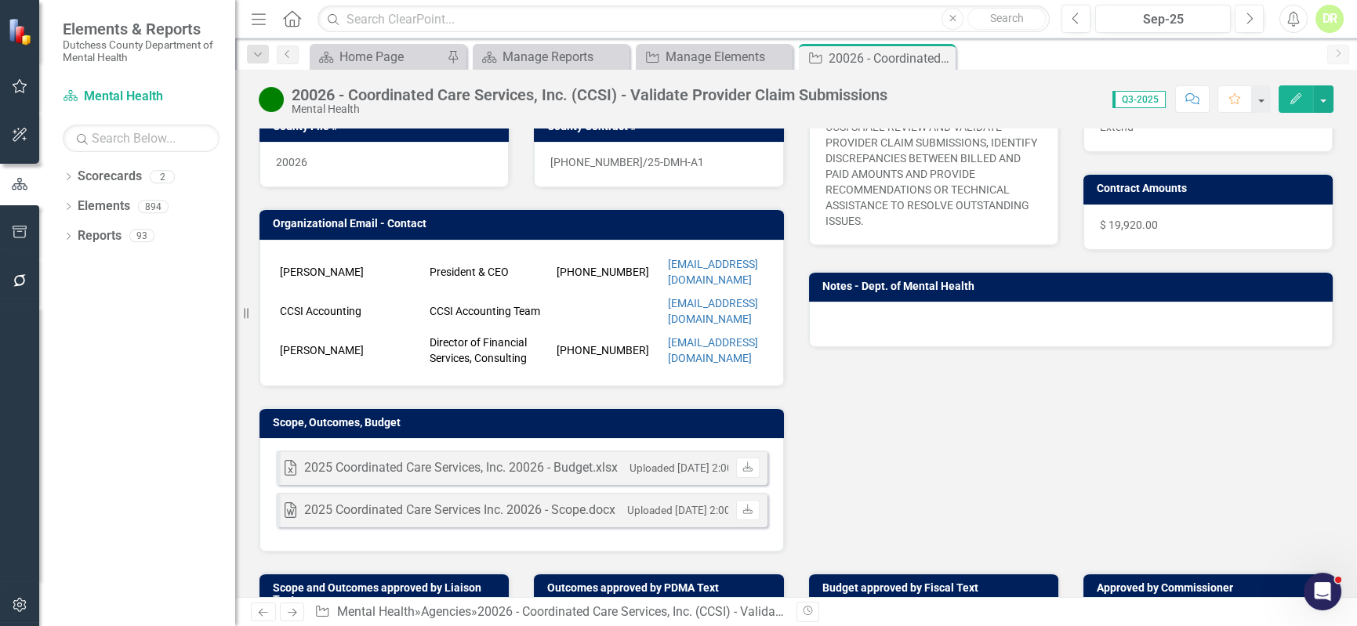
scroll to position [285, 0]
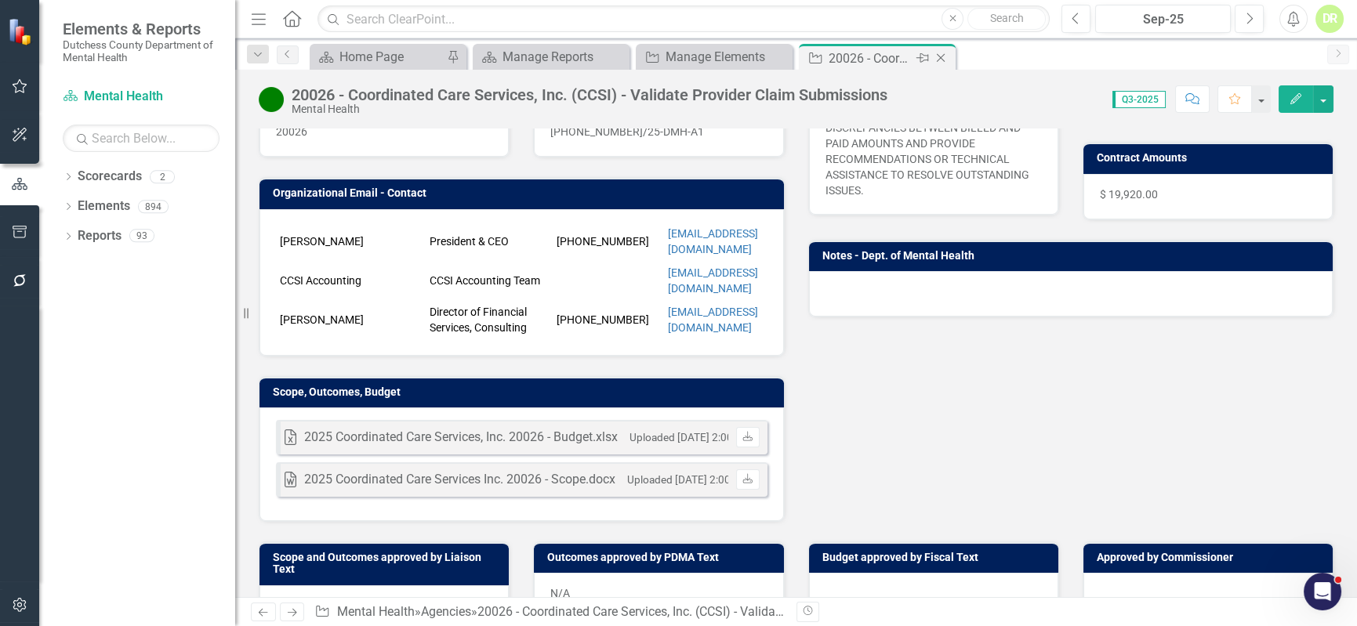
click at [942, 55] on icon "Close" at bounding box center [941, 58] width 16 height 13
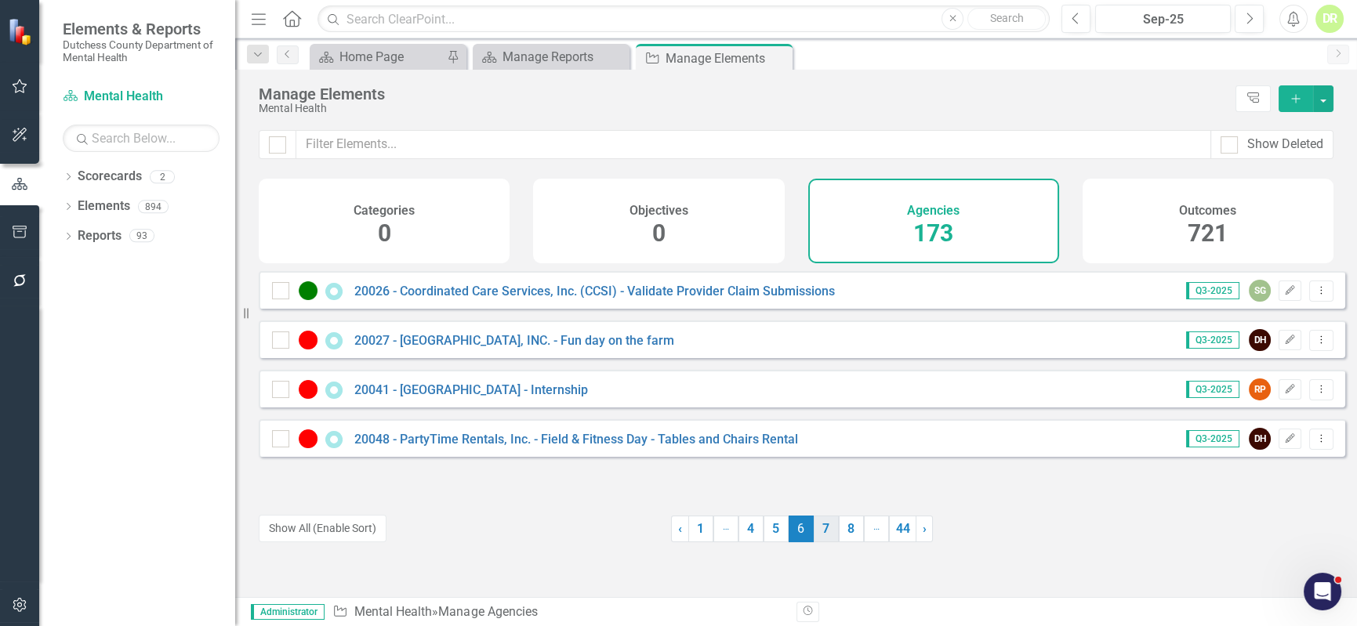
click at [815, 525] on link "7" at bounding box center [826, 529] width 25 height 27
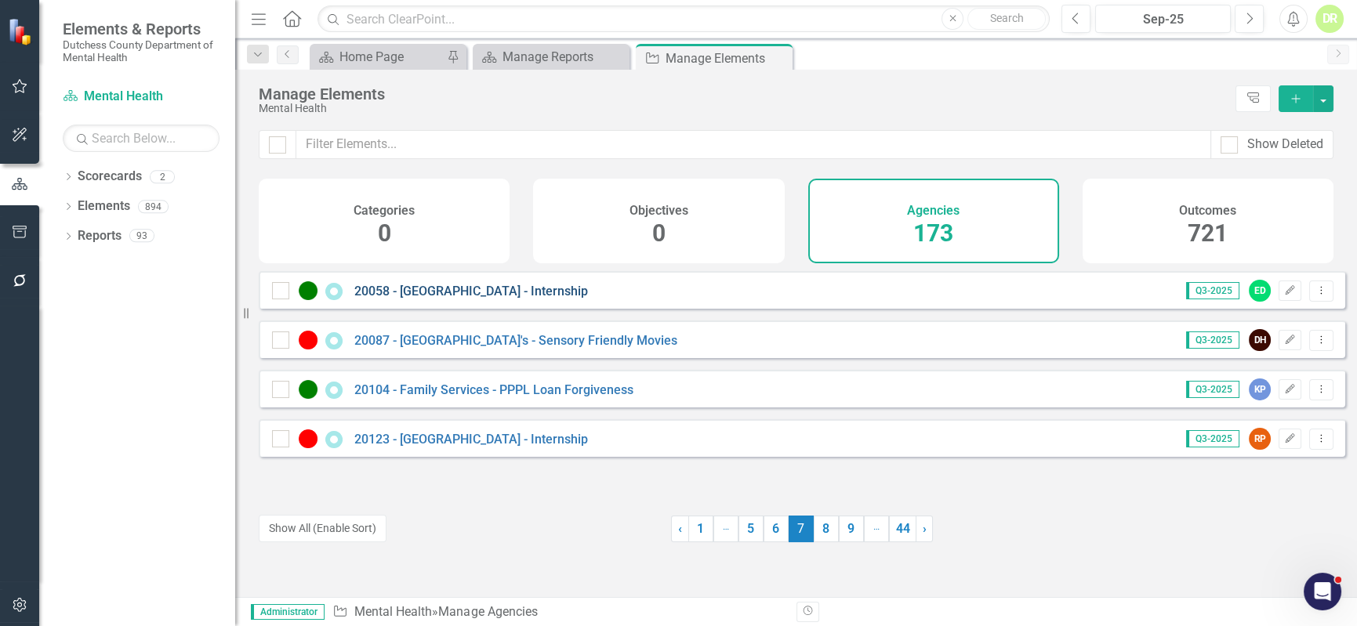
click at [551, 299] on link "20058 - [GEOGRAPHIC_DATA] - Internship" at bounding box center [471, 291] width 234 height 15
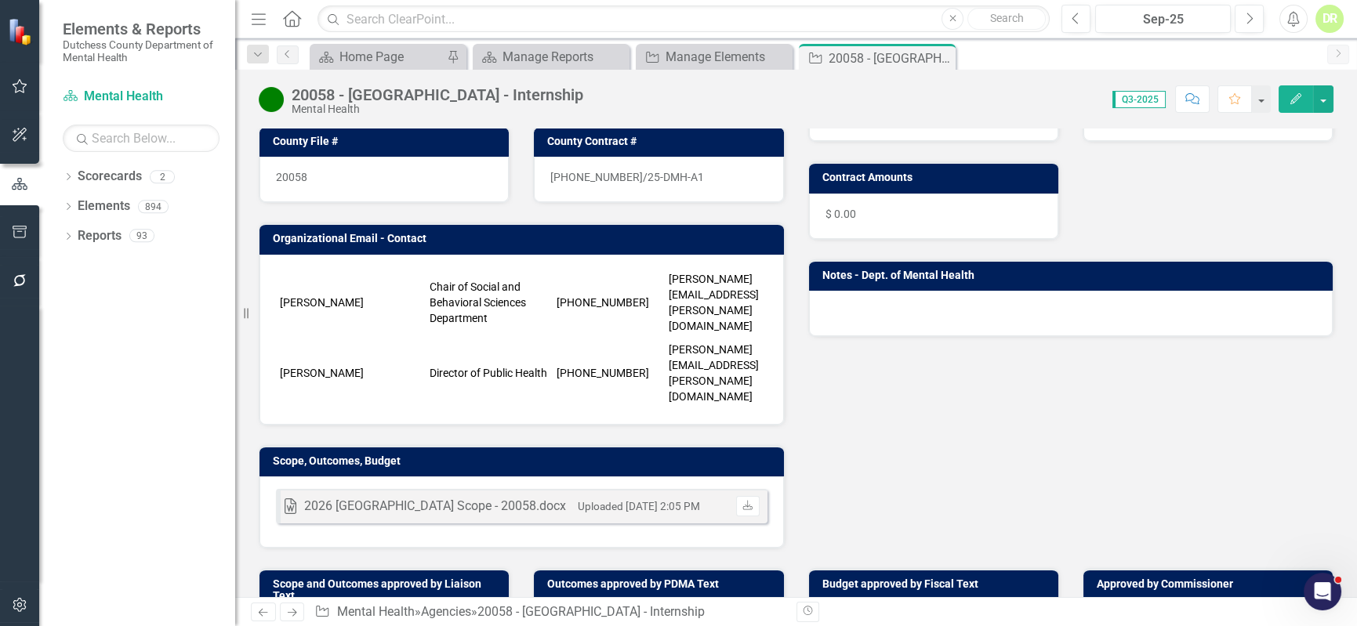
scroll to position [213, 0]
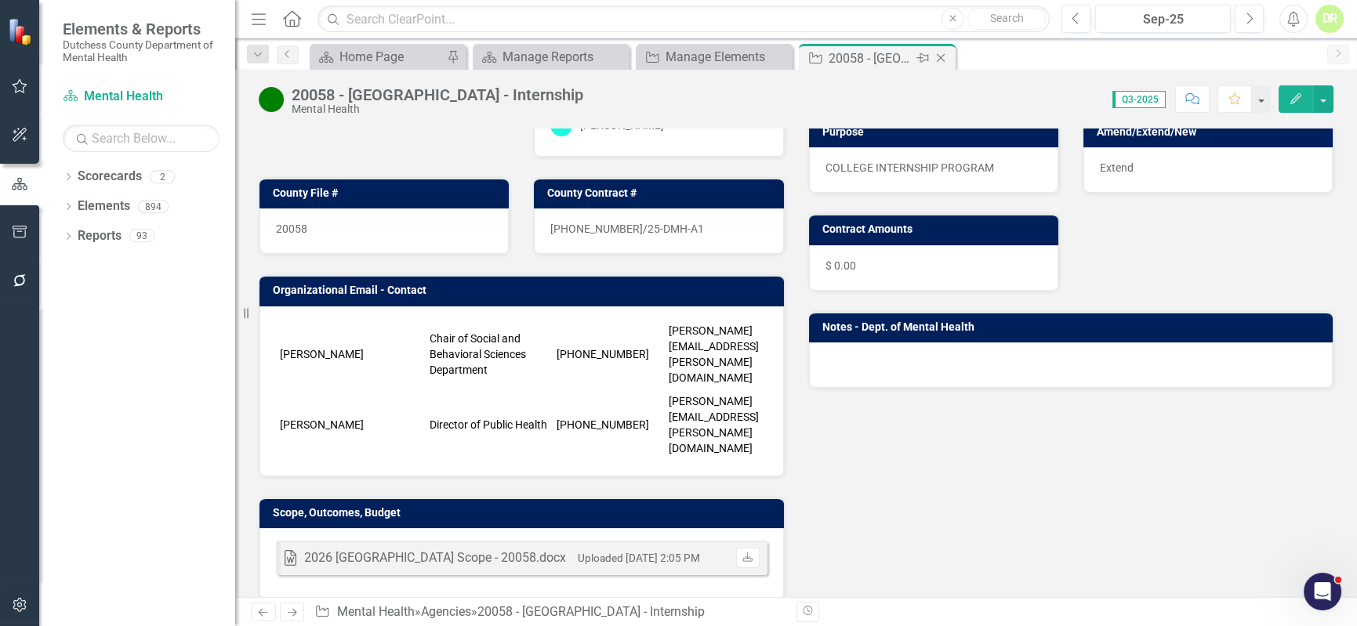
click at [942, 56] on icon "Close" at bounding box center [941, 58] width 16 height 13
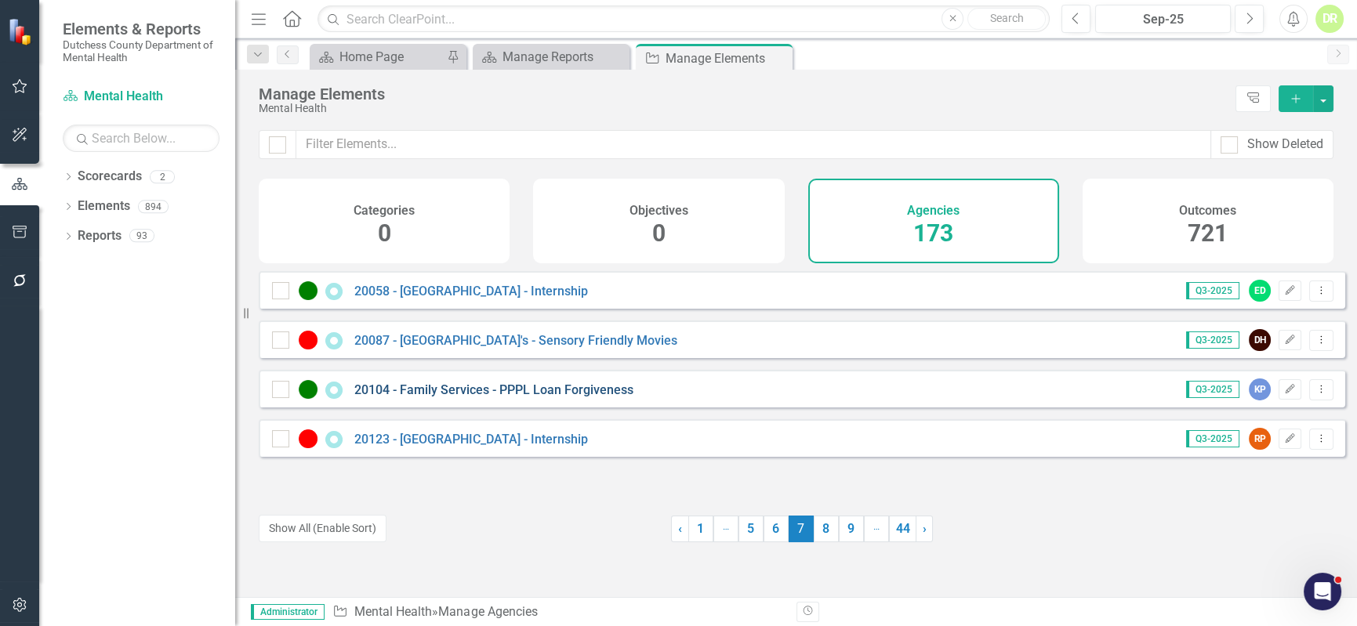
click at [546, 397] on link "20104 - Family Services - PPPL Loan Forgiveness" at bounding box center [493, 390] width 279 height 15
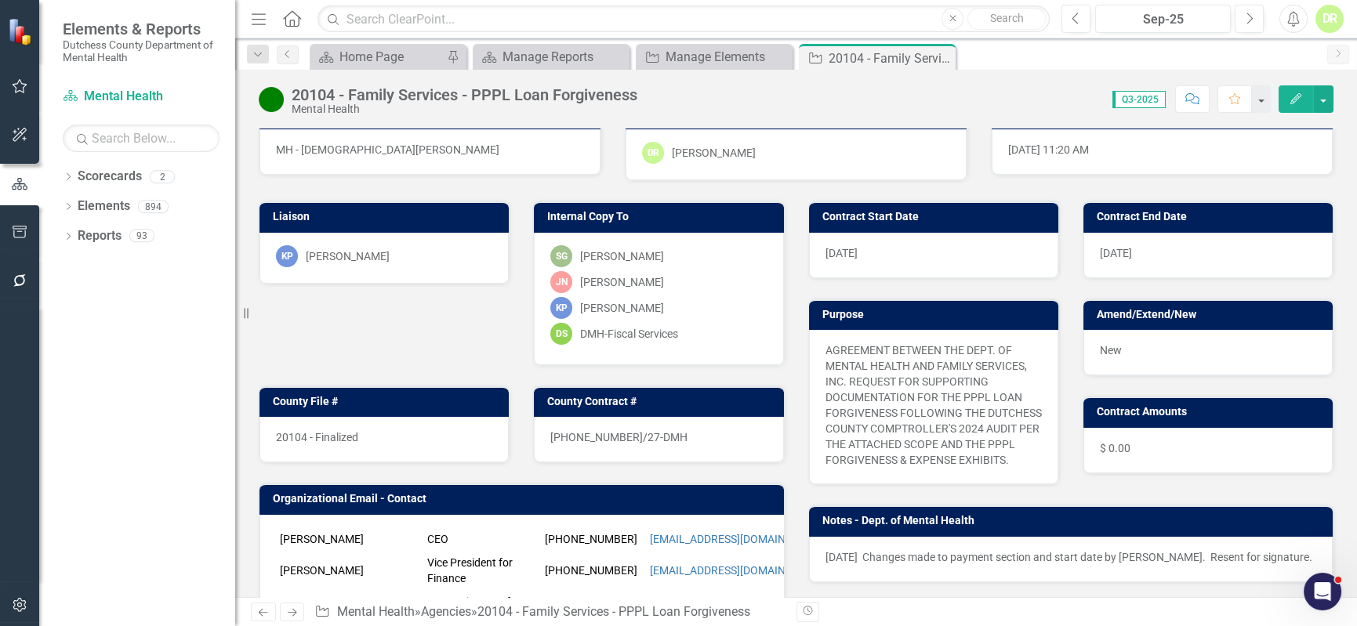
scroll to position [213, 0]
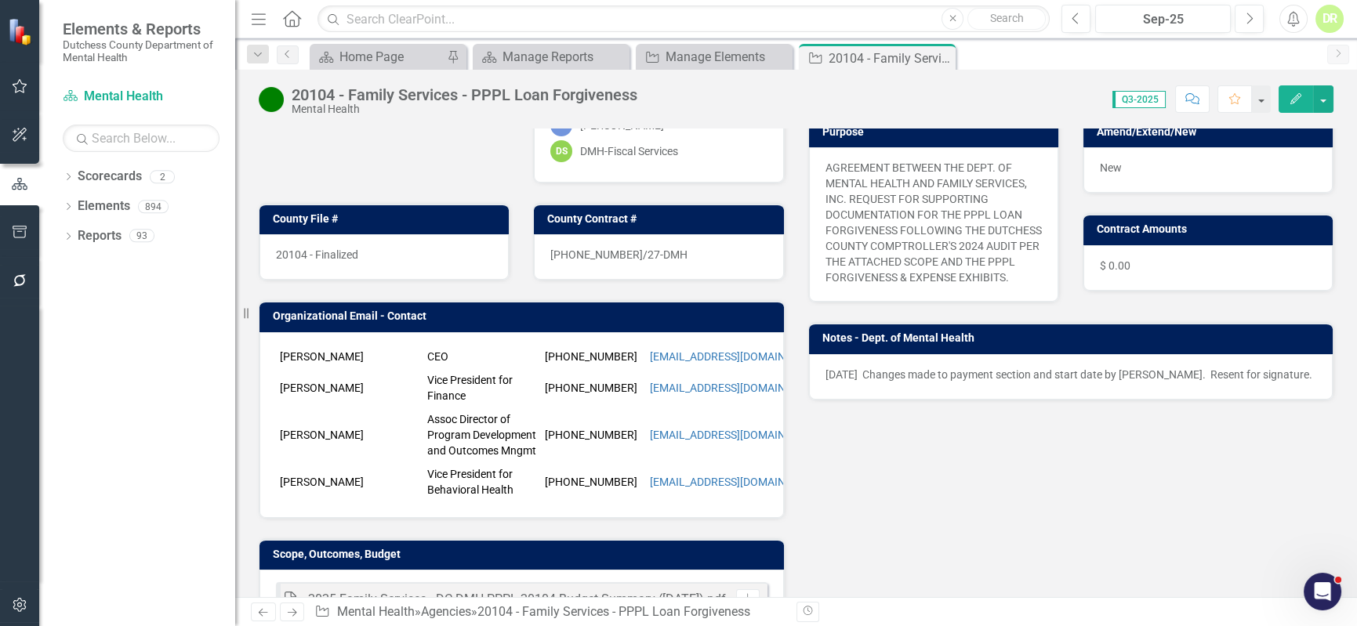
click at [909, 383] on p "[DATE] Changes made to payment section and start date by [PERSON_NAME]. Resent …" at bounding box center [1072, 375] width 492 height 16
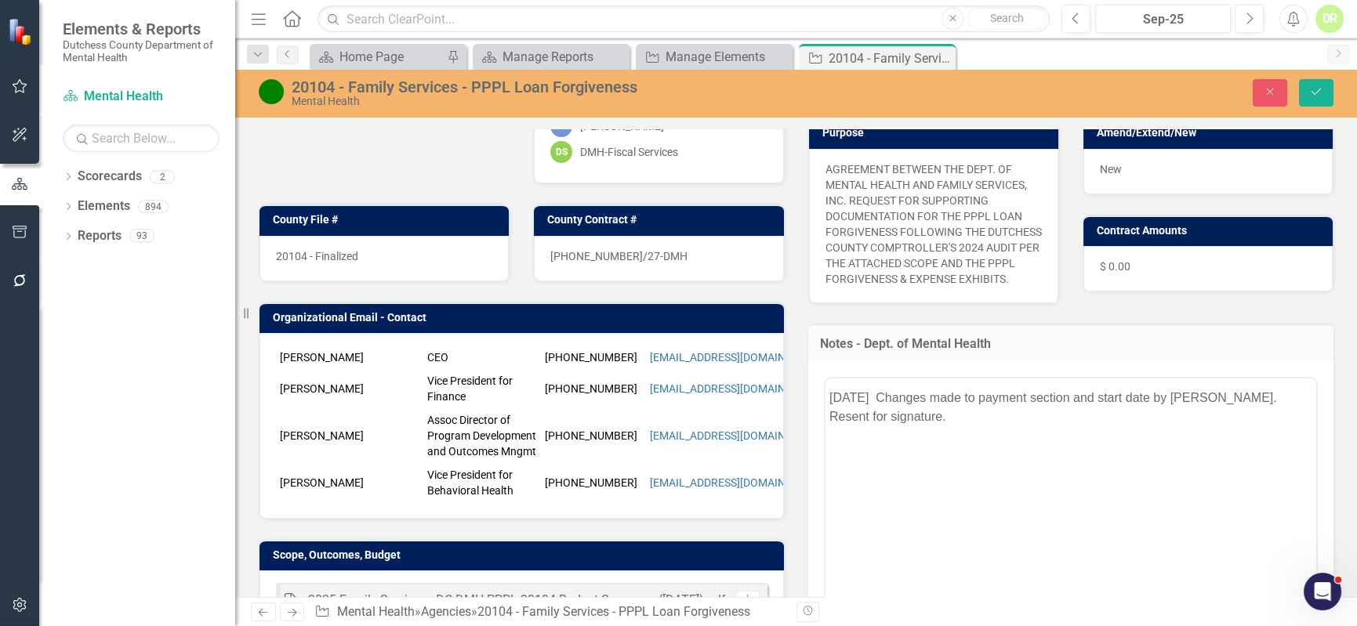
scroll to position [0, 0]
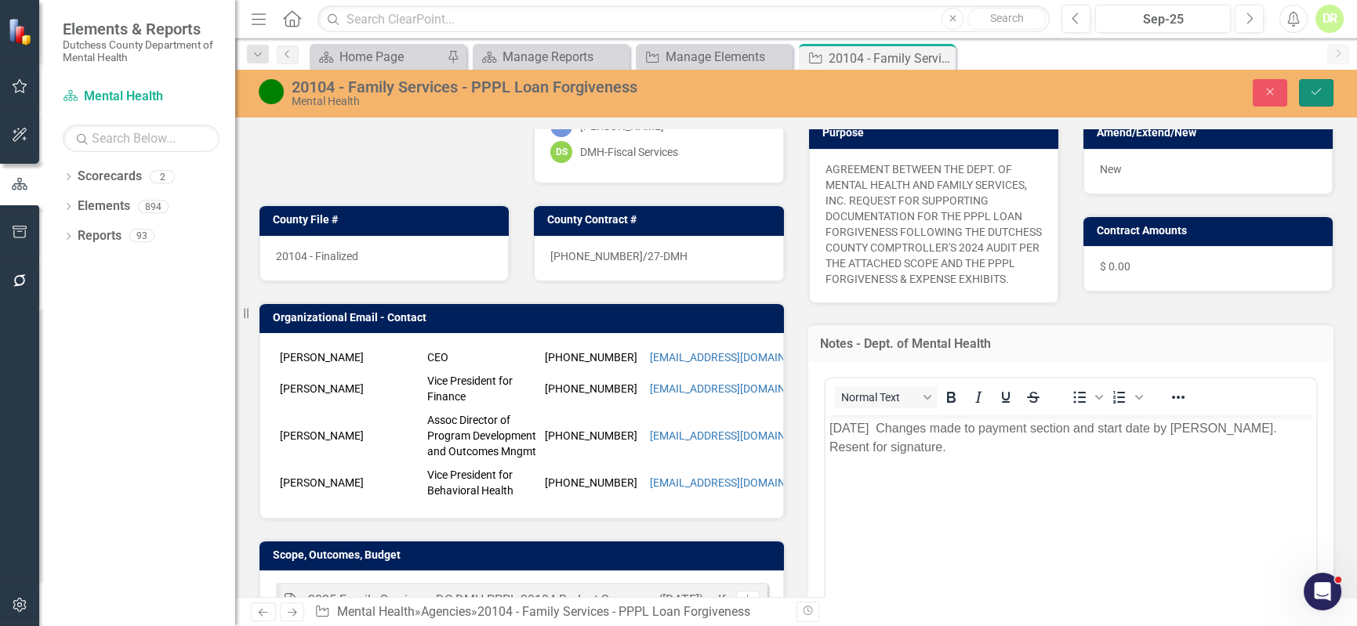
click at [1321, 89] on icon "Save" at bounding box center [1316, 91] width 14 height 11
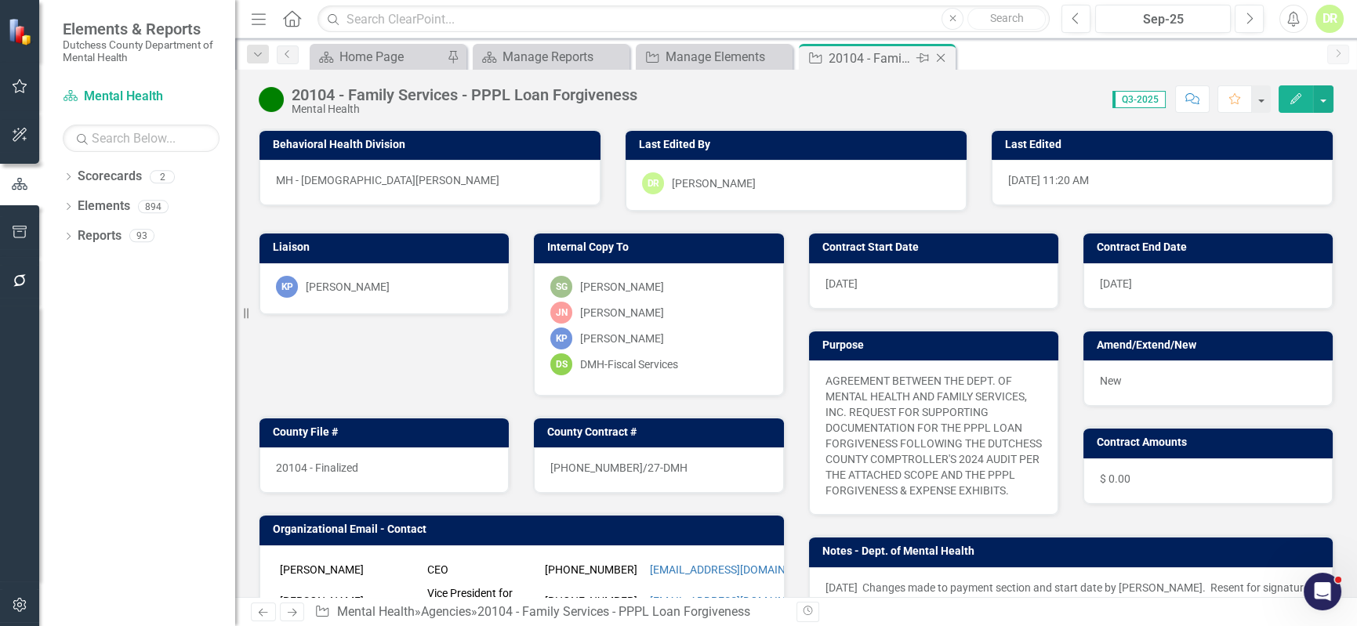
click at [950, 55] on div "Close" at bounding box center [942, 59] width 20 height 20
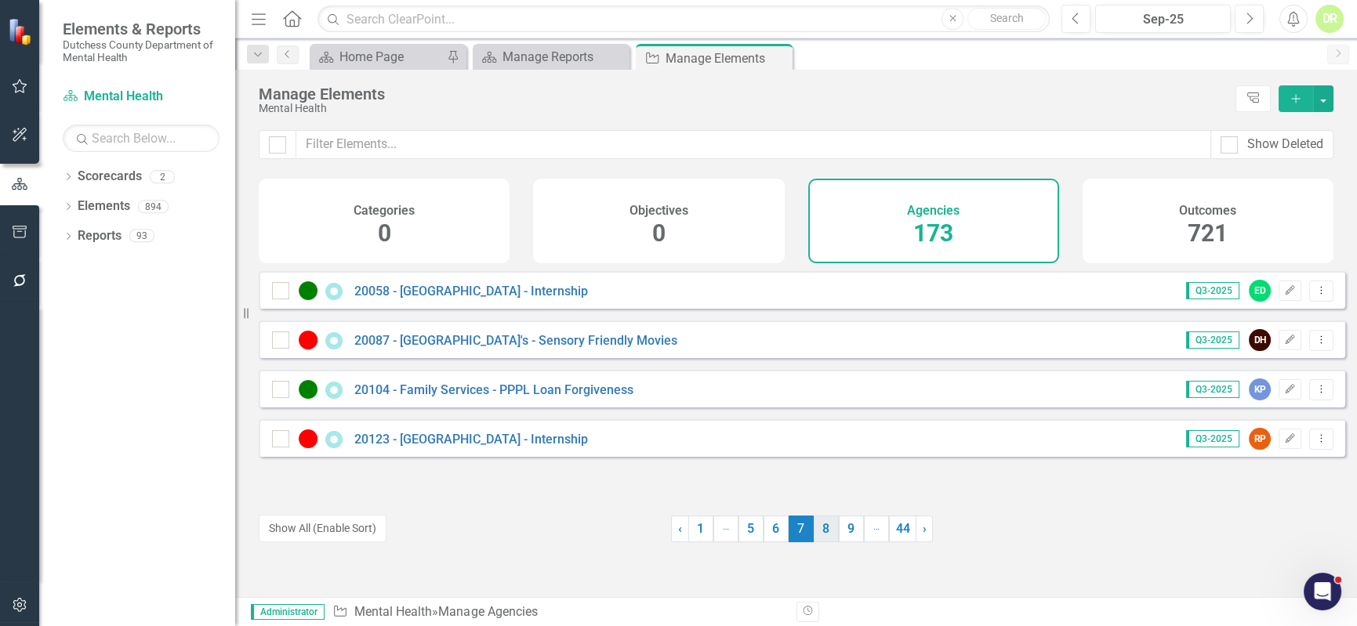
click at [824, 528] on link "8" at bounding box center [826, 529] width 25 height 27
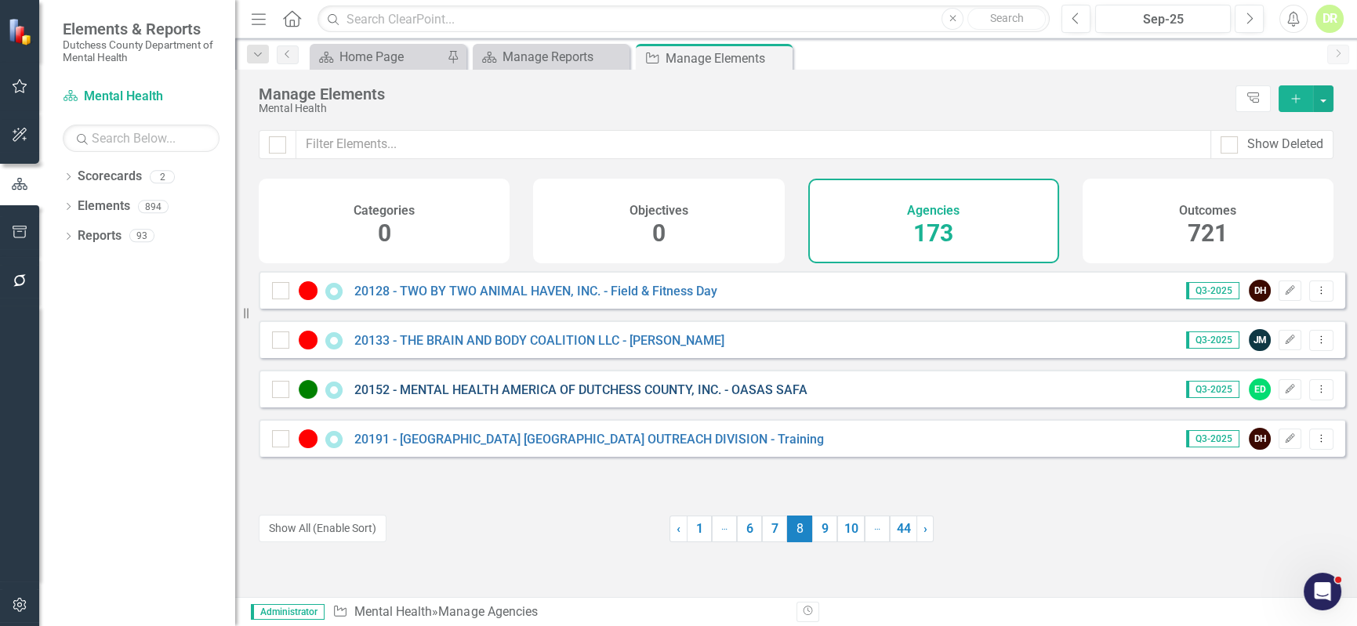
click at [658, 397] on link "20152 - MENTAL HEALTH AMERICA OF DUTCHESS COUNTY, INC. - OASAS SAFA" at bounding box center [580, 390] width 453 height 15
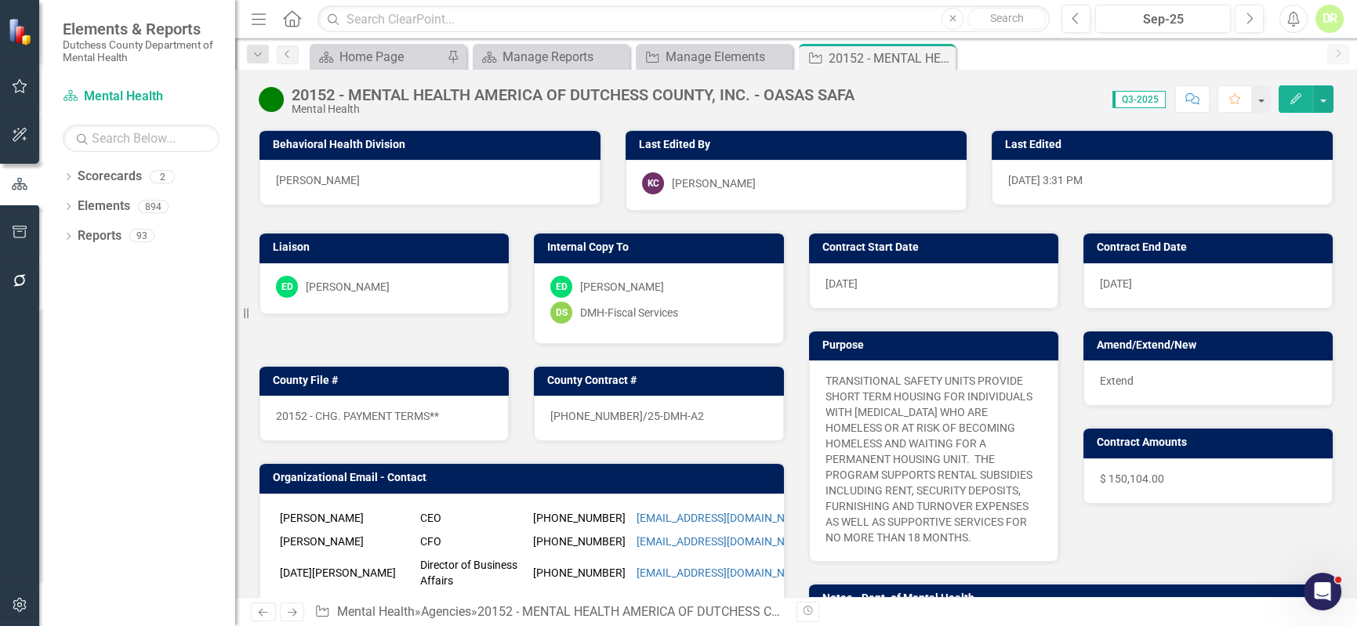
scroll to position [213, 0]
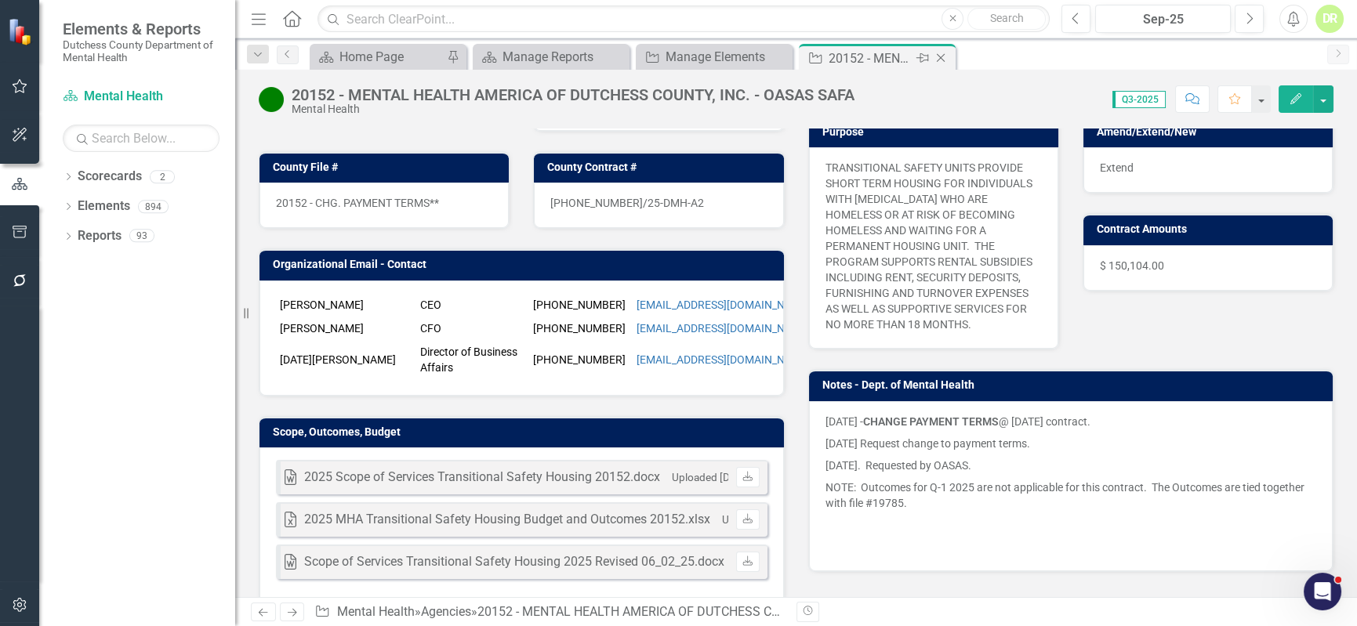
click at [939, 58] on icon "Close" at bounding box center [941, 58] width 16 height 13
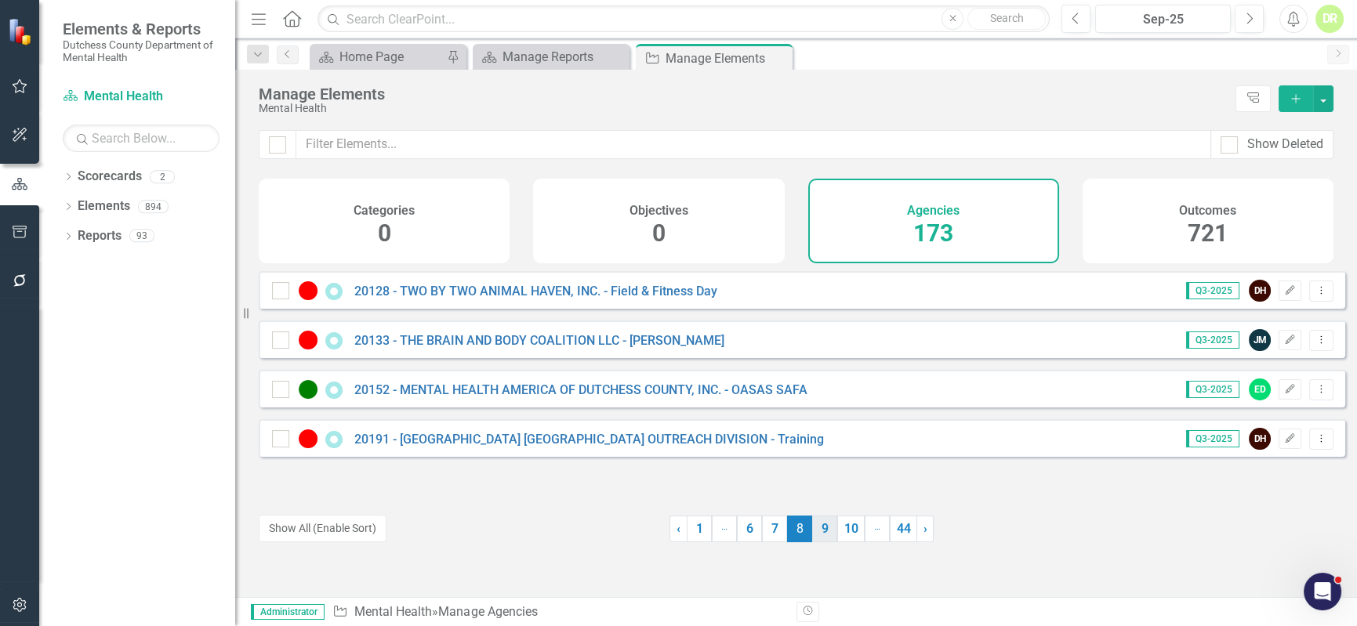
click at [821, 532] on link "9" at bounding box center [824, 529] width 25 height 27
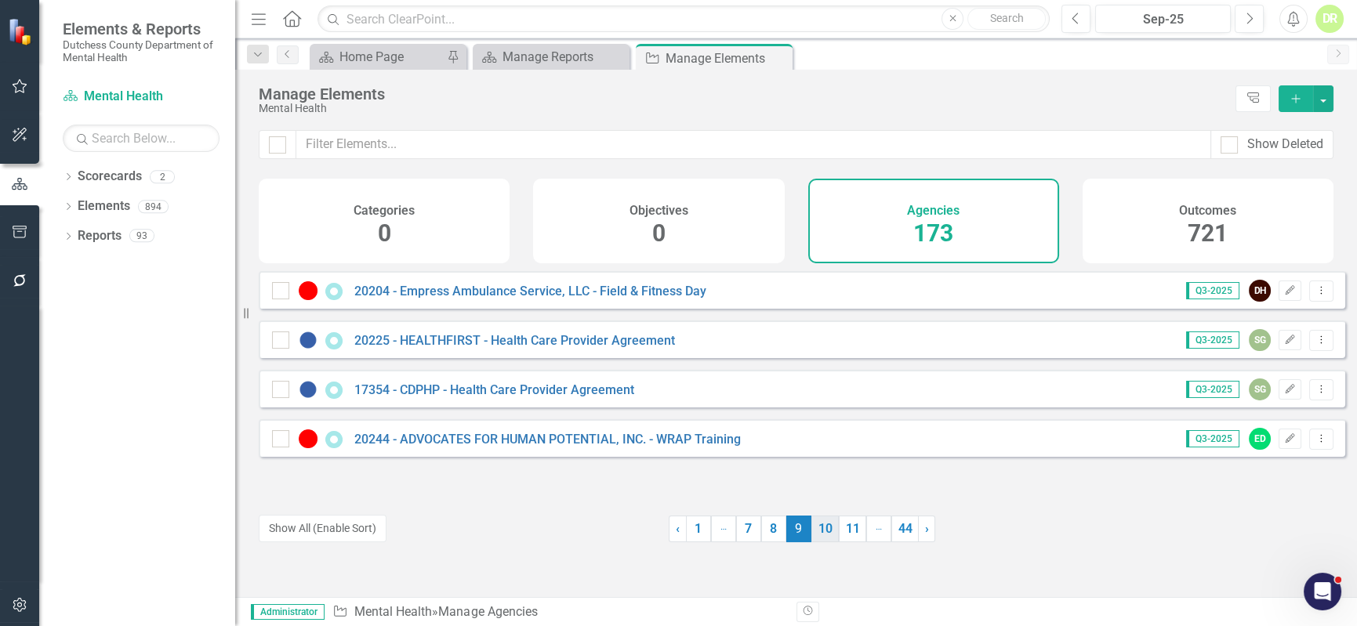
click at [823, 530] on link "10" at bounding box center [824, 529] width 27 height 27
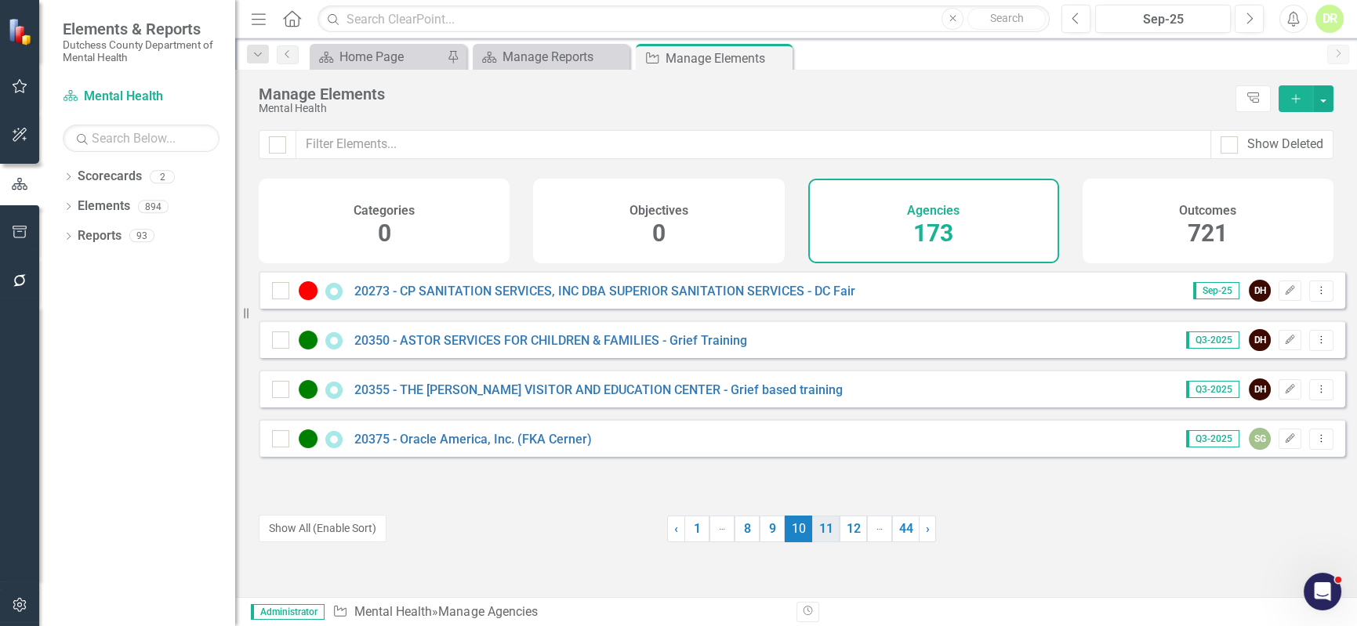
click at [819, 530] on link "11" at bounding box center [825, 529] width 27 height 27
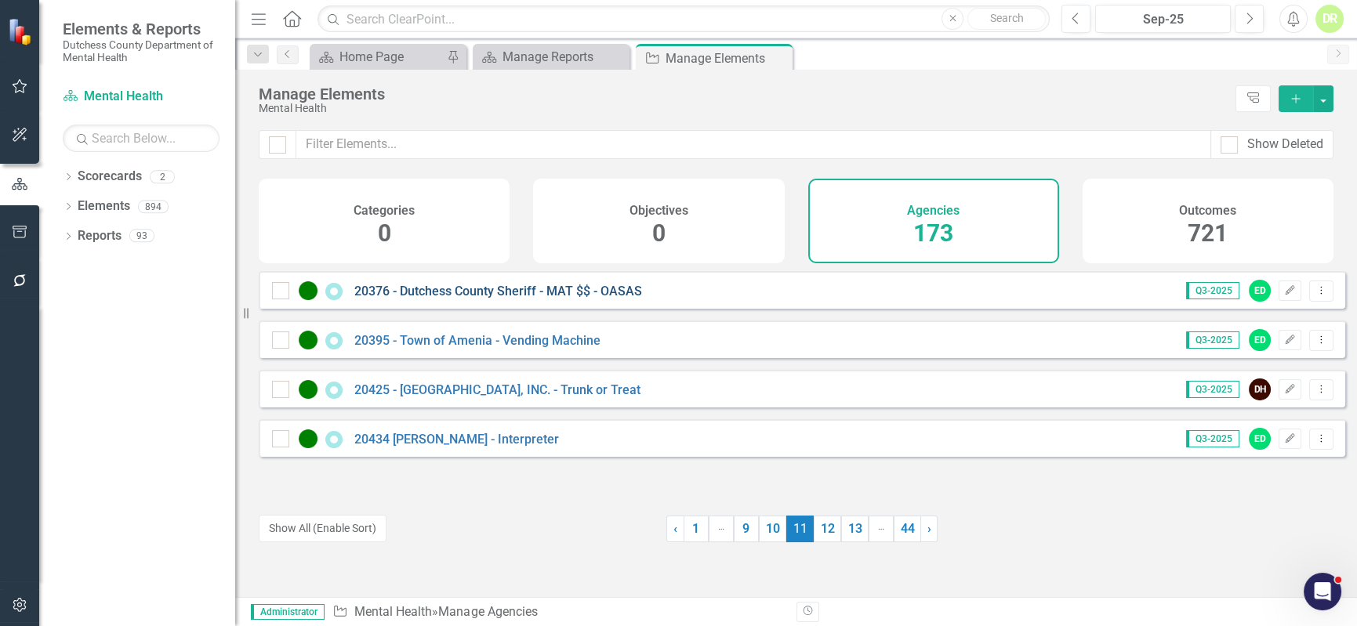
click at [474, 299] on link "20376 - Dutchess County Sheriff - MAT $$ - OASAS" at bounding box center [498, 291] width 288 height 15
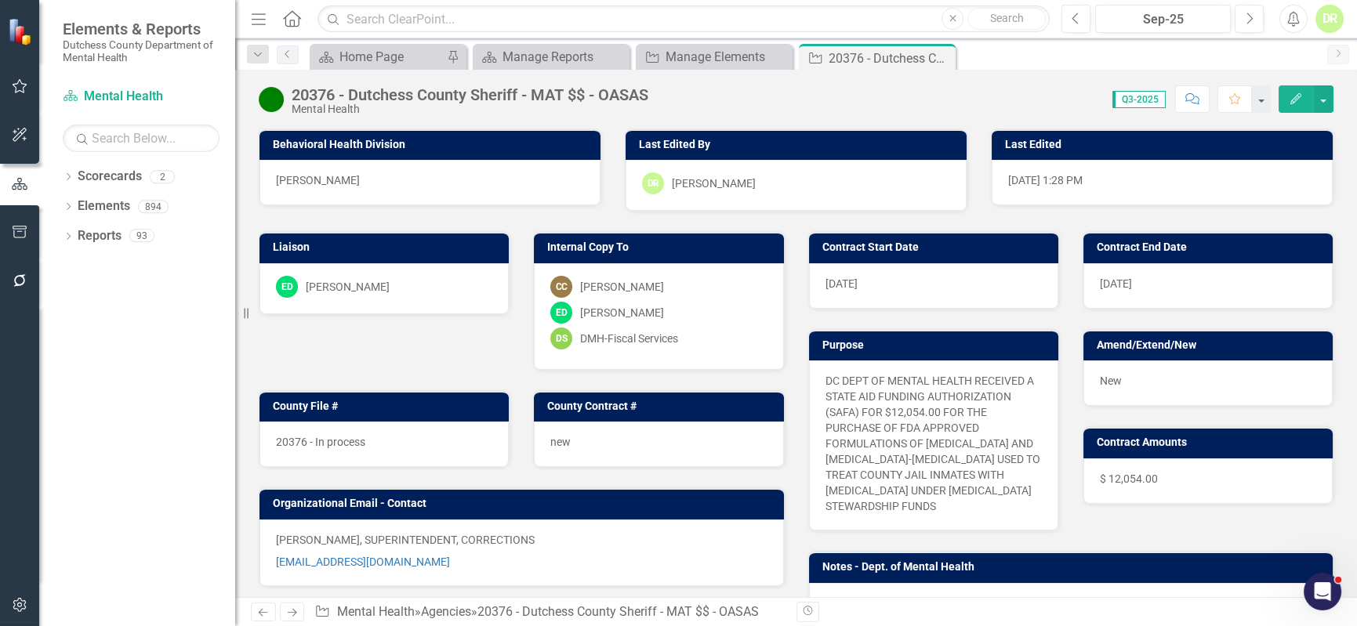
scroll to position [213, 0]
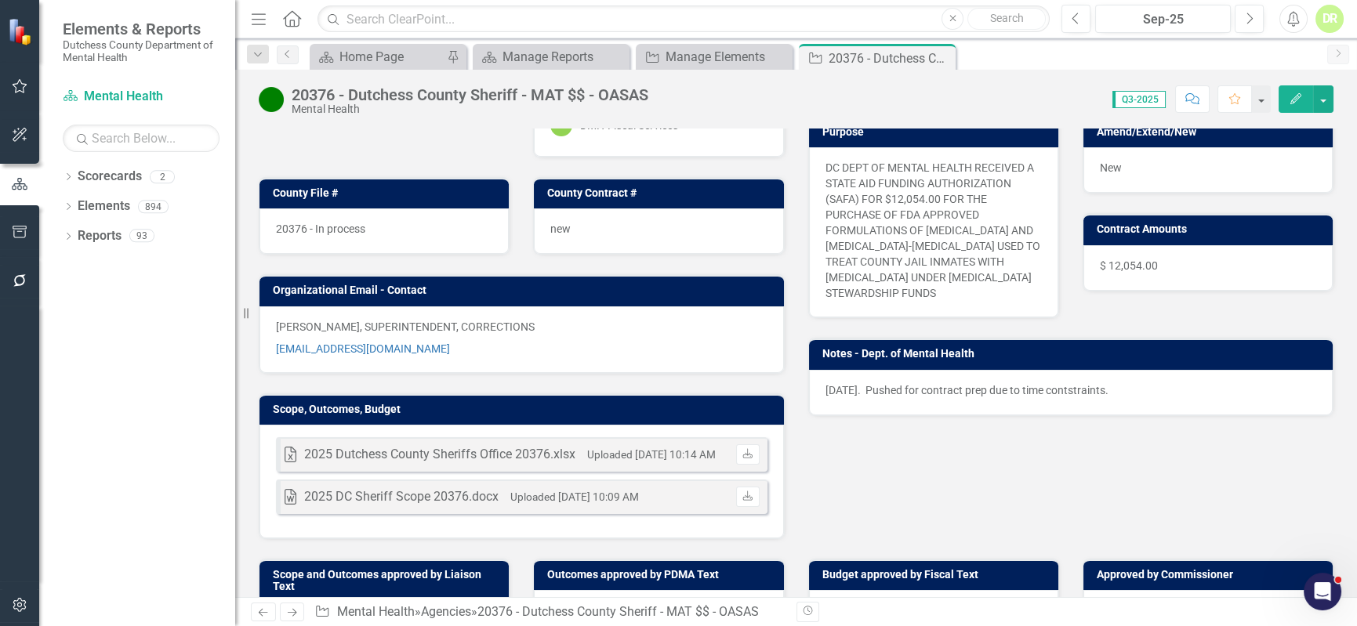
click at [1080, 397] on div "[DATE]. Pushed for contract prep due to time contstraints." at bounding box center [1071, 392] width 525 height 45
click at [1080, 394] on p "[DATE]. Pushed for contract prep due to time contstraints." at bounding box center [1072, 391] width 492 height 16
click at [1123, 396] on div "[DATE]. Pushed for contract prep due to time contstraints." at bounding box center [1071, 392] width 525 height 45
click at [1123, 395] on p "[DATE]. Pushed for contract prep due to time contstraints." at bounding box center [1072, 391] width 492 height 16
click at [1133, 399] on div "[DATE]. Pushed for contract prep due to time contstraints." at bounding box center [1071, 392] width 525 height 45
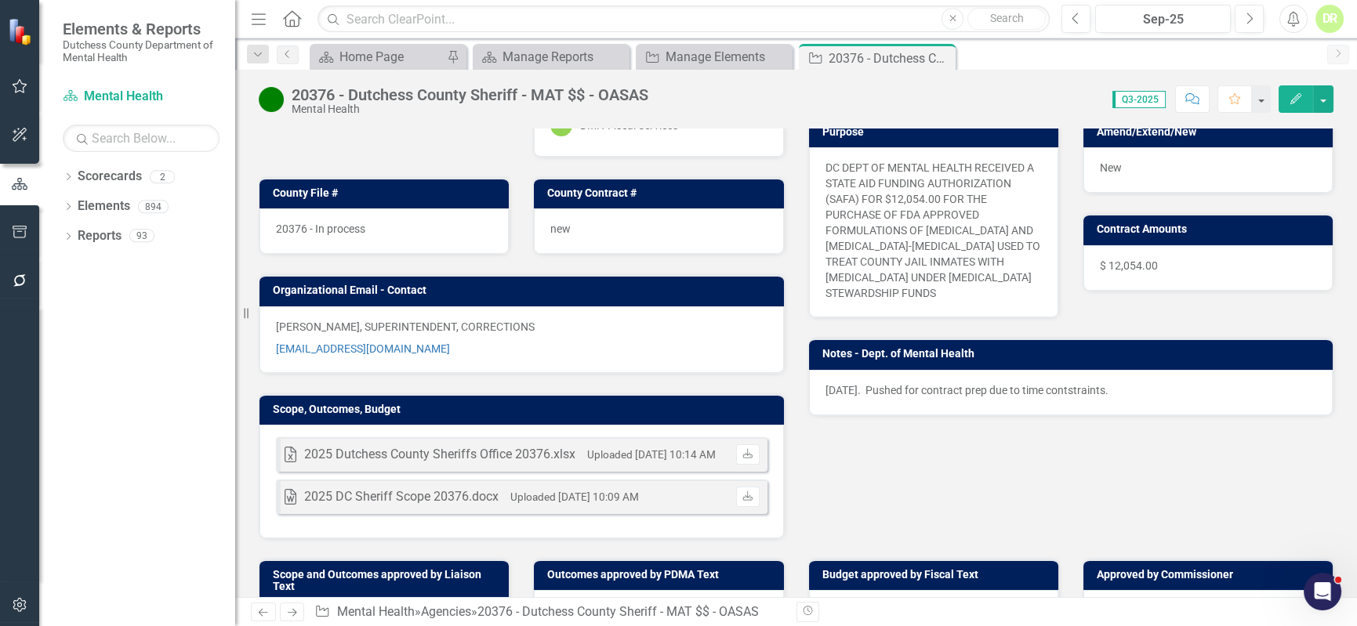
click at [1131, 397] on div "[DATE]. Pushed for contract prep due to time contstraints." at bounding box center [1071, 392] width 525 height 45
click at [1131, 395] on p "[DATE]. Pushed for contract prep due to time contstraints." at bounding box center [1072, 391] width 492 height 16
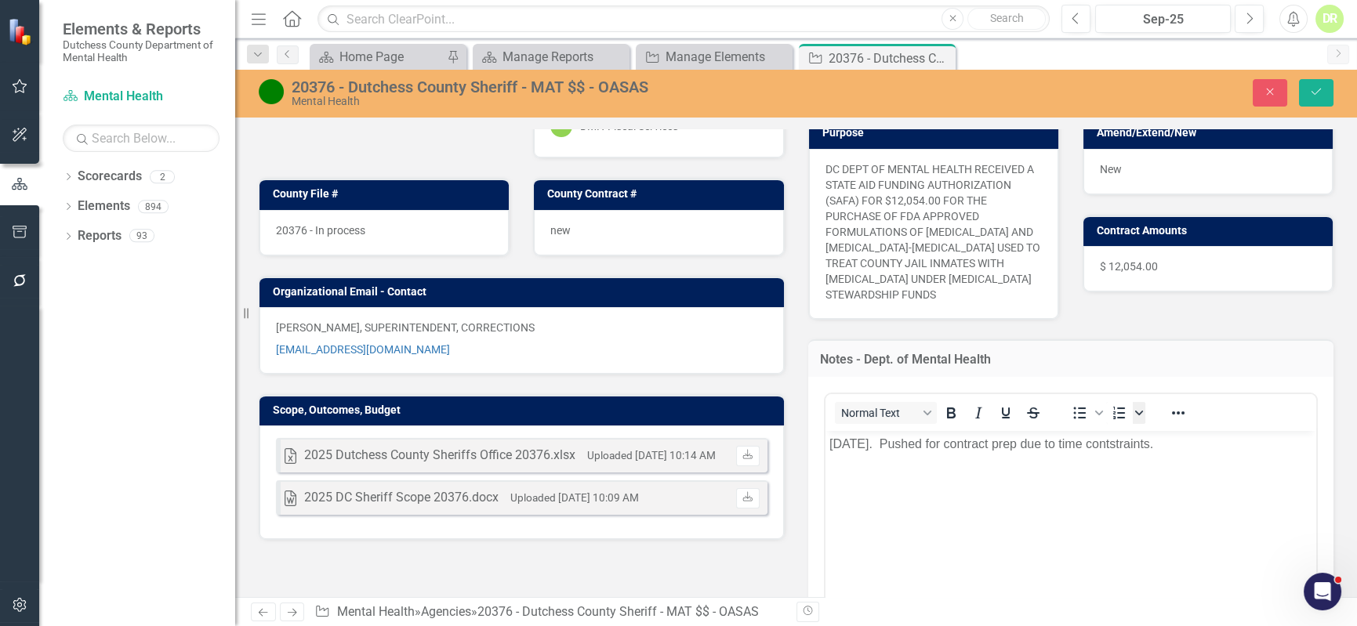
scroll to position [0, 0]
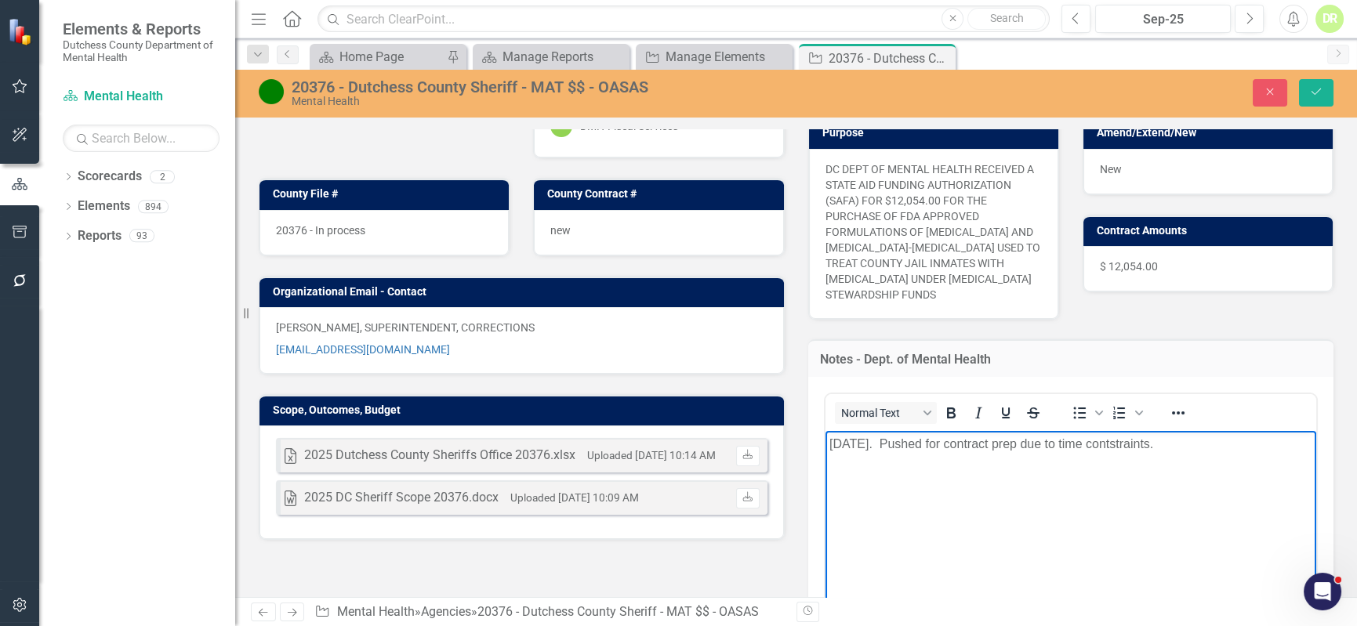
drag, startPoint x: 1154, startPoint y: 443, endPoint x: 715, endPoint y: 435, distance: 439.1
click at [825, 435] on html "[DATE]. Pushed for contract prep due to time contstraints." at bounding box center [1071, 548] width 492 height 235
click at [1320, 86] on icon "Save" at bounding box center [1316, 91] width 14 height 11
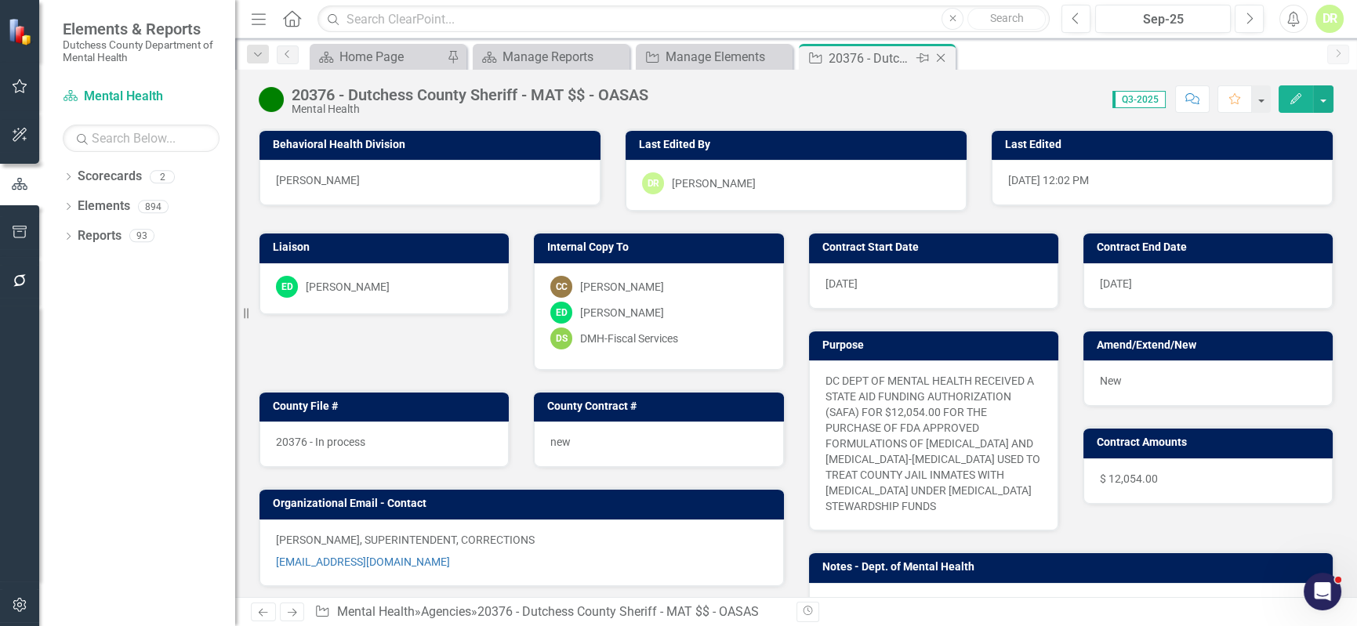
click at [946, 55] on icon "Close" at bounding box center [941, 58] width 16 height 13
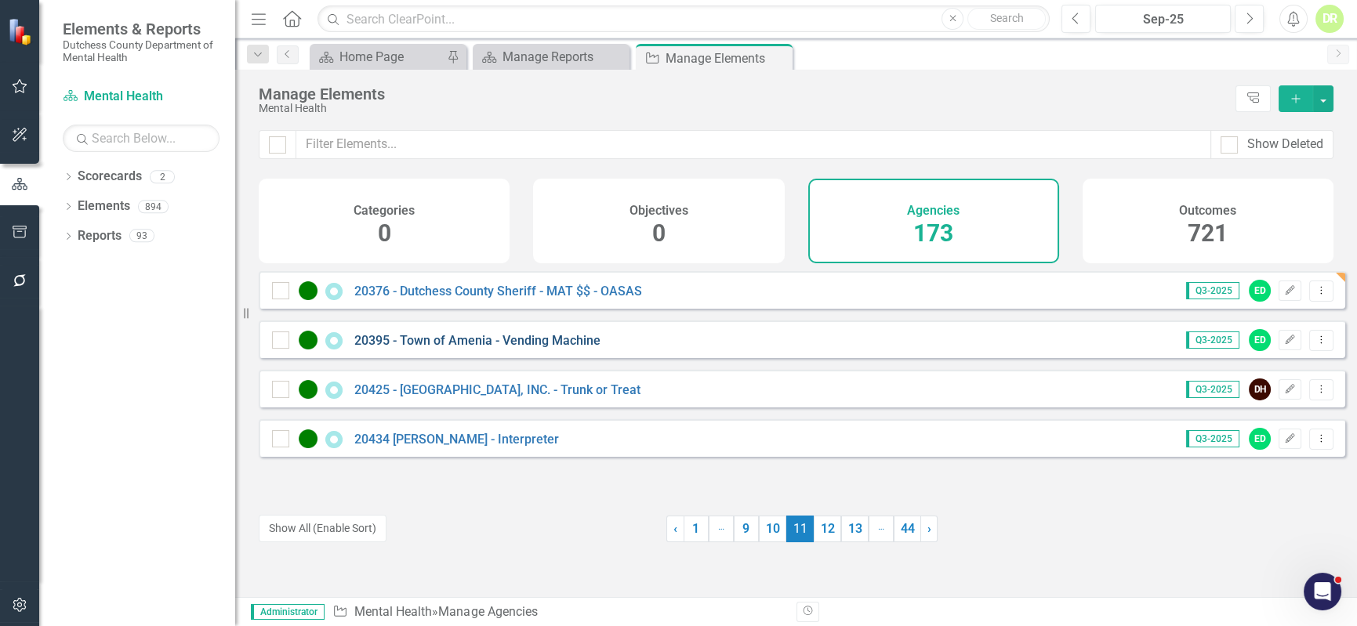
click at [503, 347] on link "20395 - Town of Amenia - Vending Machine" at bounding box center [477, 340] width 246 height 15
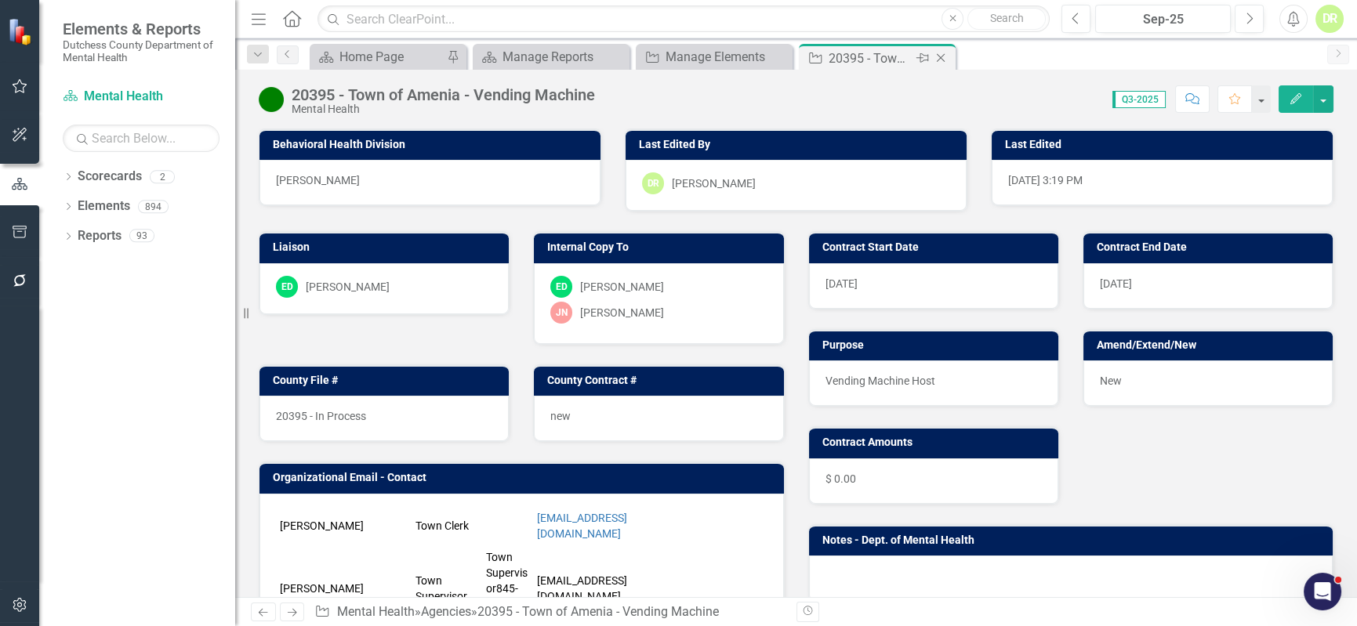
click at [942, 53] on icon "Close" at bounding box center [941, 58] width 16 height 13
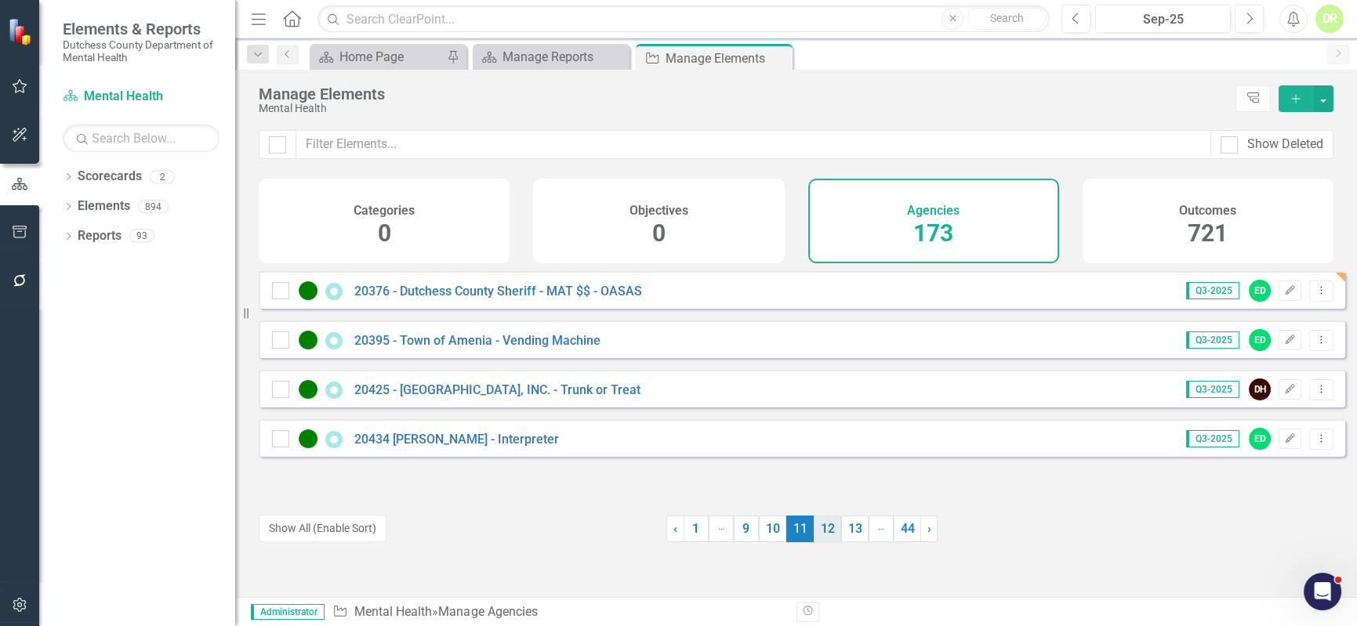
click at [816, 526] on link "12" at bounding box center [827, 529] width 27 height 27
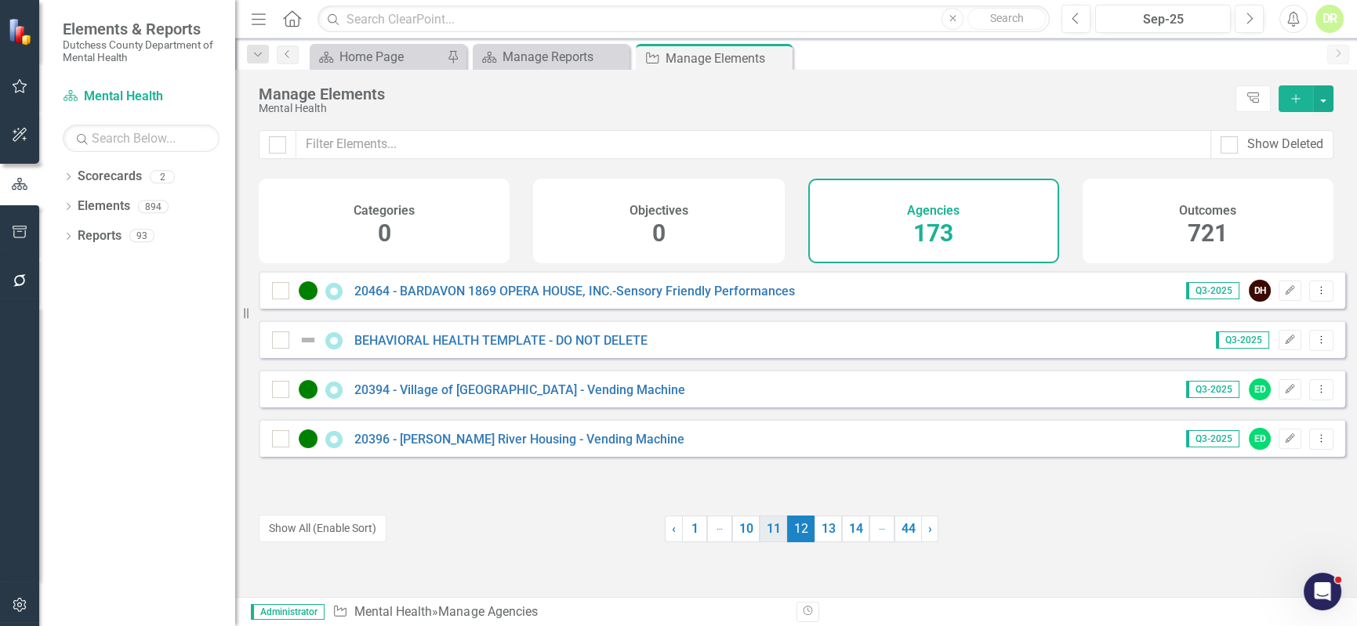
click at [773, 521] on link "11" at bounding box center [773, 529] width 27 height 27
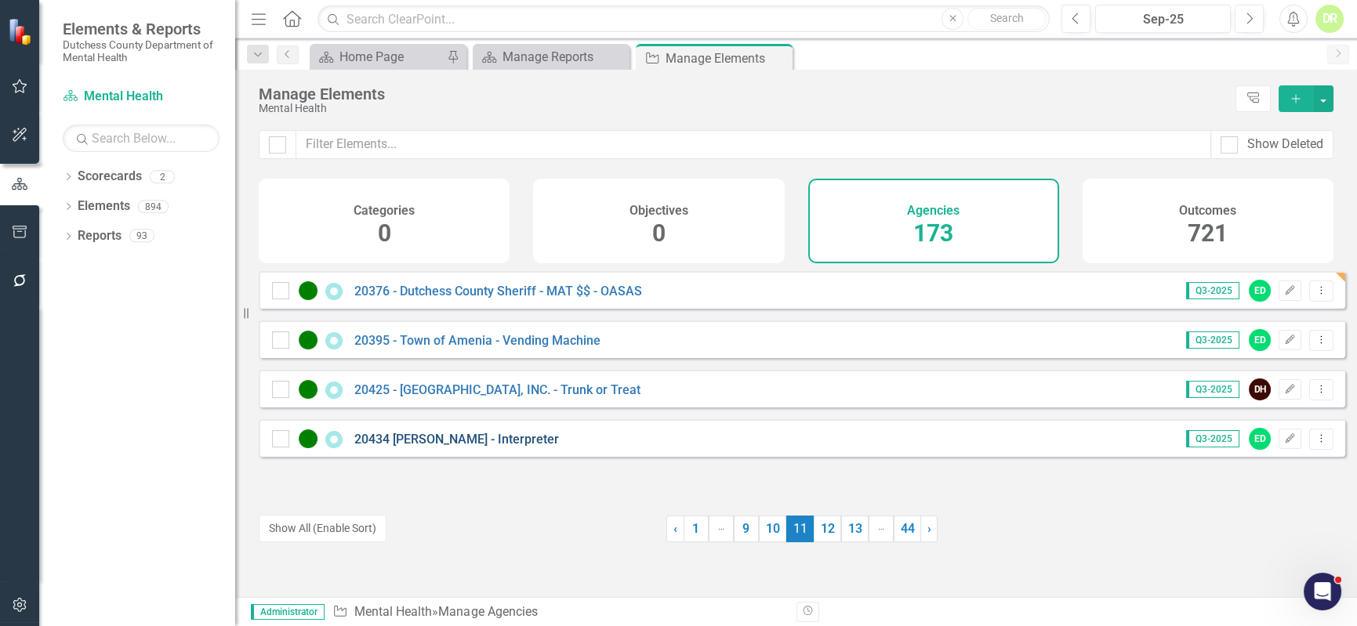
click at [559, 447] on link "20434 [PERSON_NAME] - Interpreter" at bounding box center [456, 439] width 205 height 15
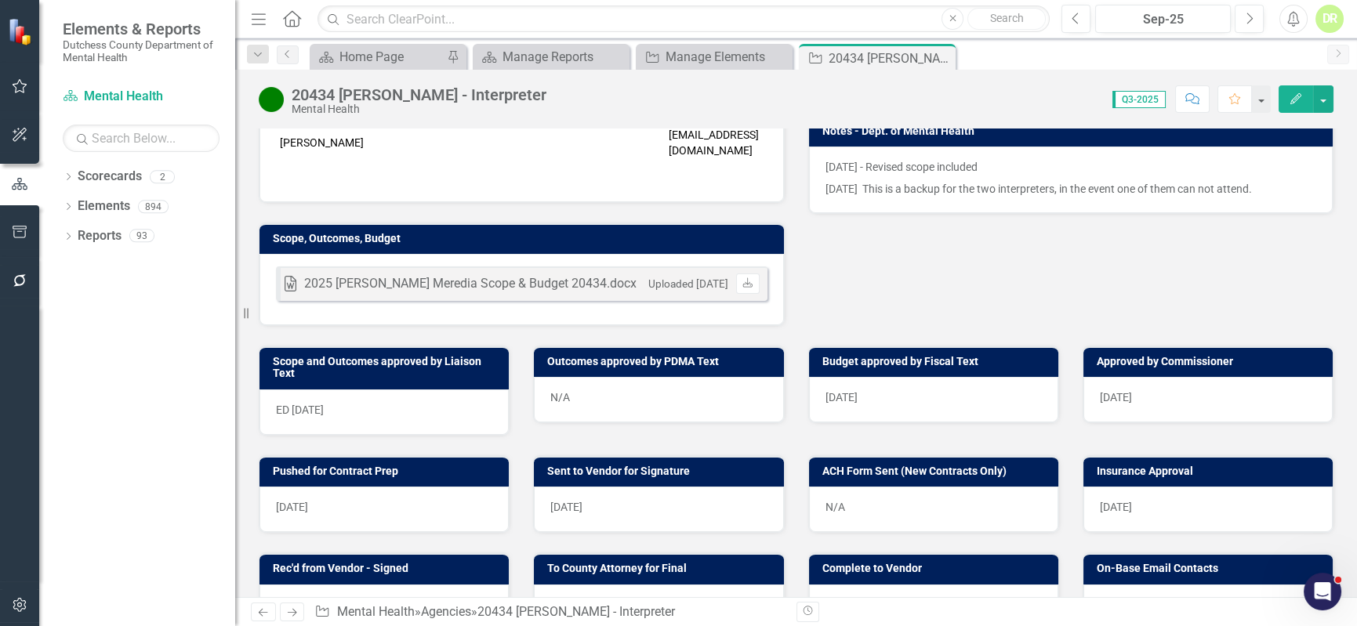
scroll to position [427, 0]
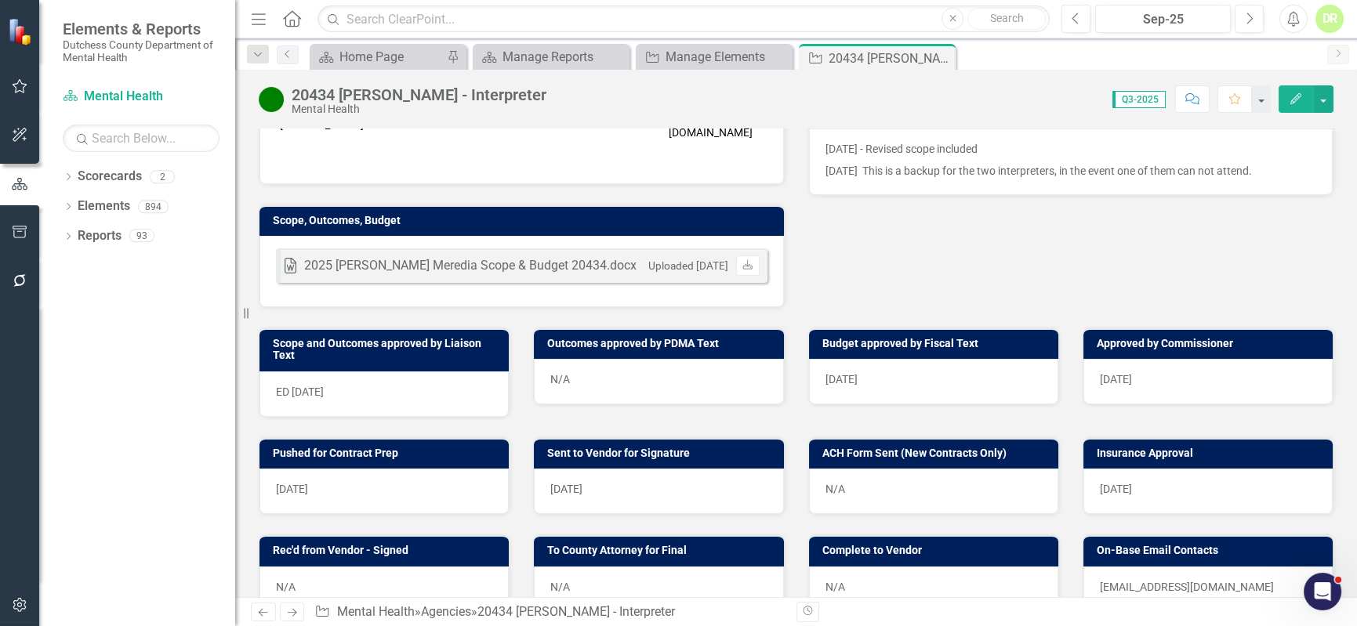
click at [896, 489] on div "N/A" at bounding box center [933, 491] width 249 height 45
click at [896, 488] on div "N/A" at bounding box center [933, 491] width 249 height 45
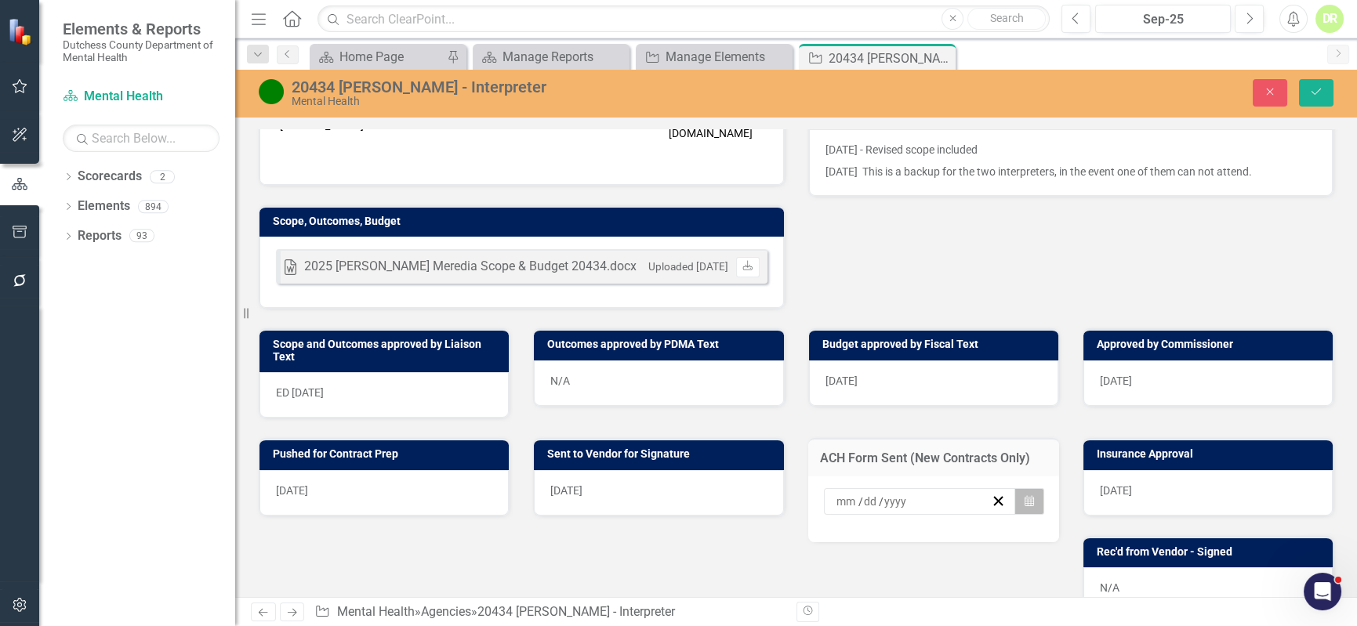
click at [1025, 496] on icon "Calendar" at bounding box center [1029, 501] width 9 height 11
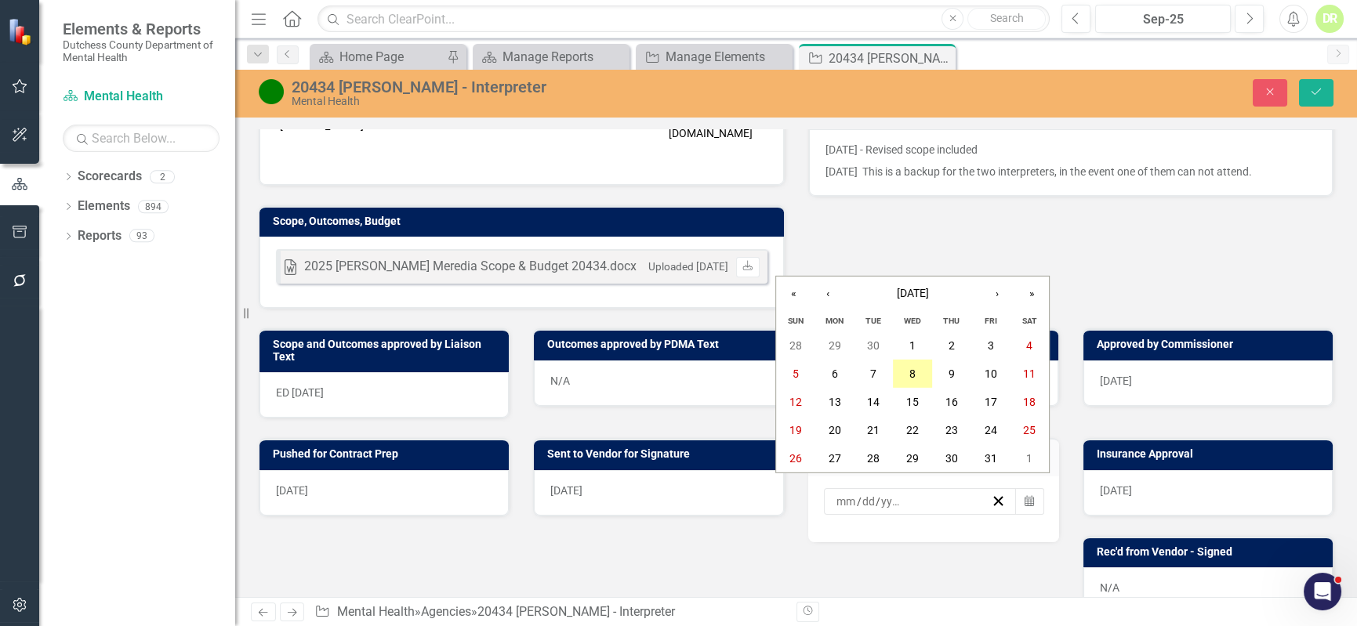
click at [913, 376] on abbr "8" at bounding box center [912, 374] width 6 height 13
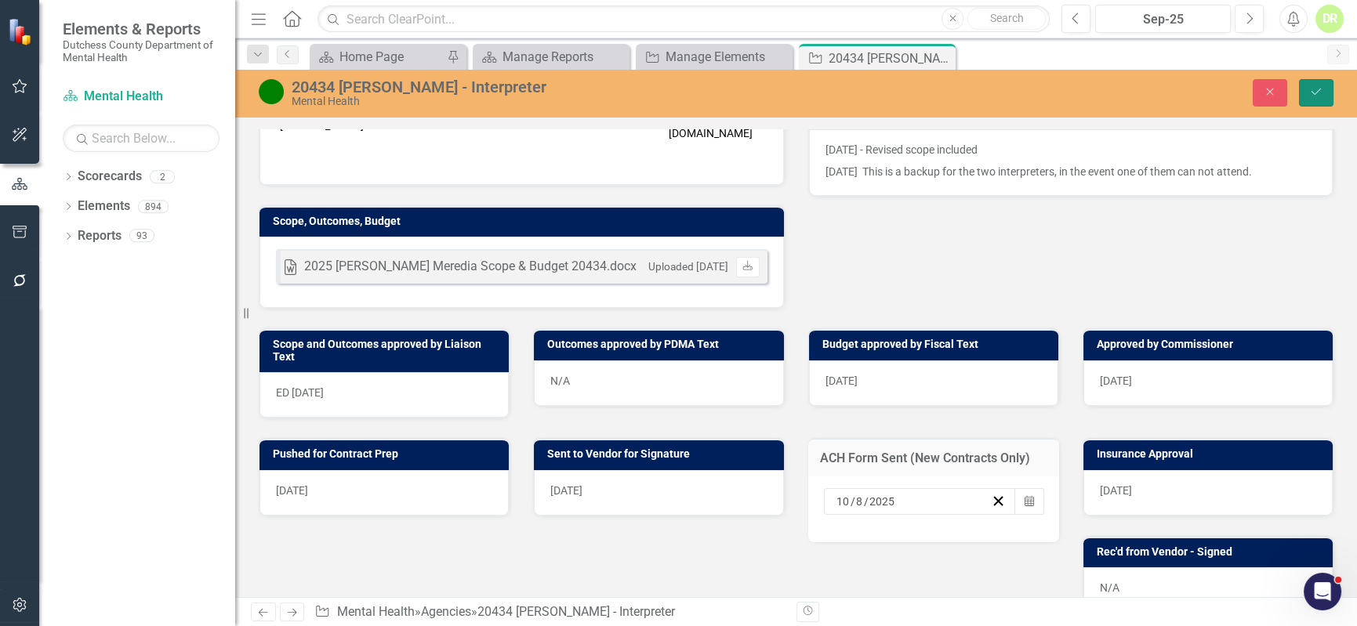
click at [1323, 89] on icon "Save" at bounding box center [1316, 91] width 14 height 11
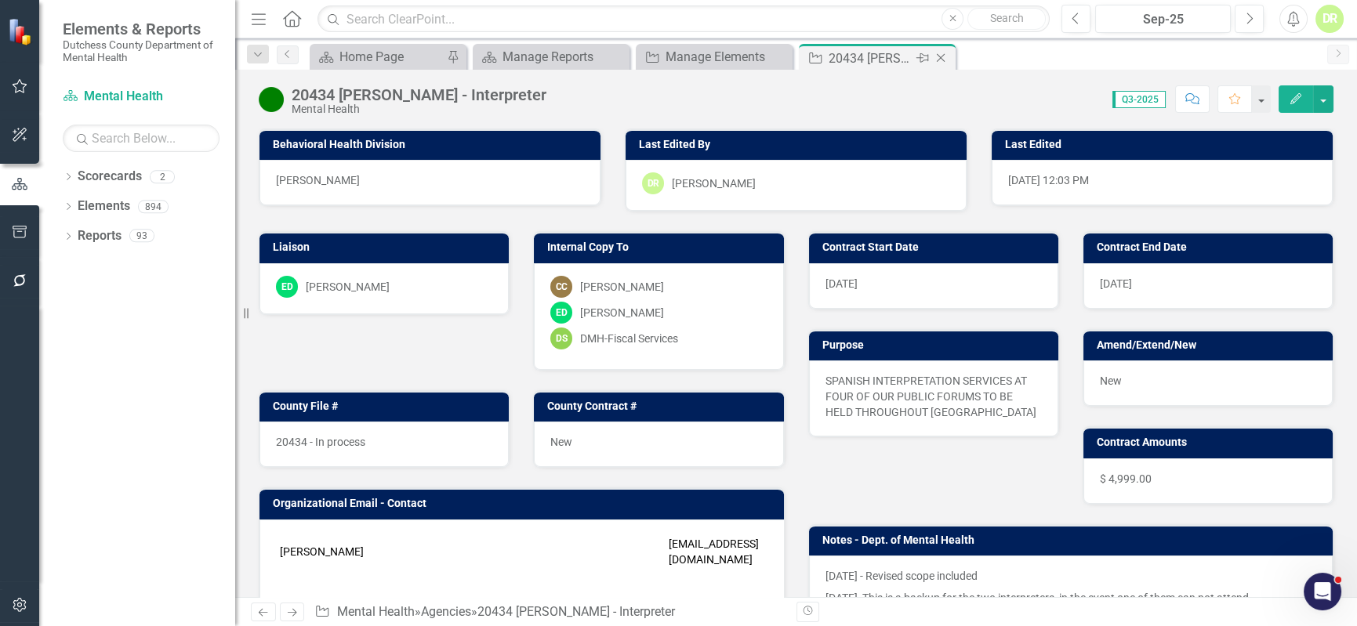
click at [946, 56] on icon "Close" at bounding box center [941, 58] width 16 height 13
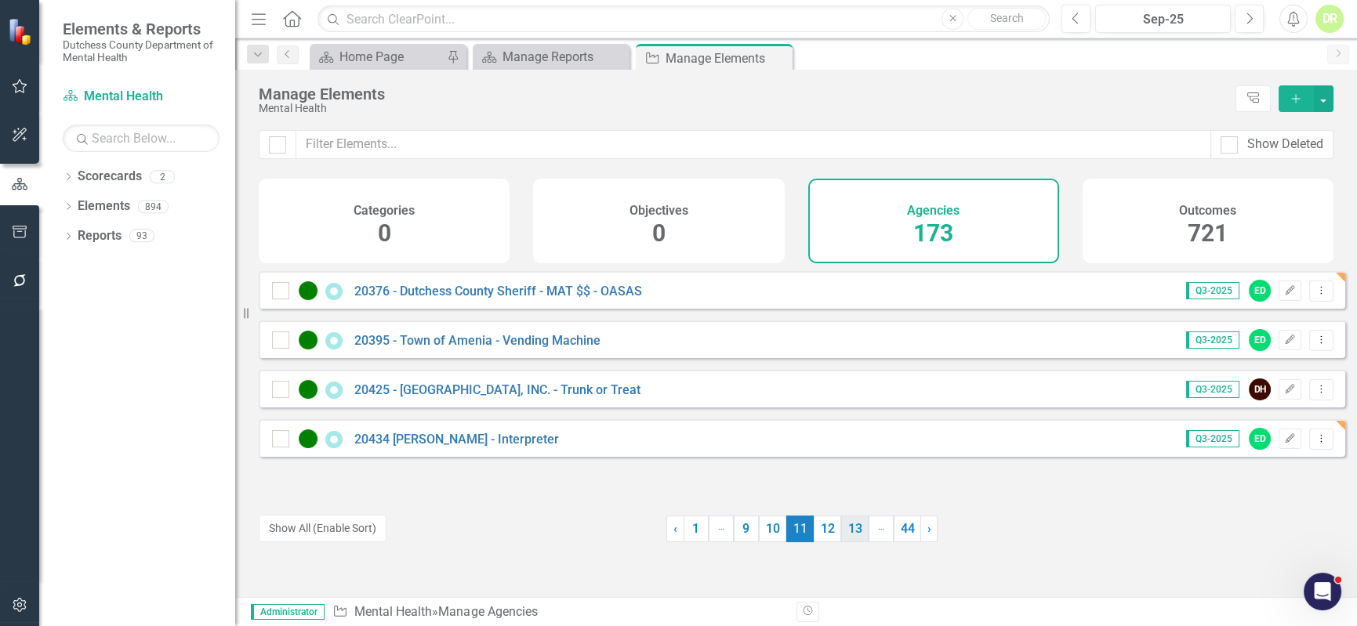
click at [841, 532] on link "13" at bounding box center [854, 529] width 27 height 27
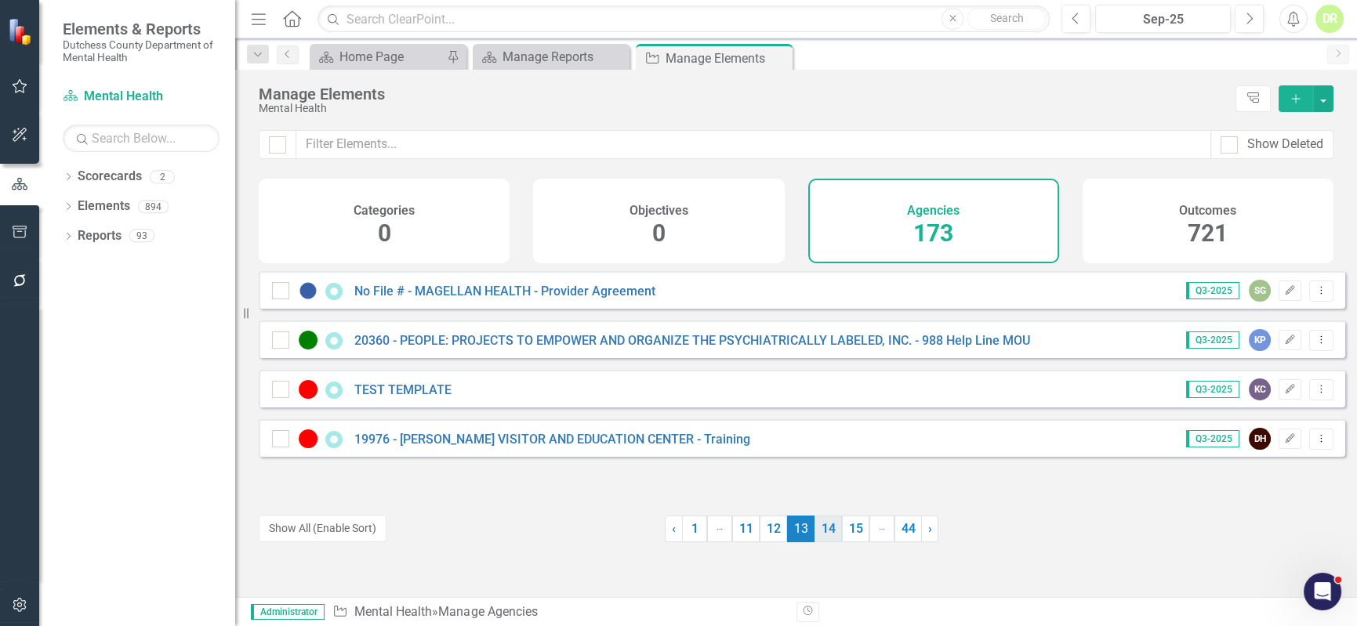
click at [829, 528] on link "14" at bounding box center [828, 529] width 27 height 27
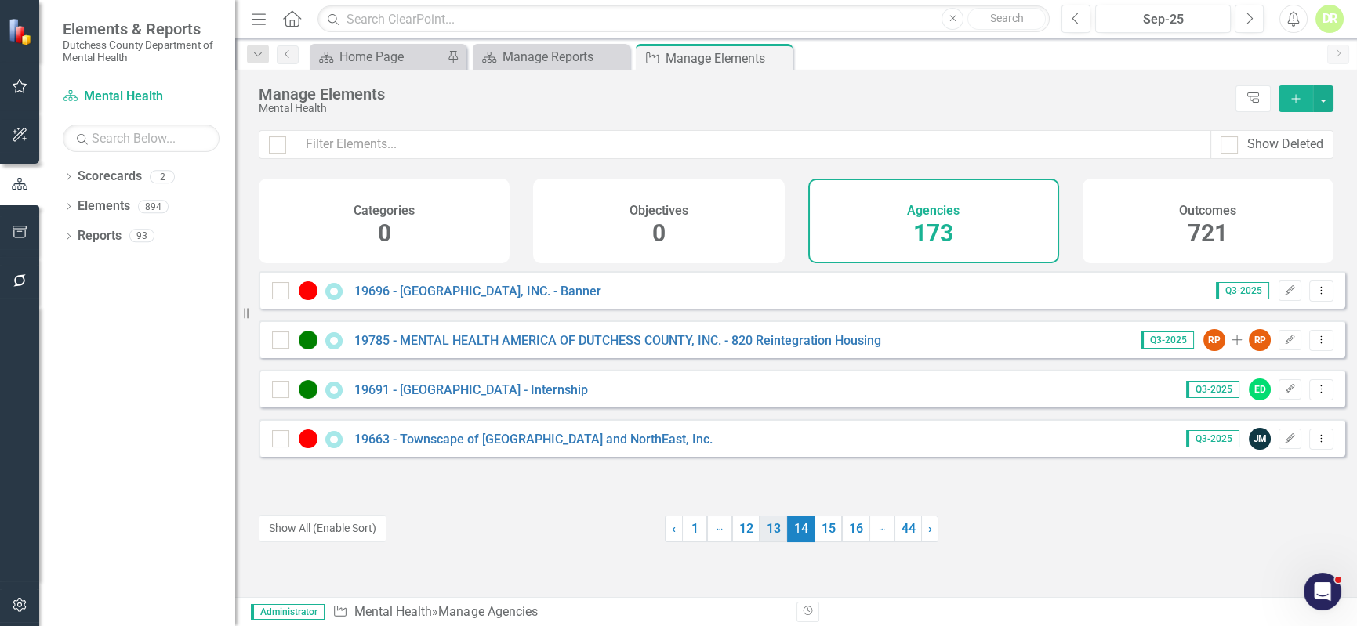
click at [768, 527] on link "13" at bounding box center [773, 529] width 27 height 27
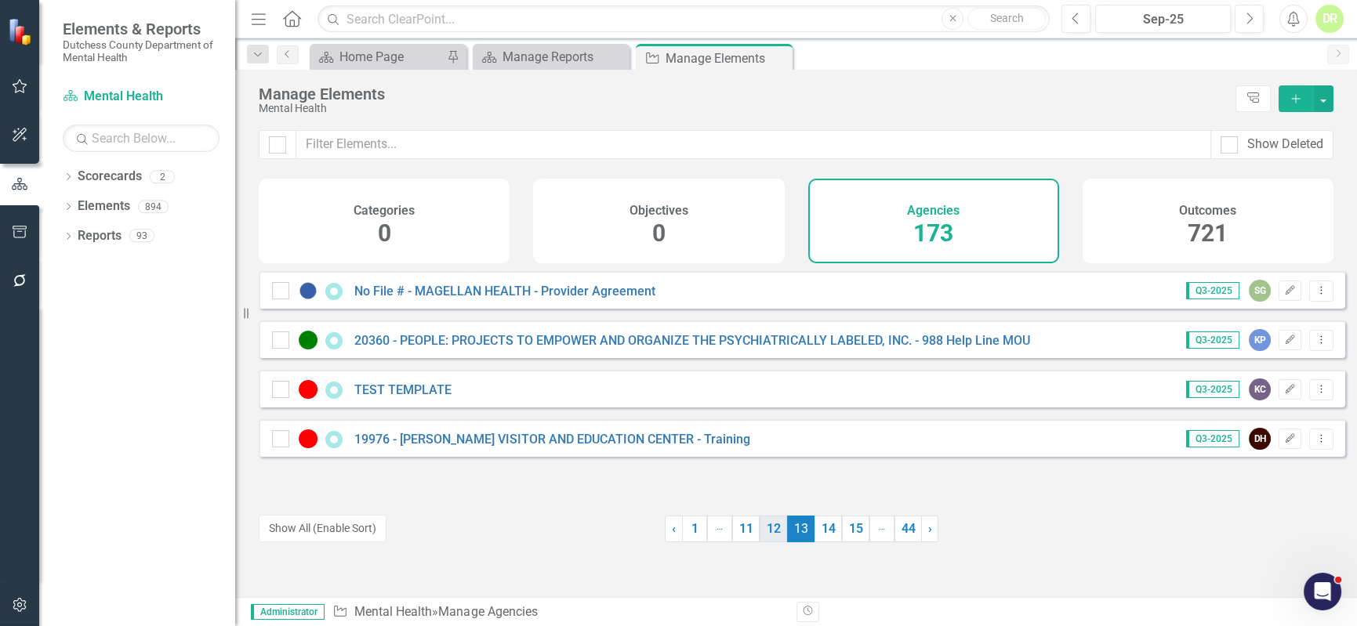
click at [763, 527] on link "12" at bounding box center [773, 529] width 27 height 27
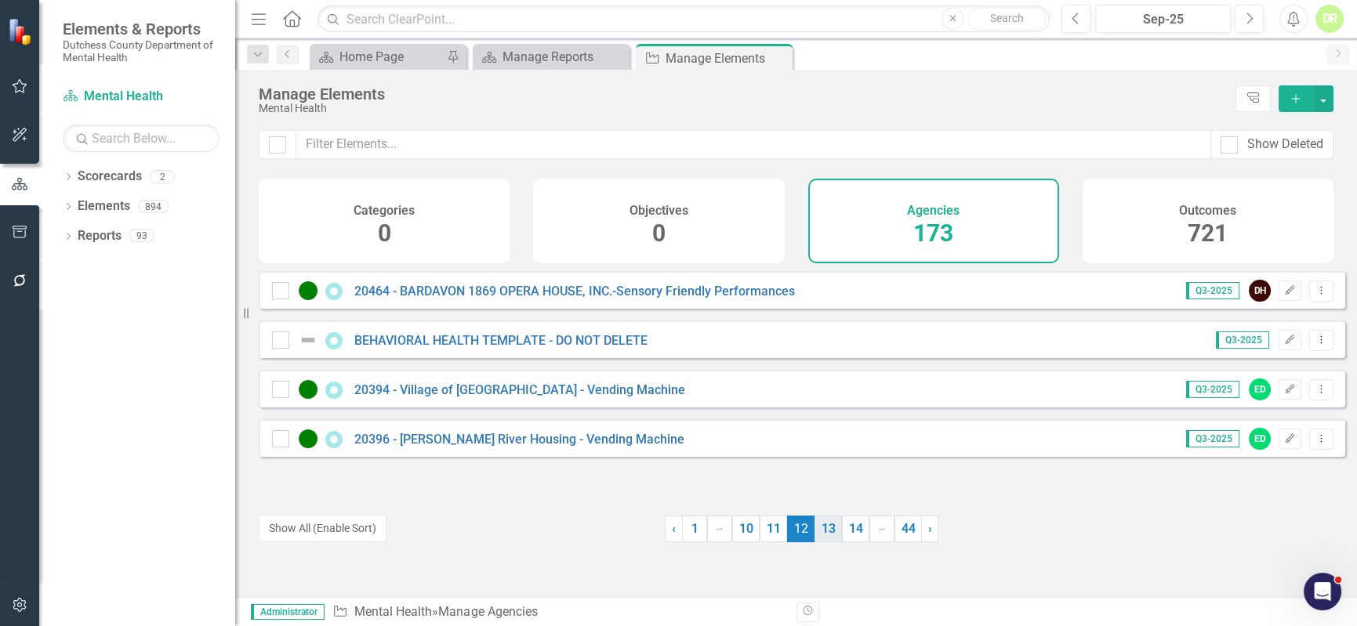
drag, startPoint x: 833, startPoint y: 531, endPoint x: 815, endPoint y: 519, distance: 20.9
click at [833, 530] on link "13" at bounding box center [828, 529] width 27 height 27
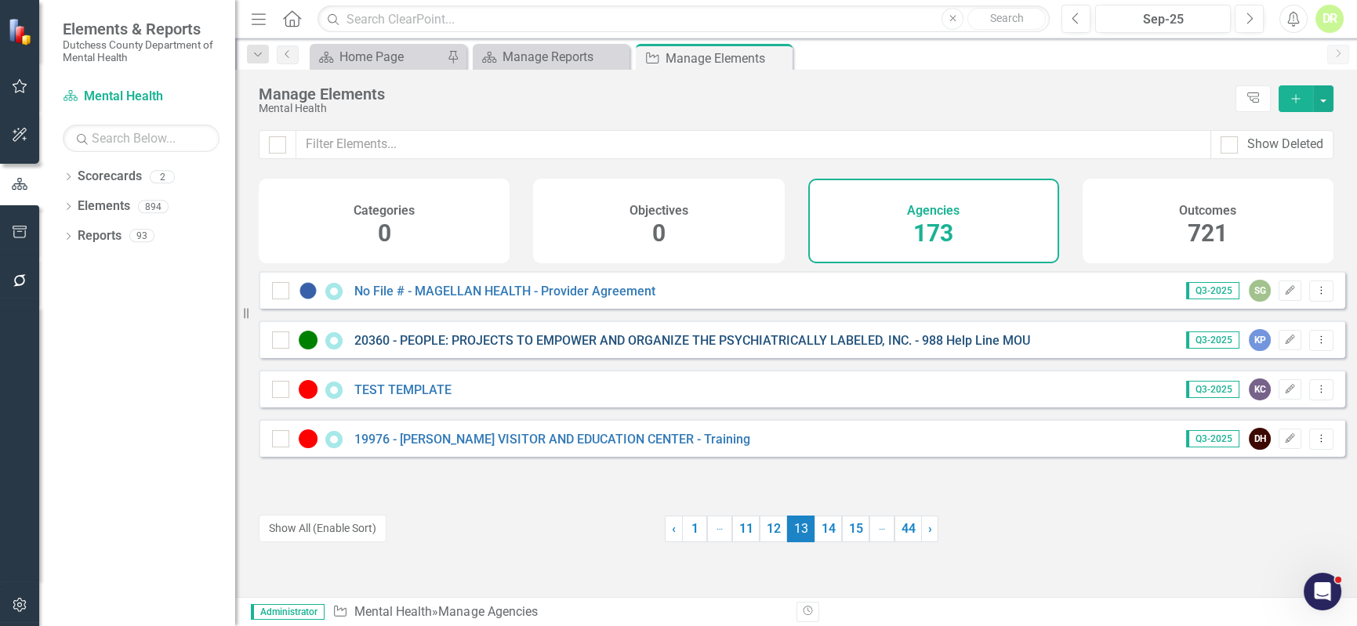
click at [699, 347] on link "20360 - PEOPLE: PROJECTS TO EMPOWER AND ORGANIZE THE PSYCHIATRICALLY LABELED, I…" at bounding box center [692, 340] width 676 height 15
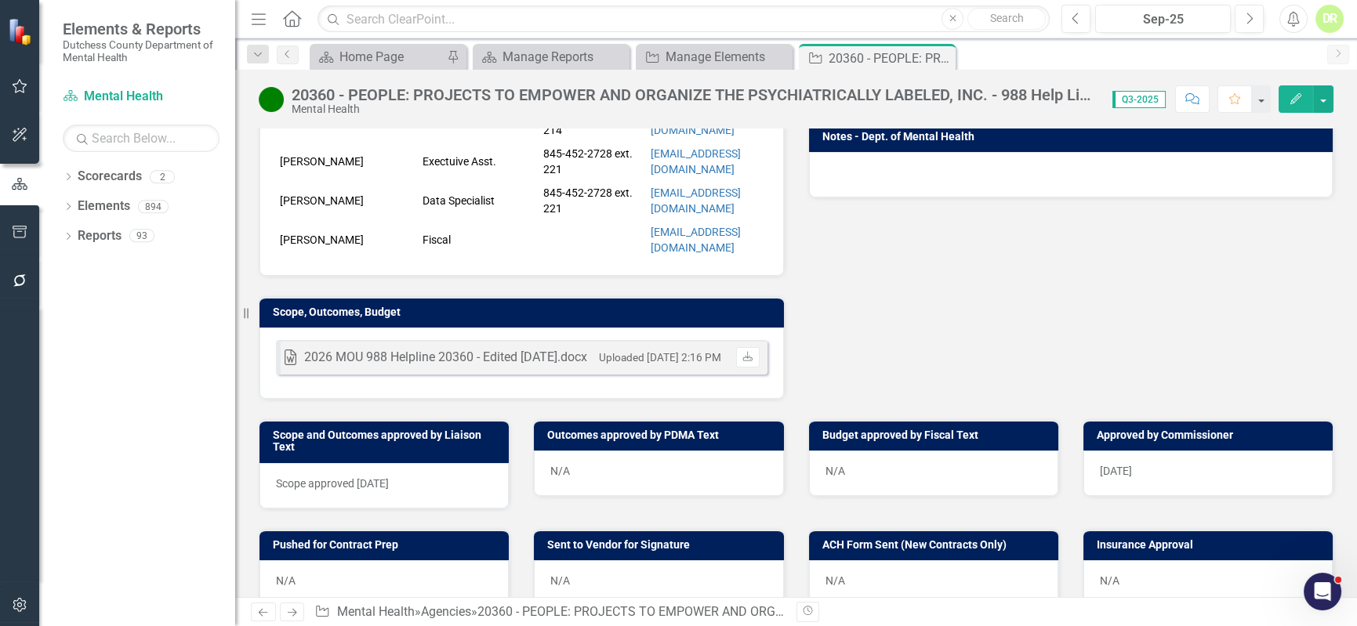
scroll to position [427, 0]
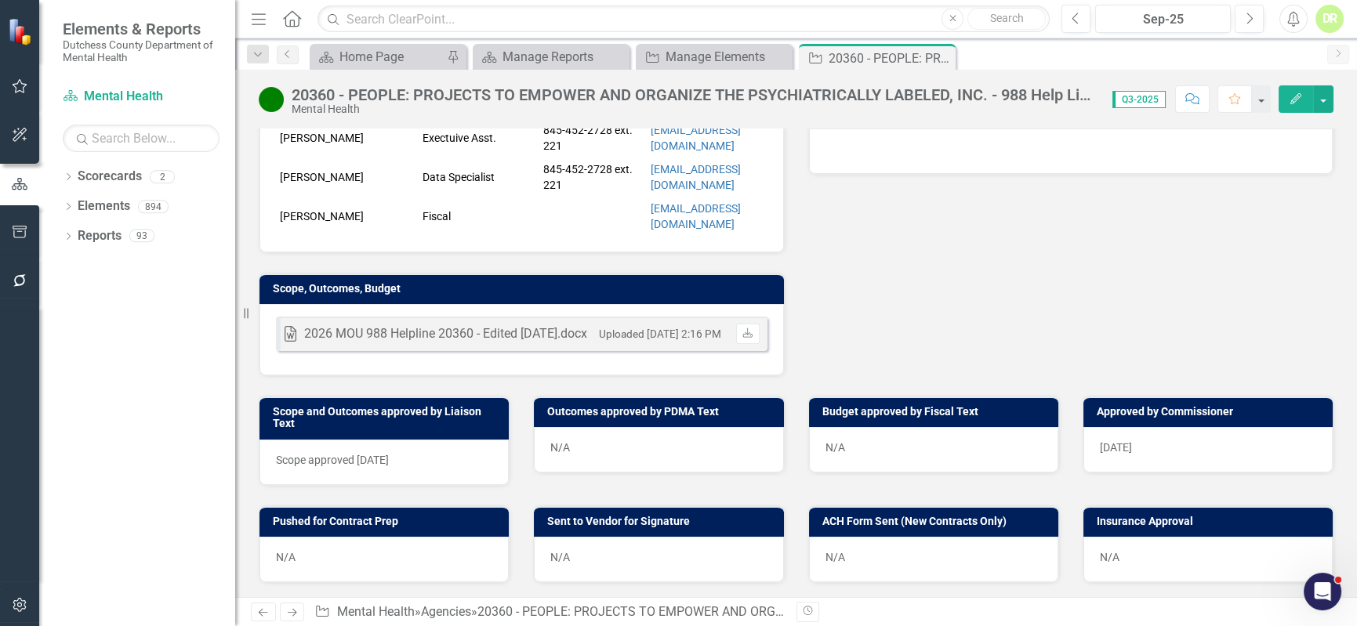
click at [1203, 102] on button "Comment" at bounding box center [1192, 98] width 34 height 27
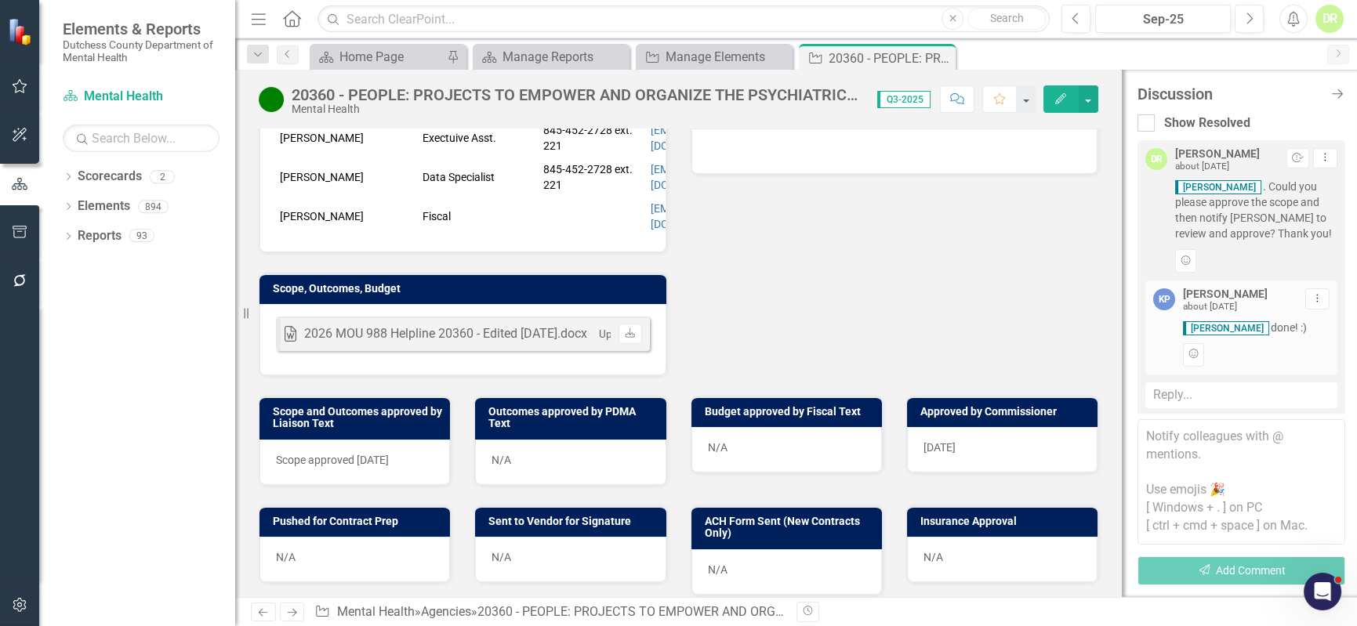
scroll to position [989, 0]
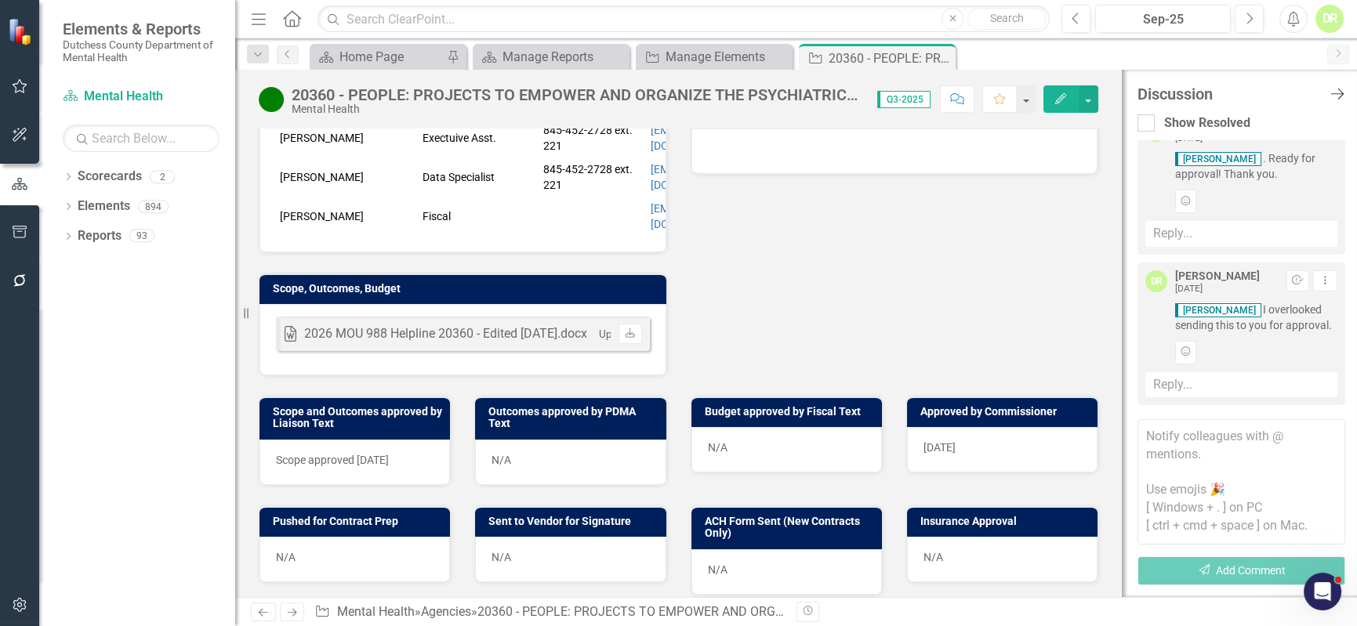
click at [1338, 92] on icon "Close Discussion Bar" at bounding box center [1337, 93] width 20 height 15
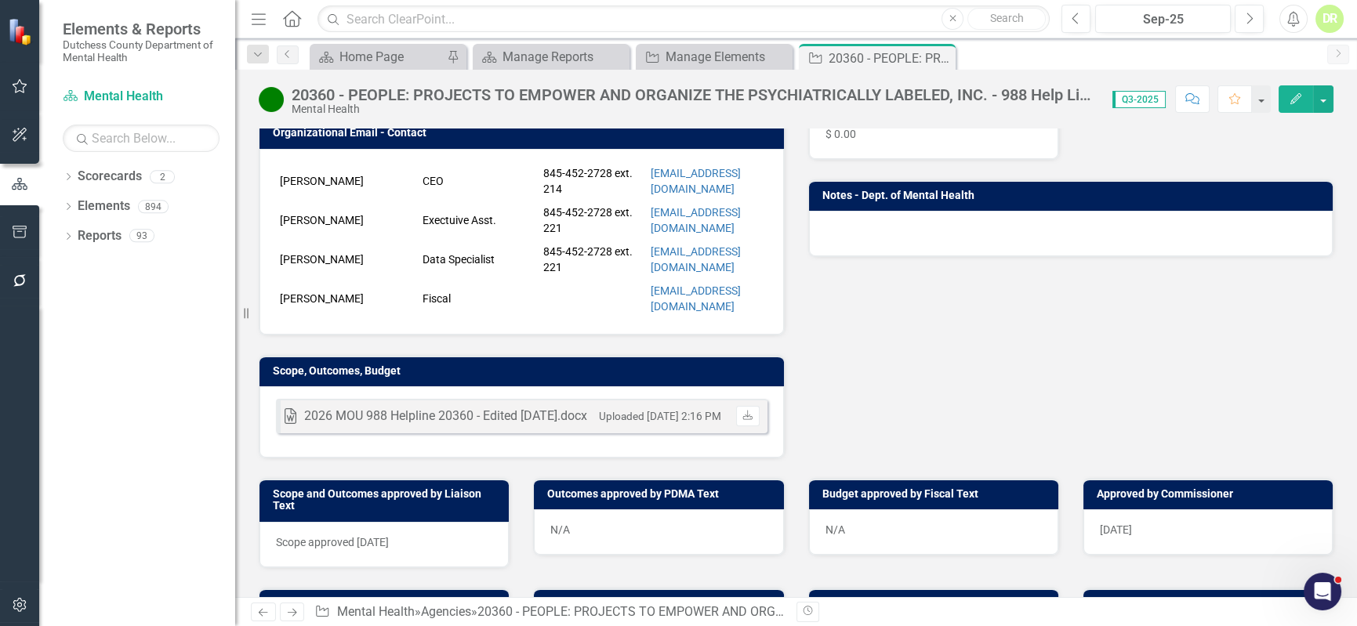
scroll to position [213, 0]
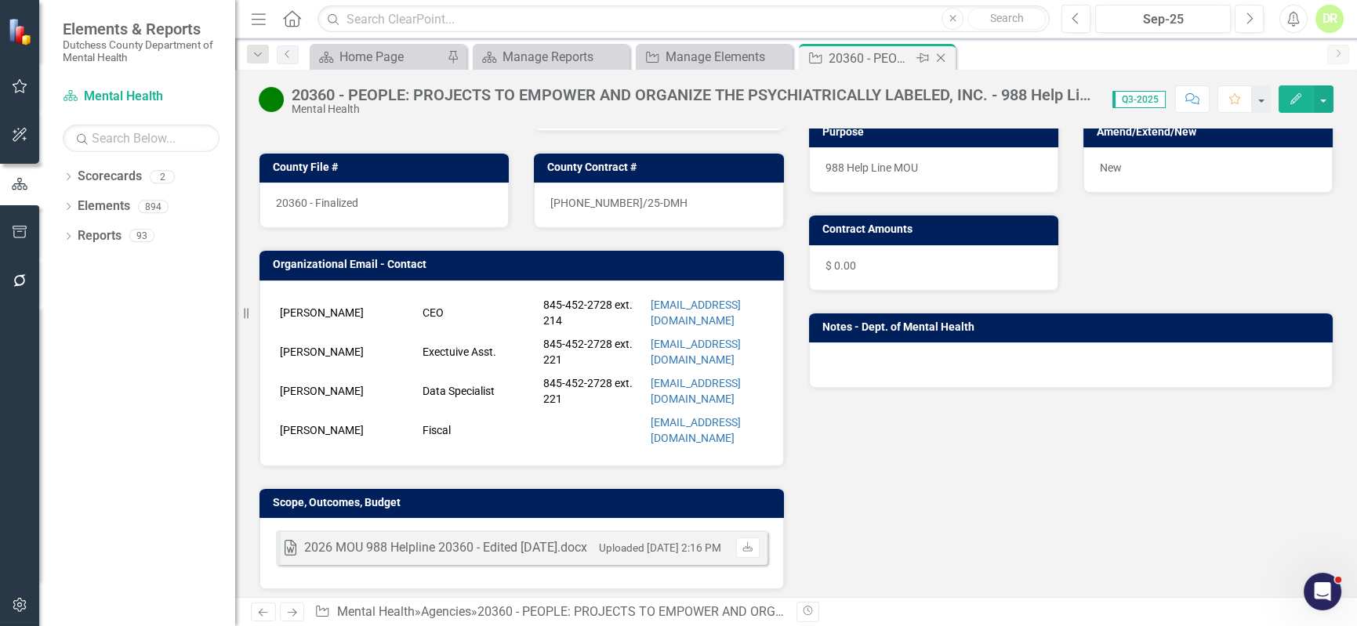
click at [942, 55] on icon "Close" at bounding box center [941, 58] width 16 height 13
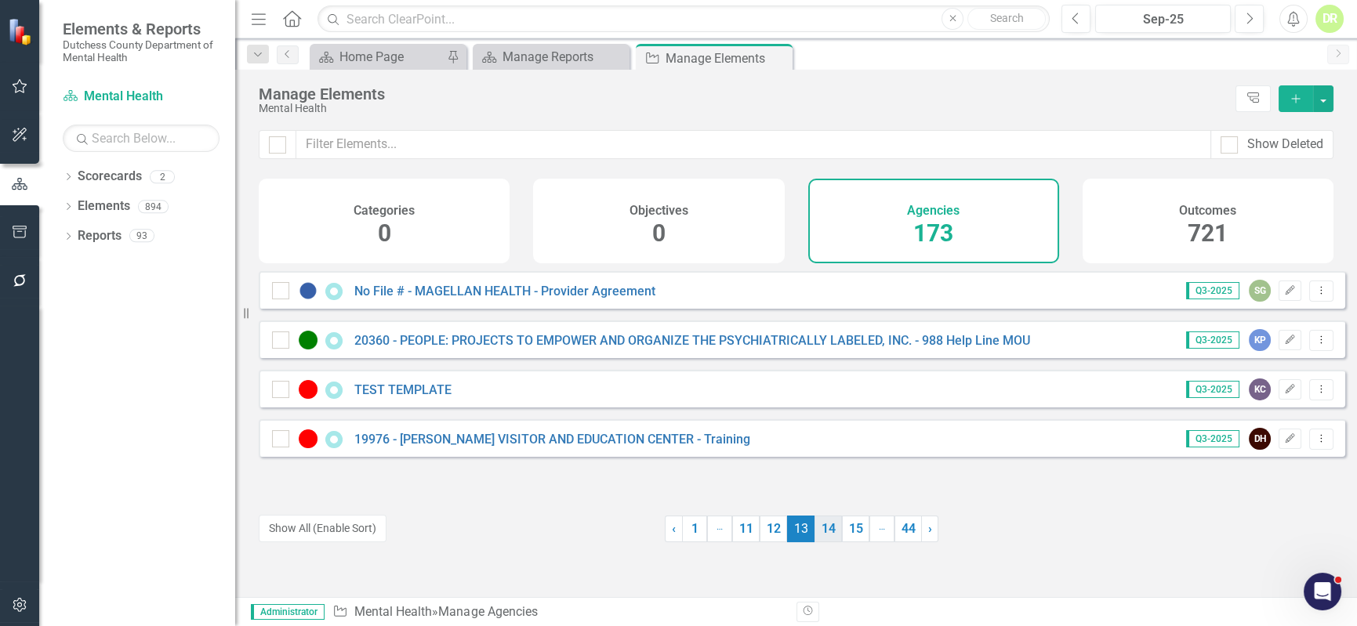
click at [824, 535] on link "14" at bounding box center [828, 529] width 27 height 27
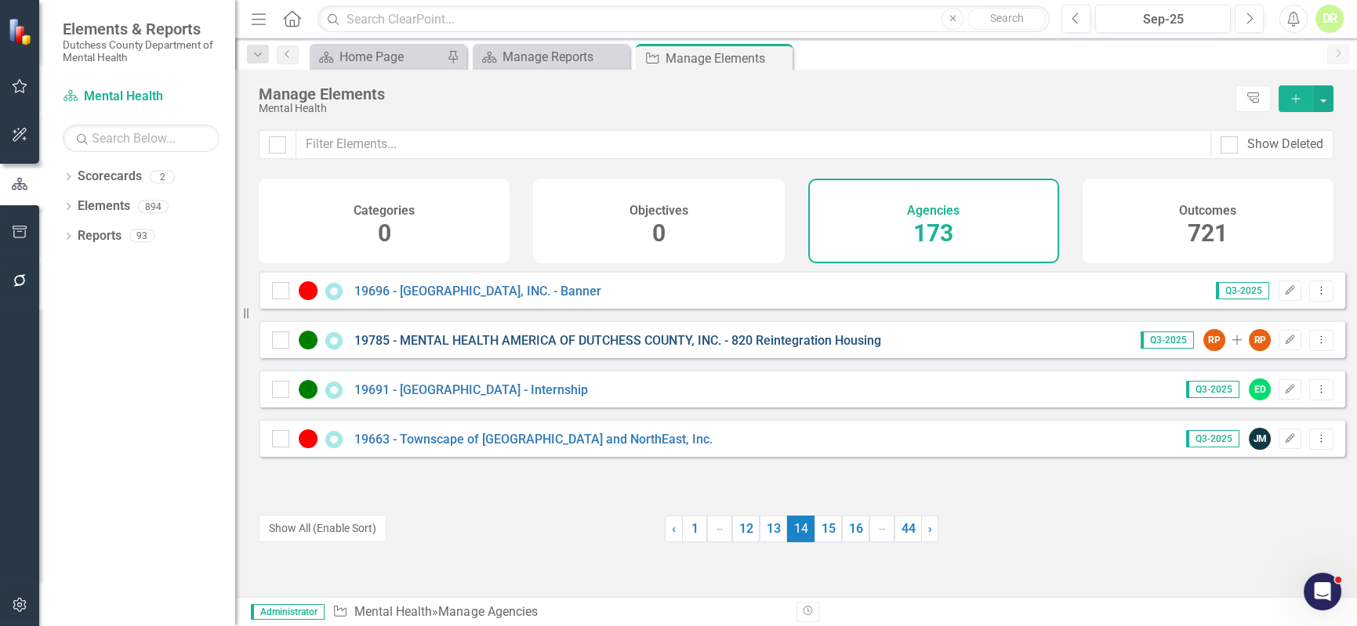
click at [716, 348] on link "19785 - MENTAL HEALTH AMERICA OF DUTCHESS COUNTY, INC. - 820 Reintegration Hous…" at bounding box center [617, 340] width 527 height 15
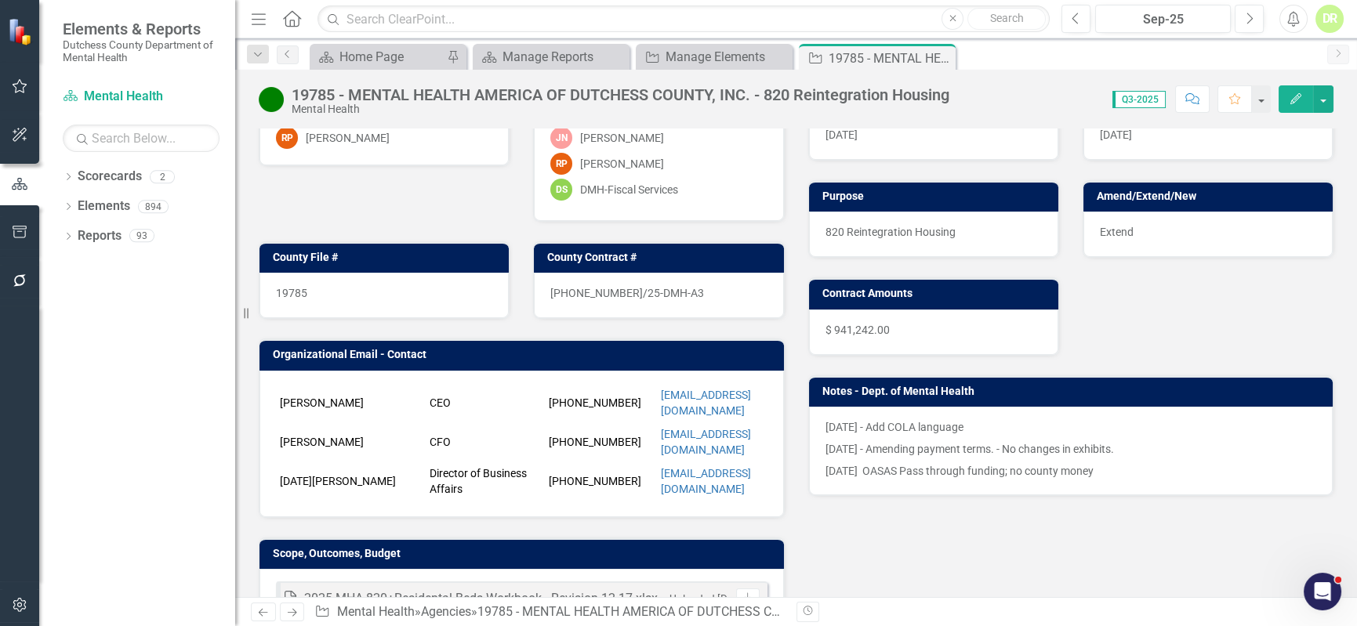
scroll to position [142, 0]
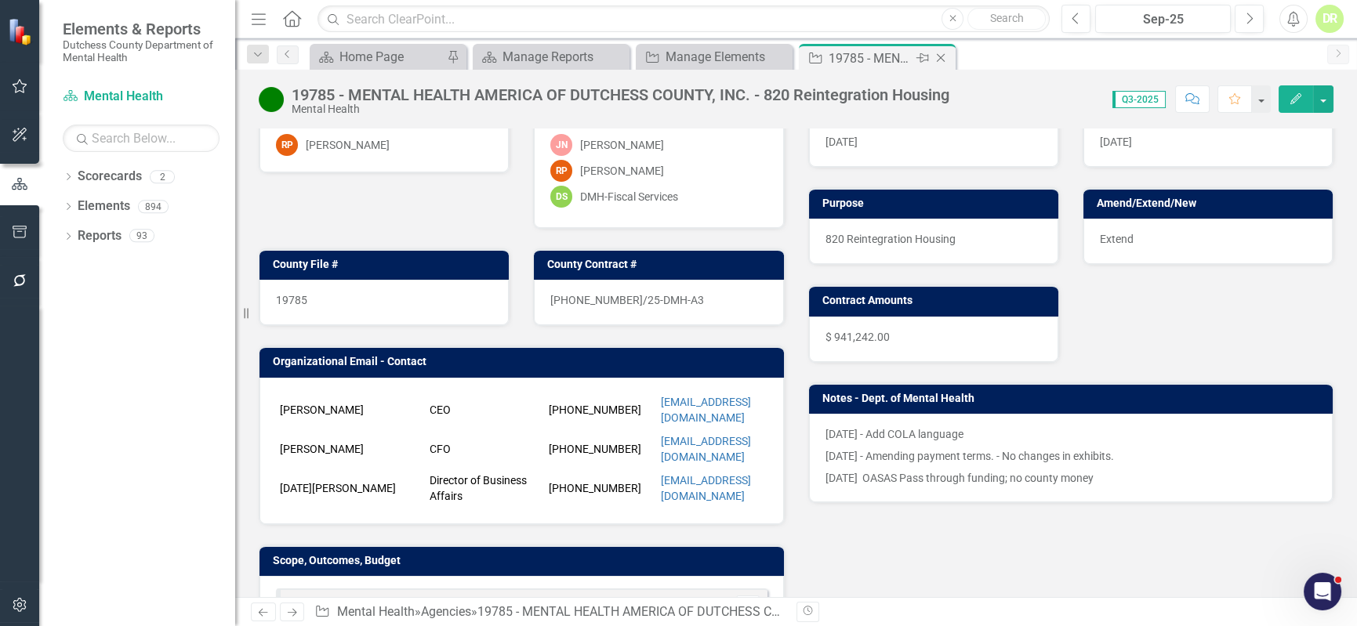
click at [938, 55] on icon at bounding box center [941, 58] width 9 height 9
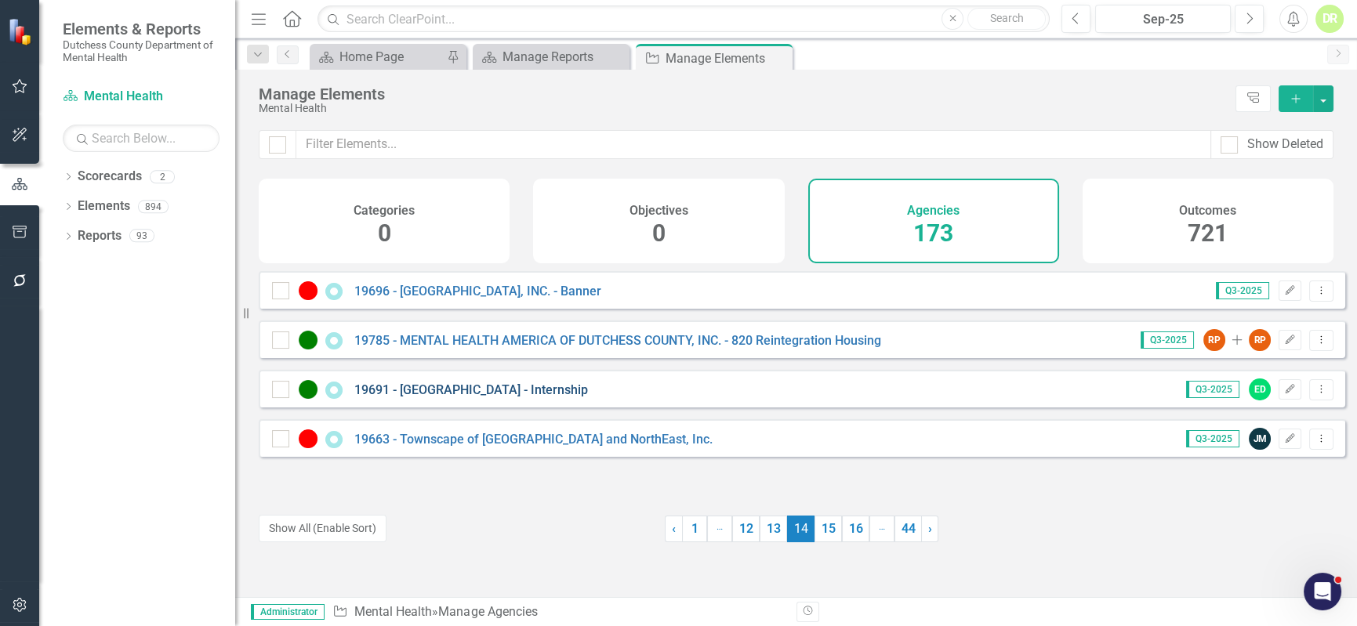
click at [525, 397] on link "19691 - [GEOGRAPHIC_DATA] - Internship" at bounding box center [471, 390] width 234 height 15
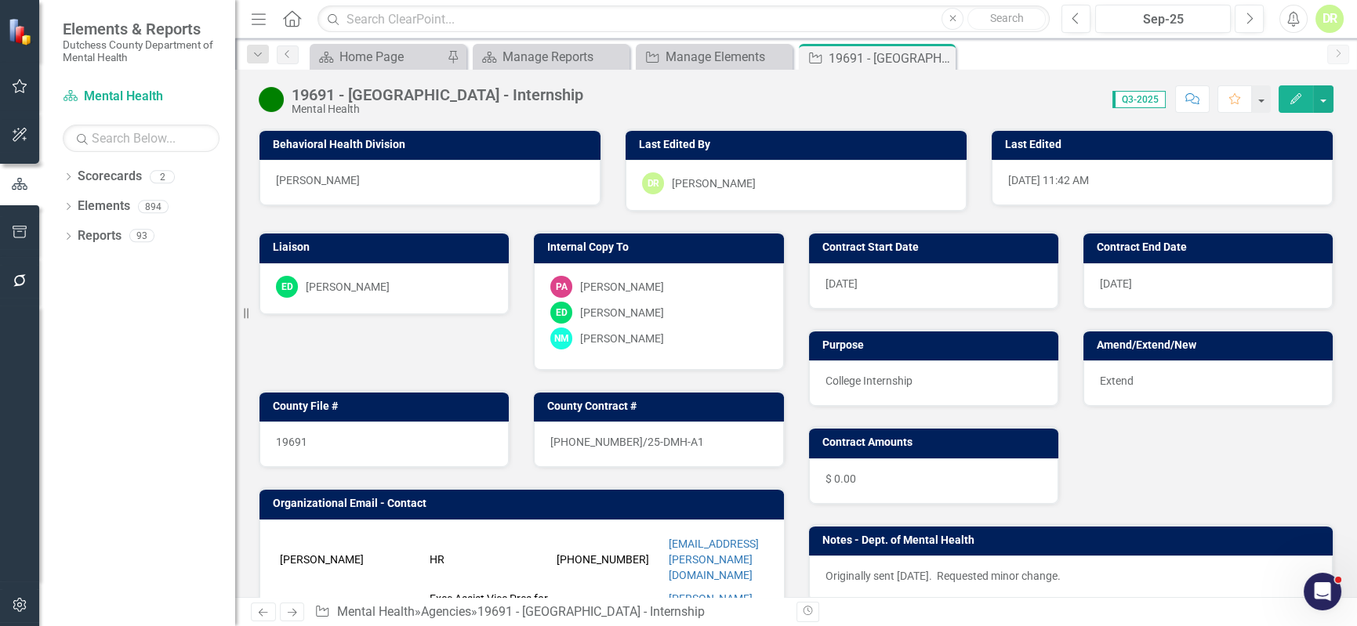
scroll to position [71, 0]
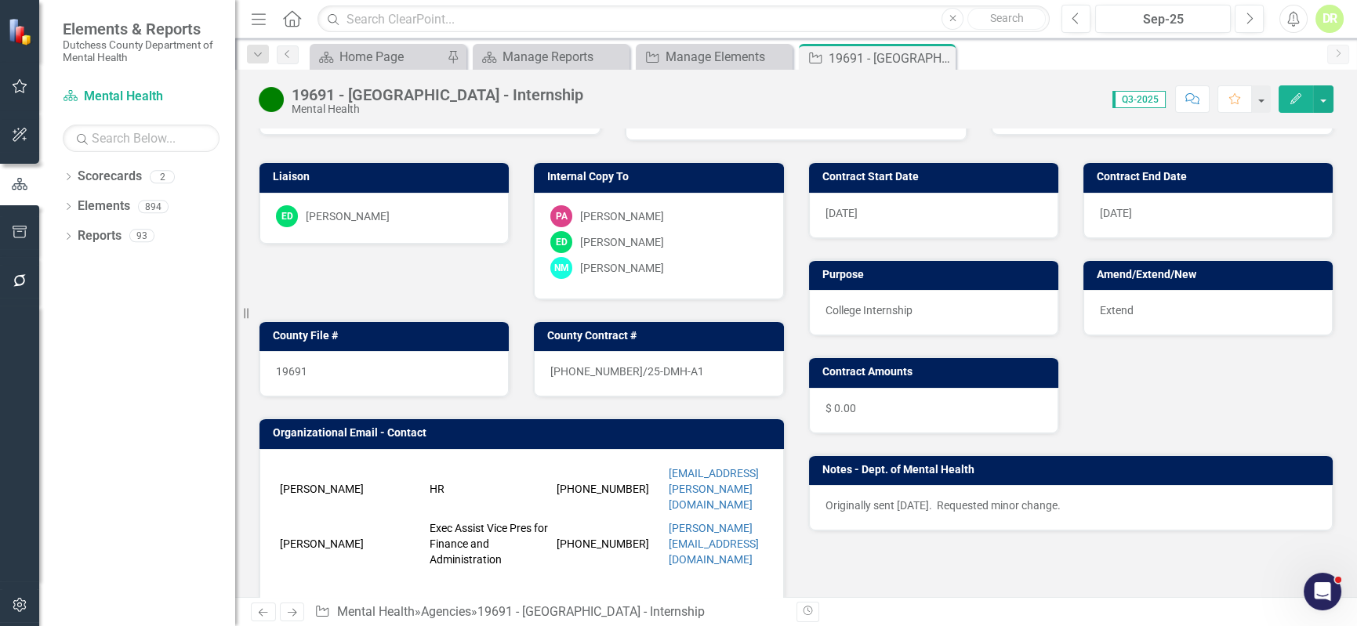
click at [1082, 498] on p "Originally sent [DATE]. Requested minor change." at bounding box center [1072, 506] width 492 height 16
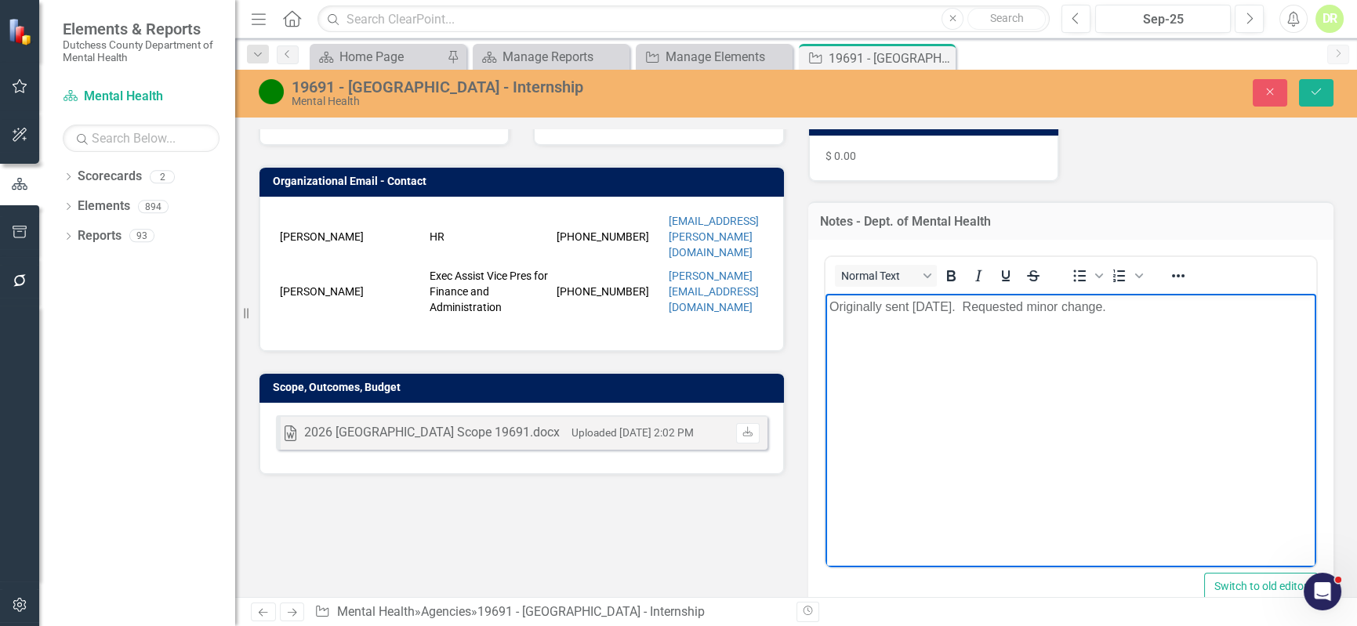
scroll to position [365, 0]
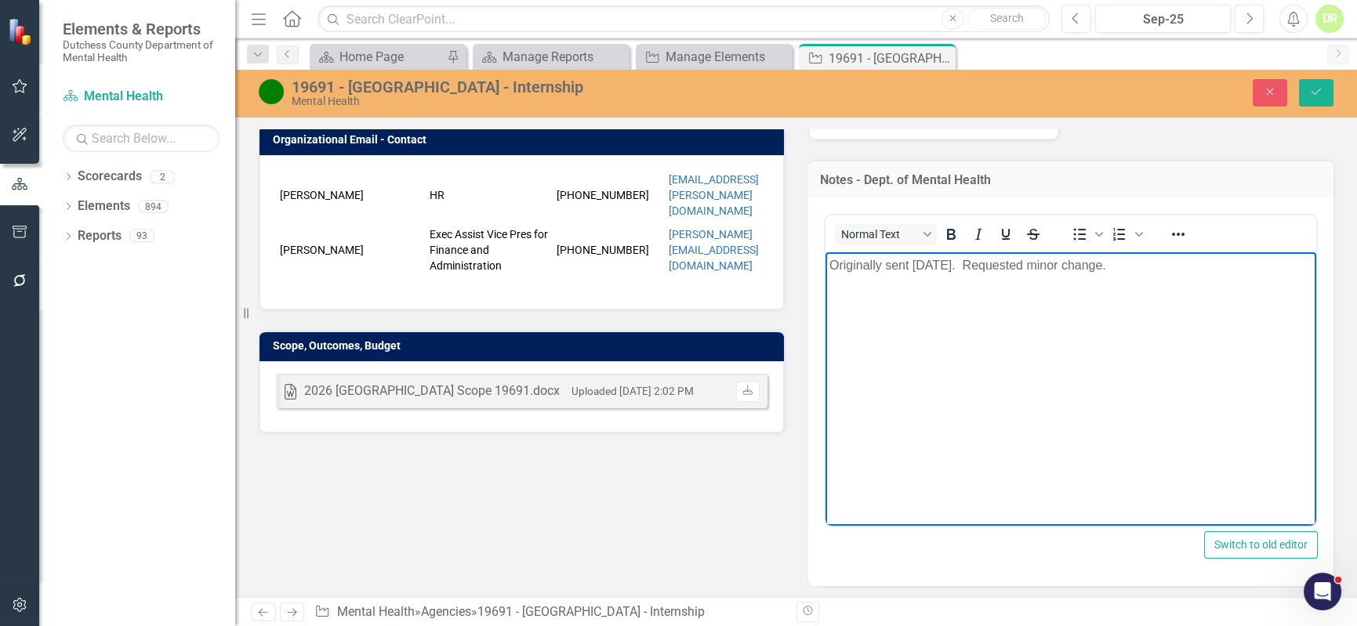
drag, startPoint x: 1112, startPoint y: 278, endPoint x: 822, endPoint y: 252, distance: 290.5
click at [825, 252] on html "Originally sent [DATE]. Requested minor change." at bounding box center [1071, 369] width 492 height 235
click at [1317, 92] on icon "Save" at bounding box center [1316, 91] width 14 height 11
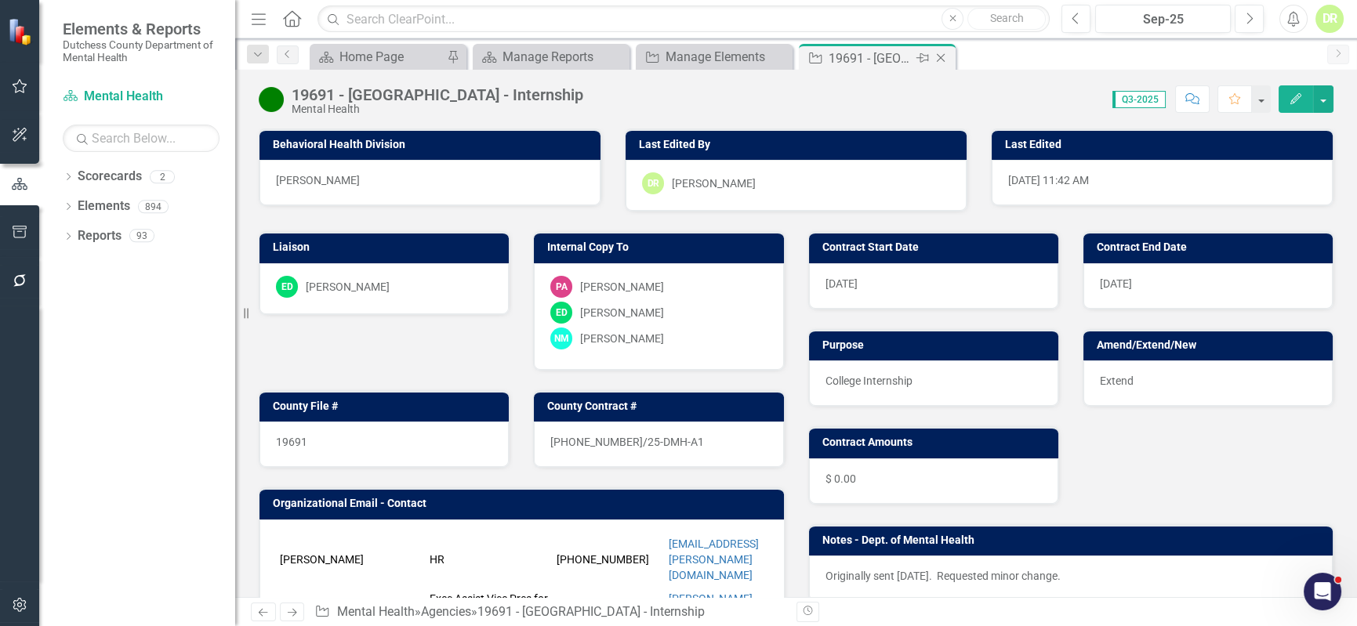
click at [936, 62] on icon "Close" at bounding box center [941, 58] width 16 height 13
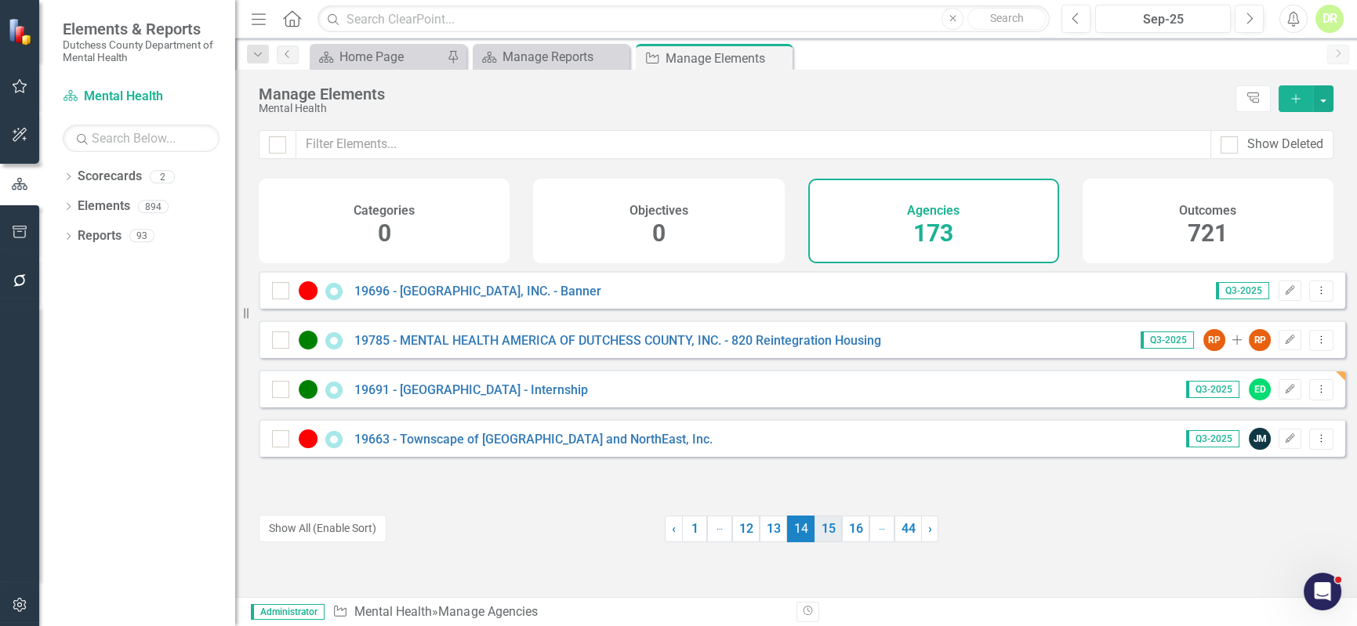
click at [822, 534] on link "15" at bounding box center [828, 529] width 27 height 27
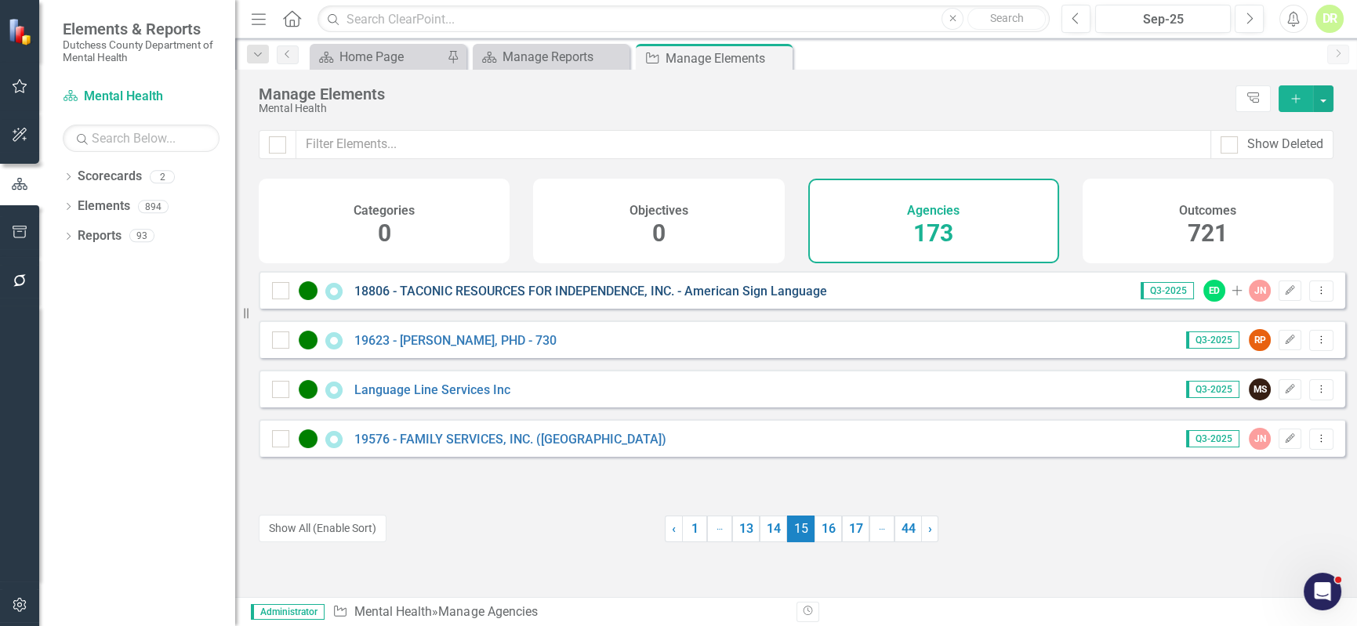
click at [676, 299] on link "18806 - TACONIC RESOURCES FOR INDEPENDENCE, INC. - American Sign Language" at bounding box center [590, 291] width 473 height 15
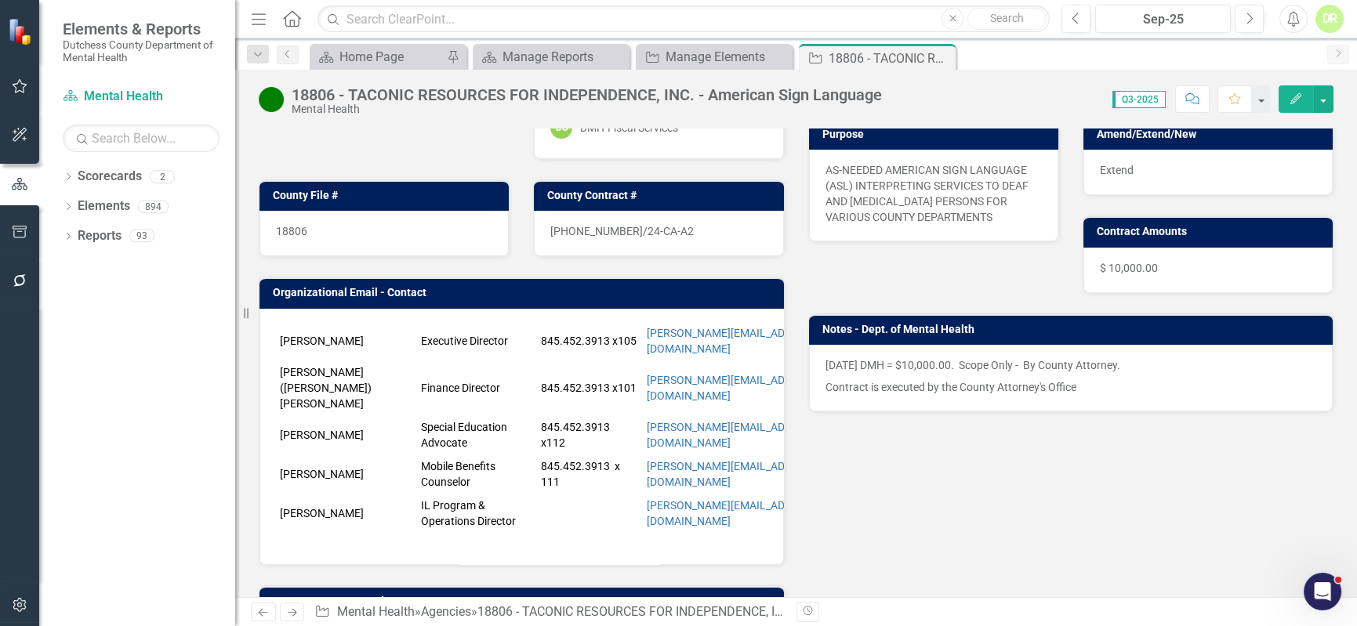
scroll to position [213, 0]
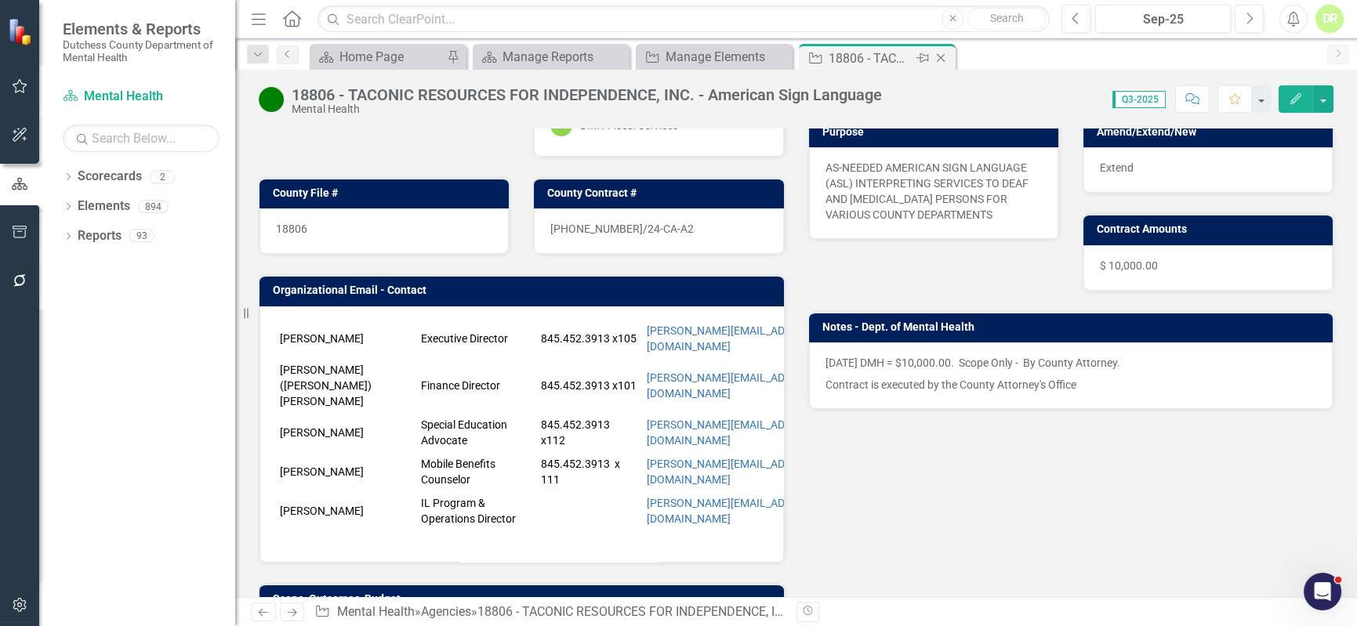
click at [938, 56] on icon "Close" at bounding box center [941, 58] width 16 height 13
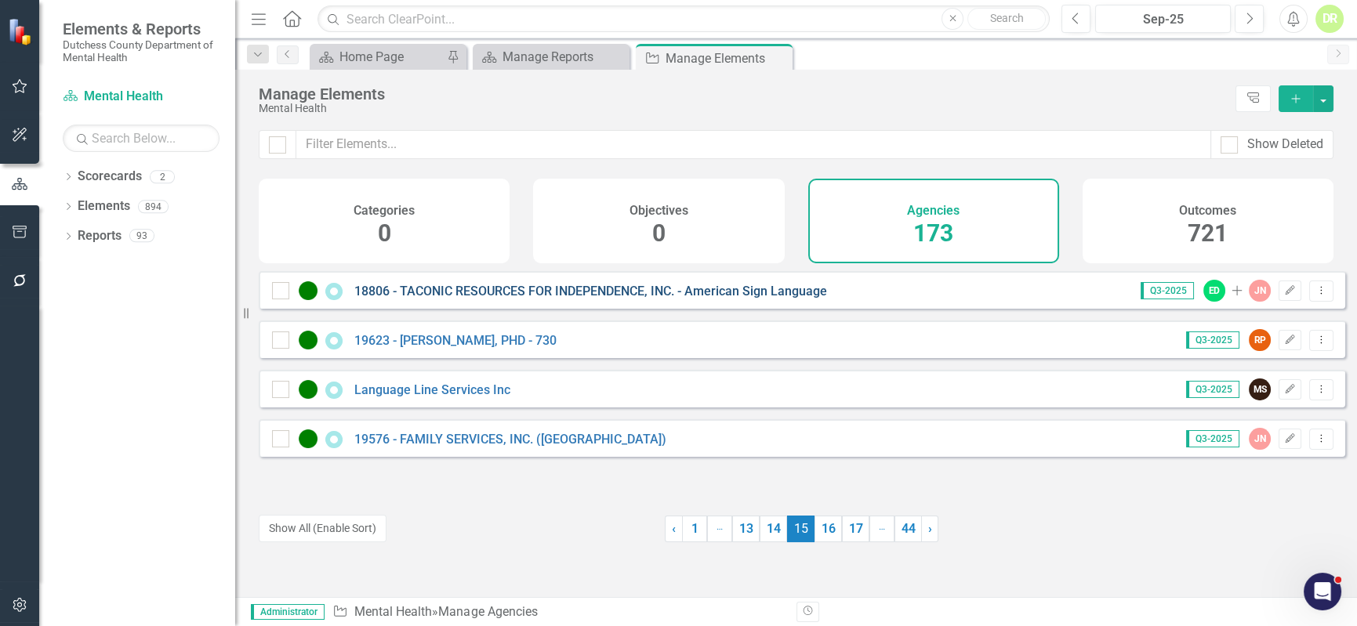
click at [472, 299] on link "18806 - TACONIC RESOURCES FOR INDEPENDENCE, INC. - American Sign Language" at bounding box center [590, 291] width 473 height 15
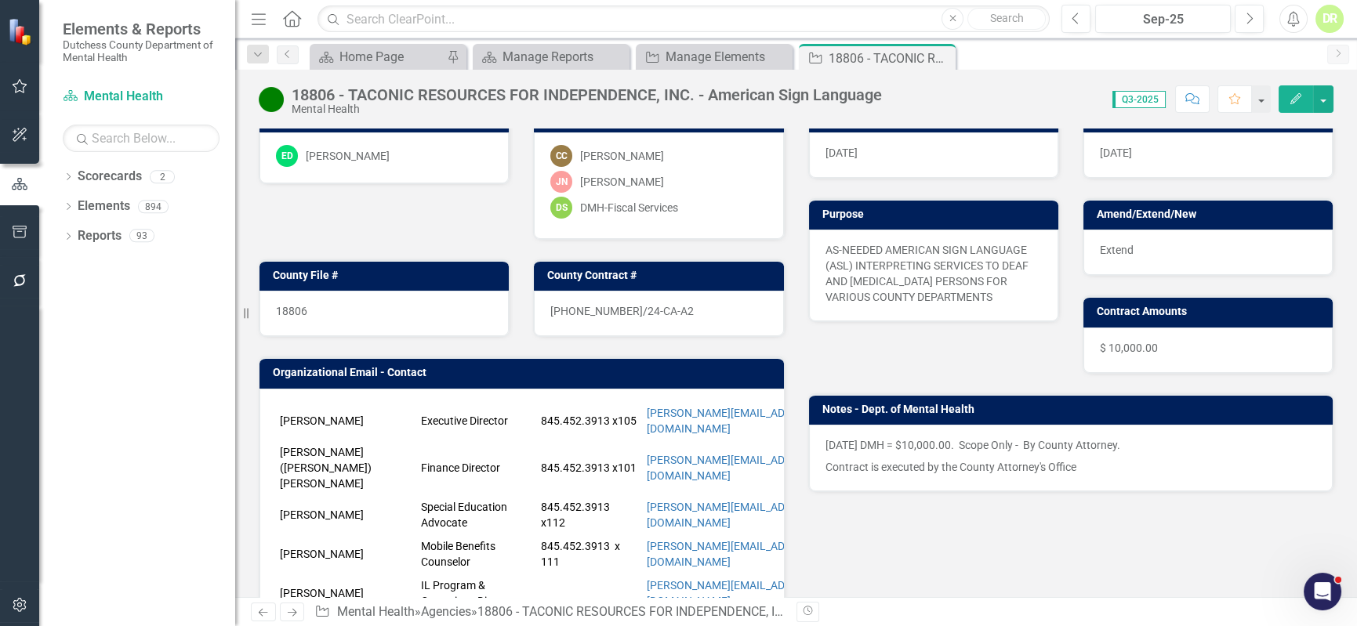
scroll to position [142, 0]
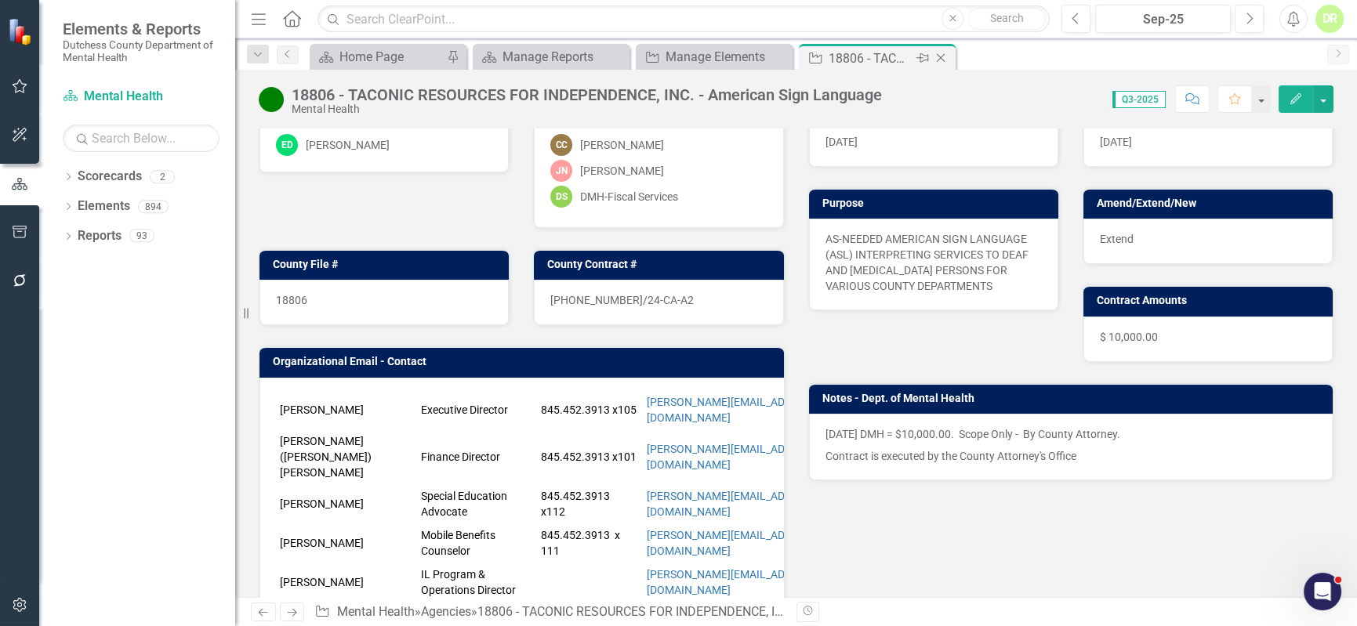
click at [947, 56] on icon "Close" at bounding box center [941, 58] width 16 height 13
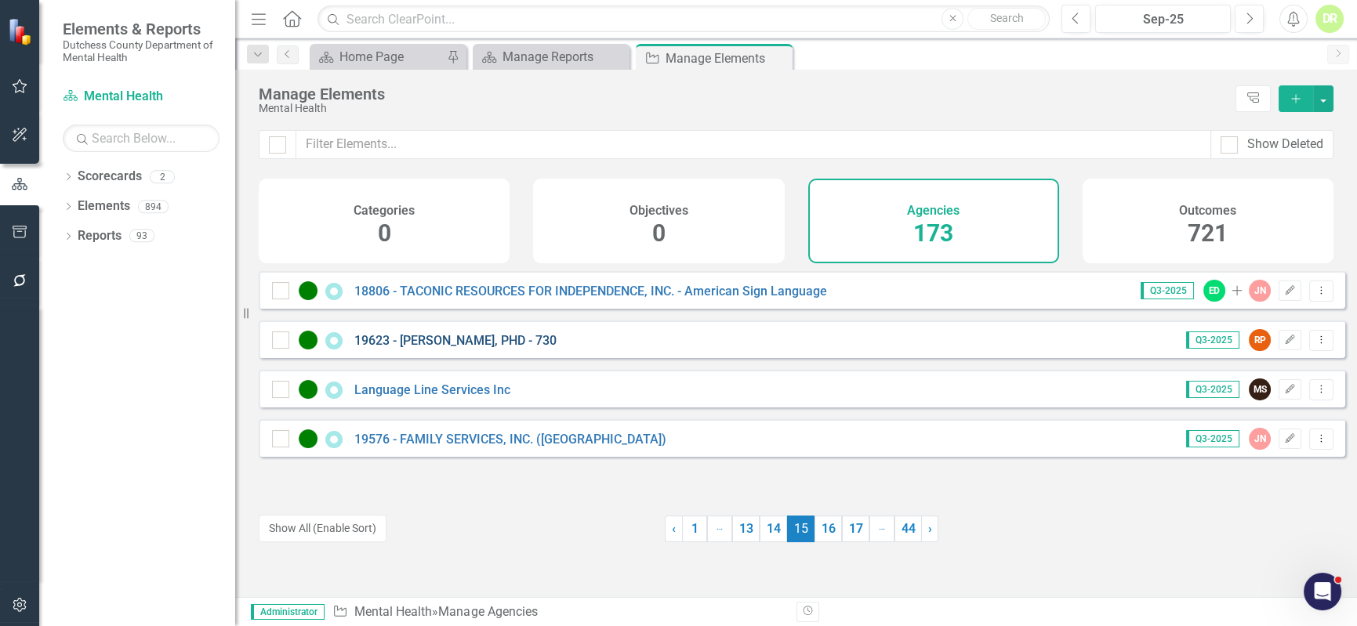
click at [451, 347] on link "19623 - [PERSON_NAME], PHD - 730" at bounding box center [455, 340] width 202 height 15
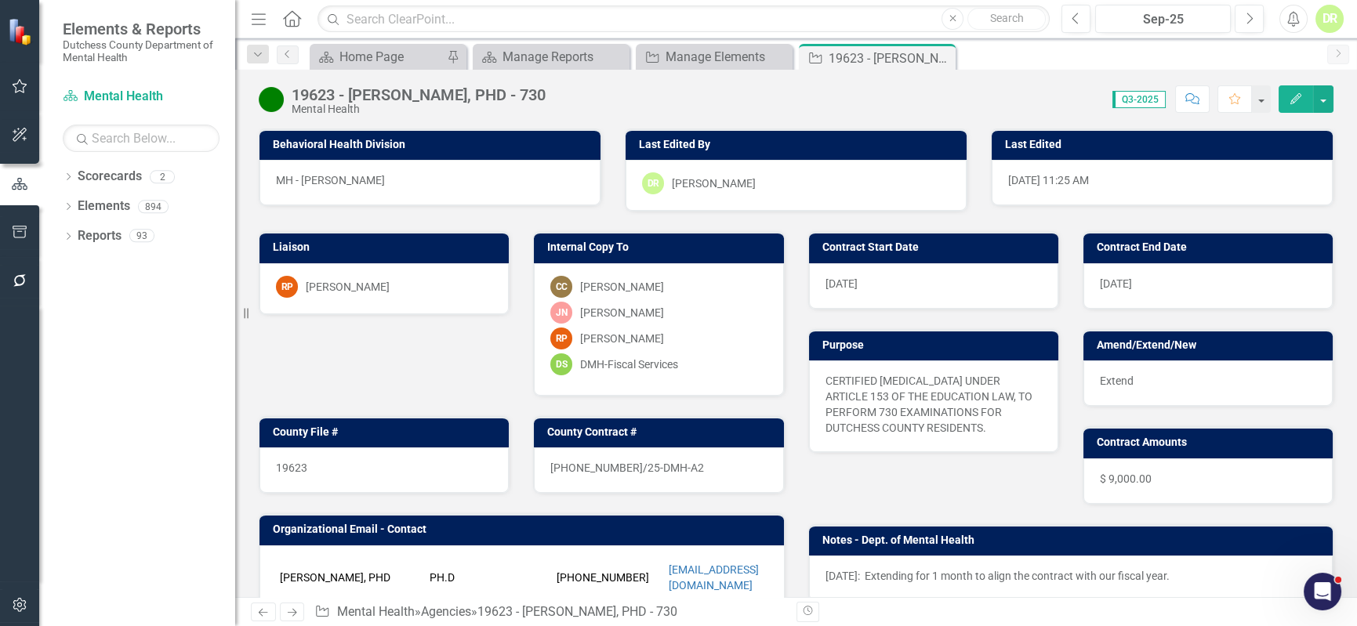
scroll to position [142, 0]
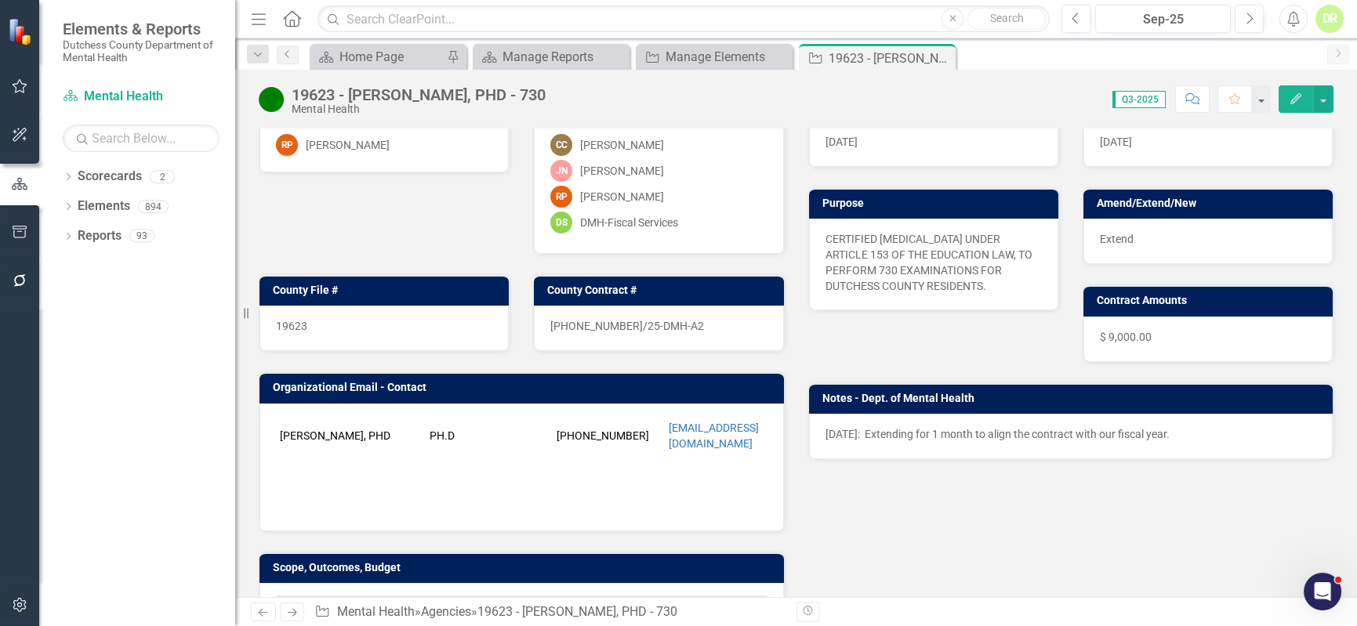
click at [1182, 429] on p "[DATE]: Extending for 1 month to align the contract with our fiscal year." at bounding box center [1072, 435] width 492 height 16
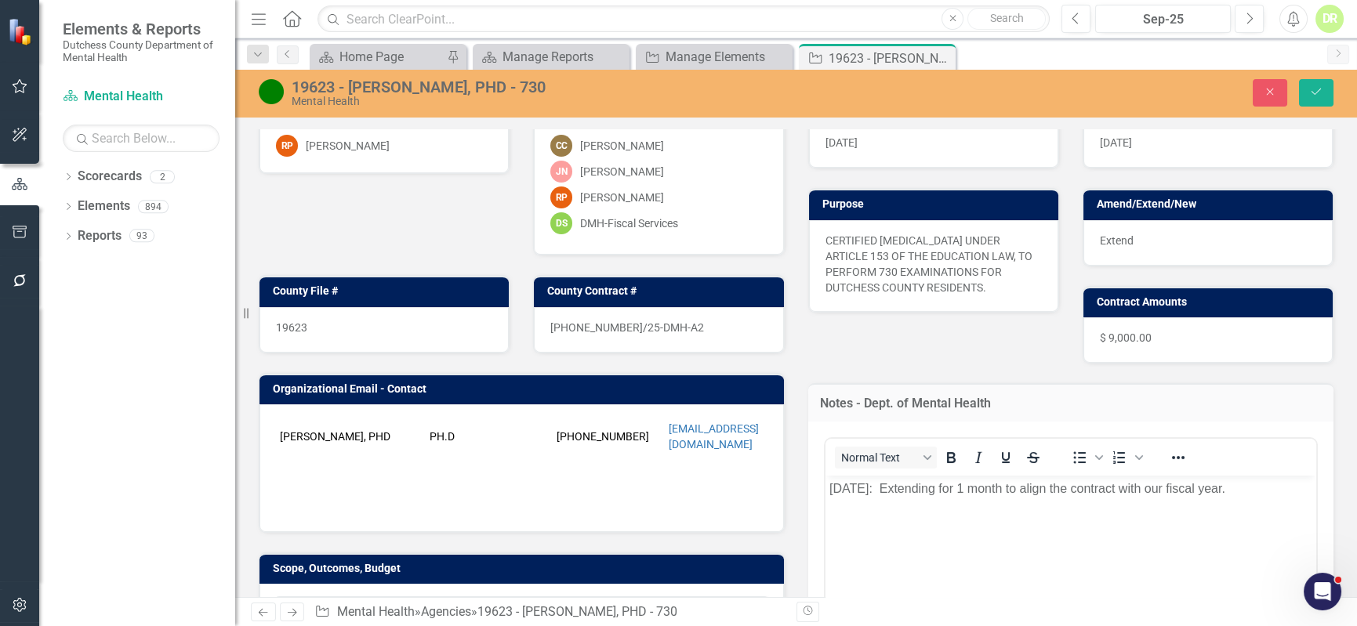
scroll to position [0, 0]
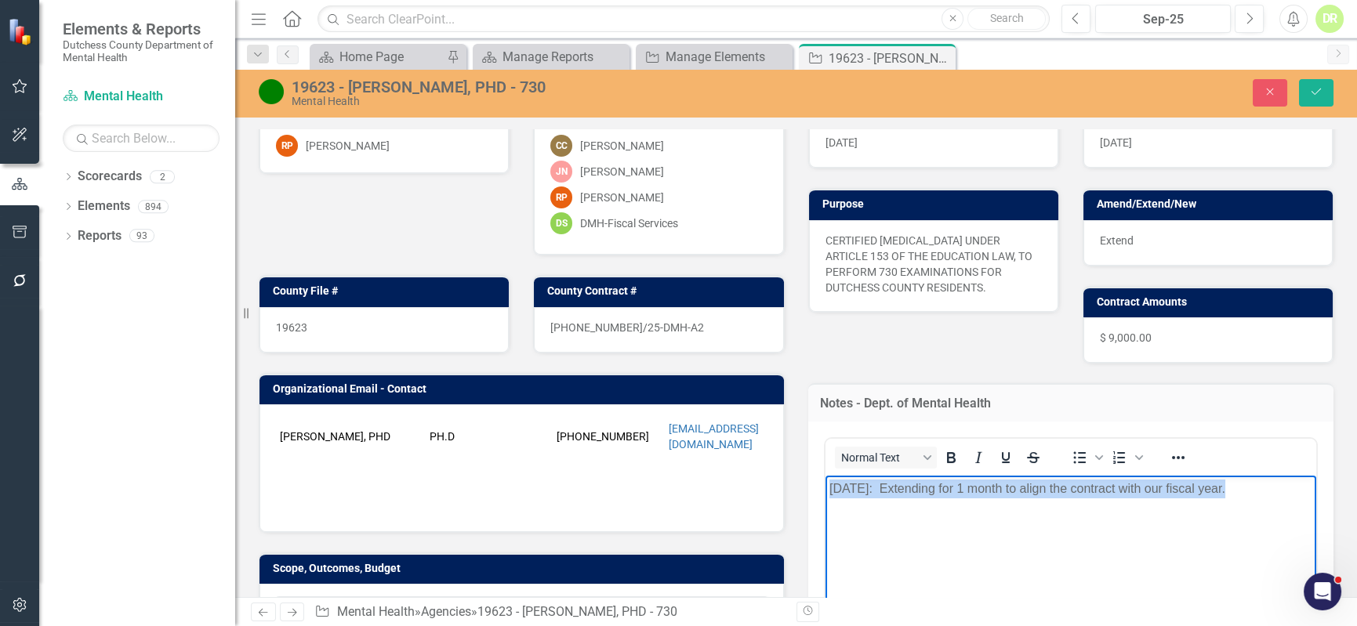
drag, startPoint x: 1241, startPoint y: 488, endPoint x: 713, endPoint y: 515, distance: 528.3
click at [825, 515] on html "[DATE]: Extending for 1 month to align the contract with our fiscal year." at bounding box center [1071, 592] width 492 height 235
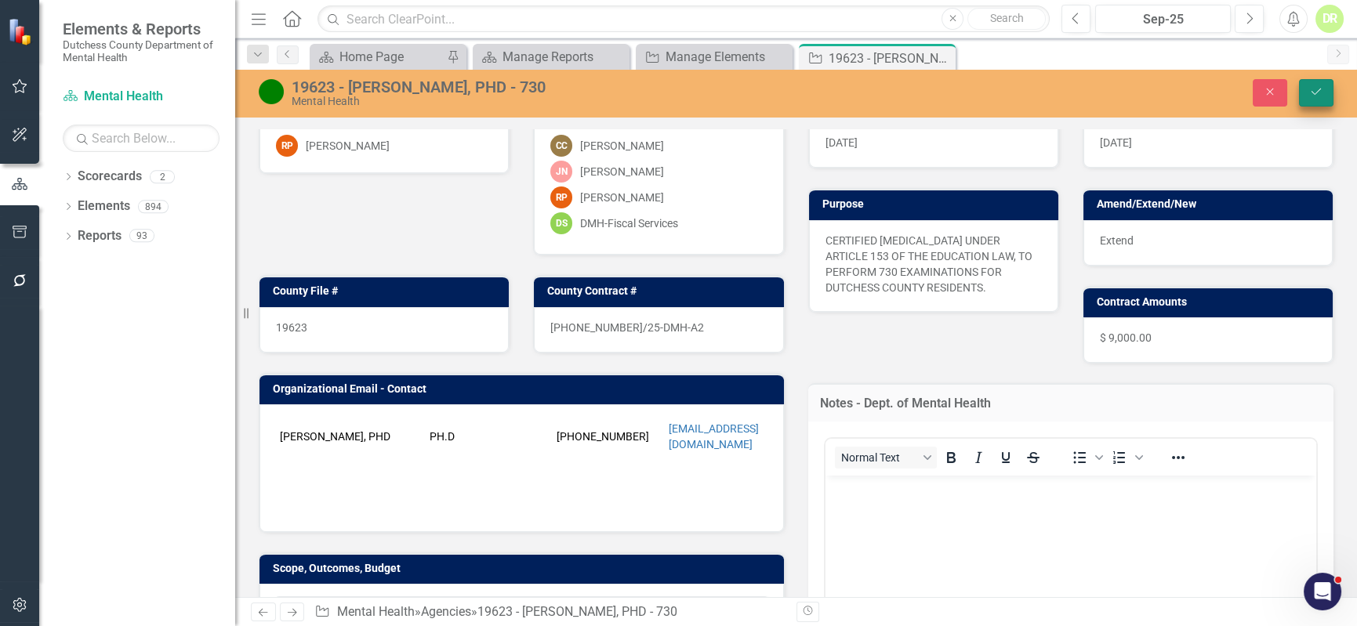
click at [1319, 86] on icon "Save" at bounding box center [1316, 91] width 14 height 11
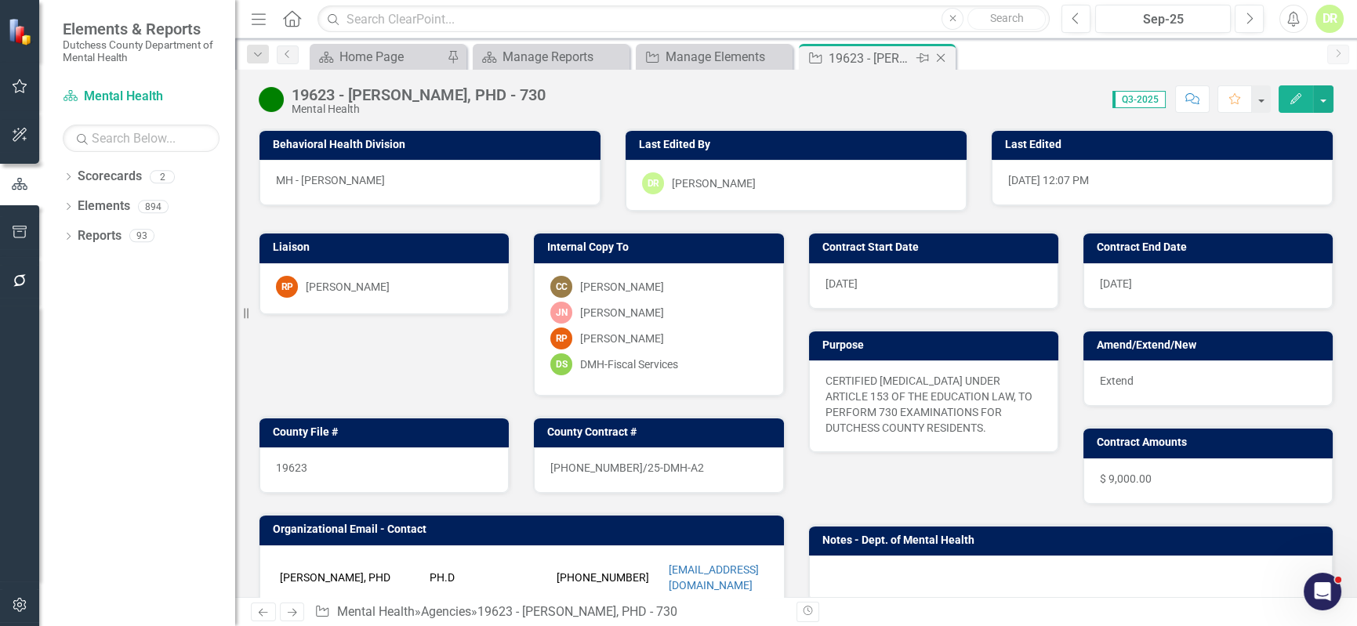
click at [942, 58] on icon "Close" at bounding box center [941, 58] width 16 height 13
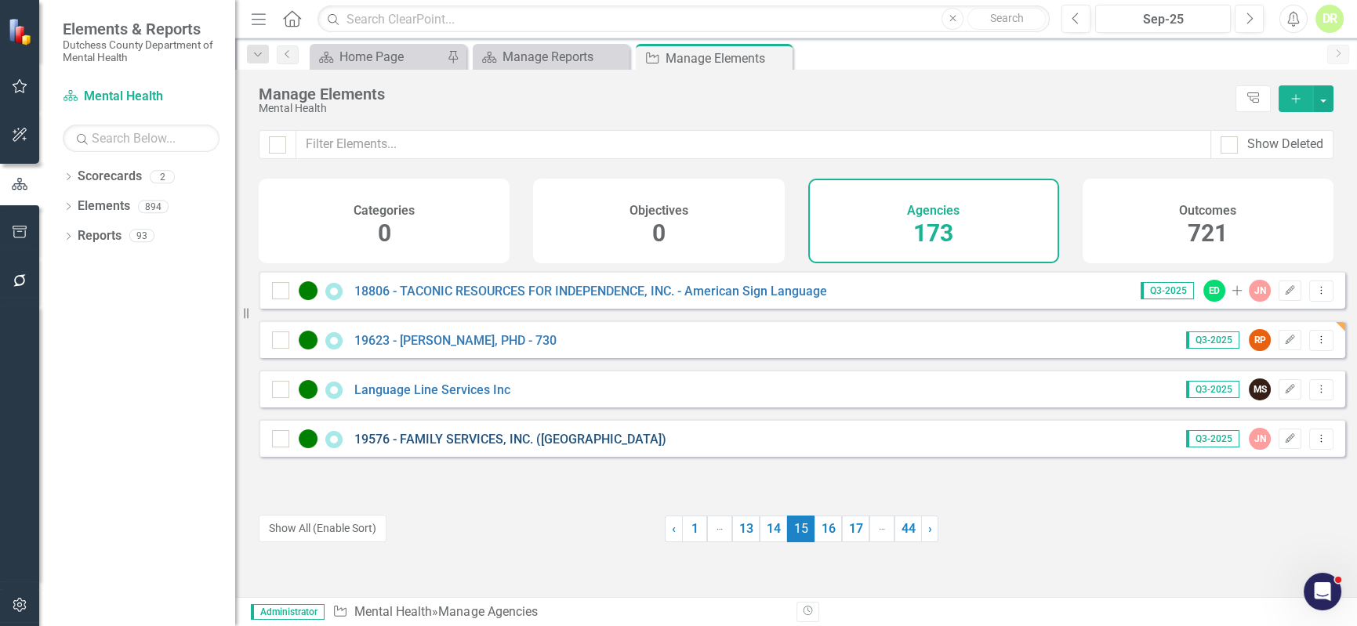
click at [521, 447] on link "19576 - FAMILY SERVICES, INC. ([GEOGRAPHIC_DATA])" at bounding box center [510, 439] width 312 height 15
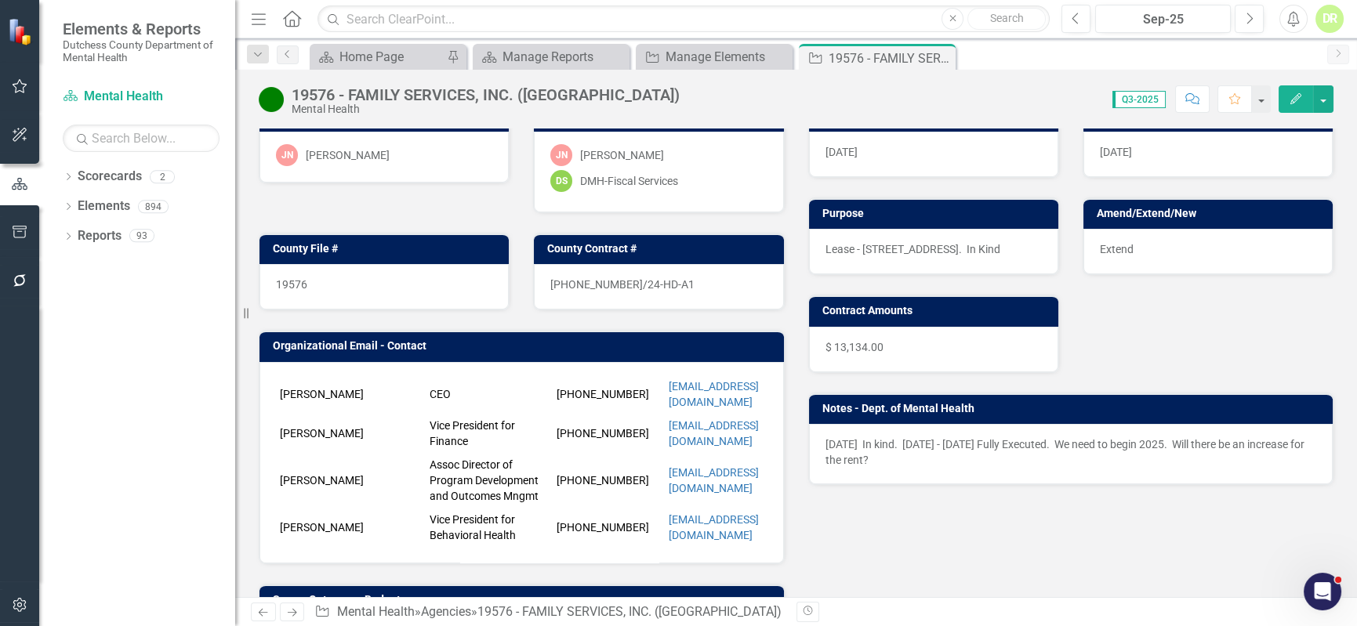
scroll to position [142, 0]
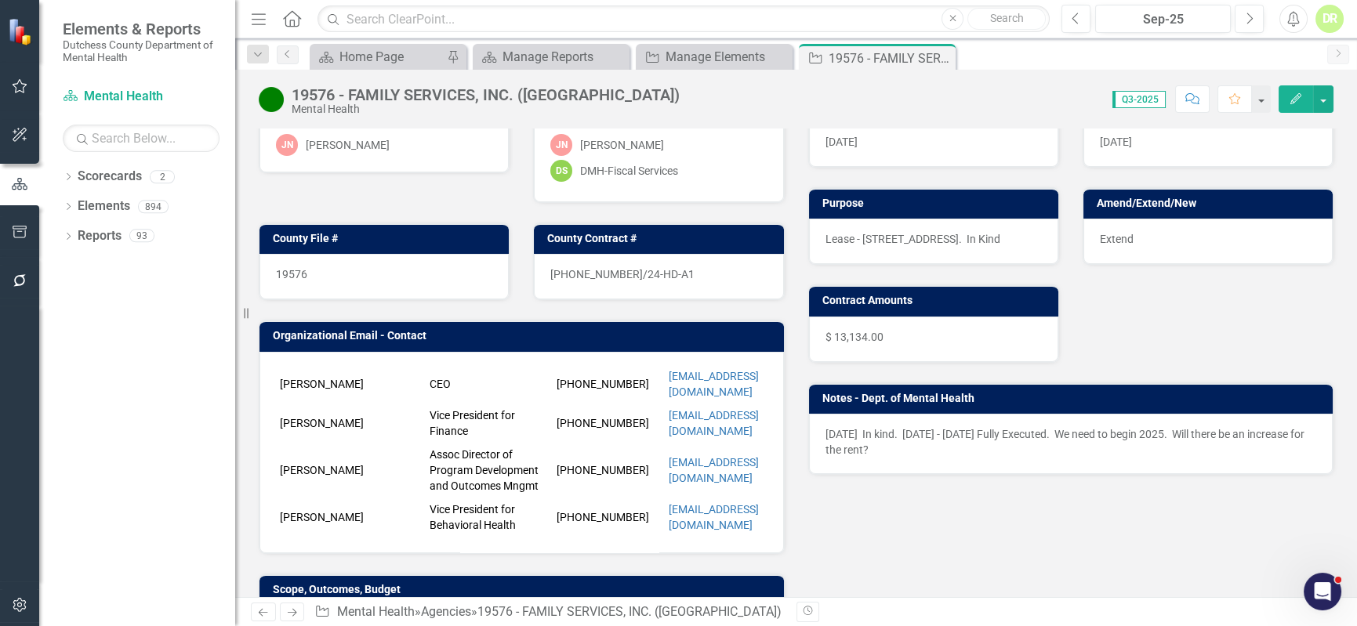
click at [1008, 440] on p "[DATE] In kind. [DATE] - [DATE] Fully Executed. We need to begin 2025. Will the…" at bounding box center [1072, 442] width 492 height 31
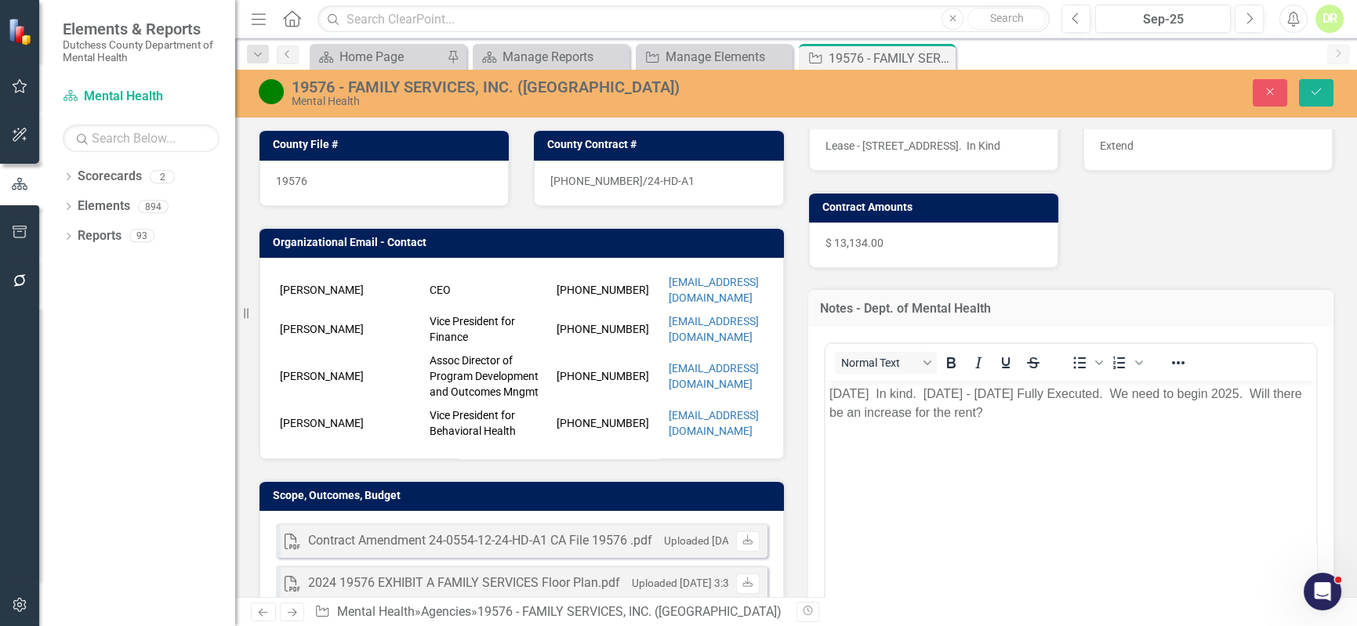
scroll to position [285, 0]
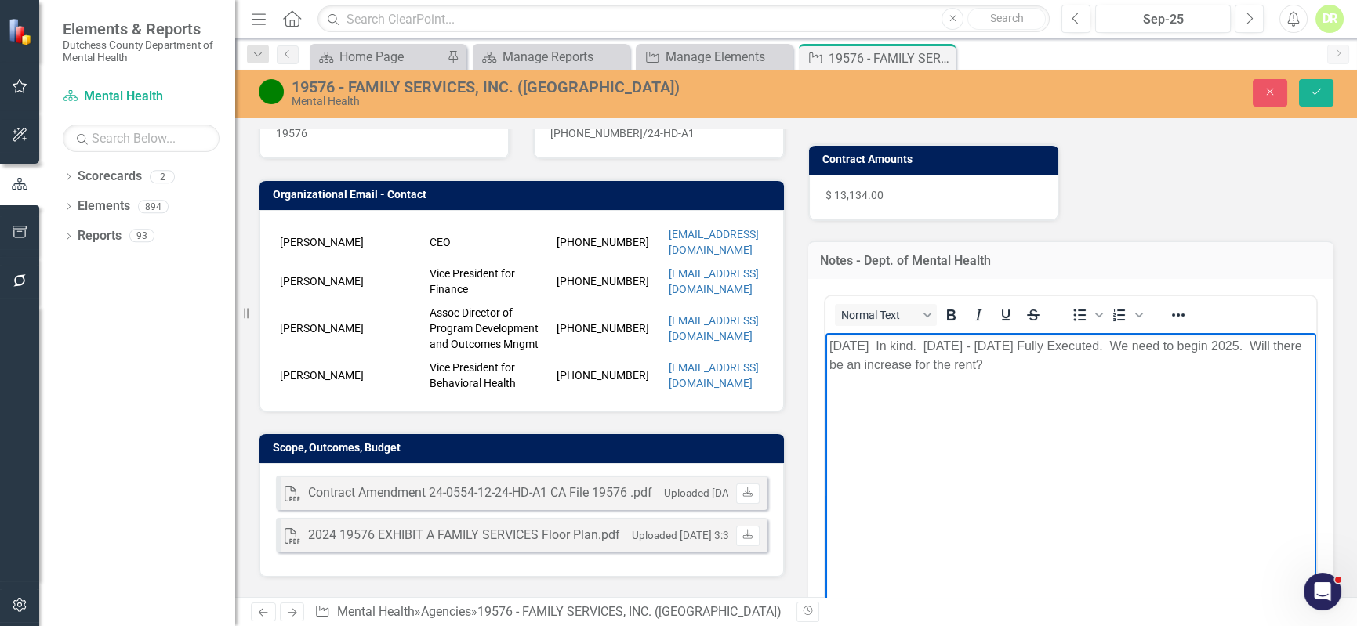
drag, startPoint x: 938, startPoint y: 344, endPoint x: 1130, endPoint y: 372, distance: 194.1
click at [1130, 375] on body "[DATE] In kind. [DATE] - [DATE] Fully Executed. We need to begin 2025. Will the…" at bounding box center [1071, 449] width 492 height 235
drag, startPoint x: 1324, startPoint y: 89, endPoint x: 1219, endPoint y: 129, distance: 112.1
click at [1324, 89] on button "Save" at bounding box center [1316, 92] width 34 height 27
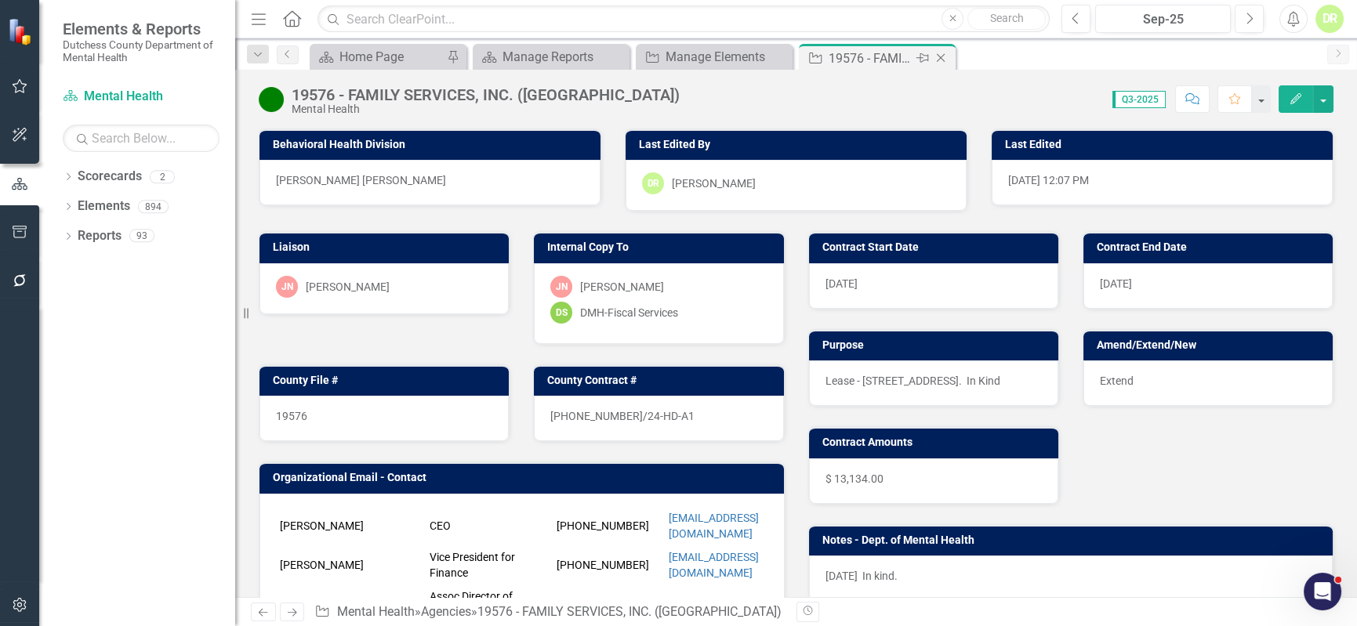
click at [944, 57] on icon "Close" at bounding box center [941, 58] width 16 height 13
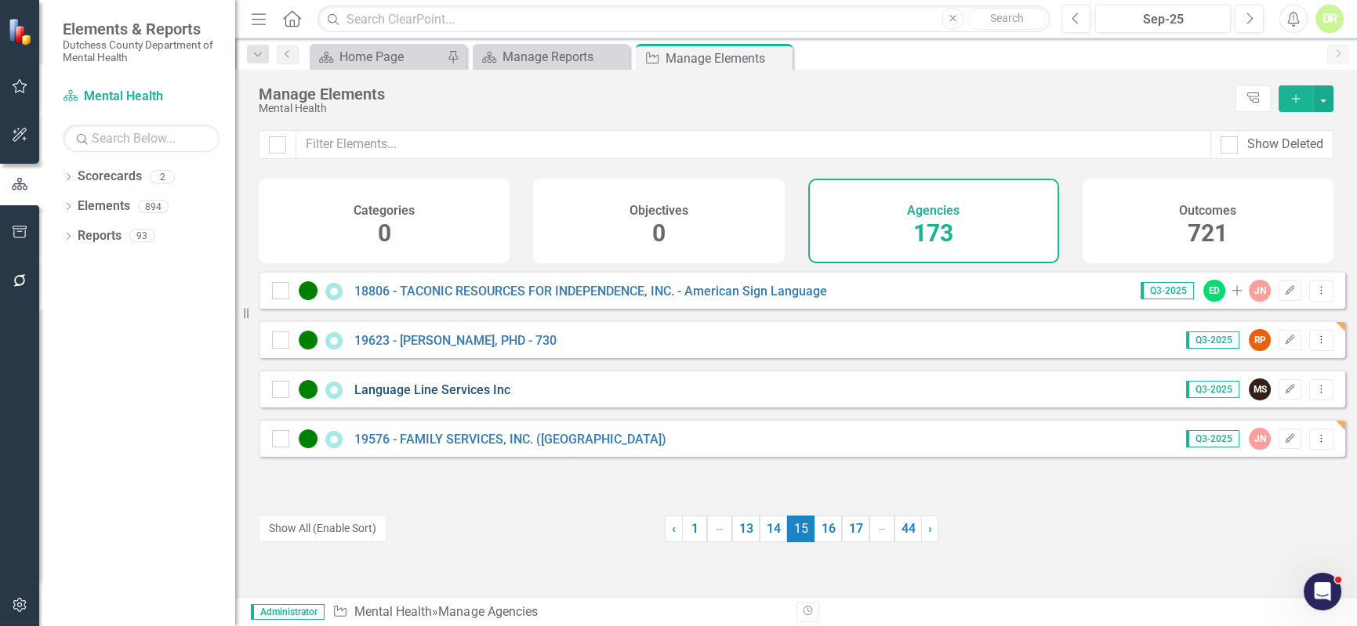
click at [489, 394] on link "Language Line Services Inc" at bounding box center [432, 390] width 156 height 15
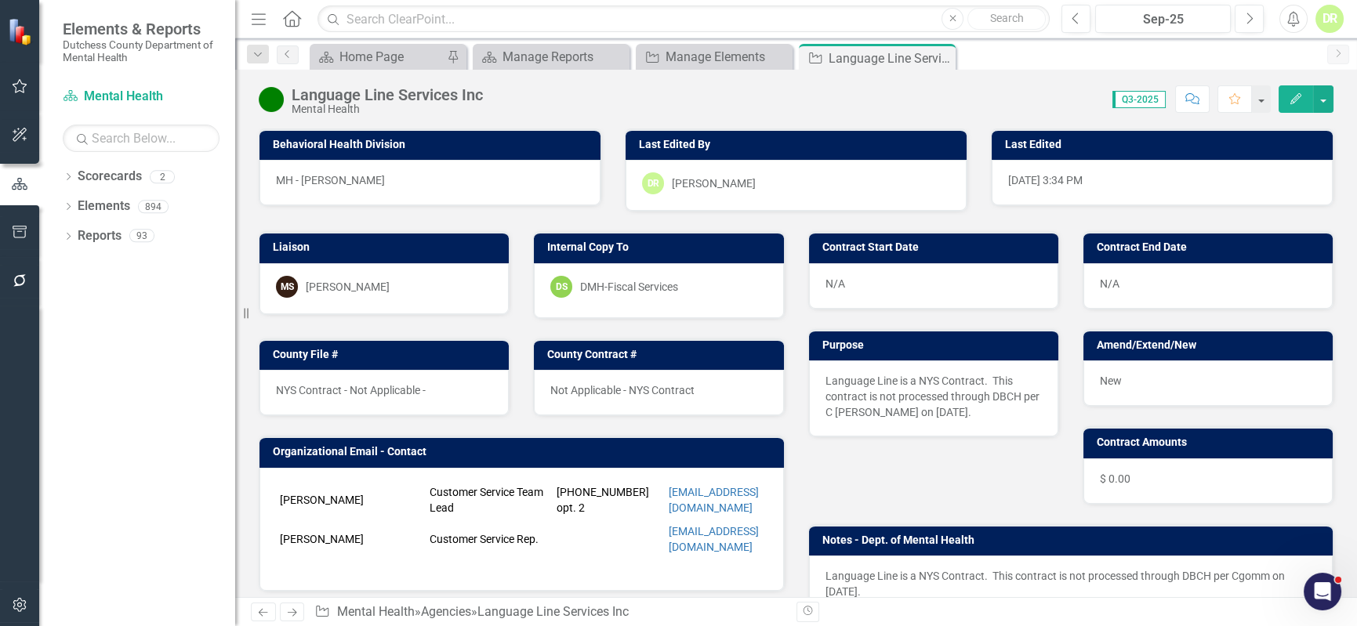
scroll to position [71, 0]
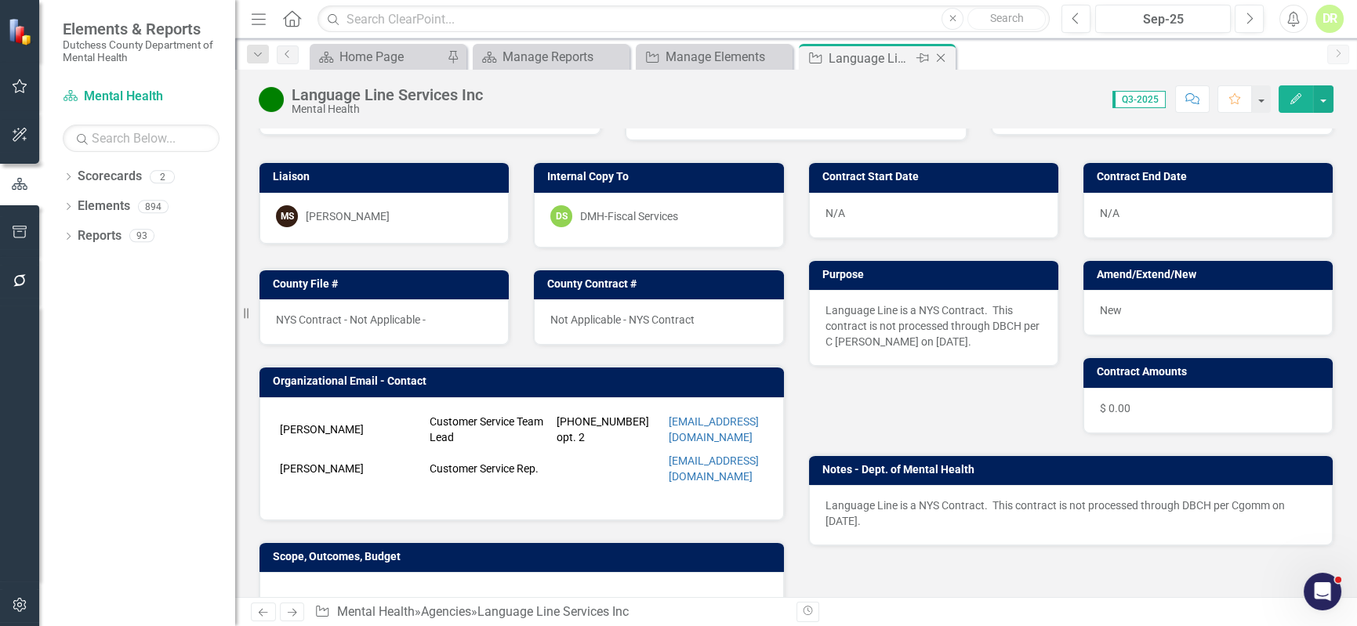
click at [942, 56] on icon at bounding box center [941, 58] width 9 height 9
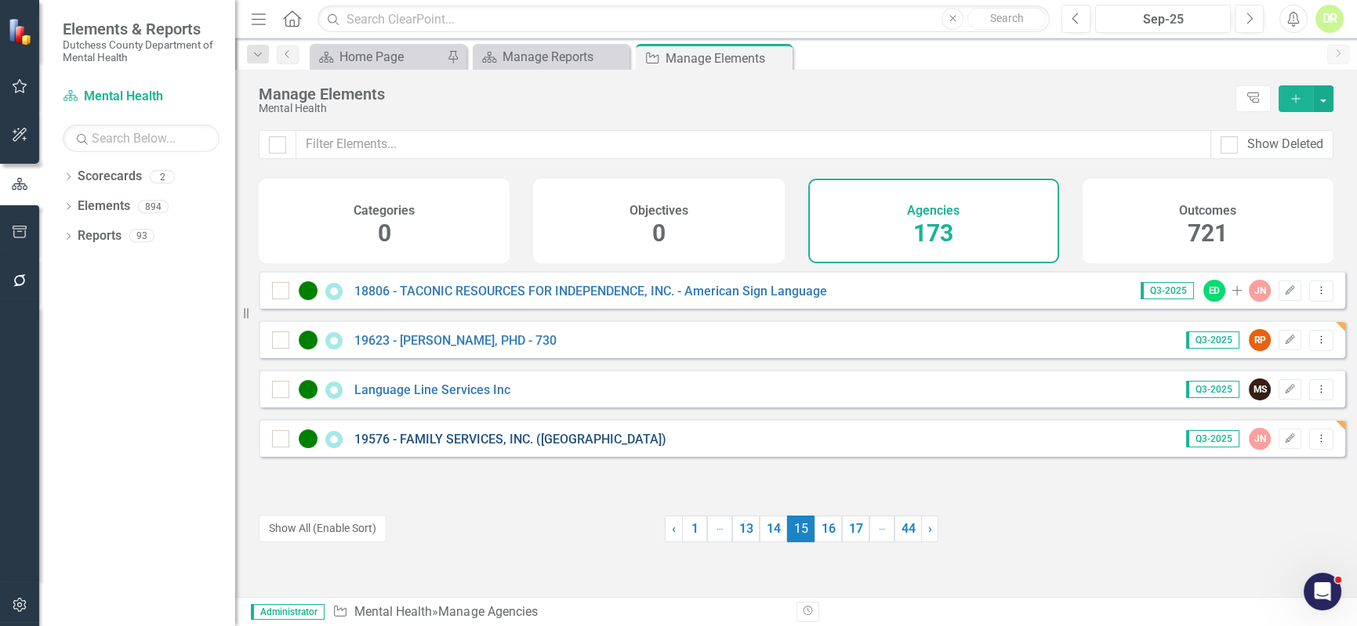
click at [515, 447] on link "19576 - FAMILY SERVICES, INC. ([GEOGRAPHIC_DATA])" at bounding box center [510, 439] width 312 height 15
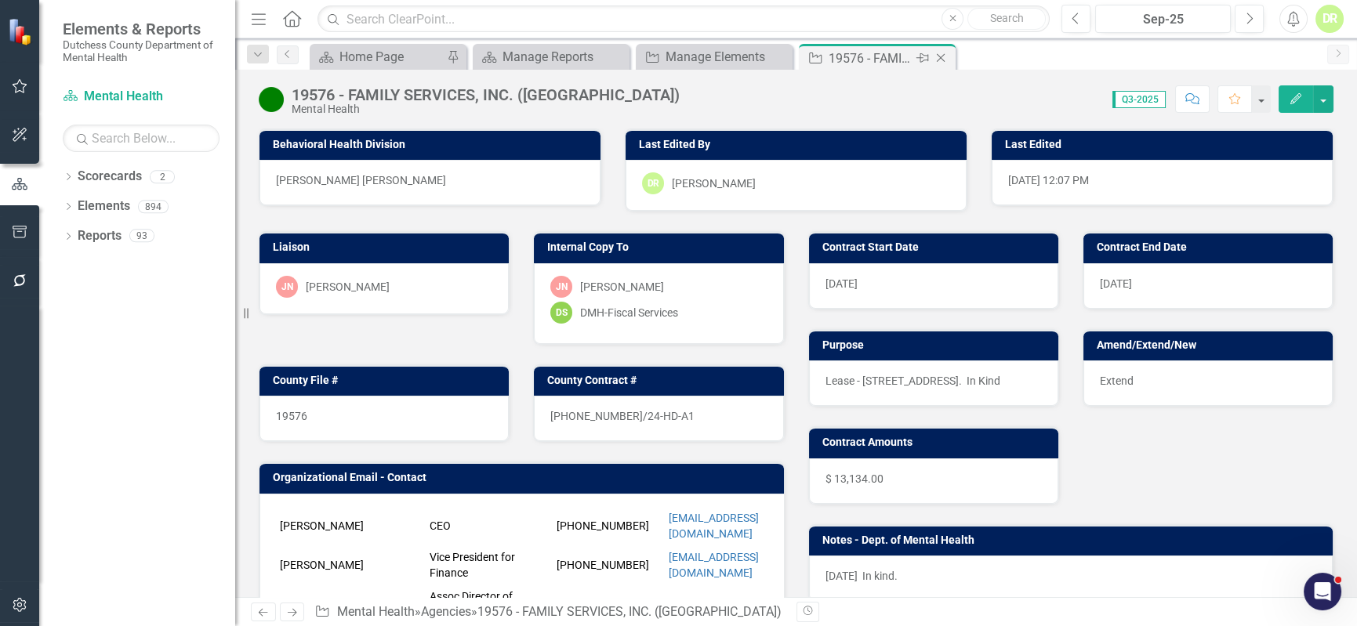
click at [941, 54] on icon "Close" at bounding box center [941, 58] width 16 height 13
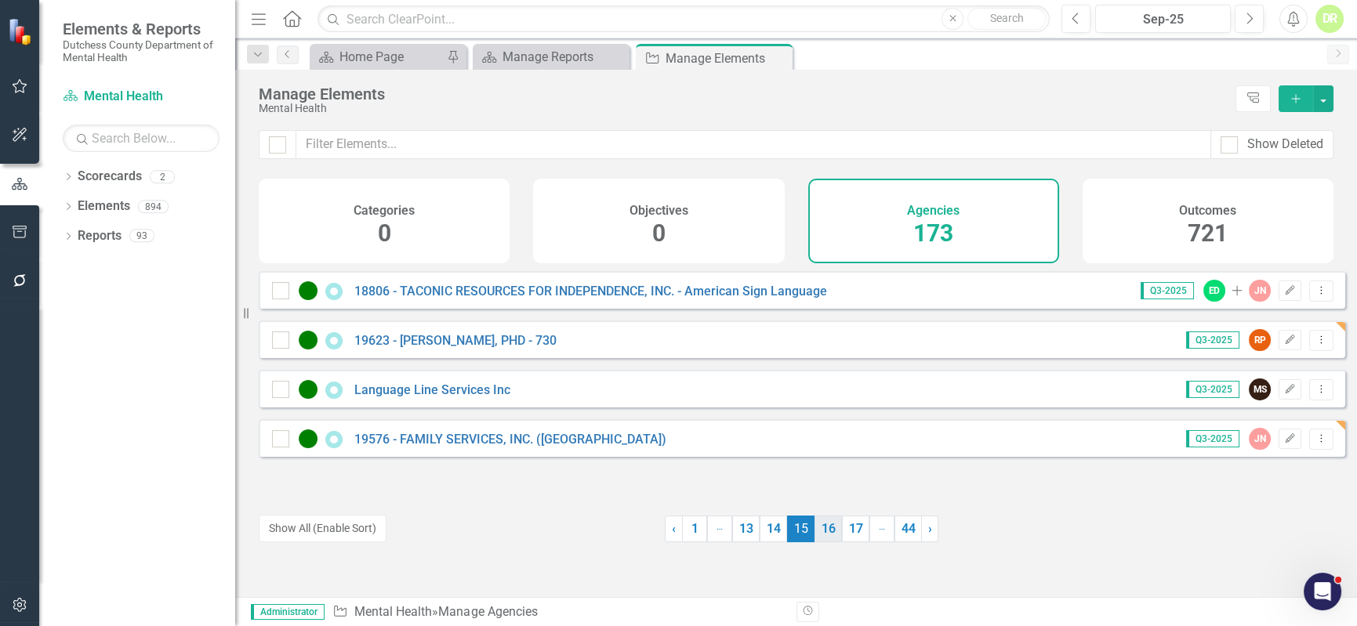
click at [820, 521] on link "16" at bounding box center [828, 529] width 27 height 27
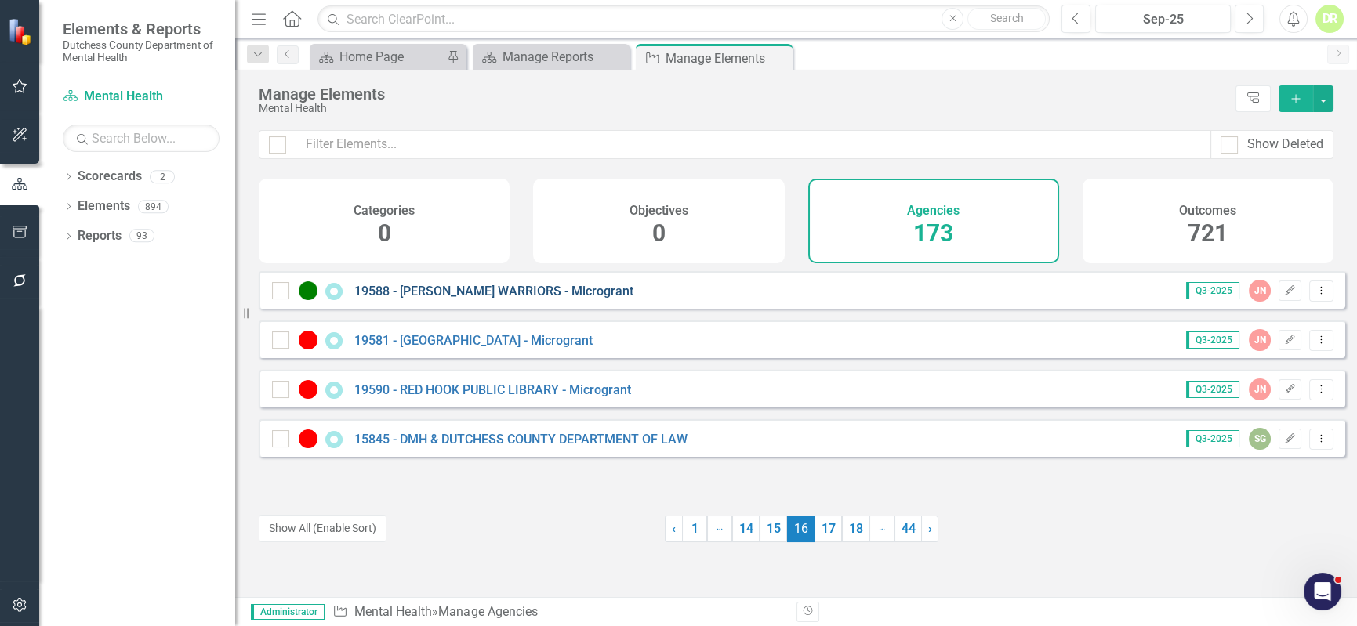
click at [517, 295] on link "19588 - [PERSON_NAME] WARRIORS - Microgrant" at bounding box center [493, 291] width 279 height 15
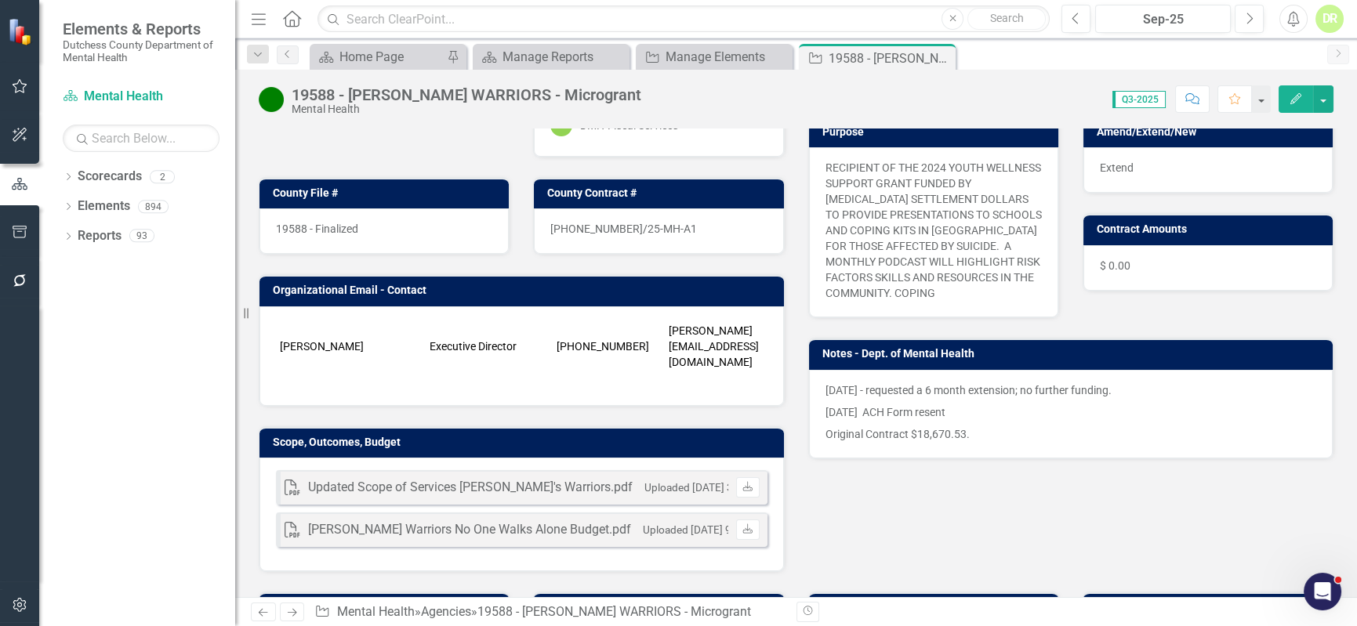
scroll to position [142, 0]
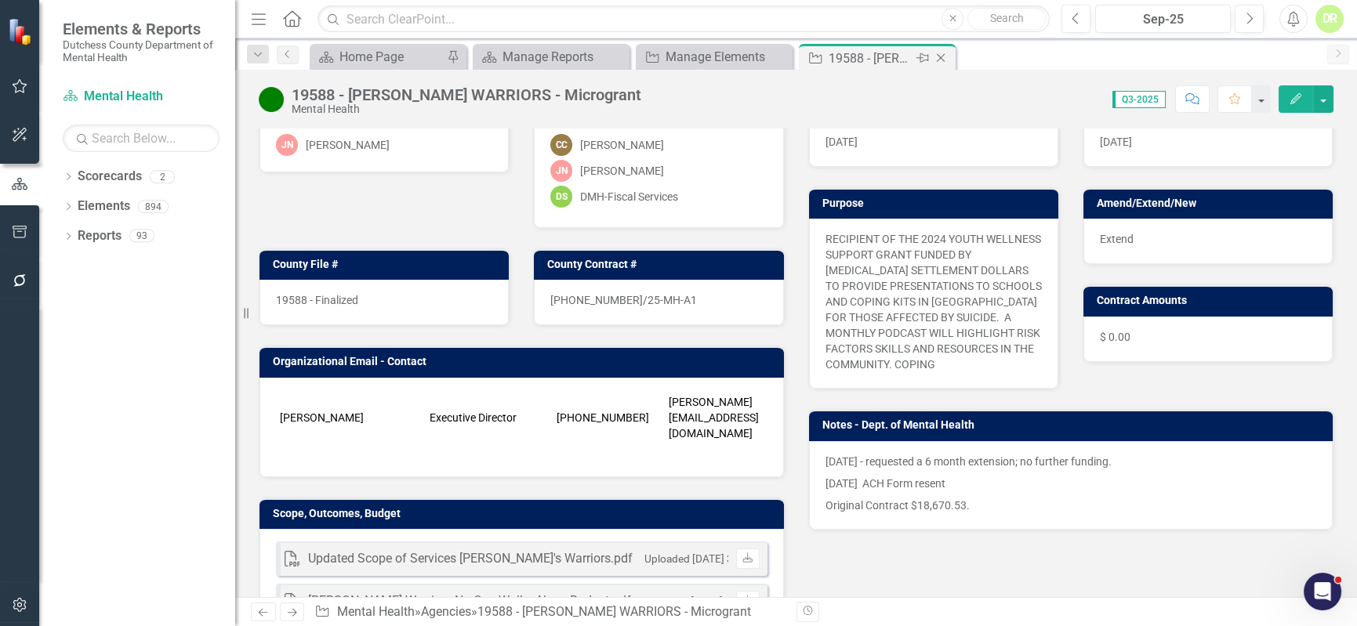
click at [938, 52] on icon "Close" at bounding box center [941, 58] width 16 height 13
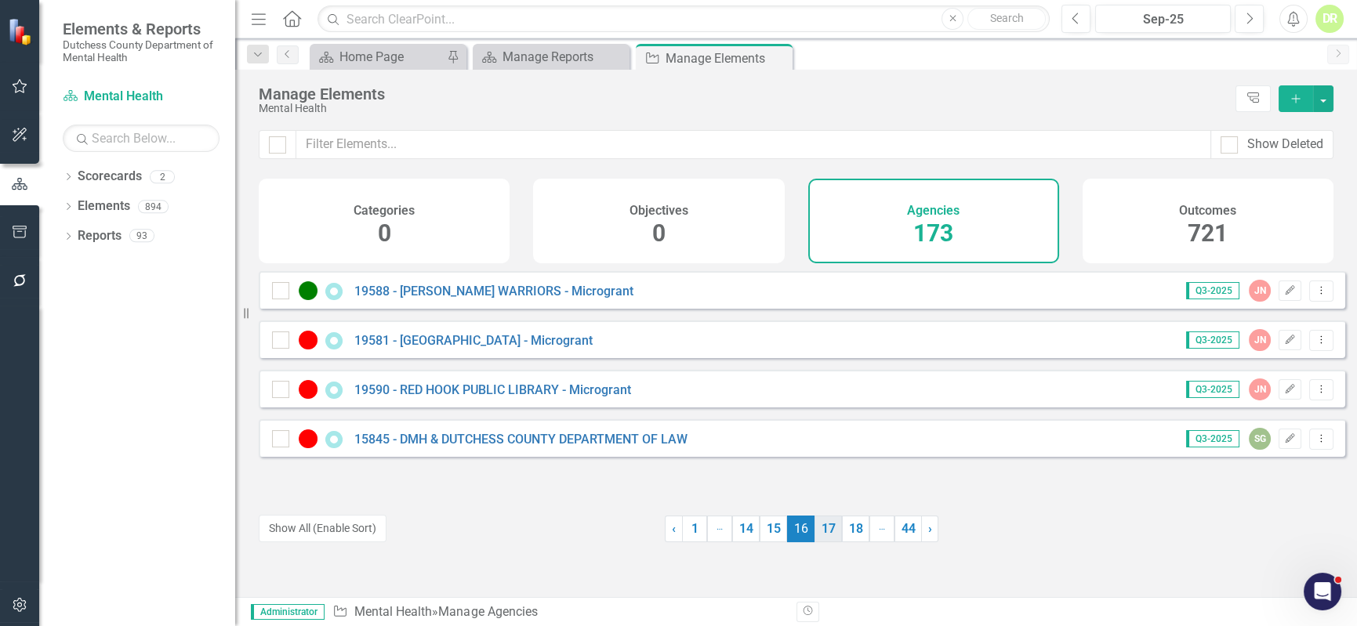
click at [822, 534] on link "17" at bounding box center [828, 529] width 27 height 27
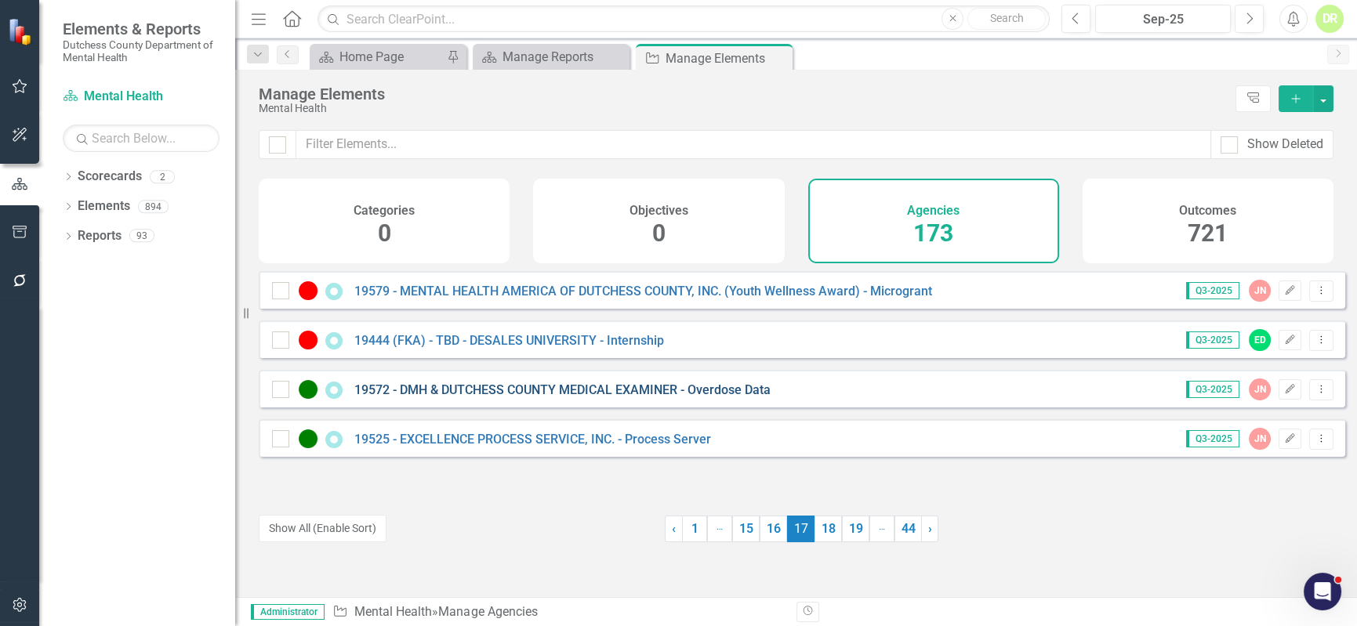
click at [649, 397] on link "19572 - DMH & DUTCHESS COUNTY MEDICAL EXAMINER - Overdose Data" at bounding box center [562, 390] width 416 height 15
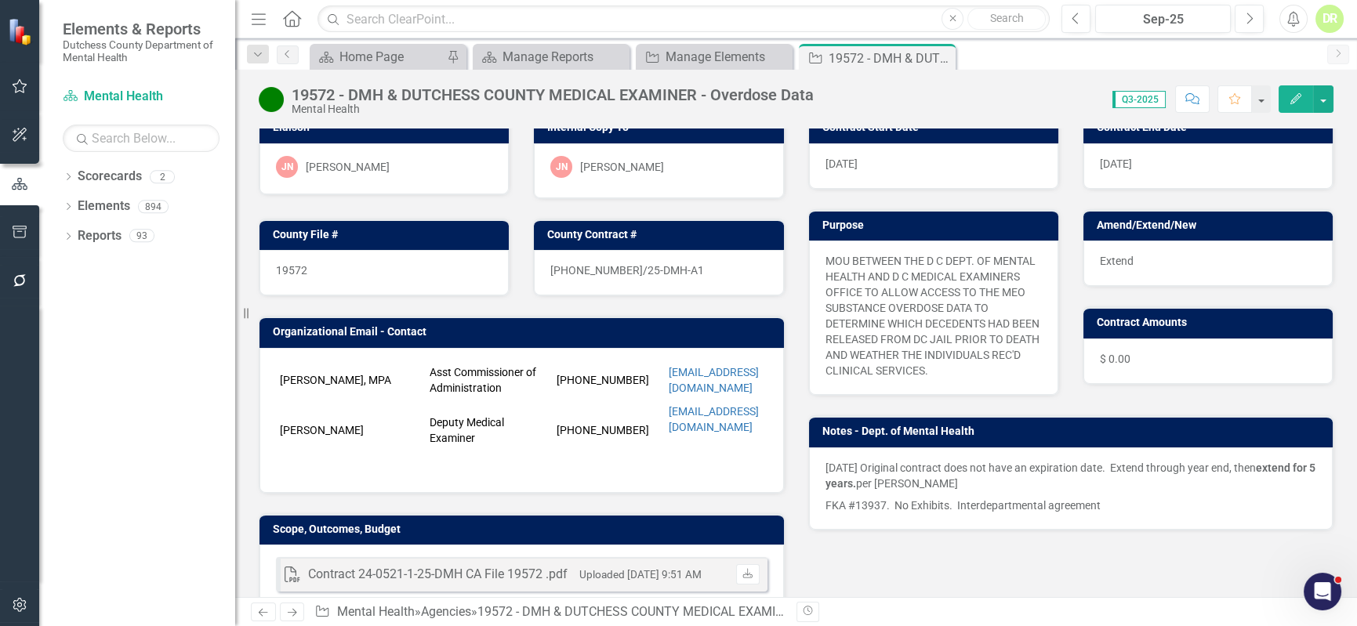
scroll to position [142, 0]
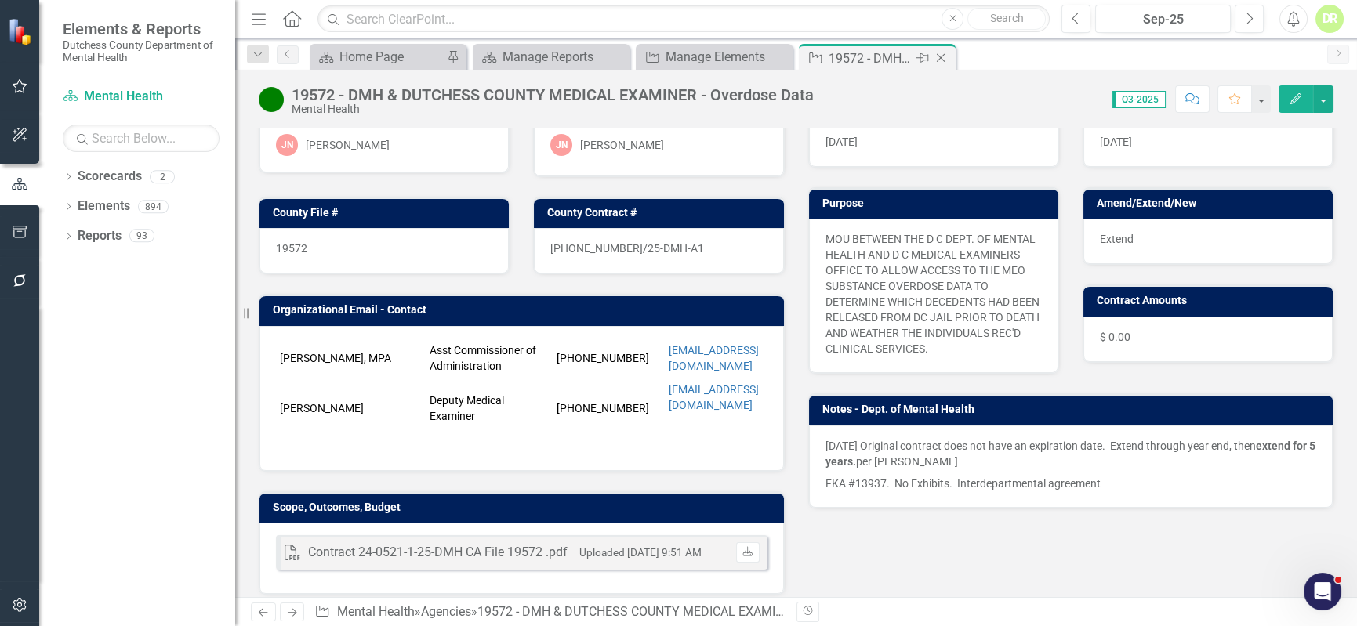
click at [942, 53] on icon "Close" at bounding box center [941, 58] width 16 height 13
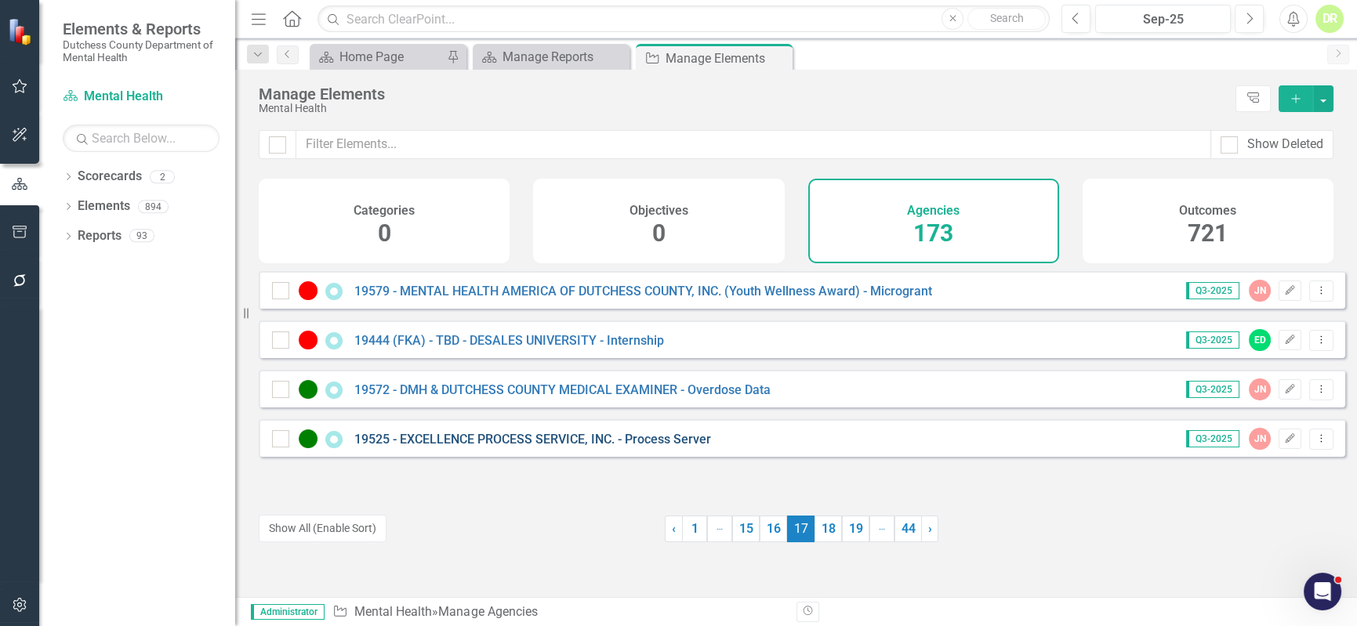
click at [525, 447] on link "19525 - EXCELLENCE PROCESS SERVICE, INC. - Process Server" at bounding box center [532, 439] width 357 height 15
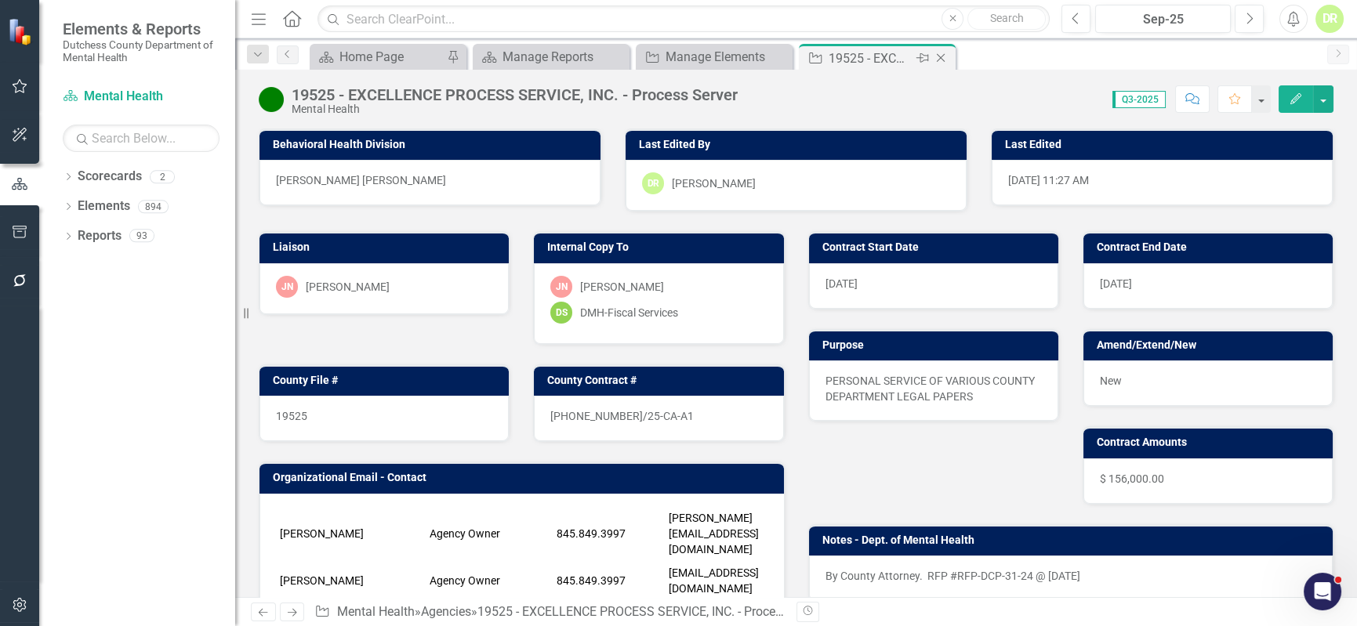
click at [945, 53] on icon "Close" at bounding box center [941, 58] width 16 height 13
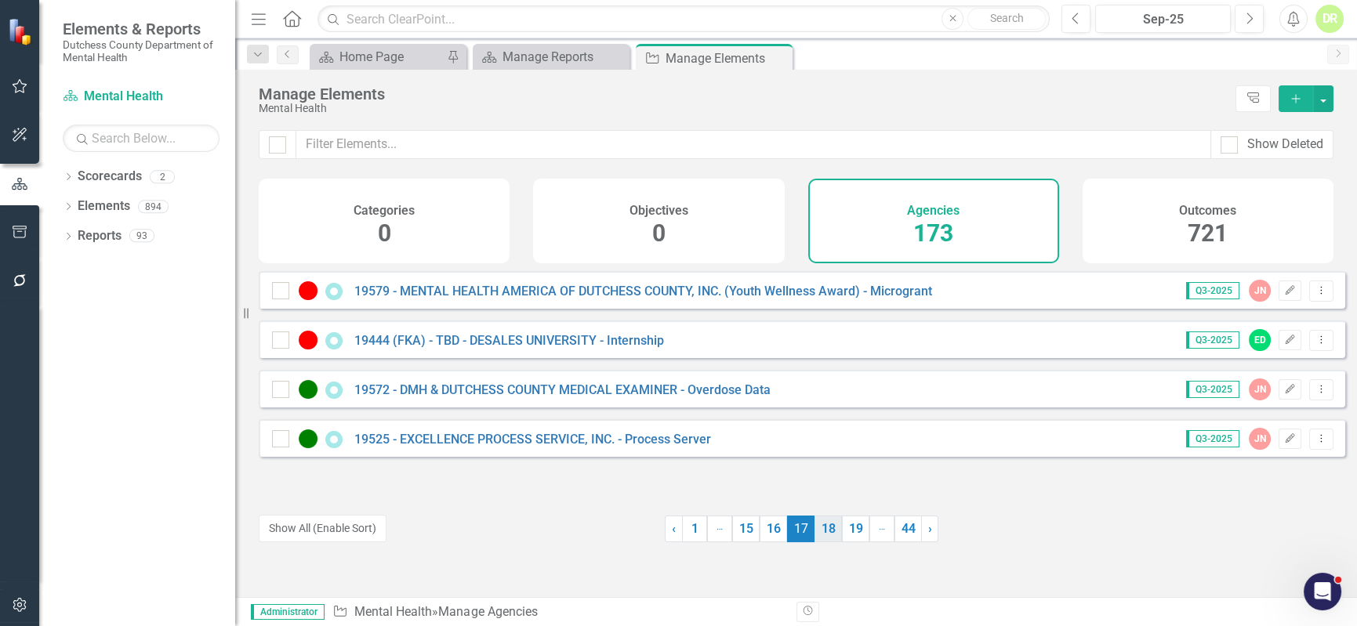
click at [822, 522] on link "18" at bounding box center [828, 529] width 27 height 27
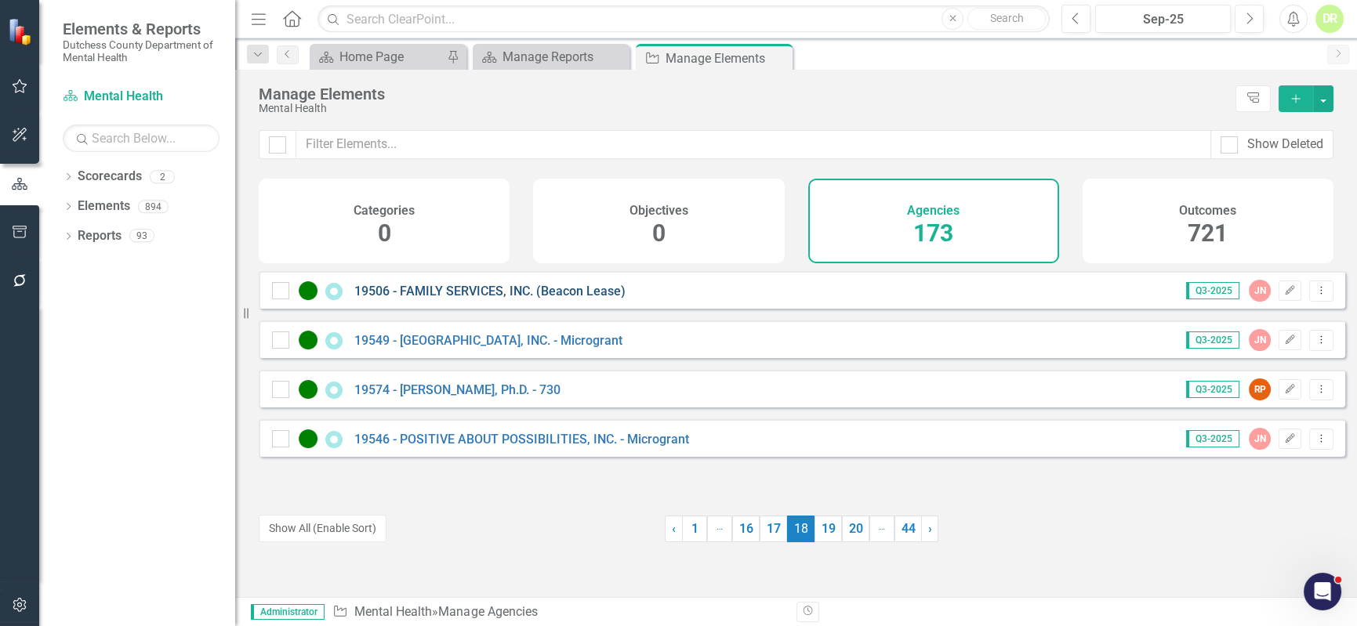
click at [527, 299] on link "19506 - FAMILY SERVICES, INC. (Beacon Lease)" at bounding box center [489, 291] width 271 height 15
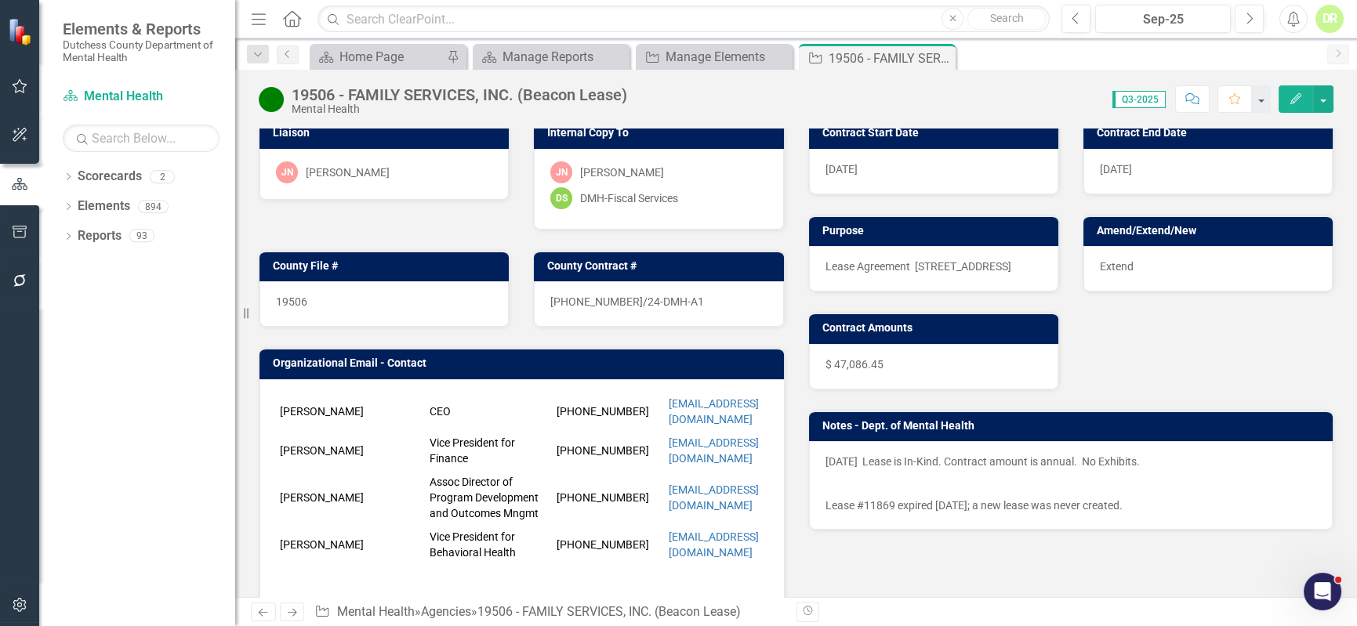
scroll to position [142, 0]
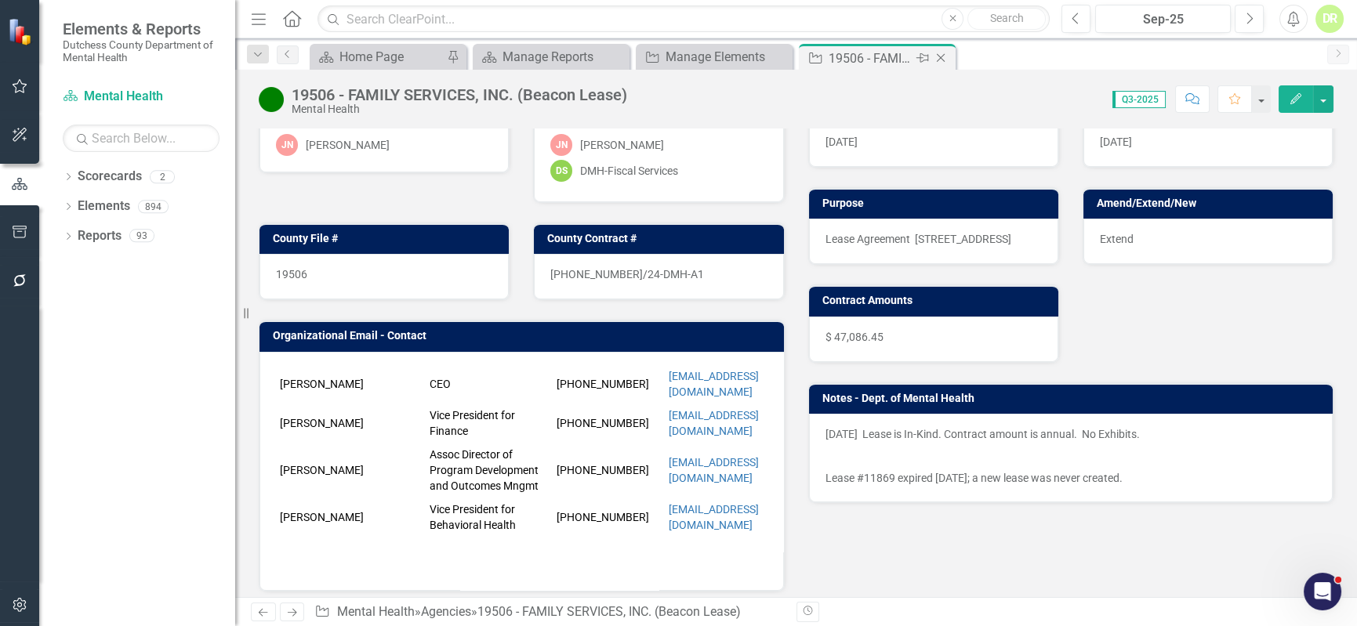
click at [942, 56] on icon at bounding box center [941, 58] width 9 height 9
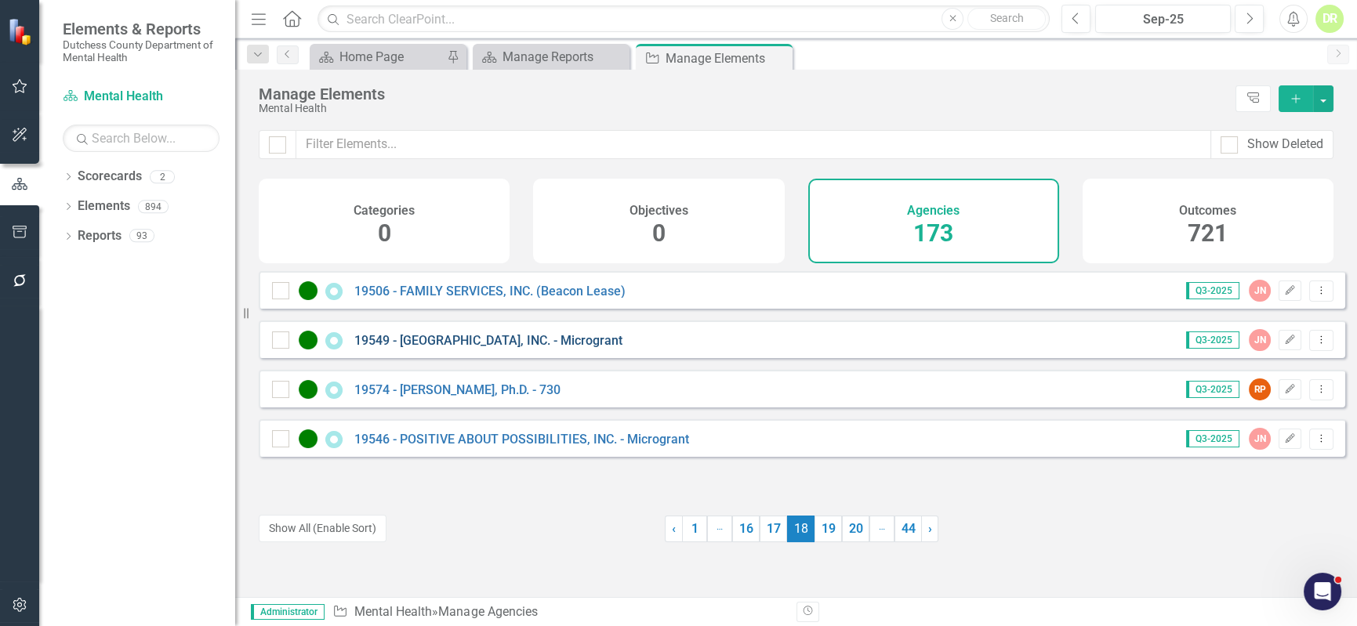
click at [486, 348] on link "19549 - [GEOGRAPHIC_DATA], INC. - Microgrant" at bounding box center [488, 340] width 268 height 15
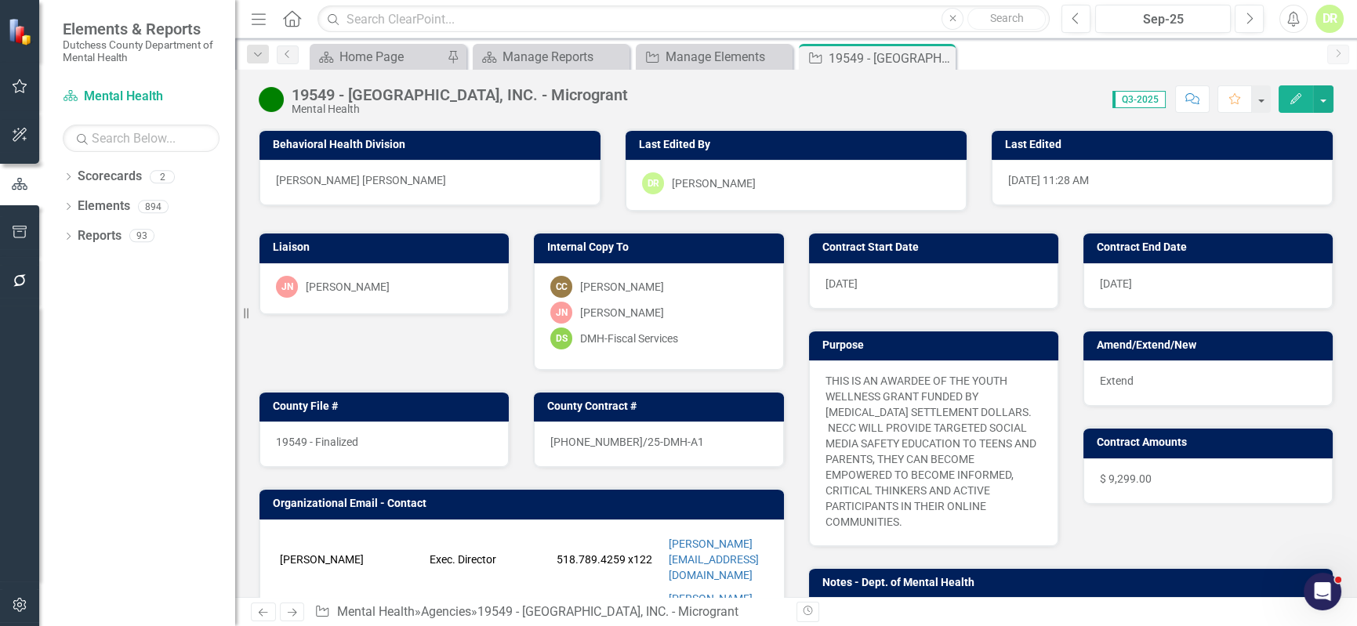
scroll to position [213, 0]
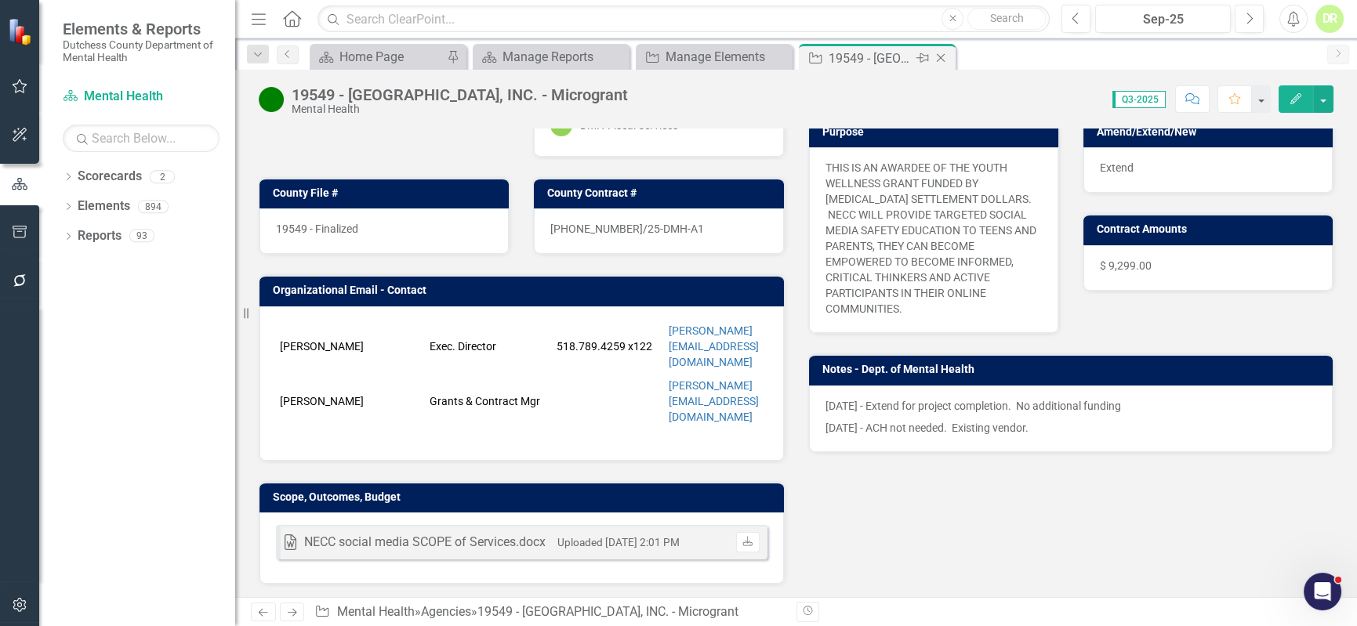
click at [941, 55] on icon "Close" at bounding box center [941, 58] width 16 height 13
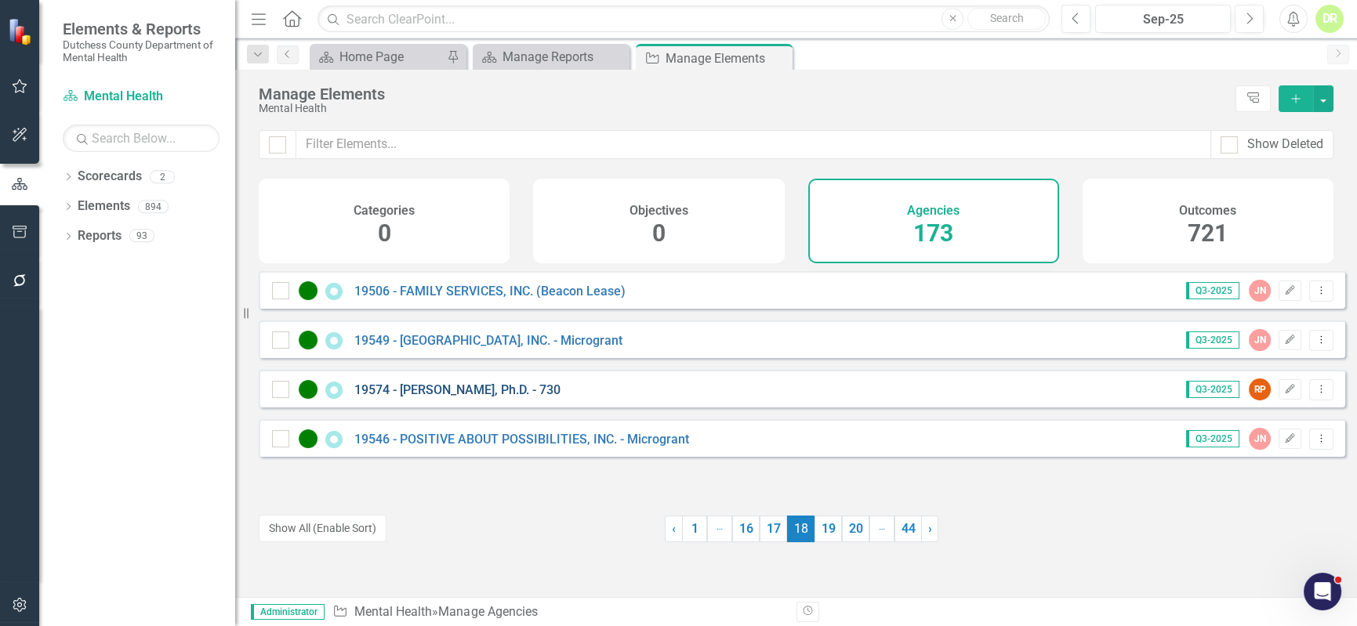
click at [528, 397] on link "19574 - [PERSON_NAME], Ph.D. - 730" at bounding box center [457, 390] width 206 height 15
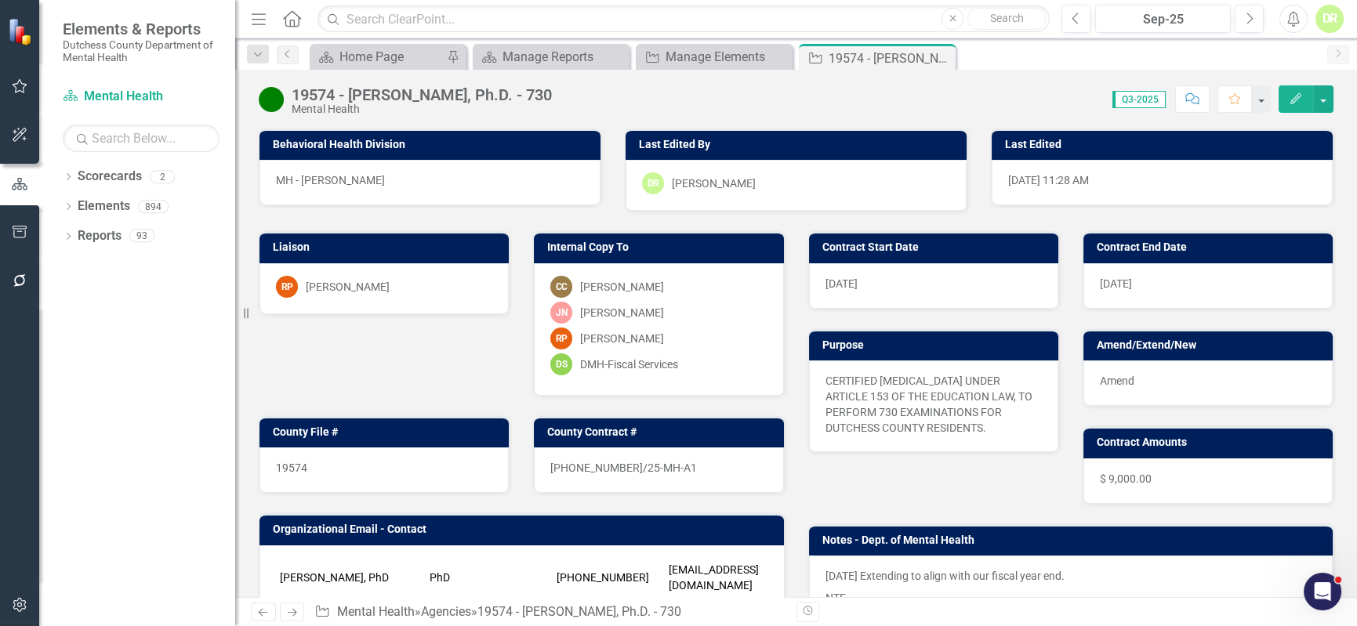
scroll to position [213, 0]
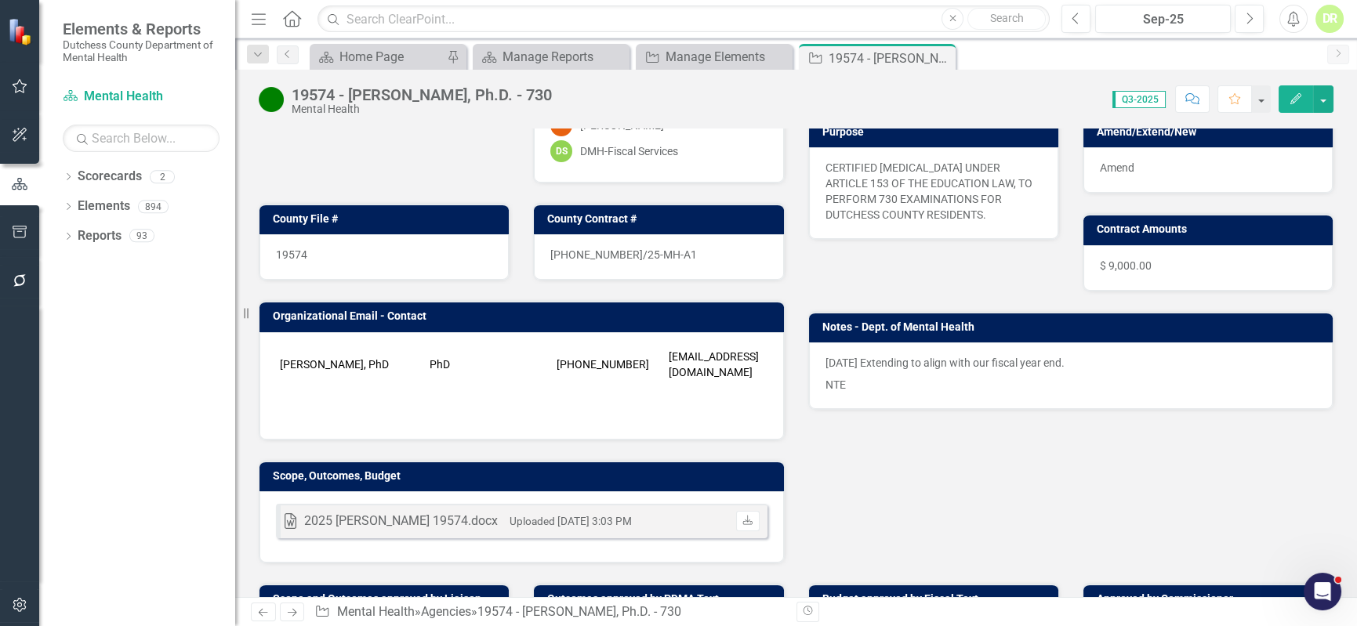
click at [992, 374] on p "NTE" at bounding box center [1072, 383] width 492 height 19
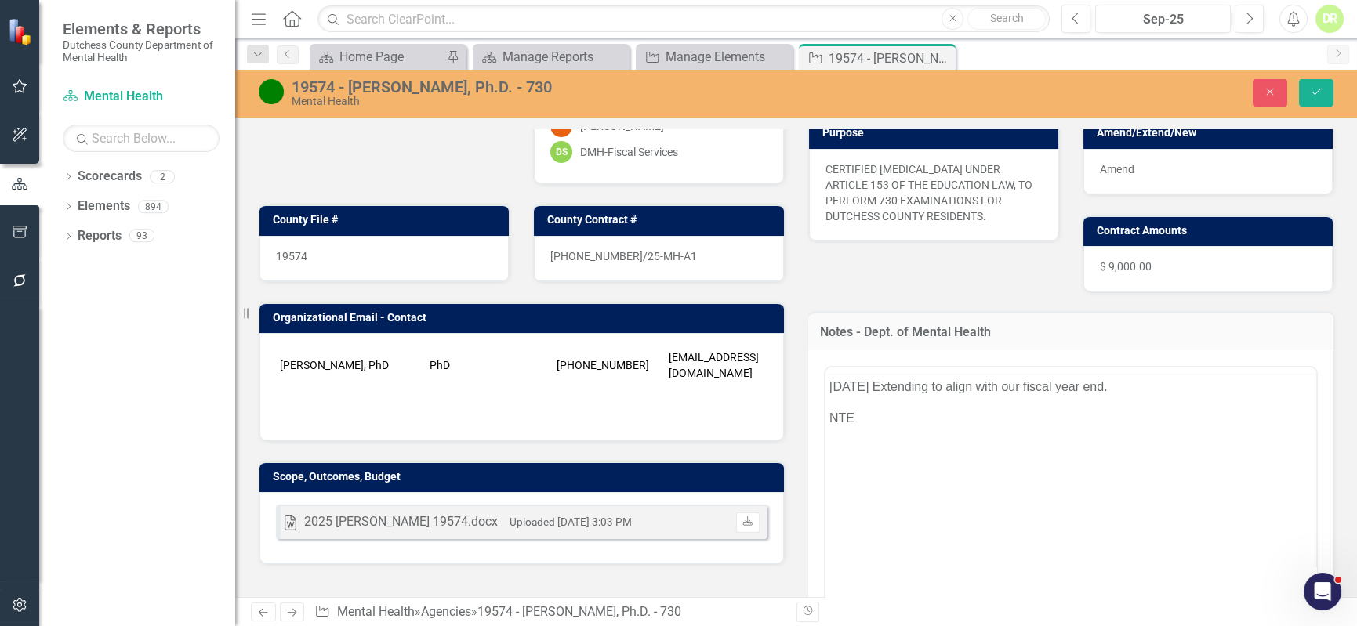
scroll to position [0, 0]
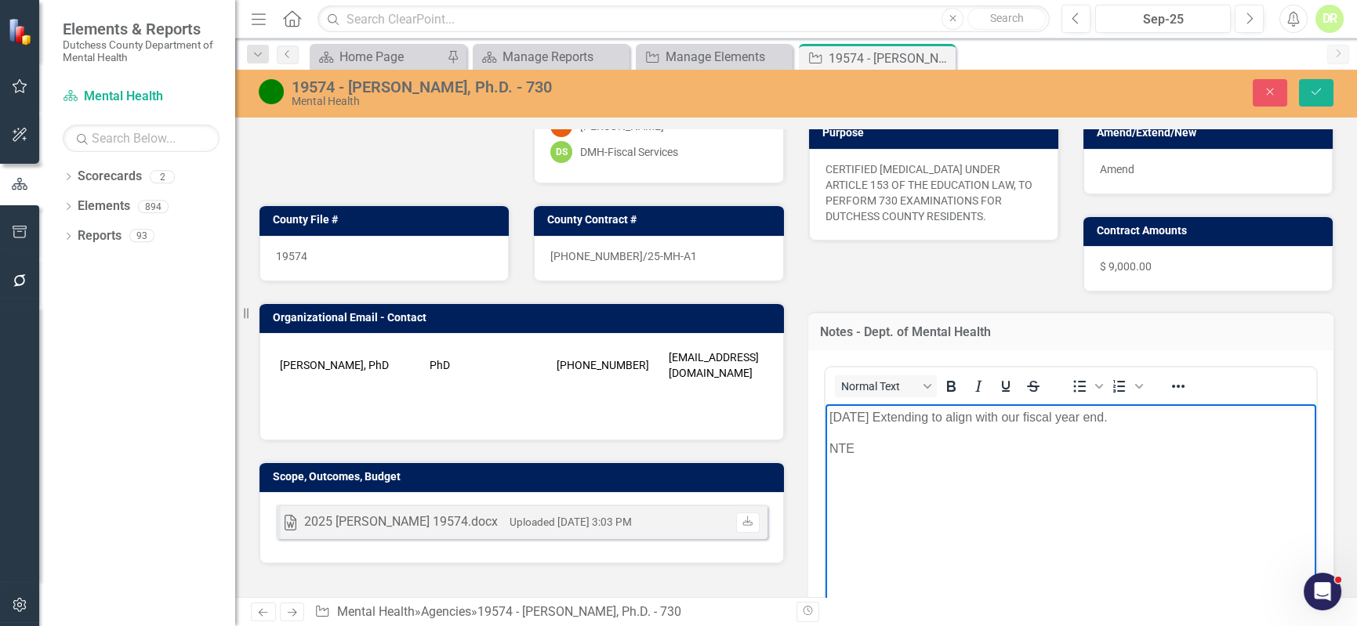
drag, startPoint x: 1105, startPoint y: 418, endPoint x: 664, endPoint y: 441, distance: 441.2
click at [825, 441] on html "[DATE] Extending to align with our fiscal year end. [GEOGRAPHIC_DATA]" at bounding box center [1071, 521] width 492 height 235
click at [1105, 412] on p "[DATE] Extending to align with our fiscal year end." at bounding box center [1071, 417] width 484 height 19
drag, startPoint x: 988, startPoint y: 432, endPoint x: 986, endPoint y: 423, distance: 9.7
click at [986, 427] on body "[DATE] Extending to align with our fiscal year end. [GEOGRAPHIC_DATA]" at bounding box center [1071, 521] width 492 height 235
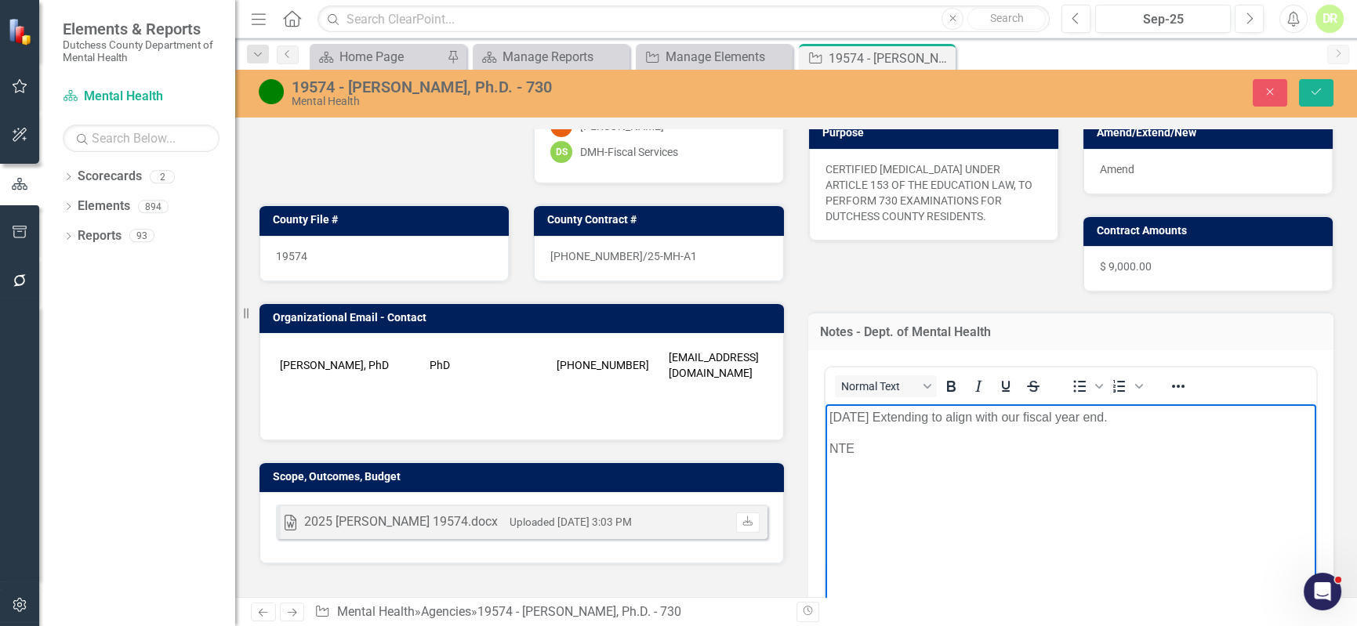
click at [986, 421] on p "[DATE] Extending to align with our fiscal year end." at bounding box center [1071, 417] width 484 height 19
drag, startPoint x: 1114, startPoint y: 423, endPoint x: 814, endPoint y: 410, distance: 300.5
click at [825, 410] on html "[DATE] Extending to align with our fiscal year end. [GEOGRAPHIC_DATA]" at bounding box center [1071, 521] width 492 height 235
click at [1327, 90] on button "Save" at bounding box center [1316, 92] width 34 height 27
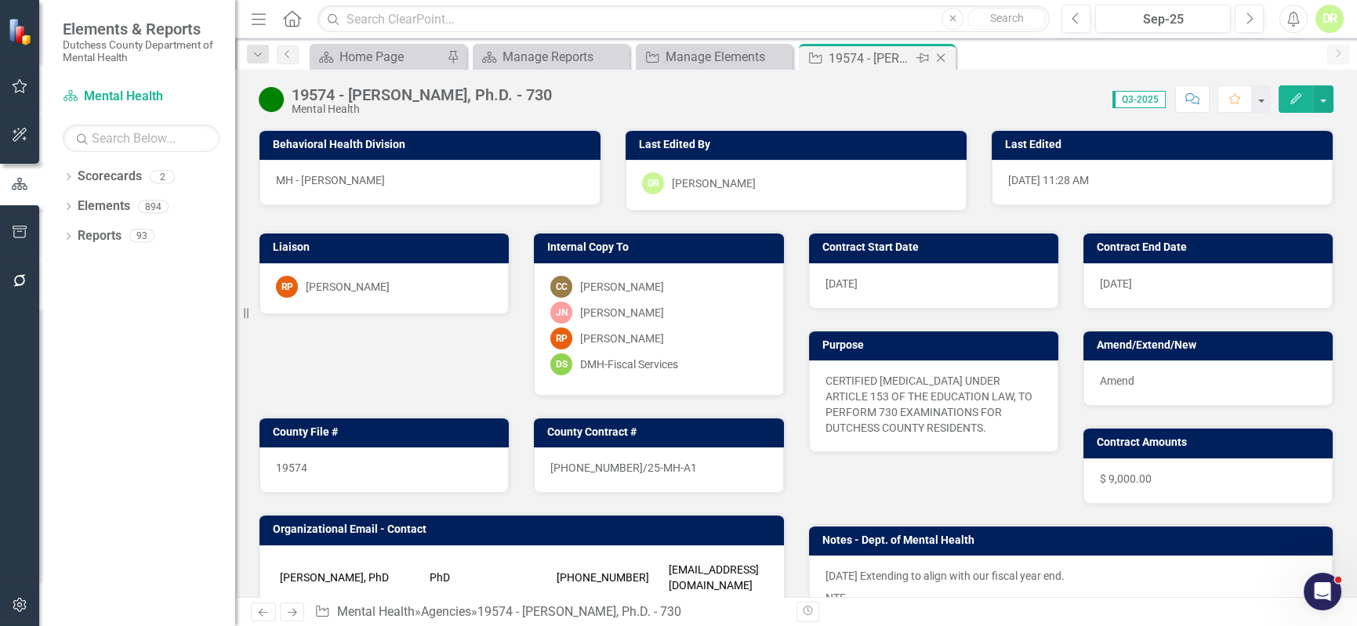
click at [945, 60] on icon "Close" at bounding box center [941, 58] width 16 height 13
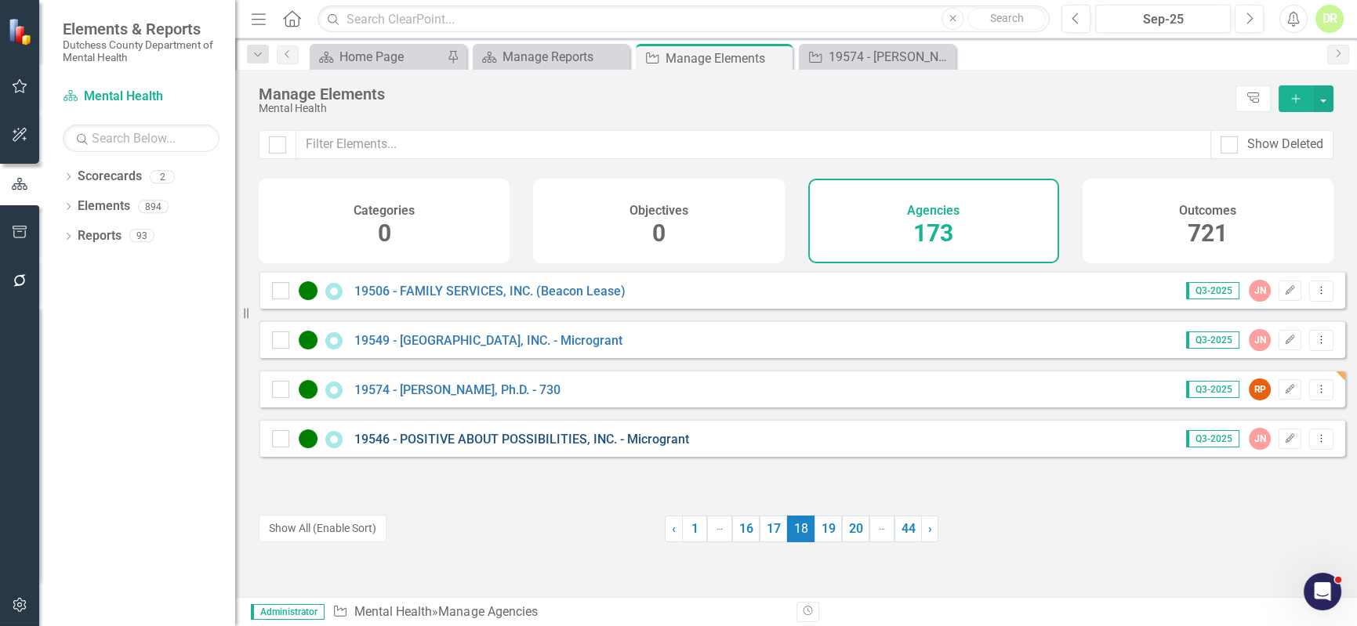
click at [463, 447] on link "19546 - POSITIVE ABOUT POSSIBILITIES, INC. - Microgrant" at bounding box center [521, 439] width 335 height 15
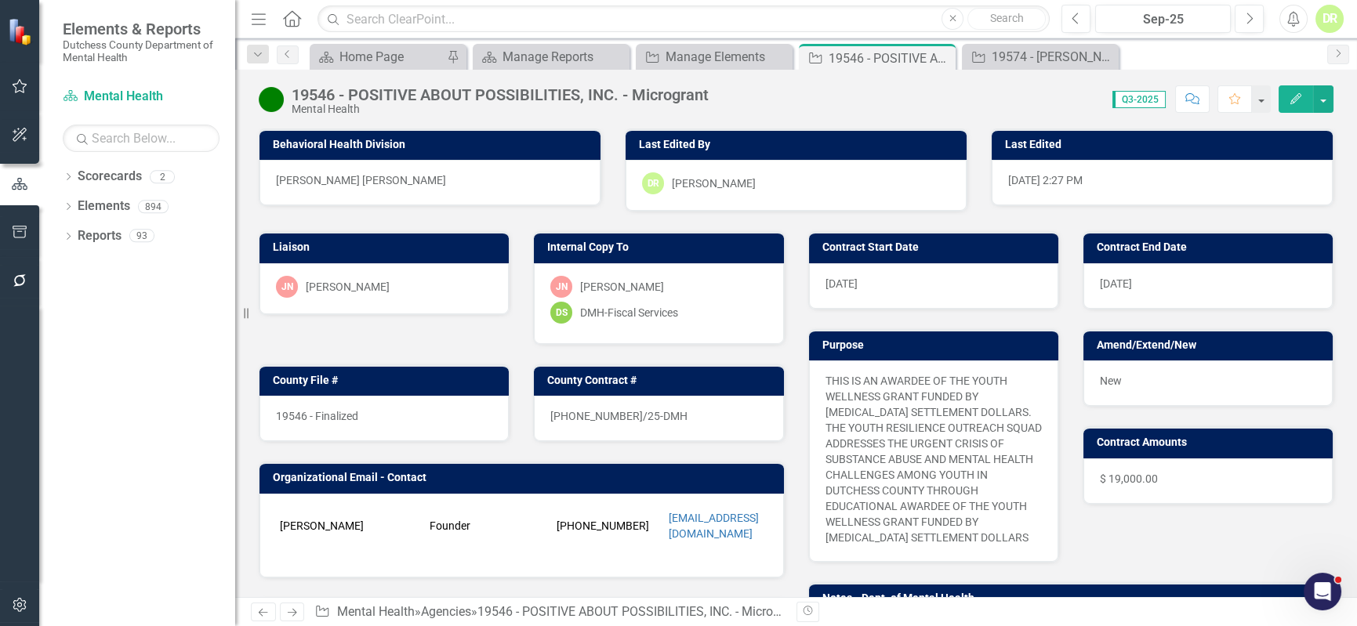
scroll to position [285, 0]
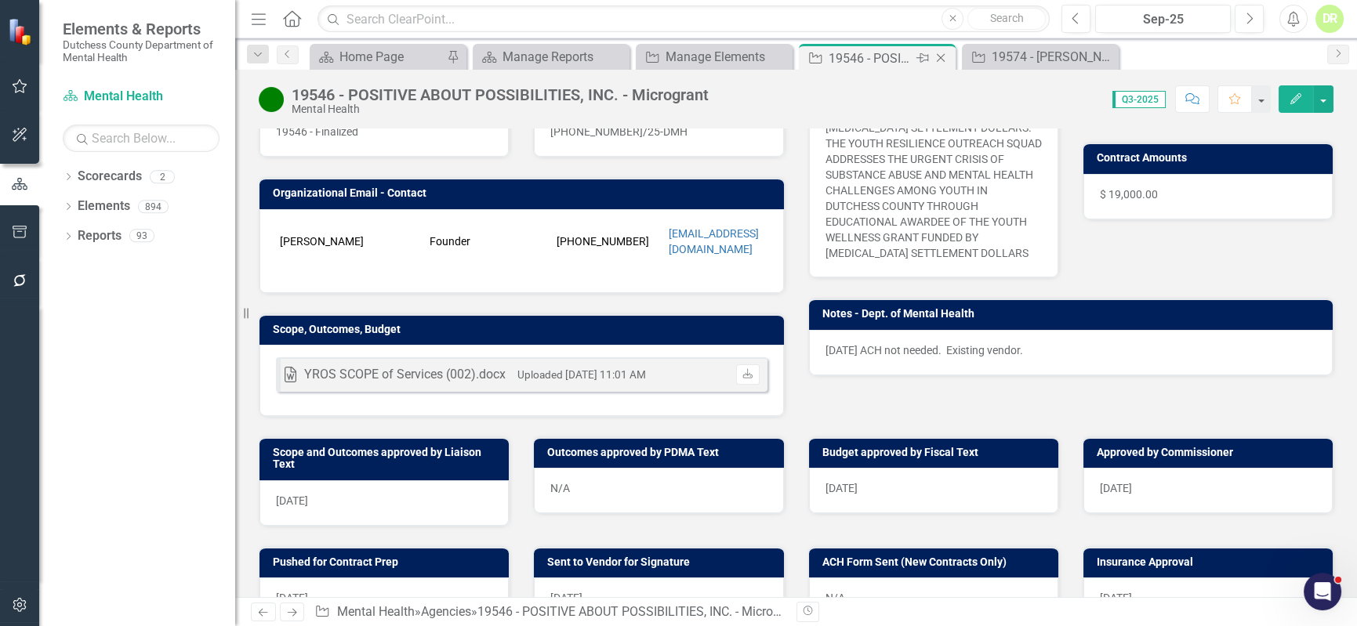
click at [941, 55] on icon "Close" at bounding box center [941, 58] width 16 height 13
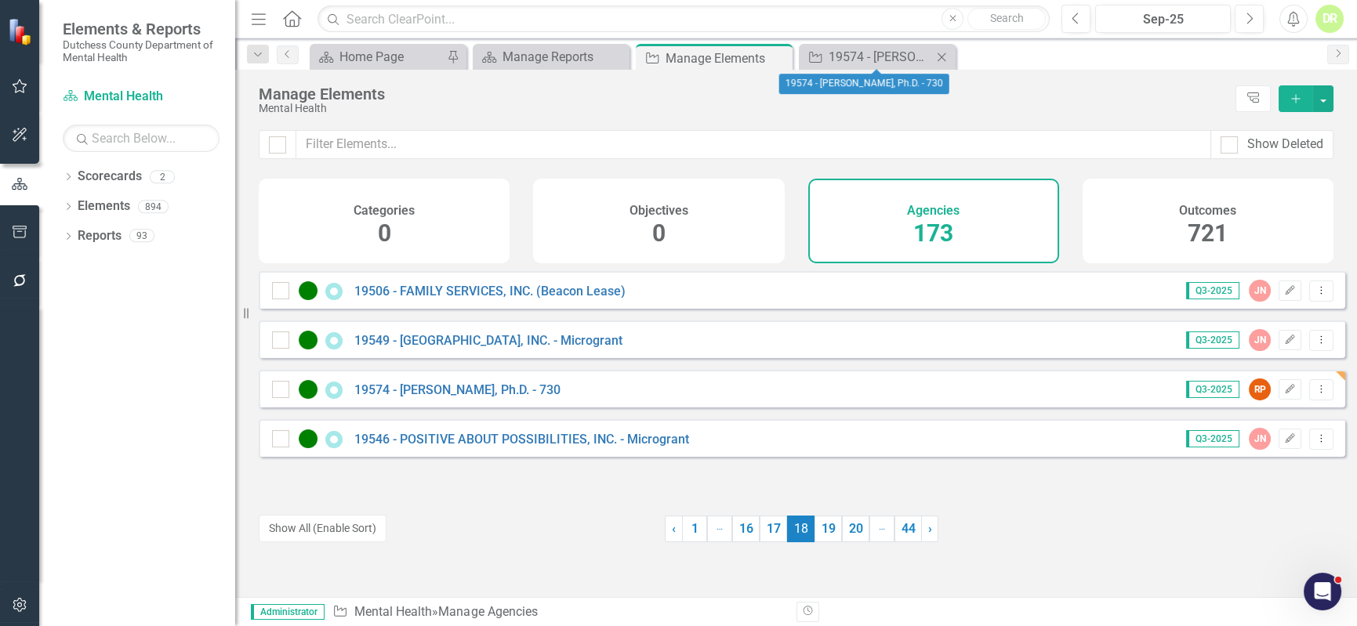
click at [947, 59] on icon "Close" at bounding box center [942, 57] width 16 height 13
click at [826, 532] on link "19" at bounding box center [828, 529] width 27 height 27
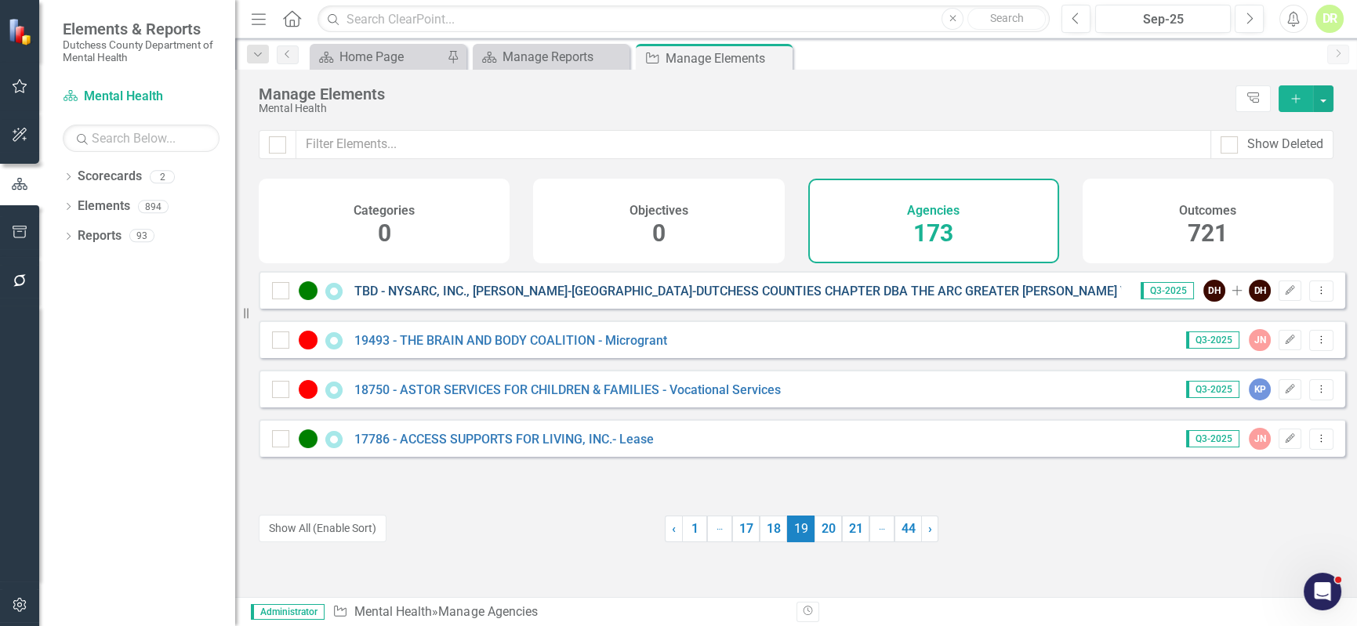
click at [543, 299] on link "TBD - NYSARC, INC., [PERSON_NAME]-[GEOGRAPHIC_DATA]-DUTCHESS COUNTIES CHAPTER D…" at bounding box center [853, 291] width 999 height 15
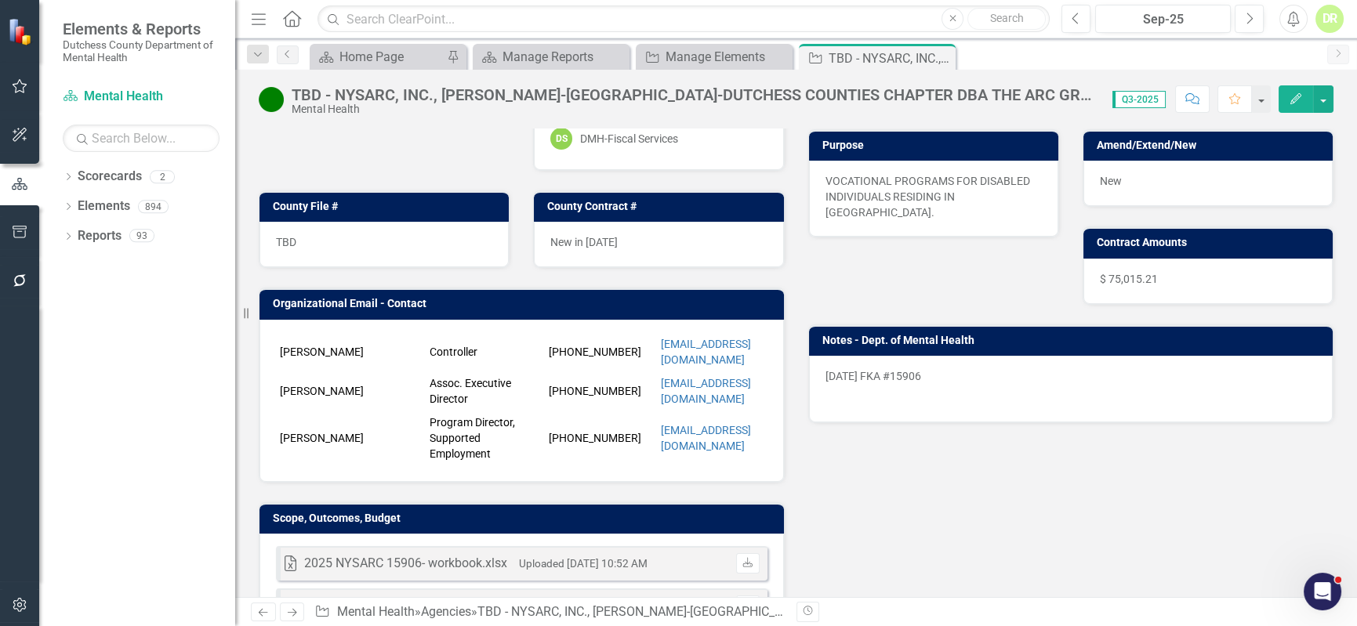
scroll to position [213, 0]
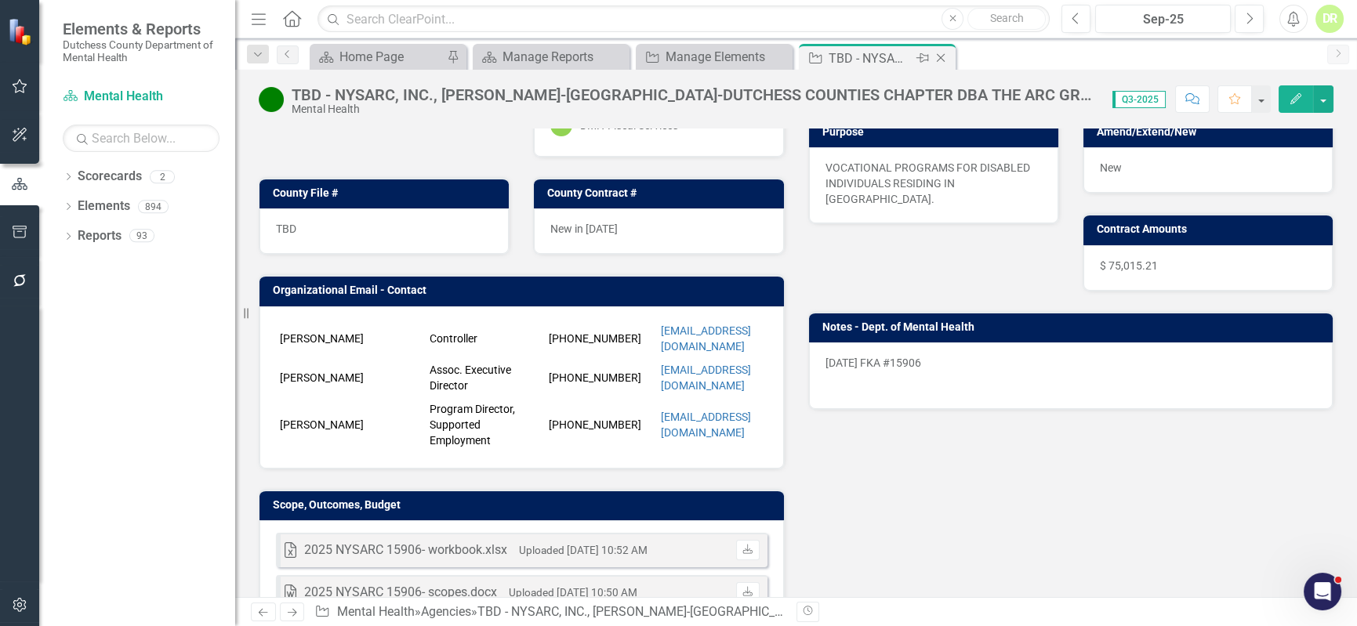
click at [941, 56] on icon "Close" at bounding box center [941, 58] width 16 height 13
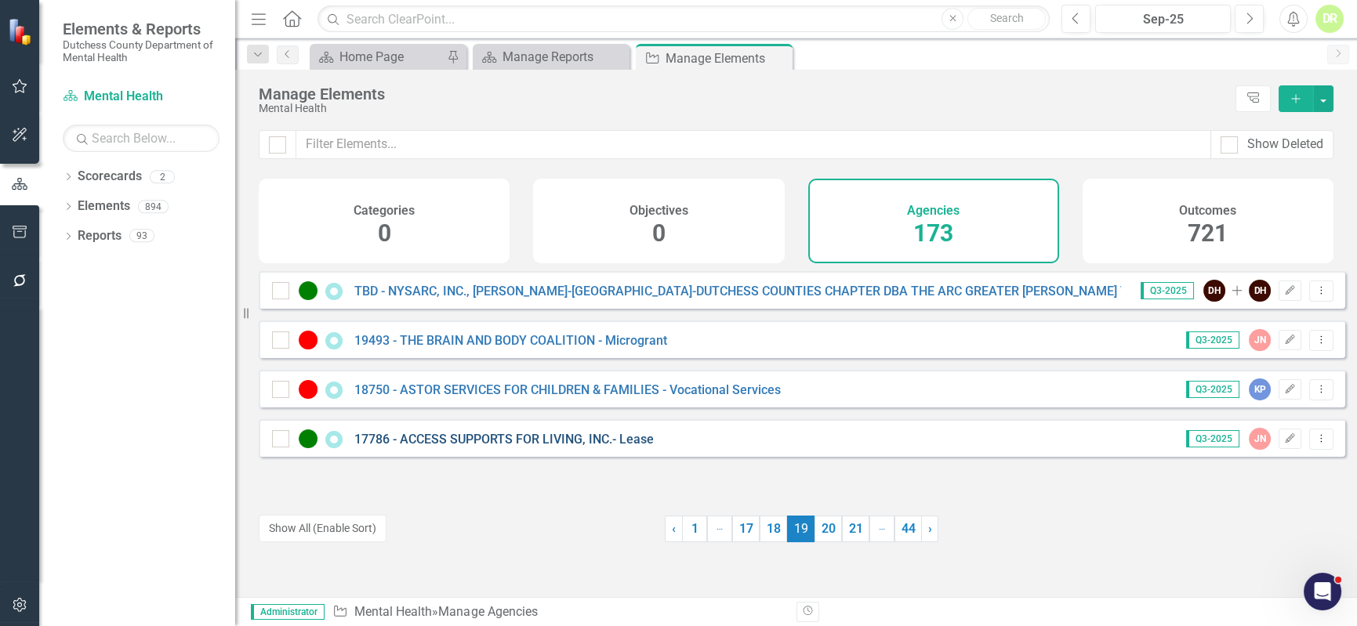
click at [466, 447] on link "17786 - ACCESS SUPPORTS FOR LIVING, INC.- Lease" at bounding box center [503, 439] width 299 height 15
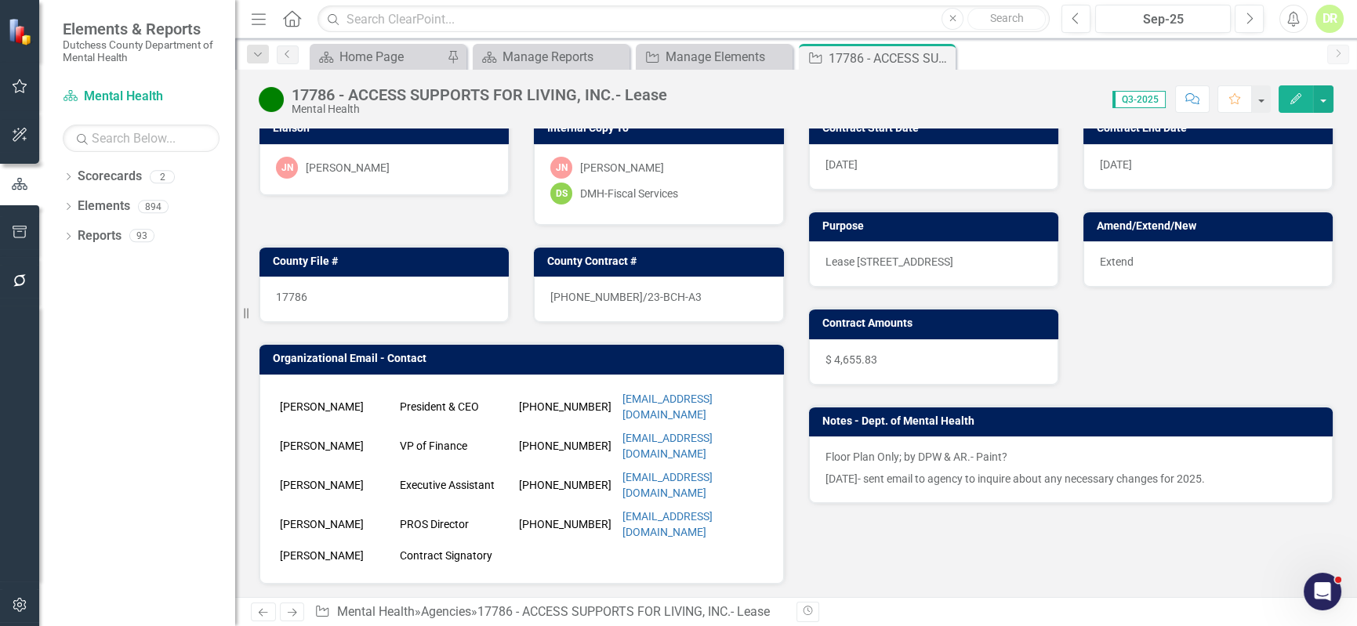
scroll to position [213, 0]
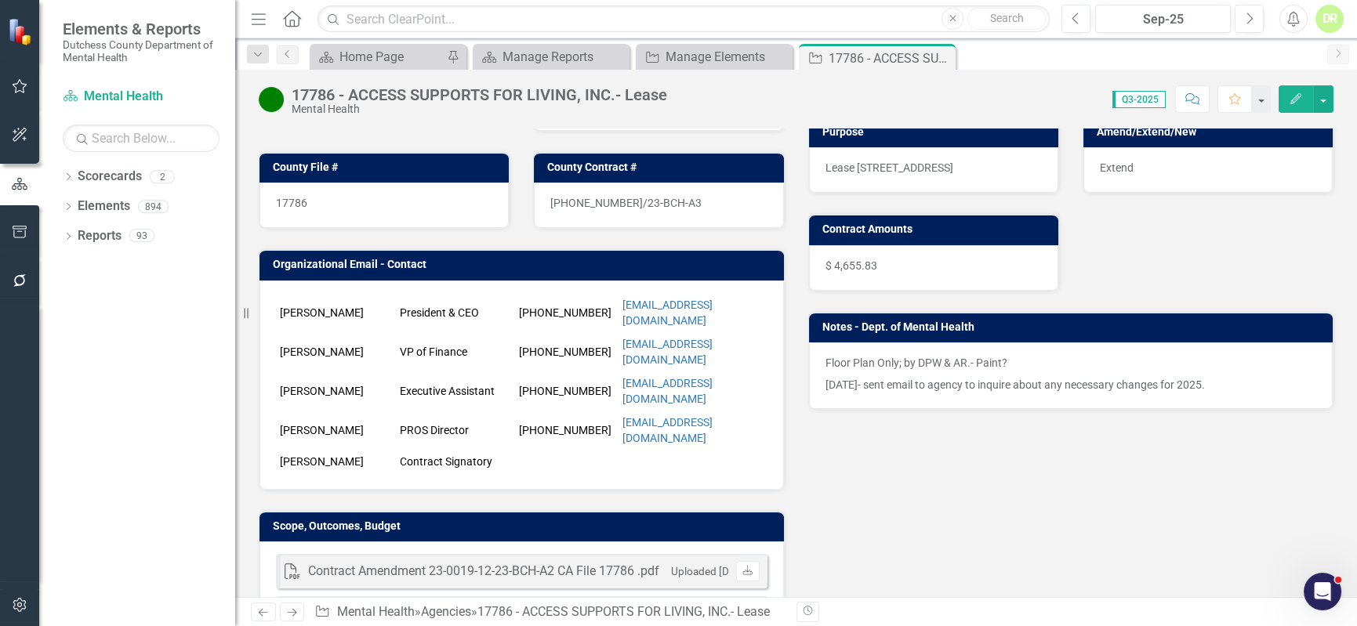
click at [1081, 394] on div "Floor Plan Only; by DPW & AR.- Paint? [DATE]- sent email to agency to inquire a…" at bounding box center [1071, 376] width 525 height 67
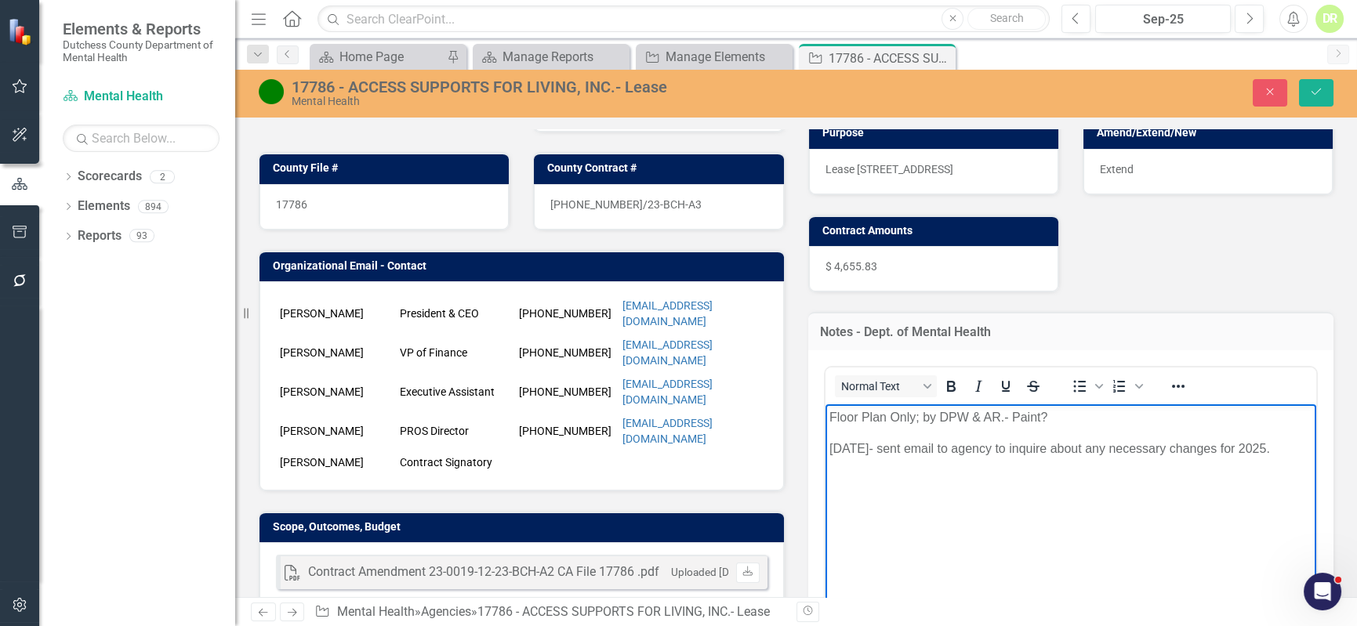
drag, startPoint x: 1282, startPoint y: 439, endPoint x: 820, endPoint y: 452, distance: 462.0
click at [825, 452] on html "Floor Plan Only; by DPW & AR.- Paint? [DATE]- sent email to agency to inquire a…" at bounding box center [1071, 521] width 492 height 235
drag, startPoint x: 1091, startPoint y: 405, endPoint x: 972, endPoint y: 399, distance: 119.3
click at [972, 404] on html "Floor Plan Only; by DPW & AR.- Paint?" at bounding box center [1071, 521] width 492 height 235
click at [1311, 86] on button "Save" at bounding box center [1316, 92] width 34 height 27
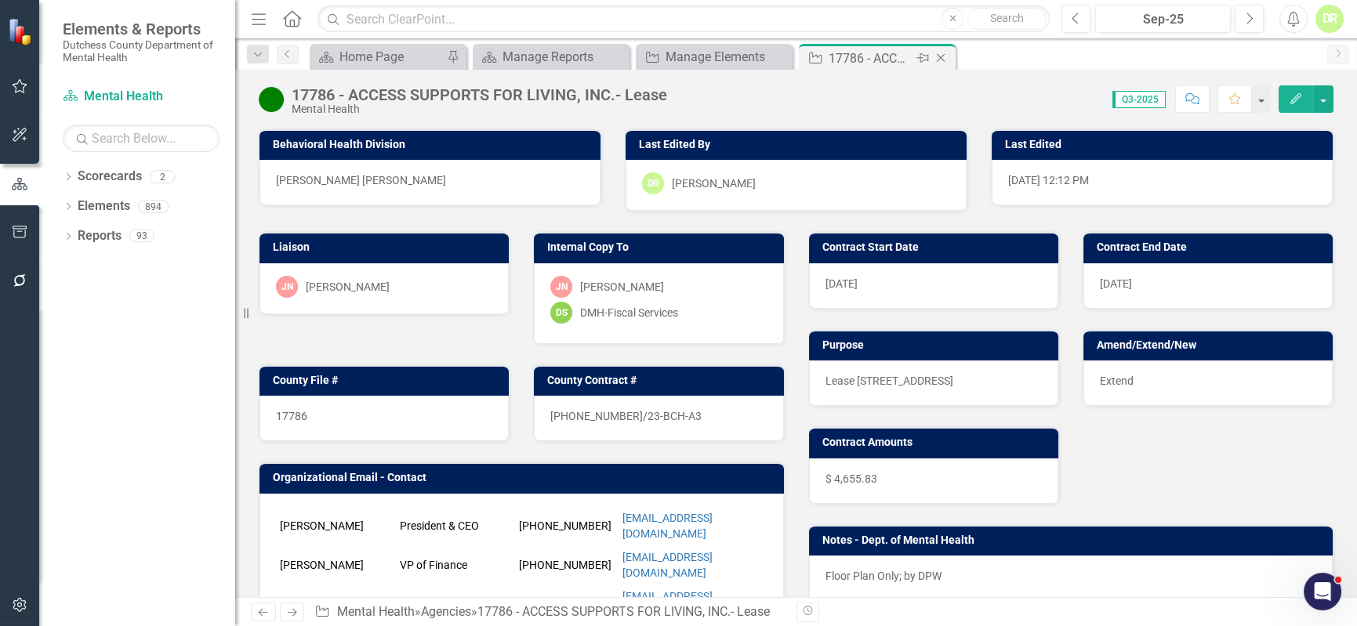
click at [938, 56] on icon "Close" at bounding box center [941, 58] width 16 height 13
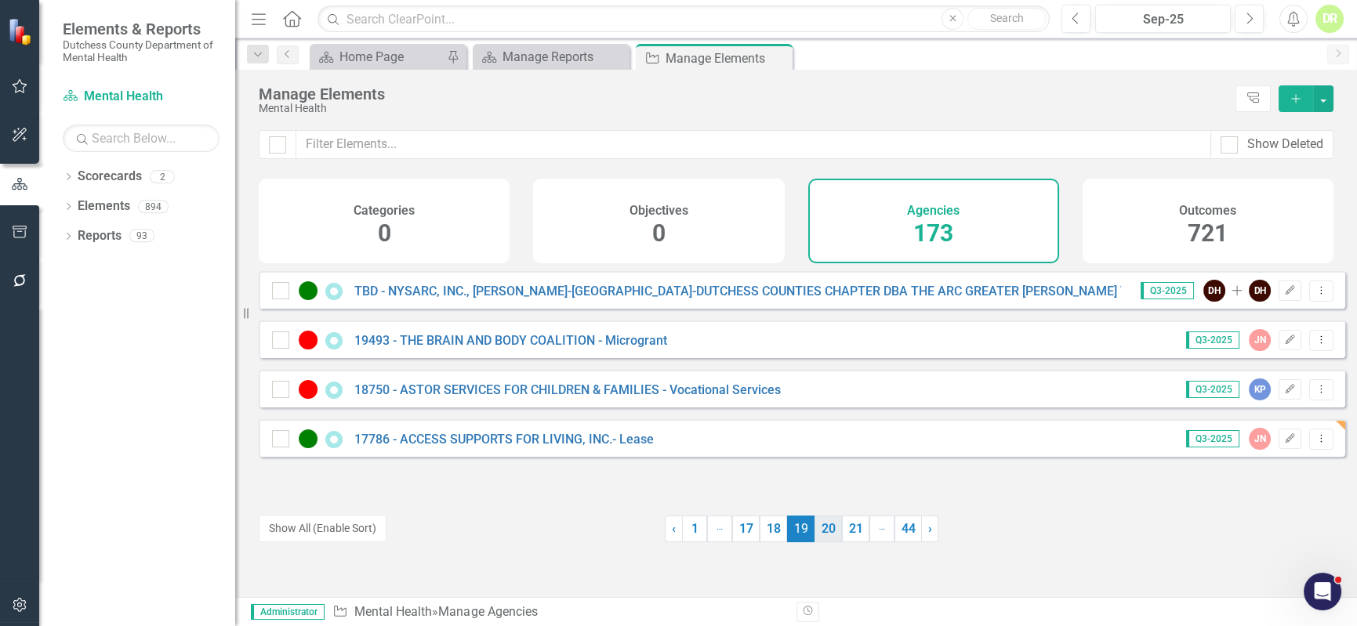
click at [826, 523] on link "20" at bounding box center [828, 529] width 27 height 27
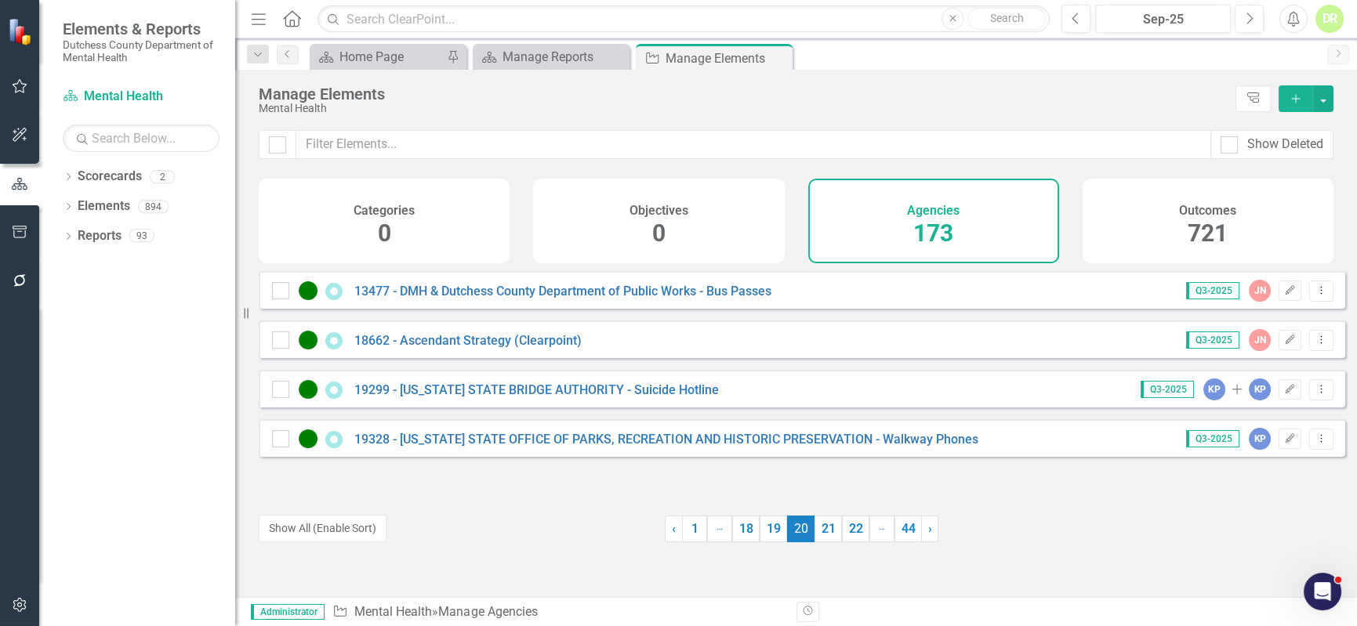
click at [635, 294] on div "13477 - DMH & Dutchess County Department of Public Works - Bus Passes" at bounding box center [523, 290] width 503 height 19
drag, startPoint x: 622, startPoint y: 293, endPoint x: 618, endPoint y: 302, distance: 9.5
click at [622, 293] on div "13477 - DMH & Dutchess County Department of Public Works - Bus Passes" at bounding box center [523, 290] width 503 height 19
click at [618, 299] on link "13477 - DMH & Dutchess County Department of Public Works - Bus Passes" at bounding box center [562, 291] width 417 height 15
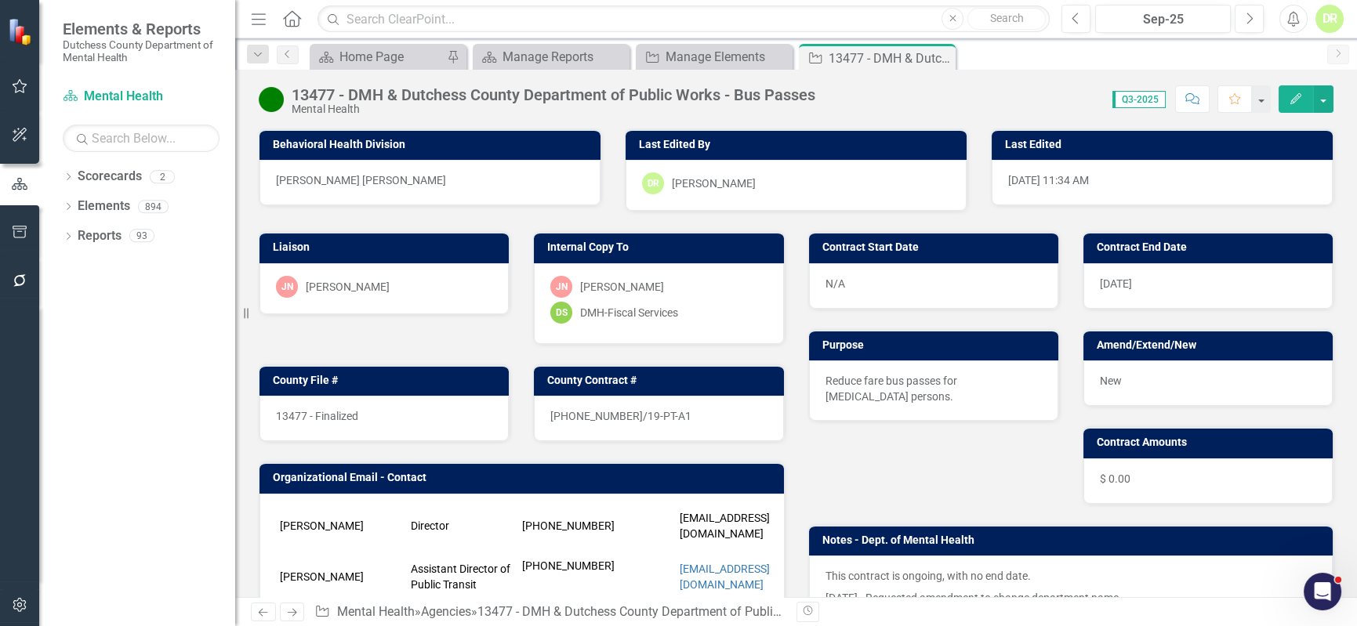
scroll to position [285, 0]
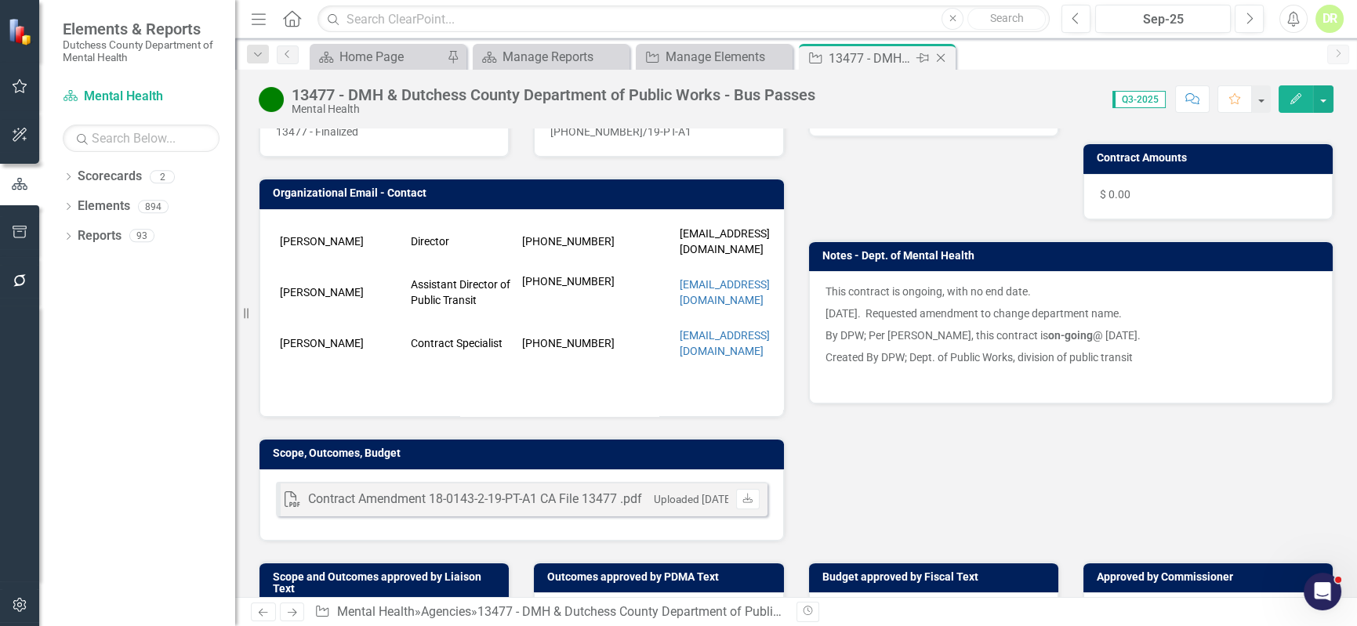
click at [945, 53] on icon "Close" at bounding box center [941, 58] width 16 height 13
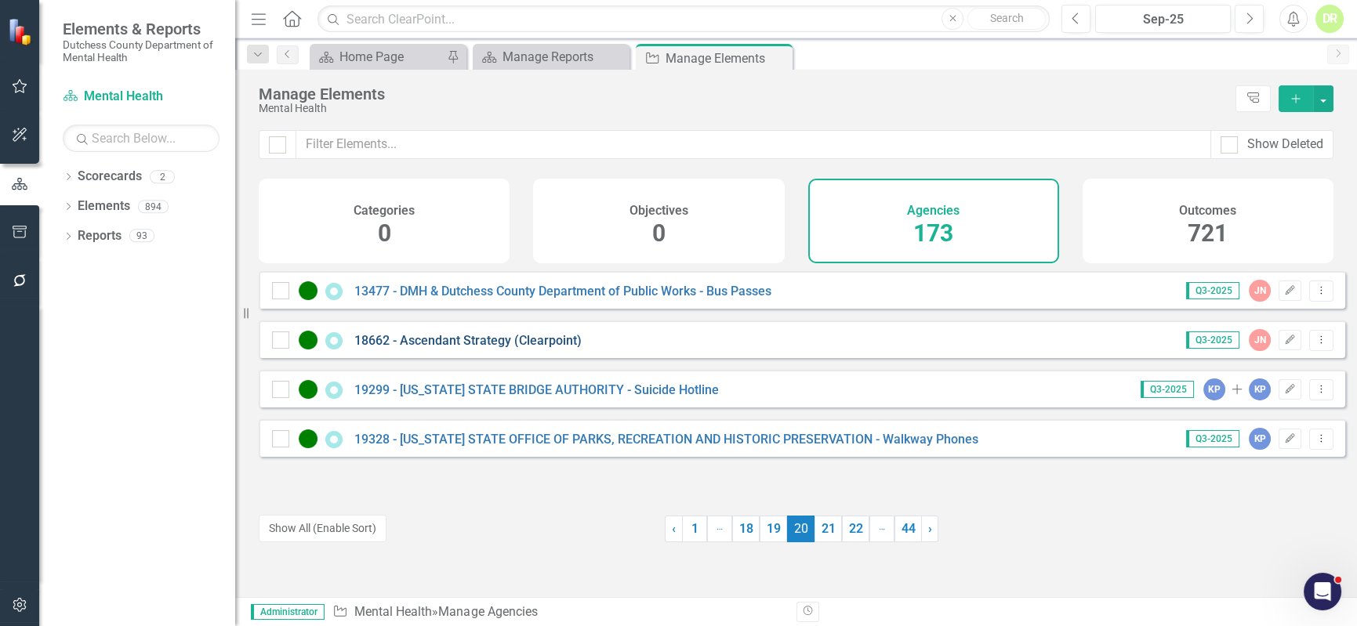
click at [492, 347] on link "18662 - Ascendant Strategy (Clearpoint)" at bounding box center [467, 340] width 227 height 15
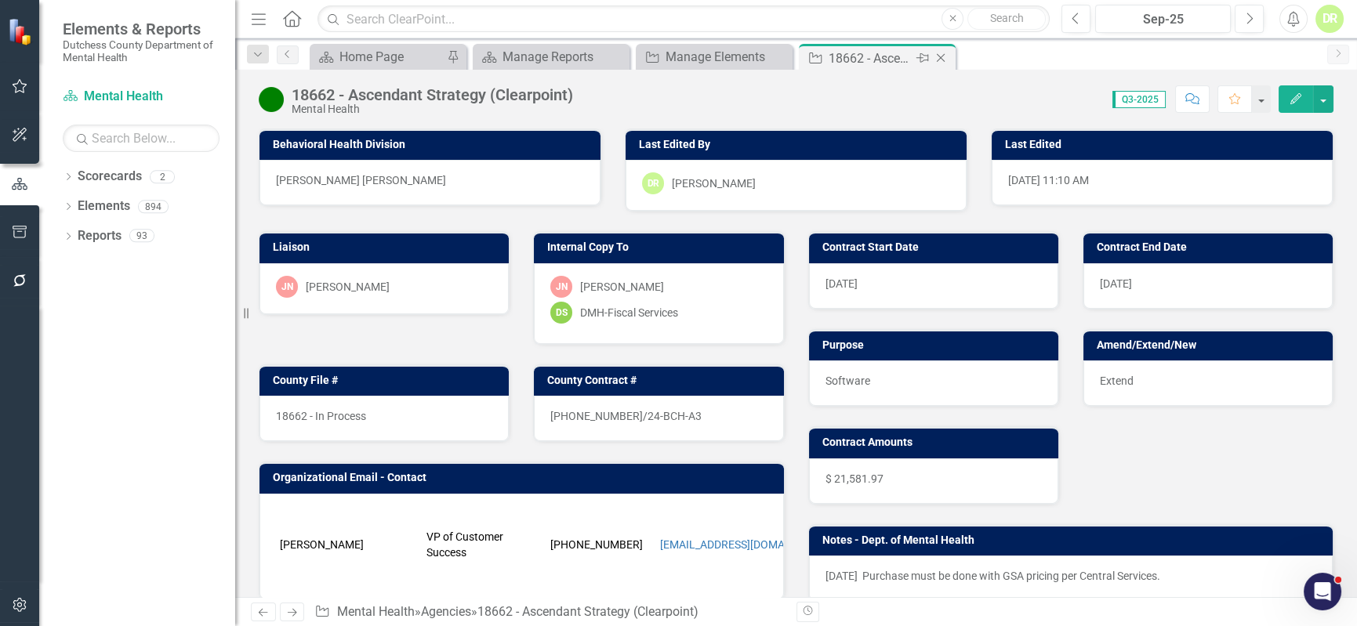
click at [941, 55] on icon "Close" at bounding box center [941, 58] width 16 height 13
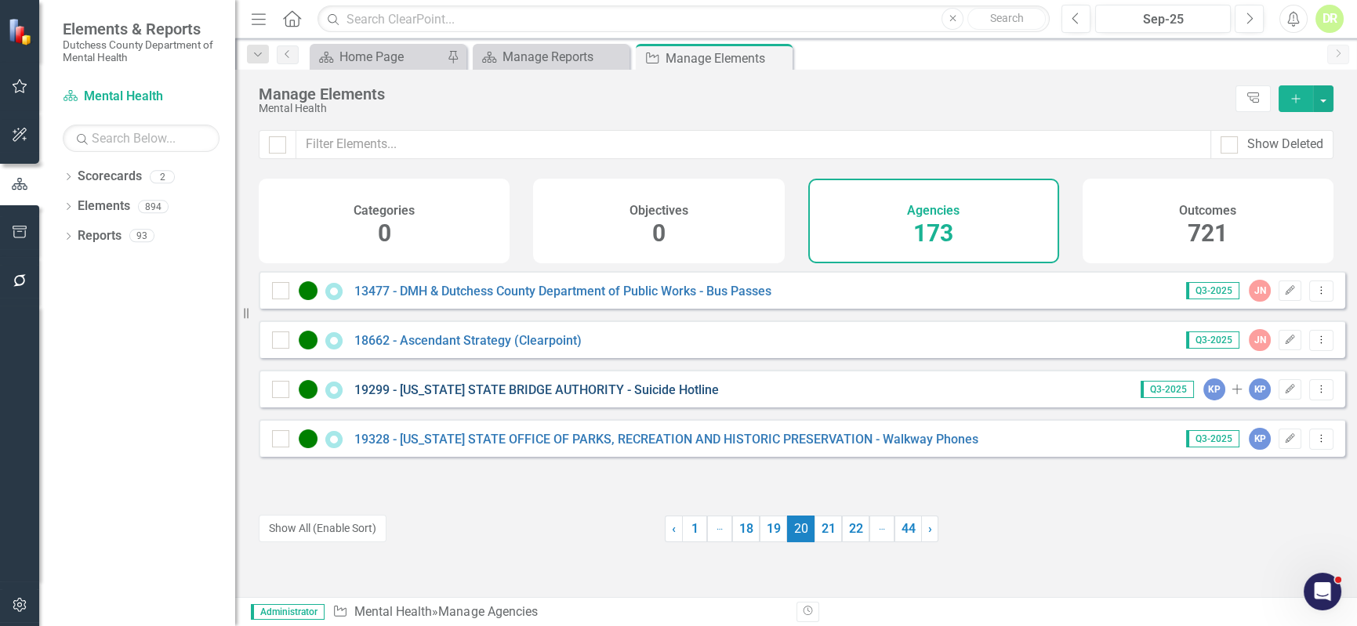
click at [566, 397] on link "19299 - [US_STATE] STATE BRIDGE AUTHORITY - Suicide Hotline" at bounding box center [536, 390] width 365 height 15
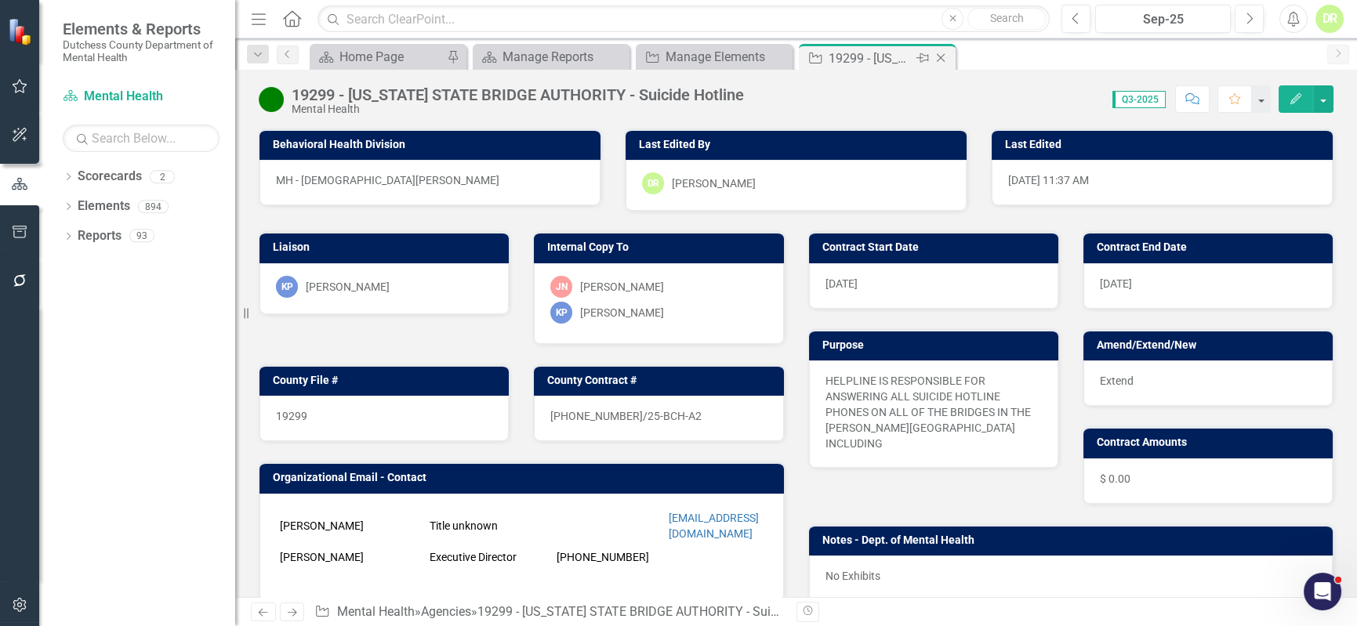
click at [942, 57] on icon "Close" at bounding box center [941, 58] width 16 height 13
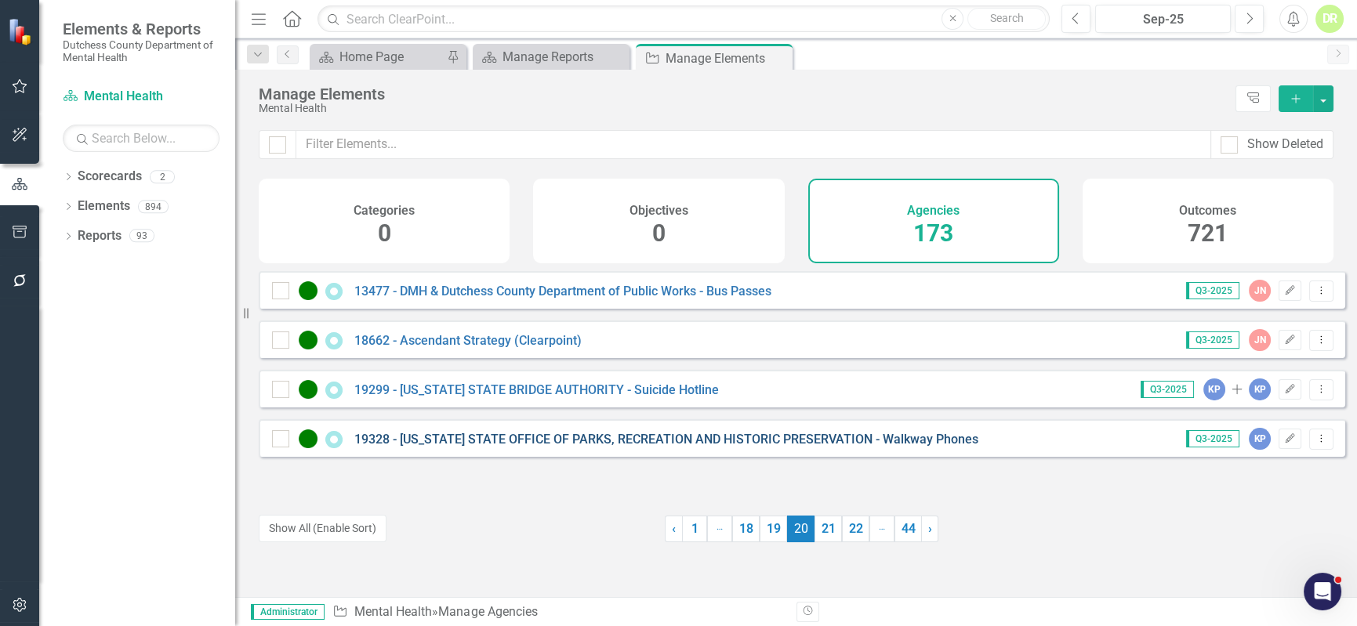
click at [564, 444] on link "19328 - [US_STATE] STATE OFFICE OF PARKS, RECREATION AND HISTORIC PRESERVATION …" at bounding box center [666, 439] width 624 height 15
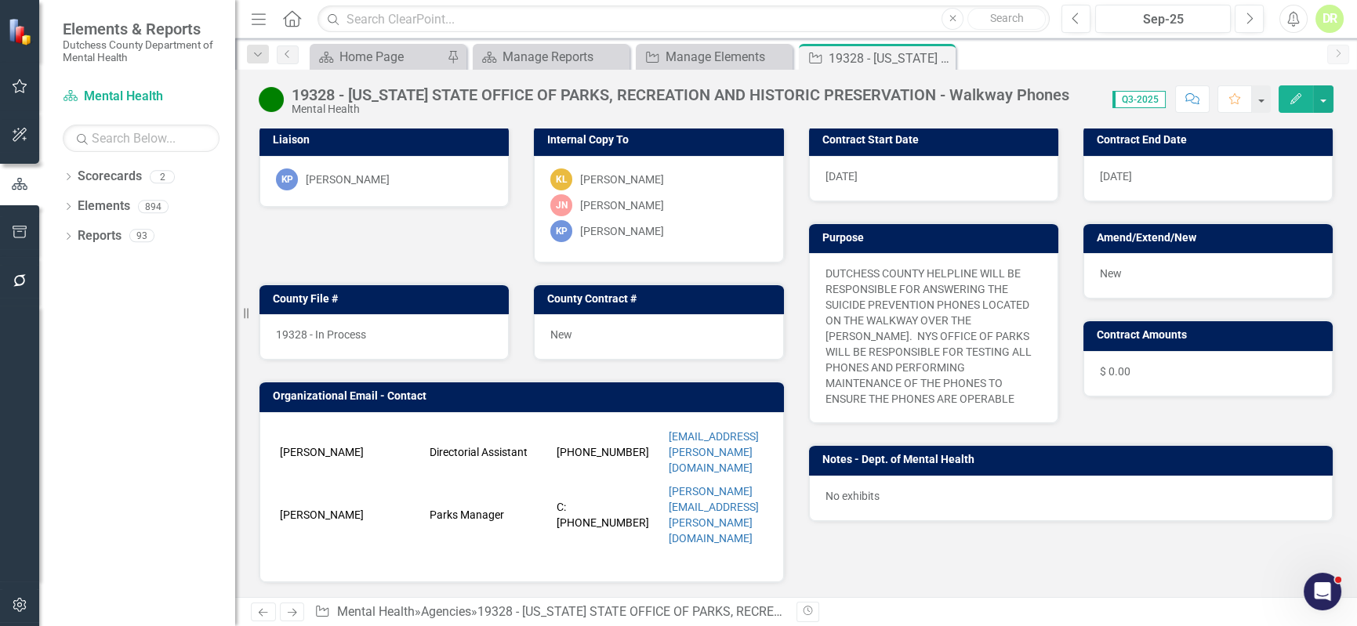
scroll to position [142, 0]
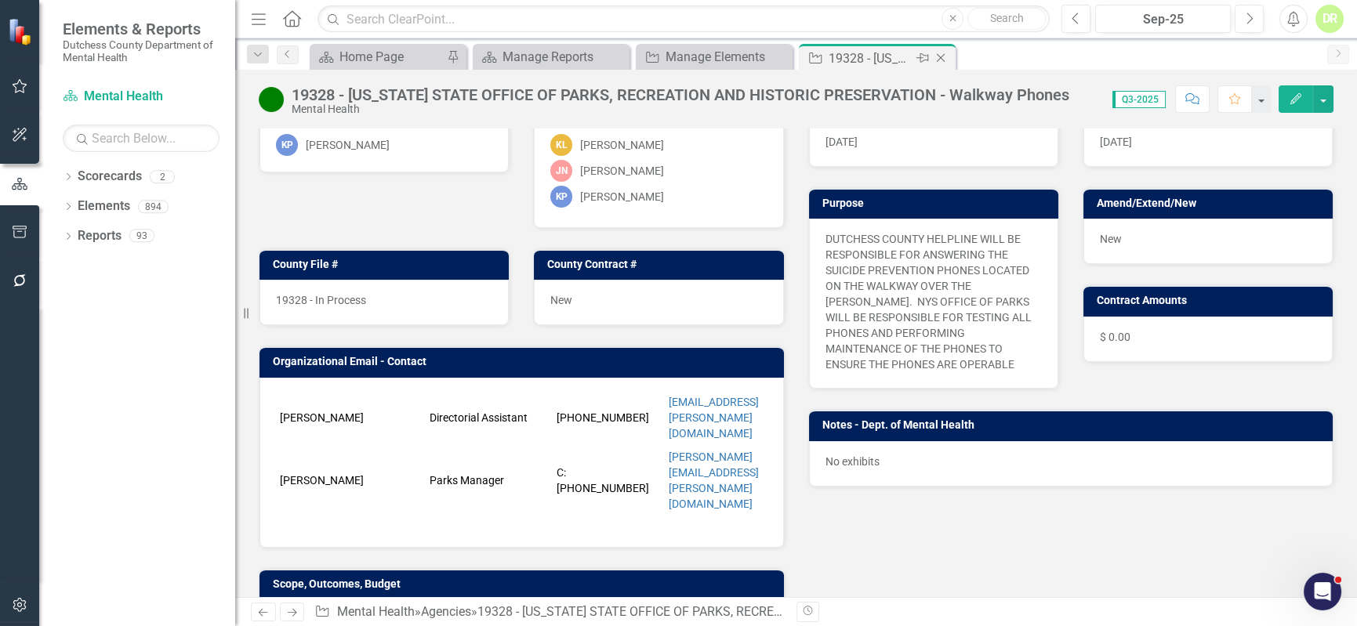
click at [940, 55] on icon "Close" at bounding box center [941, 58] width 16 height 13
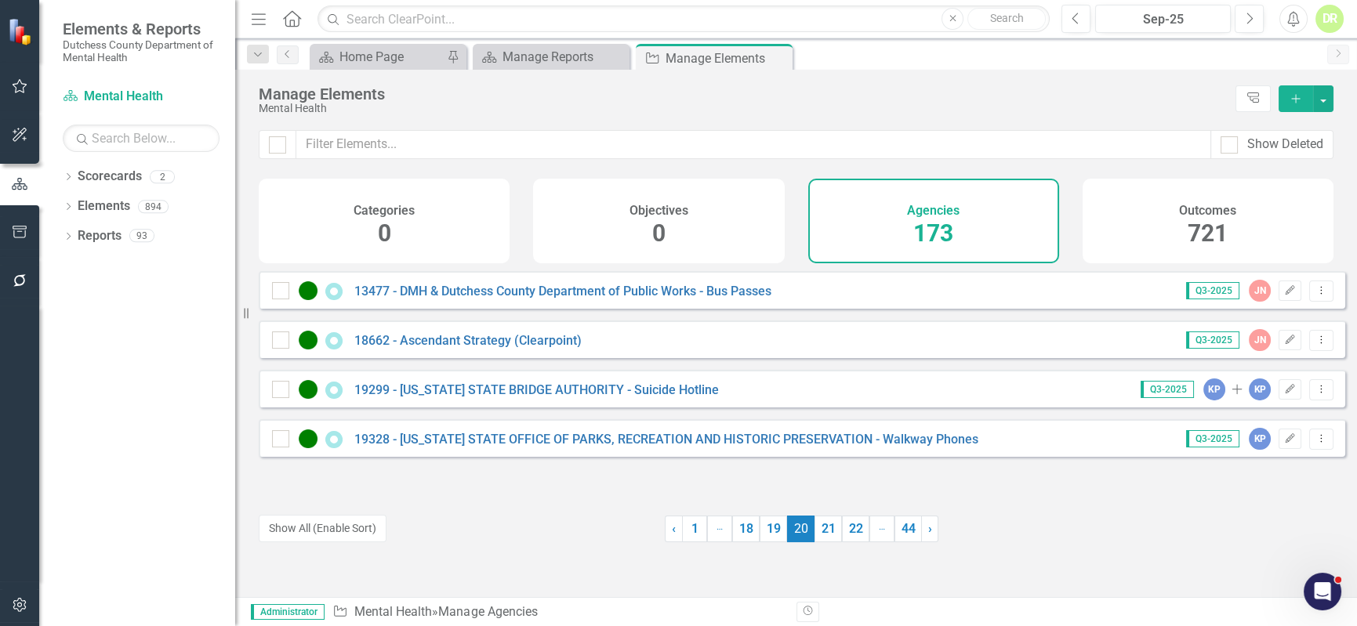
drag, startPoint x: 817, startPoint y: 536, endPoint x: 806, endPoint y: 483, distance: 54.4
click at [817, 535] on link "21" at bounding box center [828, 529] width 27 height 27
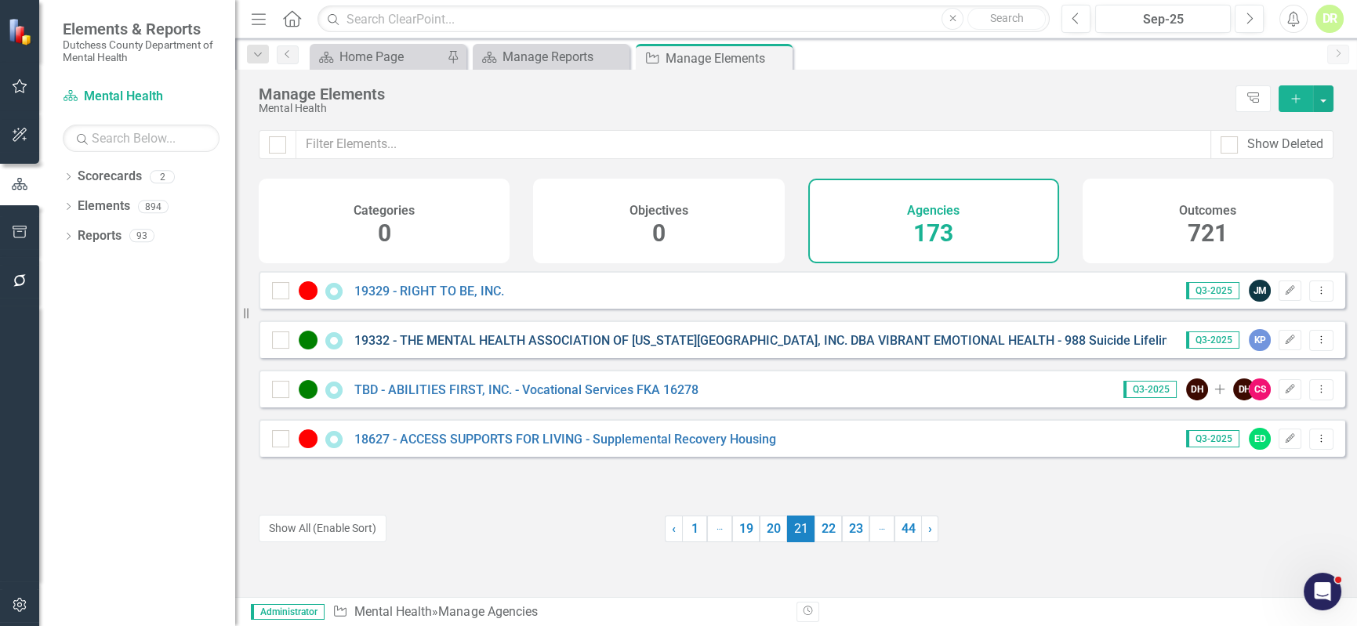
click at [431, 348] on link "19332 - THE MENTAL HEALTH ASSOCIATION OF [US_STATE][GEOGRAPHIC_DATA], INC. DBA …" at bounding box center [790, 340] width 872 height 15
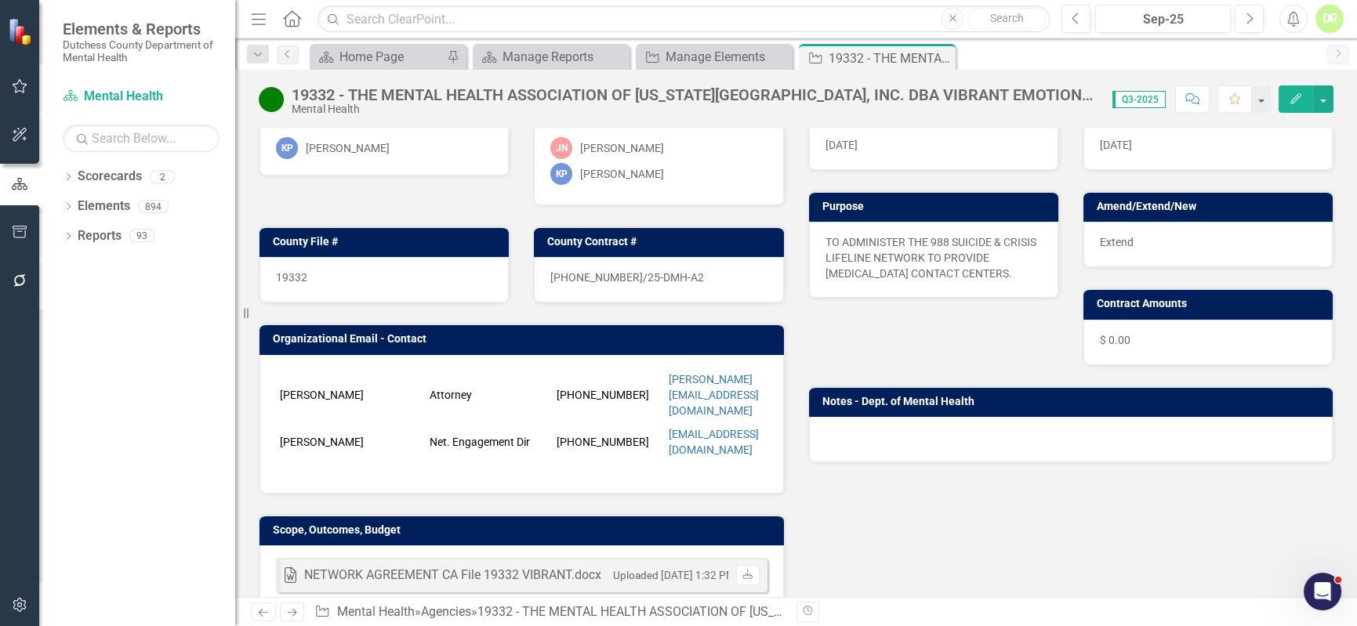
scroll to position [142, 0]
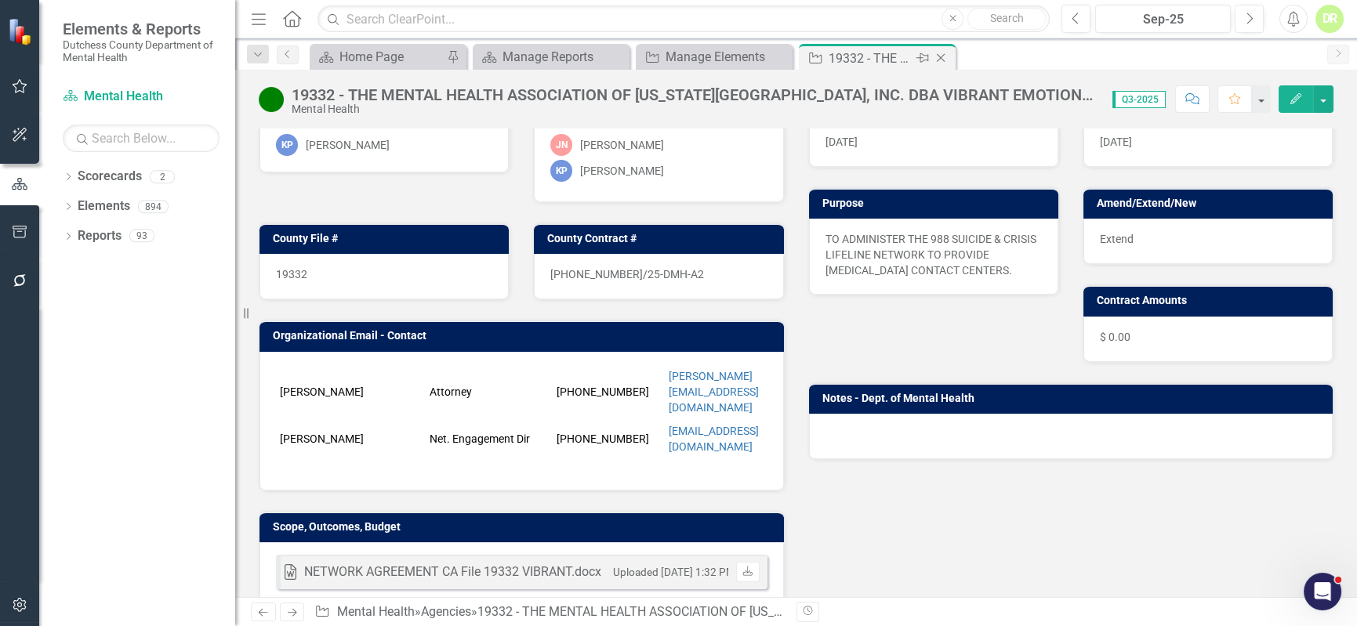
click at [938, 56] on icon at bounding box center [941, 58] width 9 height 9
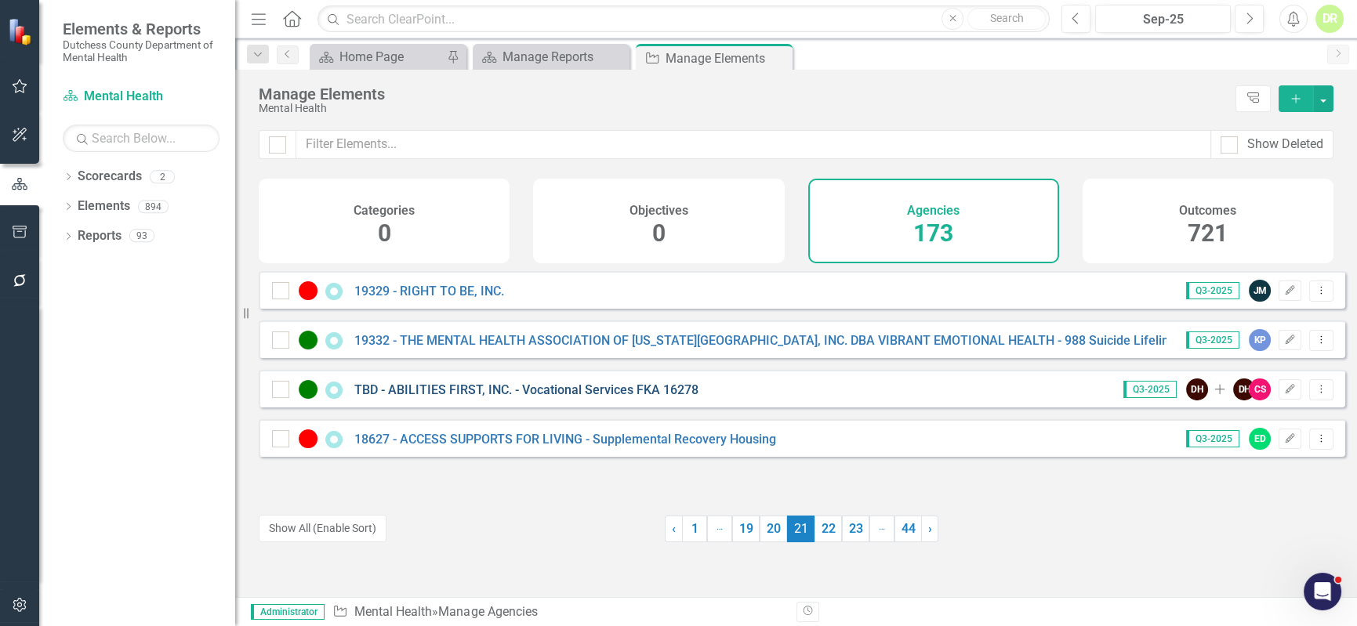
click at [566, 395] on link "TBD - ABILITIES FIRST, INC. - Vocational Services FKA 16278" at bounding box center [526, 390] width 344 height 15
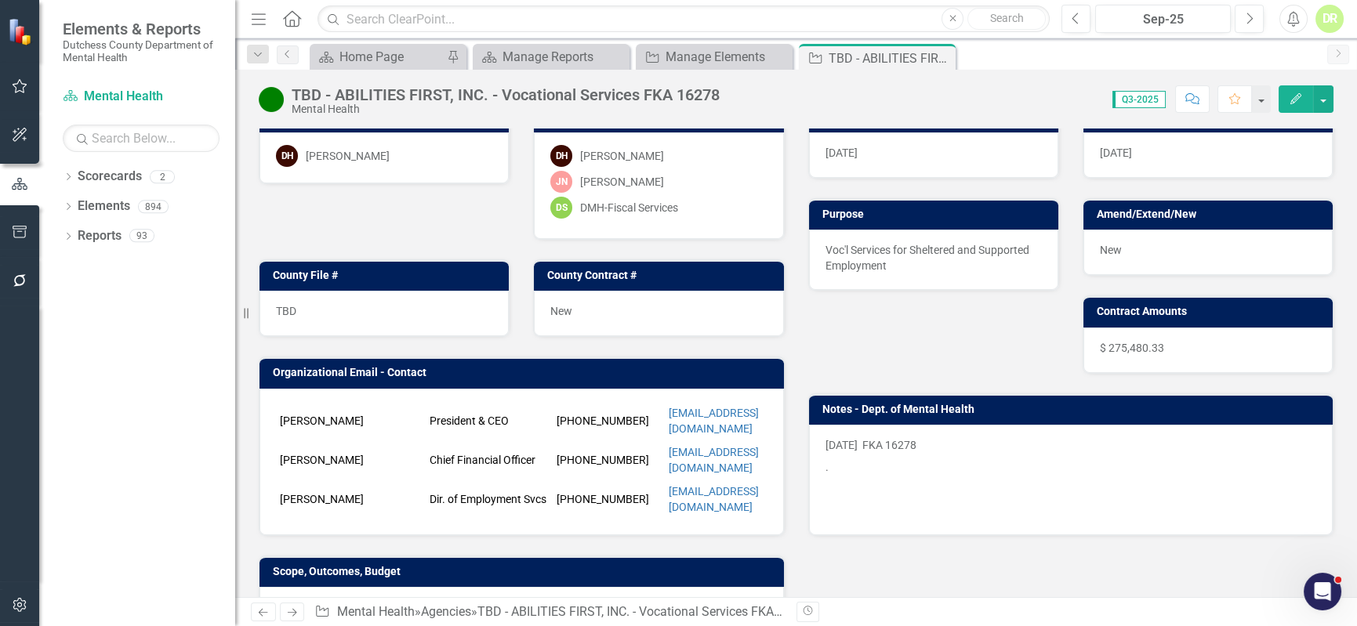
scroll to position [142, 0]
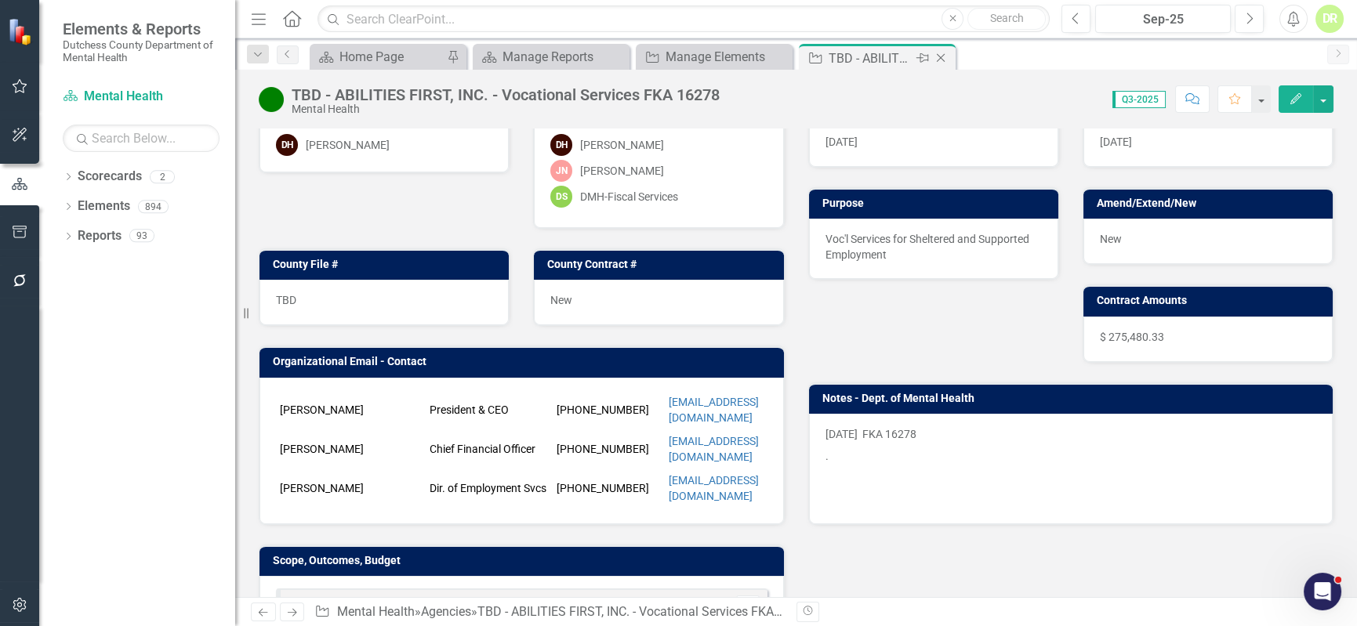
click at [944, 65] on div "Close" at bounding box center [942, 59] width 20 height 20
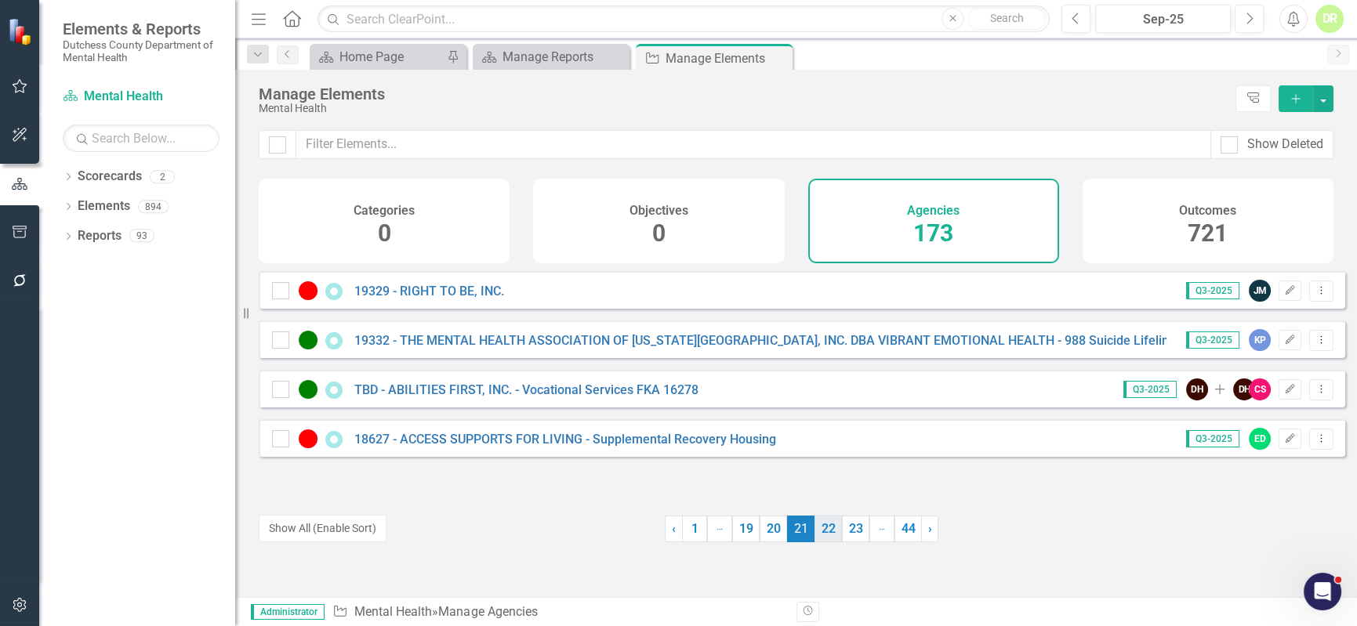
click at [829, 525] on link "22" at bounding box center [828, 529] width 27 height 27
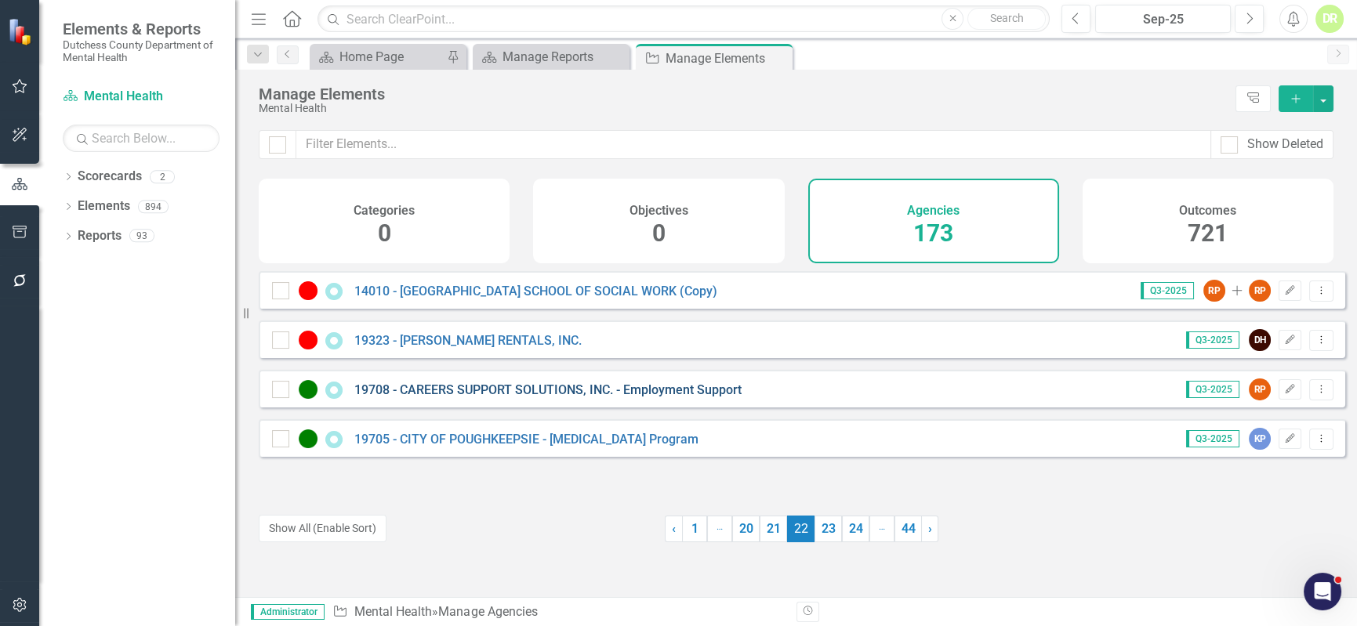
click at [539, 397] on link "19708 - CAREERS SUPPORT SOLUTIONS, INC. - Employment Support" at bounding box center [547, 390] width 387 height 15
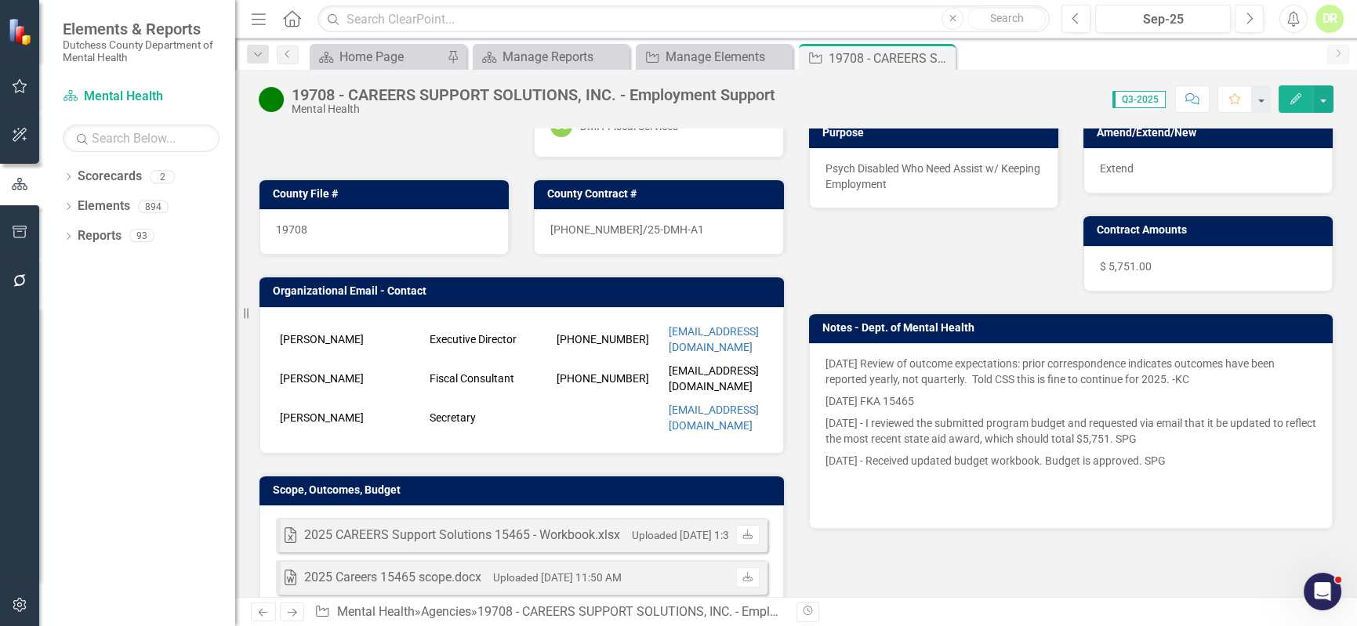
scroll to position [213, 0]
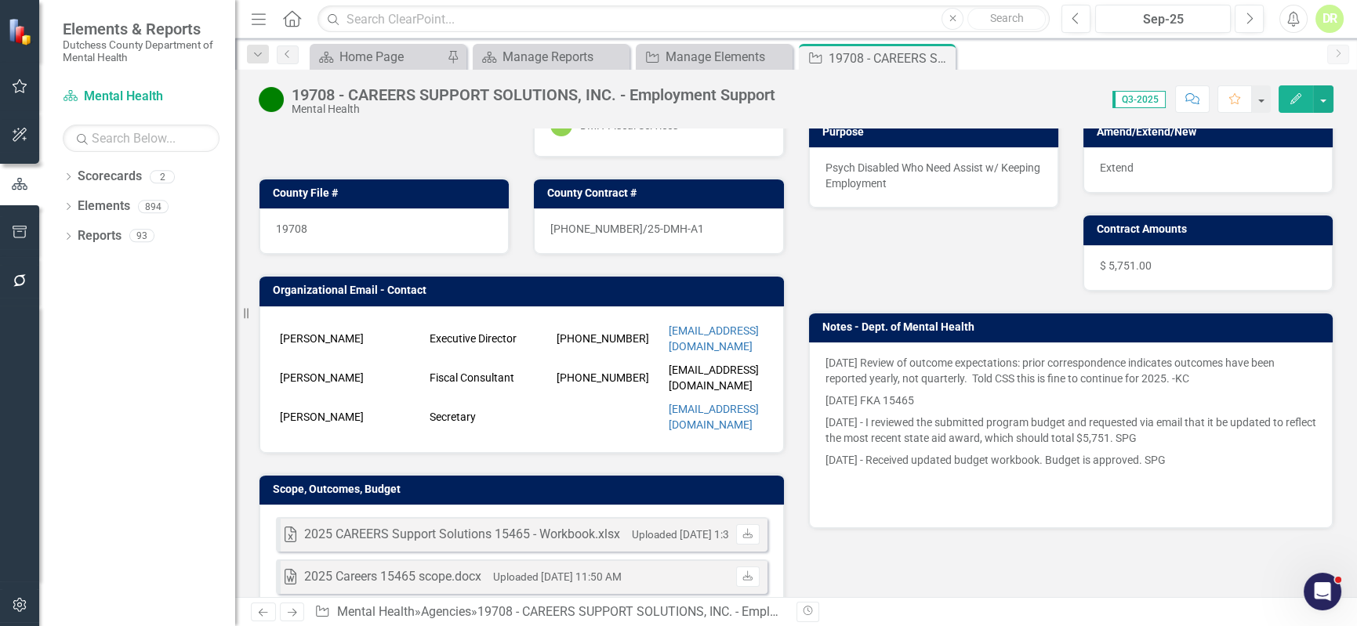
click at [964, 478] on p at bounding box center [1072, 482] width 492 height 22
click at [964, 474] on p at bounding box center [1072, 482] width 492 height 22
drag, startPoint x: 1210, startPoint y: 482, endPoint x: 1201, endPoint y: 481, distance: 8.7
click at [1209, 482] on p at bounding box center [1072, 482] width 492 height 22
drag, startPoint x: 1201, startPoint y: 481, endPoint x: 1193, endPoint y: 475, distance: 10.0
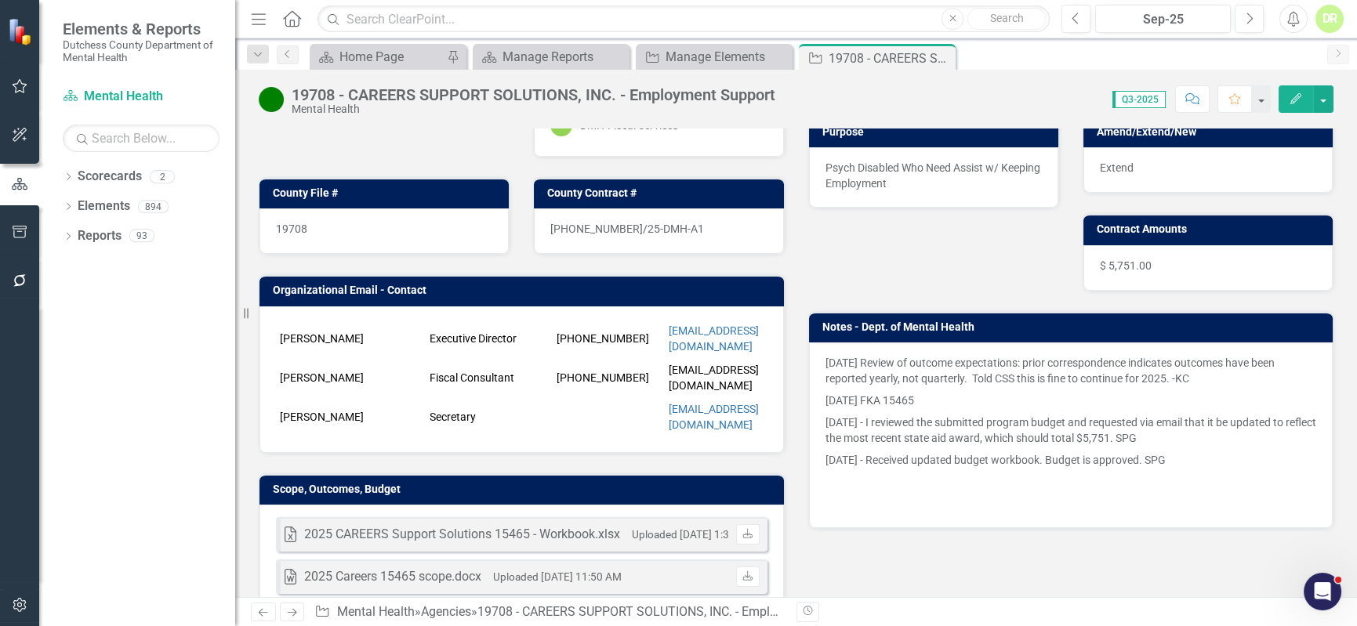
click at [1197, 479] on p at bounding box center [1072, 482] width 492 height 22
click at [1205, 478] on p at bounding box center [1072, 482] width 492 height 22
drag, startPoint x: 1204, startPoint y: 477, endPoint x: 1194, endPoint y: 473, distance: 11.2
click at [1203, 477] on p at bounding box center [1072, 482] width 492 height 22
click at [1105, 484] on p at bounding box center [1072, 482] width 492 height 22
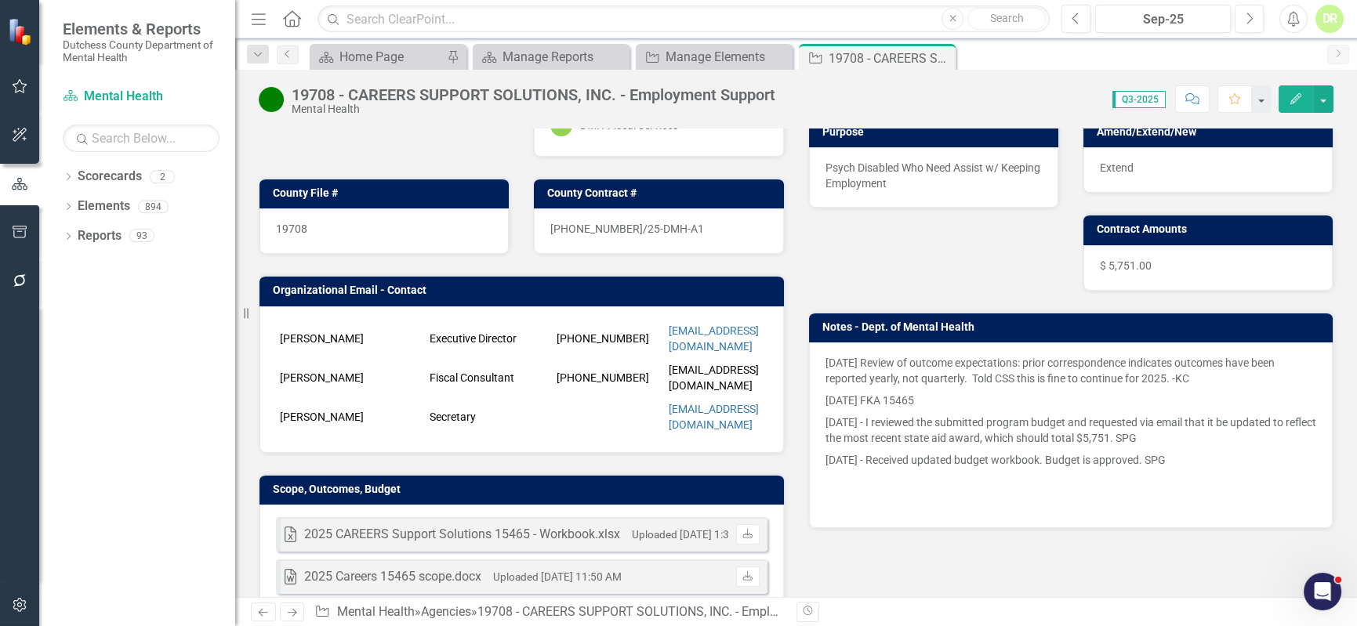
click at [1105, 484] on p at bounding box center [1072, 482] width 492 height 22
click at [1104, 480] on p at bounding box center [1072, 482] width 492 height 22
drag, startPoint x: 1104, startPoint y: 477, endPoint x: 1090, endPoint y: 444, distance: 36.5
click at [1099, 473] on p at bounding box center [1072, 482] width 492 height 22
click at [1090, 441] on p "11/18/2024 - I reviewed the submitted program budget and requested via email th…" at bounding box center [1072, 431] width 492 height 38
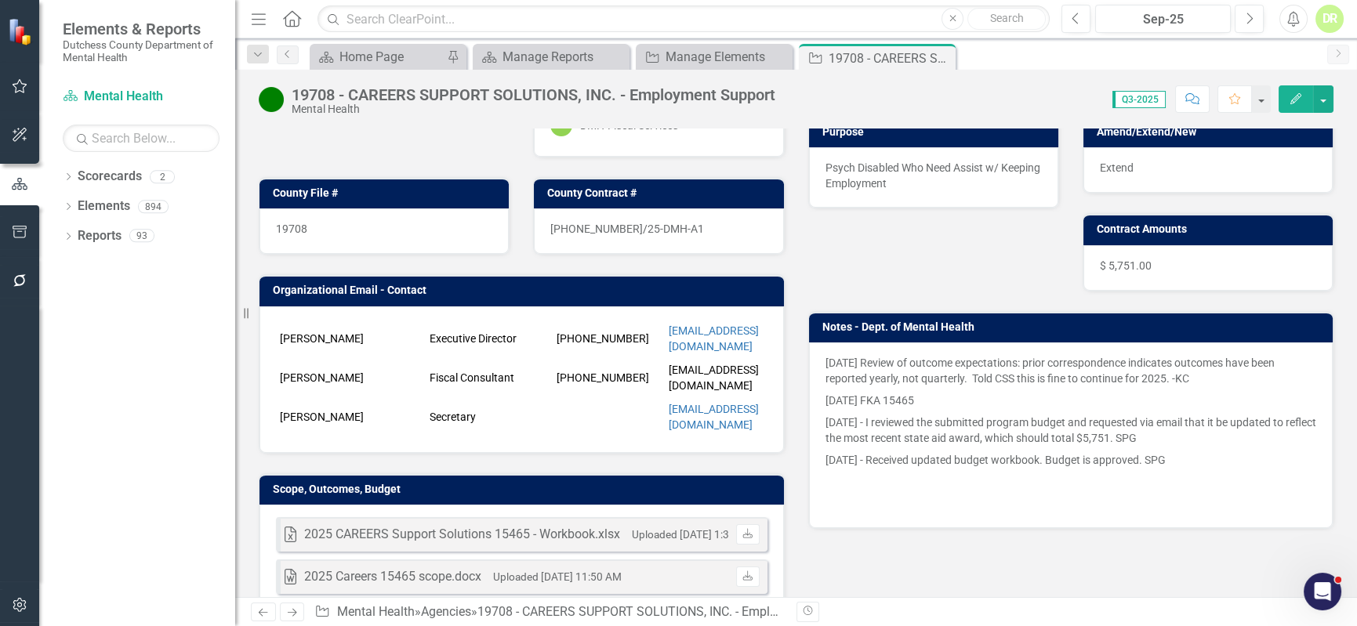
click at [1088, 439] on p "11/18/2024 - I reviewed the submitted program budget and requested via email th…" at bounding box center [1072, 431] width 492 height 38
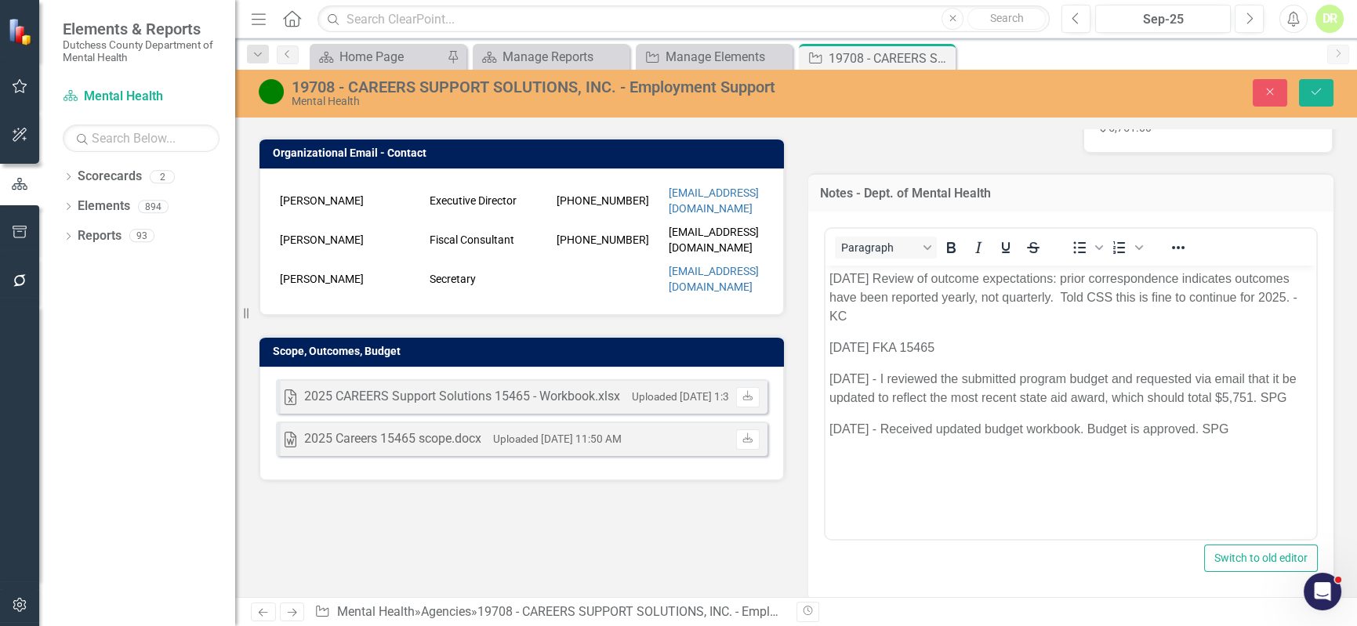
scroll to position [356, 0]
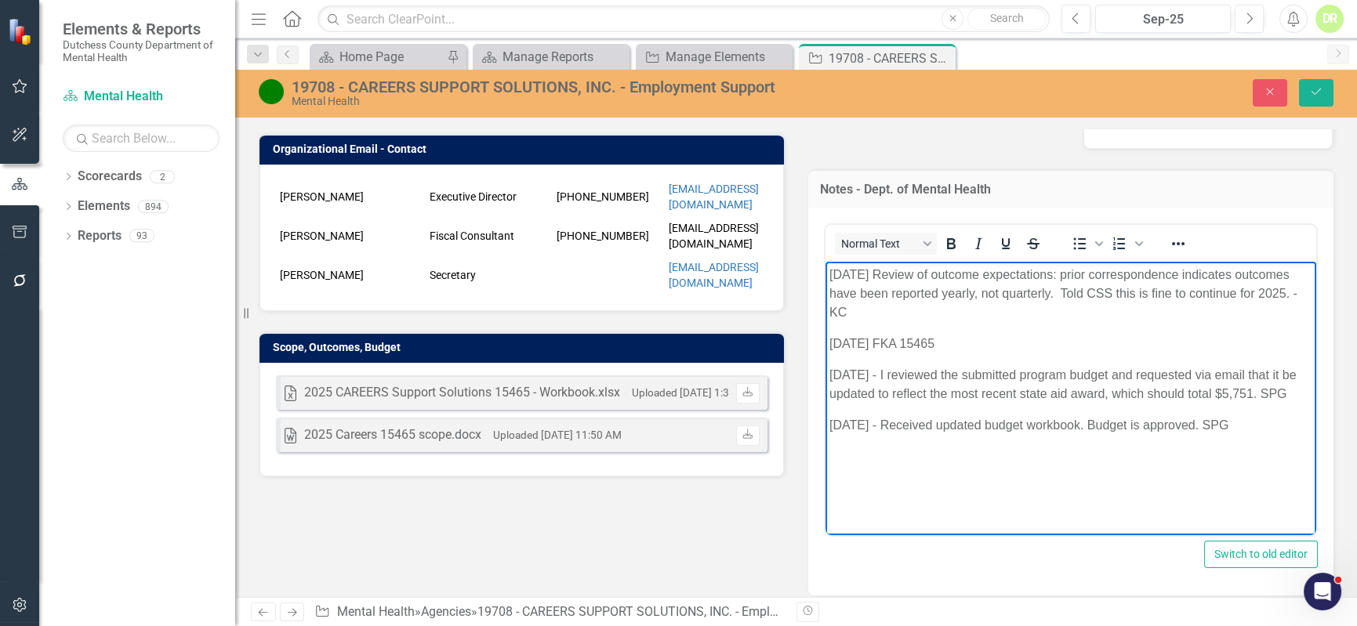
drag, startPoint x: 1273, startPoint y: 421, endPoint x: 1632, endPoint y: 630, distance: 415.0
click at [825, 374] on html "5/8/25 Review of outcome expectations: prior correspondence indicates outcomes …" at bounding box center [1071, 387] width 492 height 252
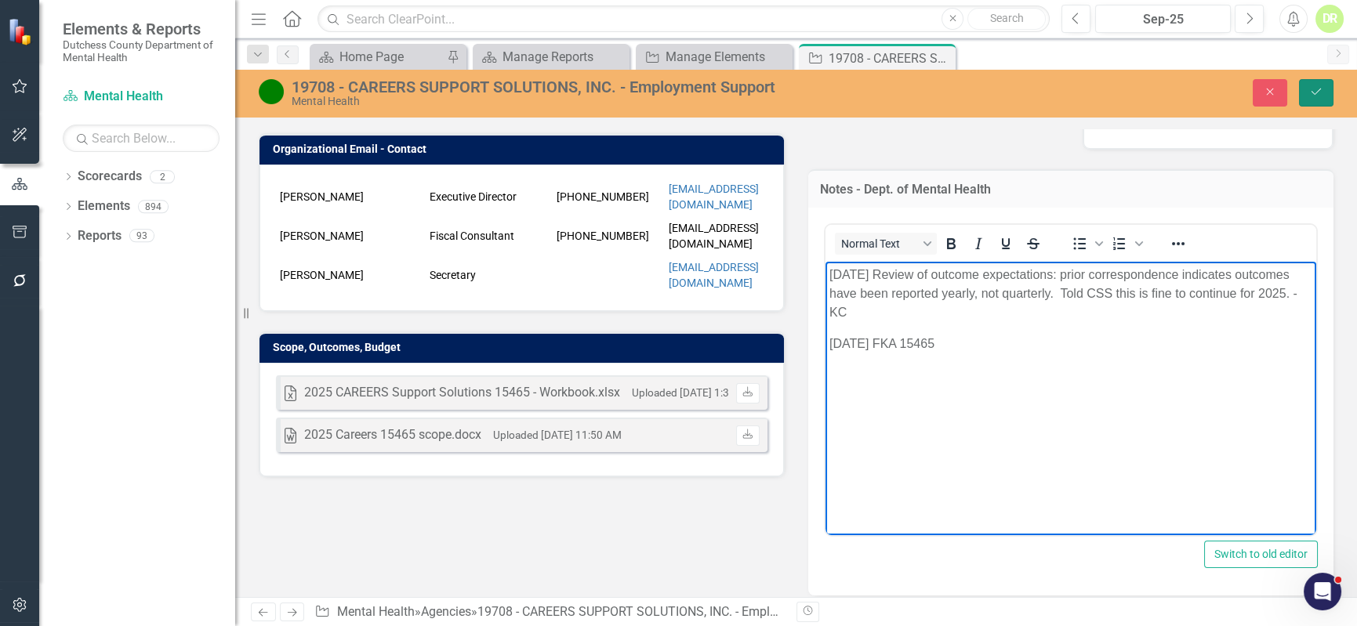
click at [1316, 81] on button "Save" at bounding box center [1316, 92] width 34 height 27
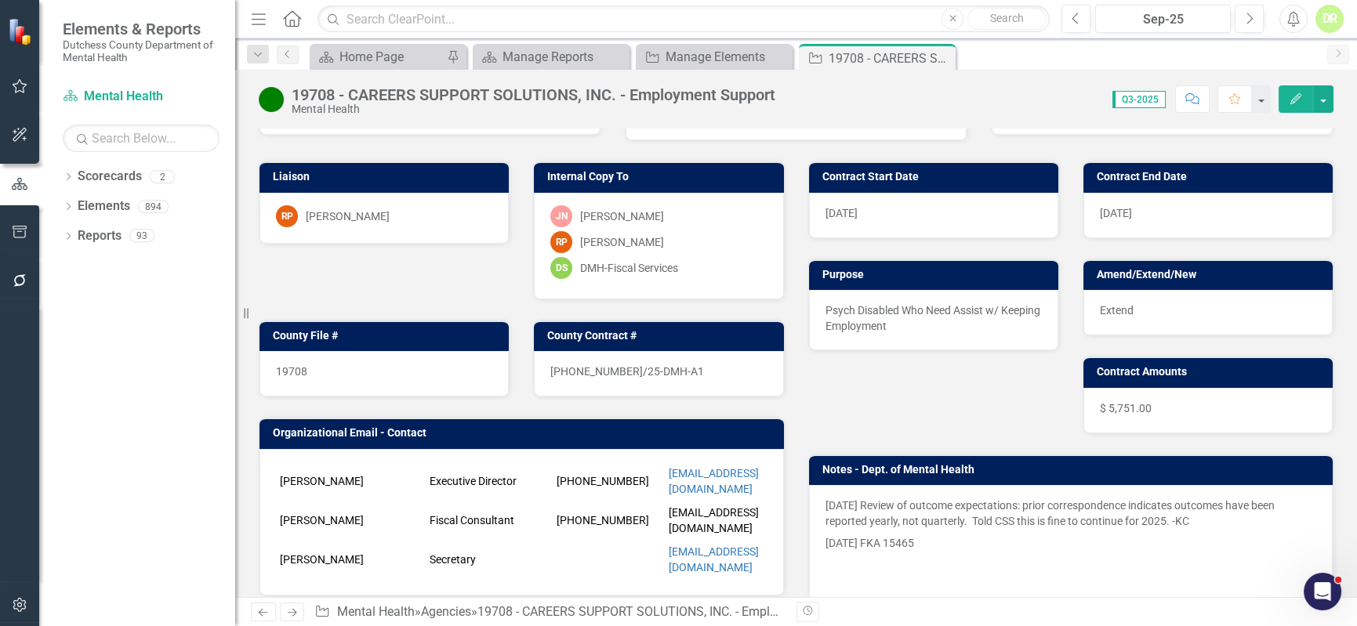
scroll to position [0, 0]
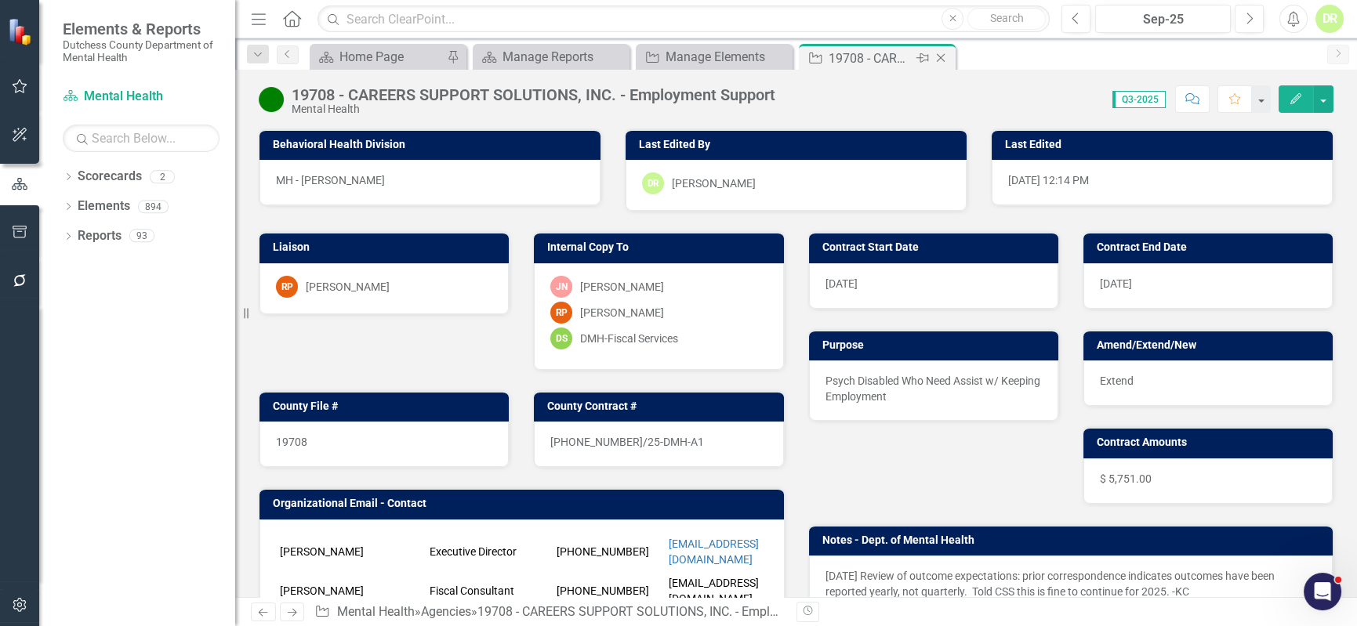
click at [938, 53] on icon "Close" at bounding box center [941, 58] width 16 height 13
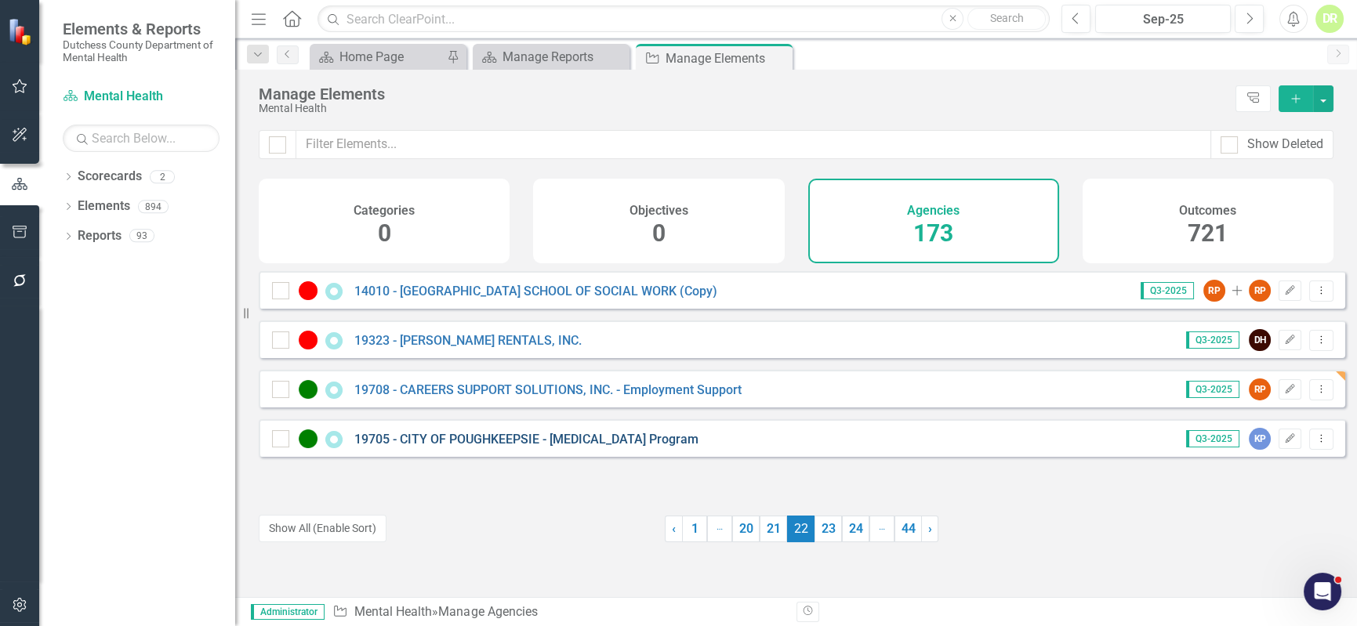
click at [483, 447] on link "19705 - CITY OF POUGHKEEPSIE - [MEDICAL_DATA] Program" at bounding box center [526, 439] width 344 height 15
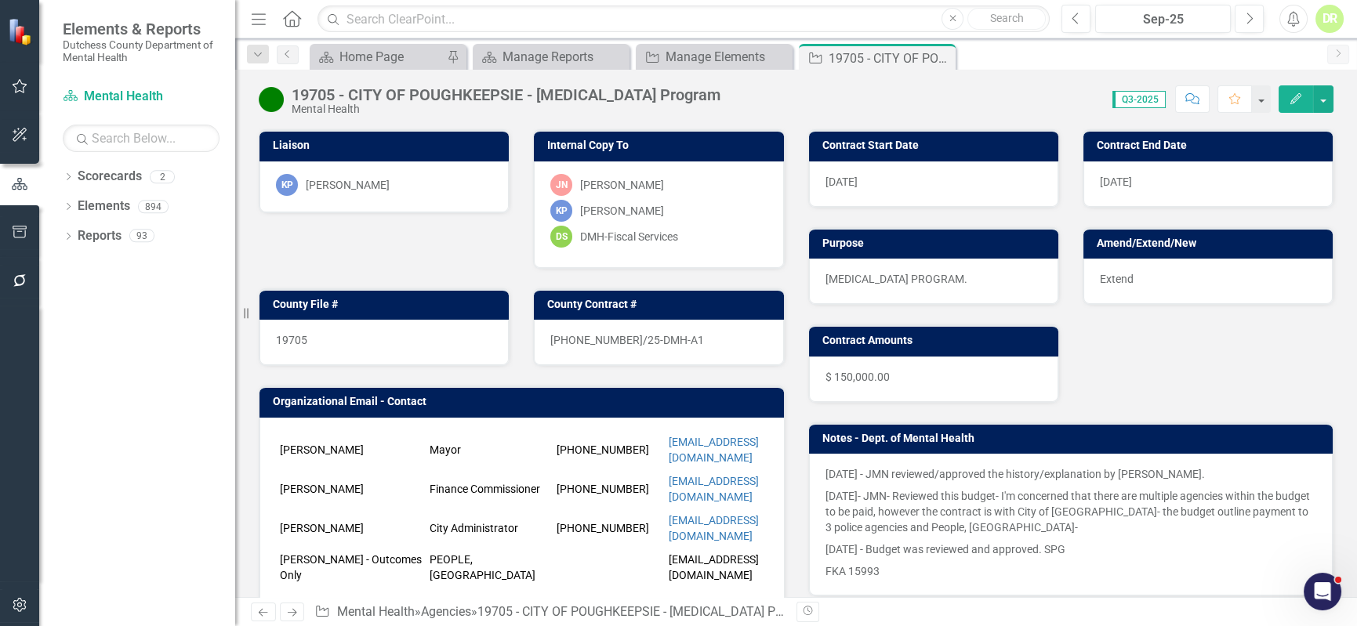
scroll to position [213, 0]
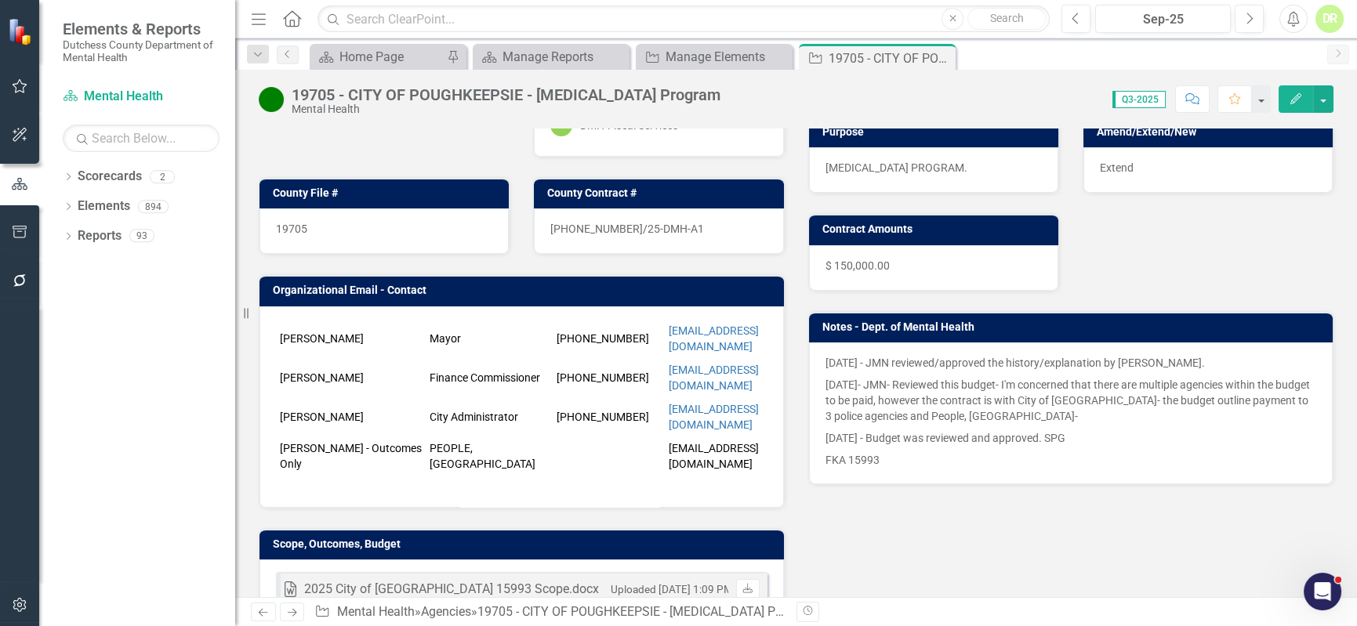
click at [1120, 435] on p "11/18/2024 - Budget was reviewed and approved. SPG" at bounding box center [1072, 438] width 492 height 22
click at [1120, 433] on p "11/18/2024 - Budget was reviewed and approved. SPG" at bounding box center [1072, 438] width 492 height 22
click at [1120, 432] on p "11/18/2024 - Budget was reviewed and approved. SPG" at bounding box center [1072, 438] width 492 height 22
click at [1119, 431] on p "11/18/2024 - Budget was reviewed and approved. SPG" at bounding box center [1072, 438] width 492 height 22
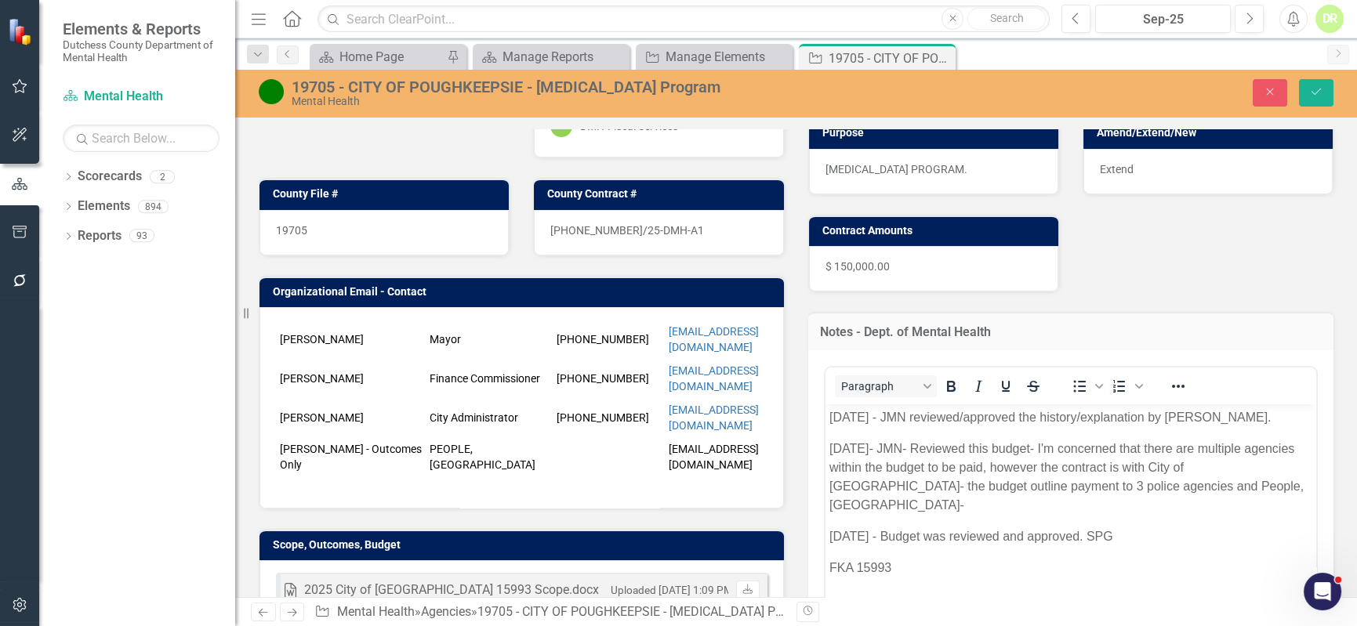
scroll to position [0, 0]
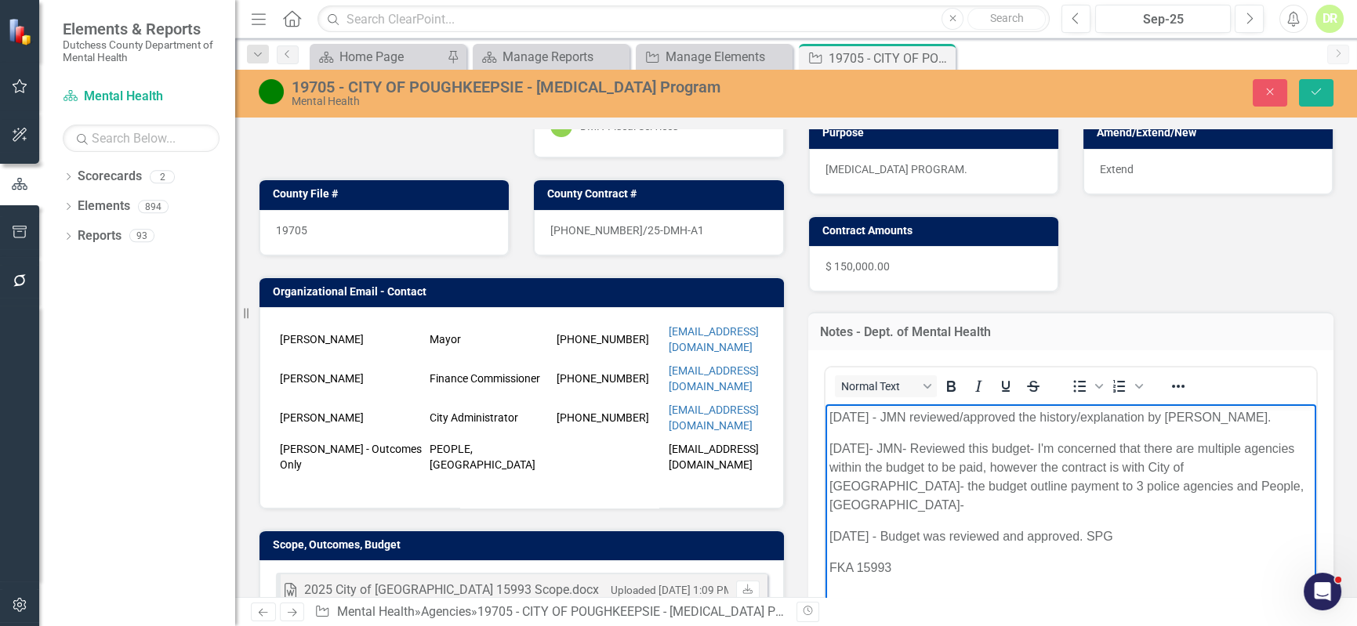
drag, startPoint x: 1151, startPoint y: 514, endPoint x: 818, endPoint y: 377, distance: 360.3
click at [825, 404] on html "11/6/24 - JMN reviewed/approved the history/explanation by M. Stein. 10/31/2024…" at bounding box center [1071, 521] width 492 height 235
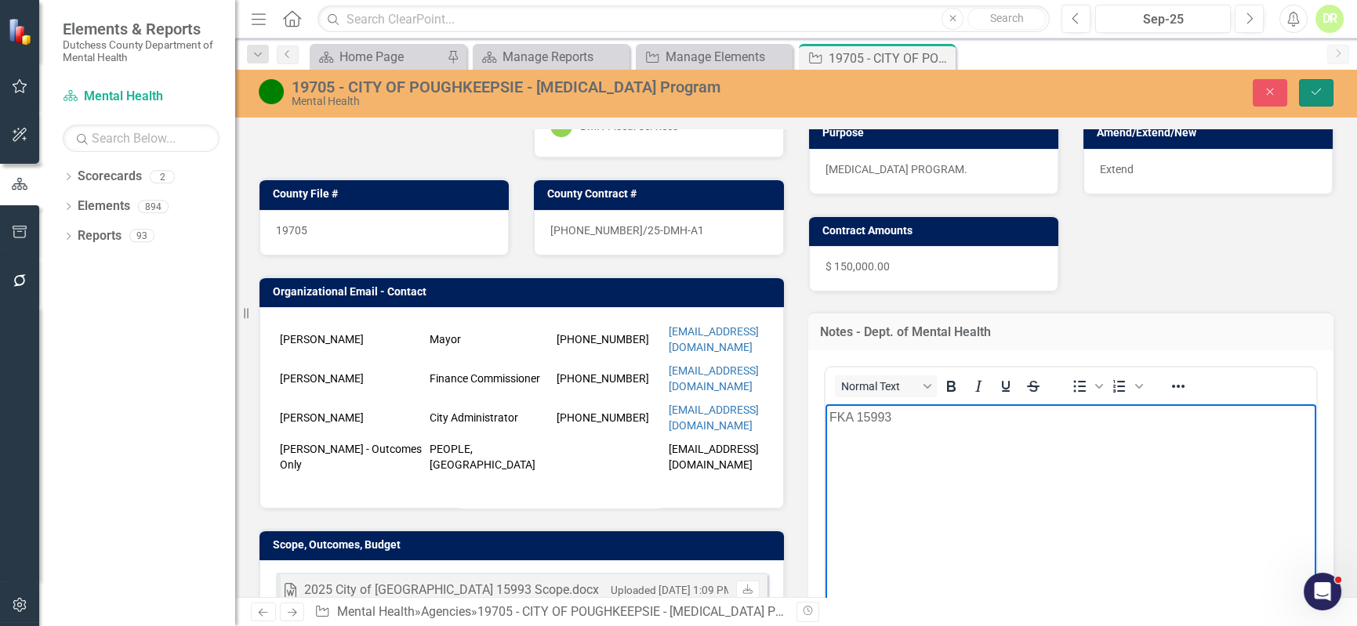
click at [1315, 89] on icon "Save" at bounding box center [1316, 91] width 14 height 11
